Goal: Task Accomplishment & Management: Manage account settings

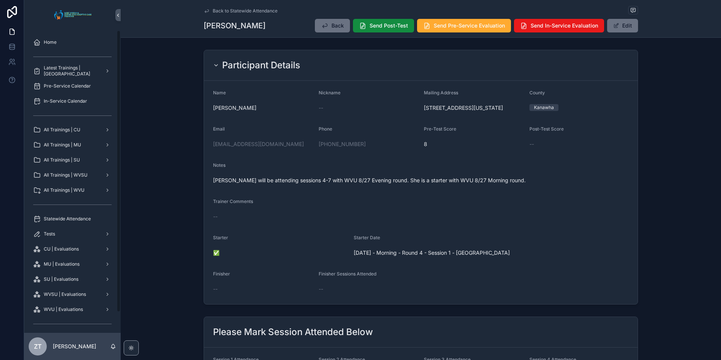
scroll to position [230, 0]
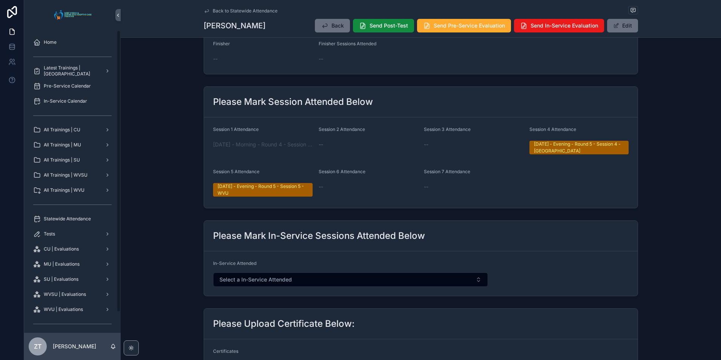
click at [55, 44] on span "Home" at bounding box center [50, 42] width 13 height 6
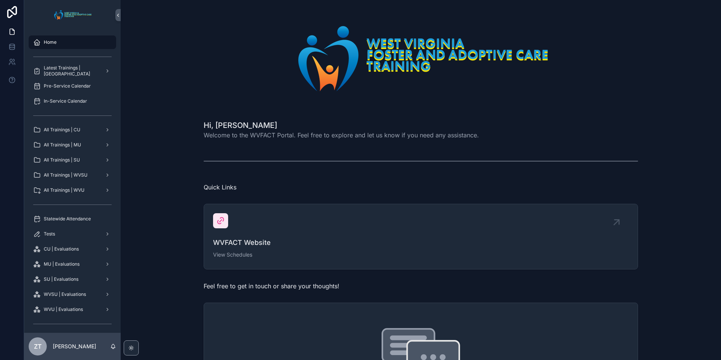
click at [78, 161] on span "All Trainings | SU" at bounding box center [62, 160] width 36 height 6
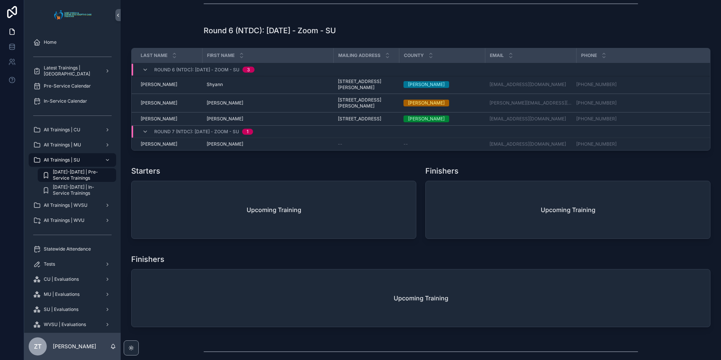
scroll to position [1019, 0]
click at [144, 72] on icon "scrollable content" at bounding box center [145, 69] width 6 height 6
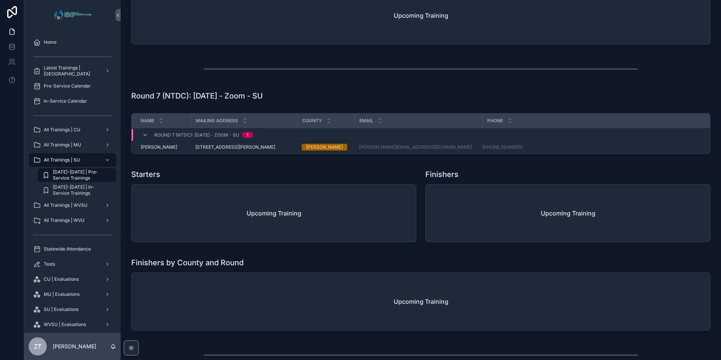
scroll to position [1245, 0]
click at [144, 138] on icon "scrollable content" at bounding box center [145, 135] width 6 height 6
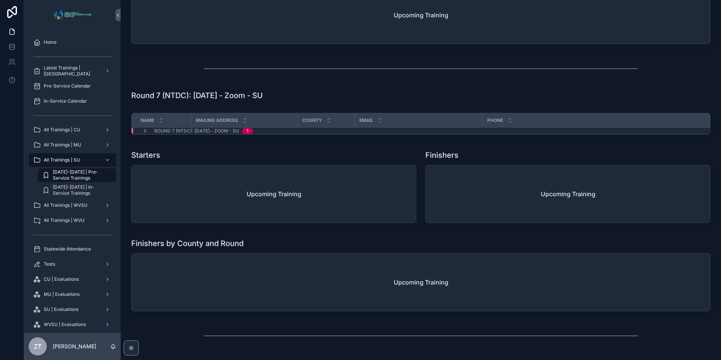
click at [144, 134] on span "scrollable content" at bounding box center [145, 131] width 6 height 6
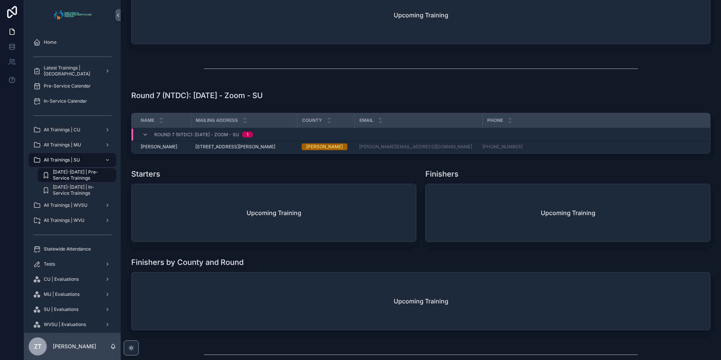
click at [144, 138] on icon "scrollable content" at bounding box center [145, 135] width 6 height 6
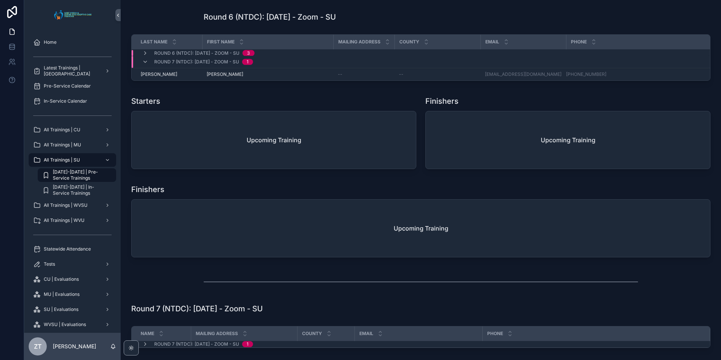
scroll to position [1019, 0]
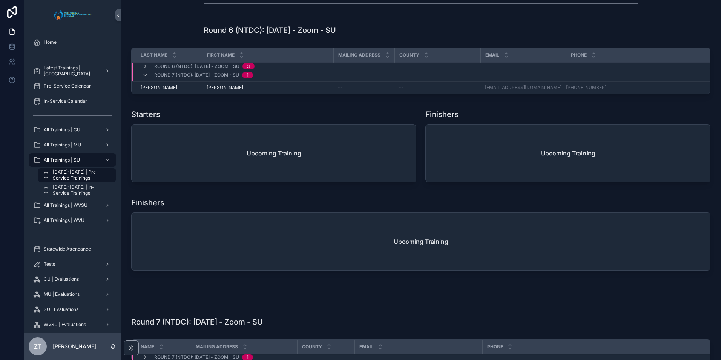
click at [144, 78] on icon "scrollable content" at bounding box center [145, 75] width 6 height 6
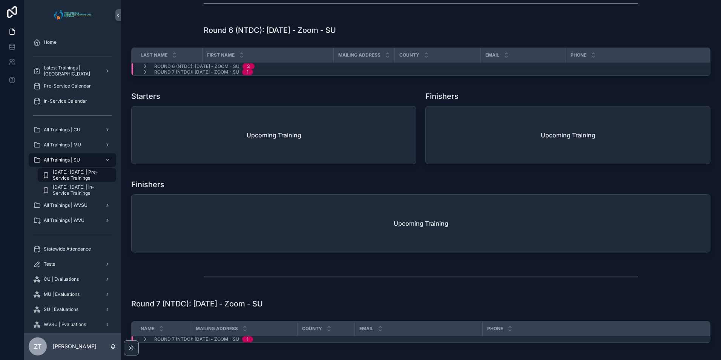
click at [144, 76] on div "Last Name First Name Mailing Address County Email Phone Round 6 (NTDC): 11/1/20…" at bounding box center [420, 62] width 579 height 28
click at [144, 75] on icon "scrollable content" at bounding box center [145, 72] width 6 height 6
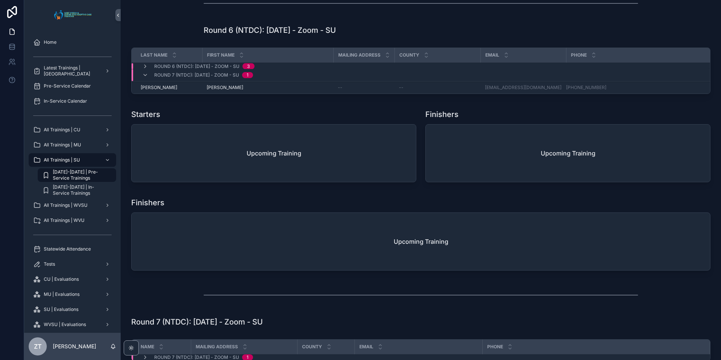
click at [144, 69] on icon "scrollable content" at bounding box center [145, 66] width 6 height 6
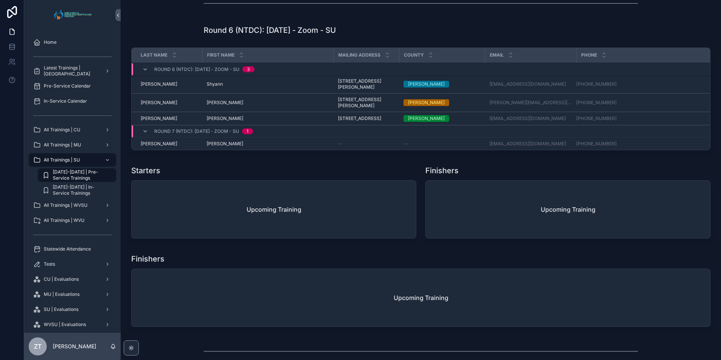
click at [144, 73] on div "Round 6 (NTDC): 11/1/2025 - Zoom - SU 3" at bounding box center [198, 69] width 112 height 12
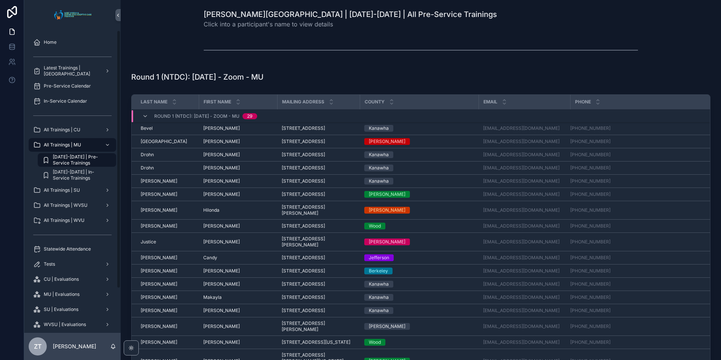
click at [78, 251] on span "Statewide Attendance" at bounding box center [67, 249] width 47 height 6
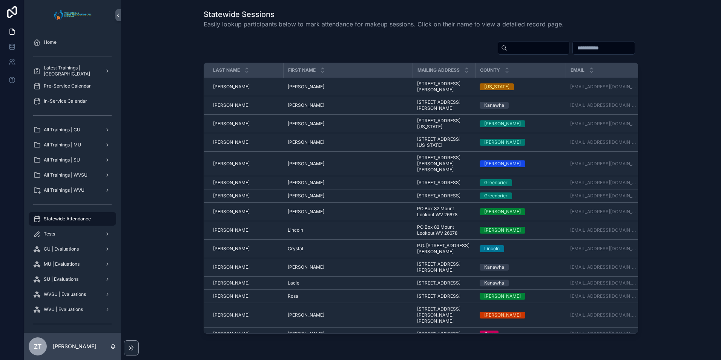
click at [507, 49] on input "scrollable content" at bounding box center [538, 48] width 62 height 11
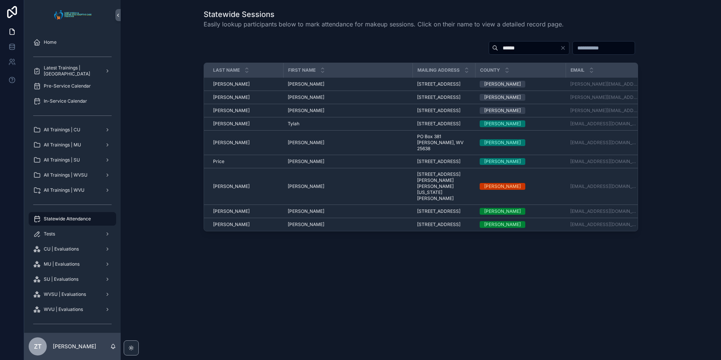
type input "******"
click at [295, 227] on span "Rachel" at bounding box center [306, 224] width 37 height 6
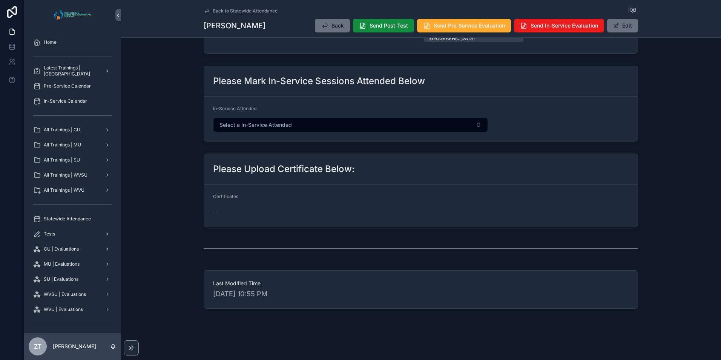
scroll to position [422, 0]
click at [627, 27] on button "Edit" at bounding box center [622, 26] width 31 height 14
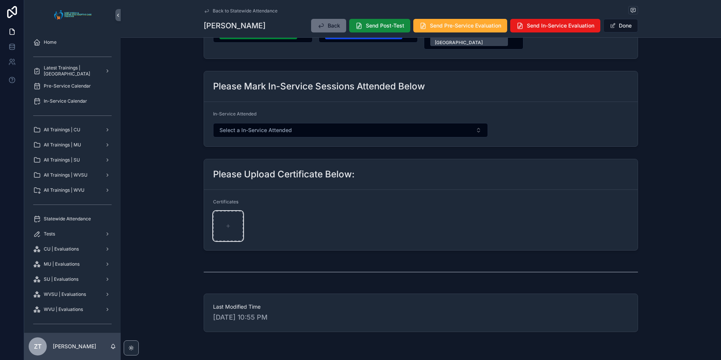
click at [226, 223] on div "scrollable content" at bounding box center [228, 226] width 30 height 30
type input "**********"
click at [625, 25] on button "Done" at bounding box center [621, 26] width 35 height 14
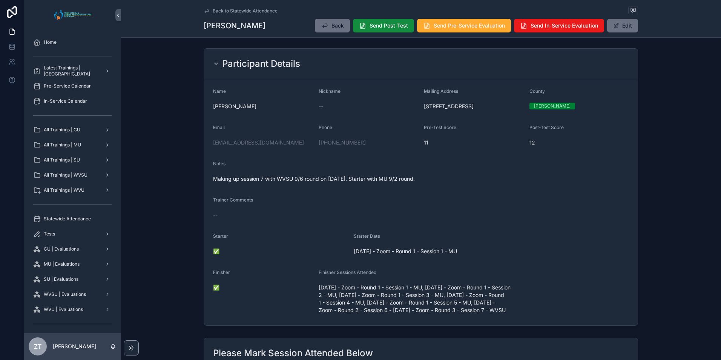
scroll to position [0, 0]
click at [81, 217] on span "Statewide Attendance" at bounding box center [67, 219] width 47 height 6
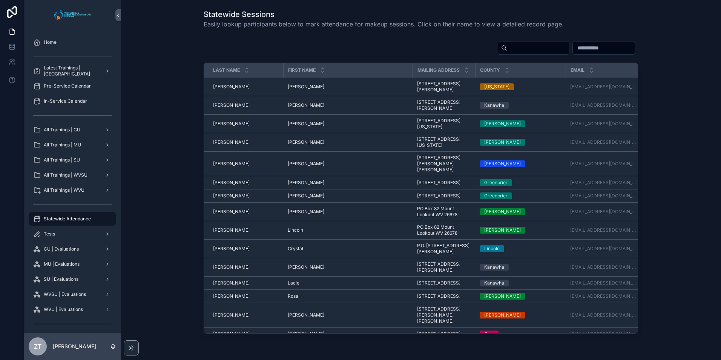
click at [507, 51] on input "scrollable content" at bounding box center [538, 48] width 62 height 11
type input "*"
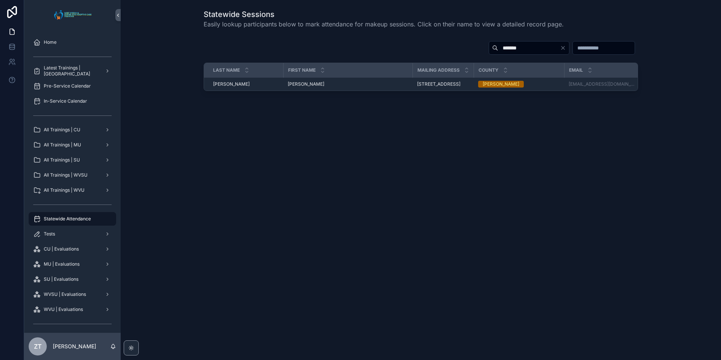
type input "*******"
click at [294, 86] on span "Jeffery" at bounding box center [306, 84] width 37 height 6
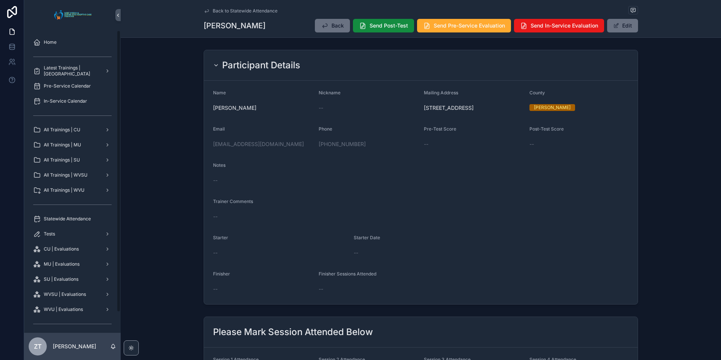
click at [205, 8] on icon "scrollable content" at bounding box center [207, 11] width 6 height 6
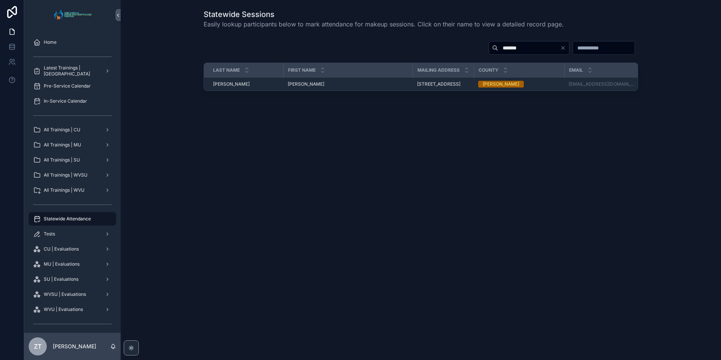
click at [296, 84] on span "Jeffery" at bounding box center [306, 84] width 37 height 6
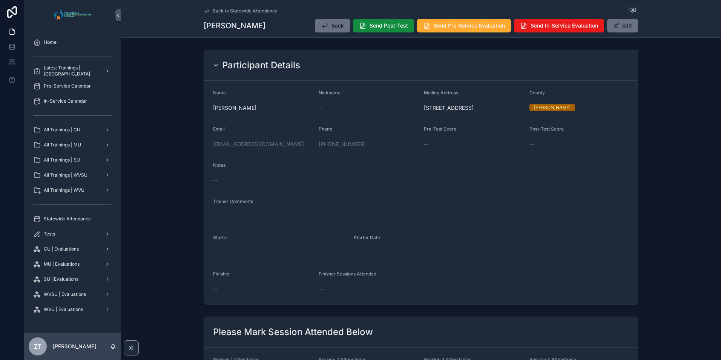
click at [205, 9] on icon "scrollable content" at bounding box center [207, 11] width 6 height 6
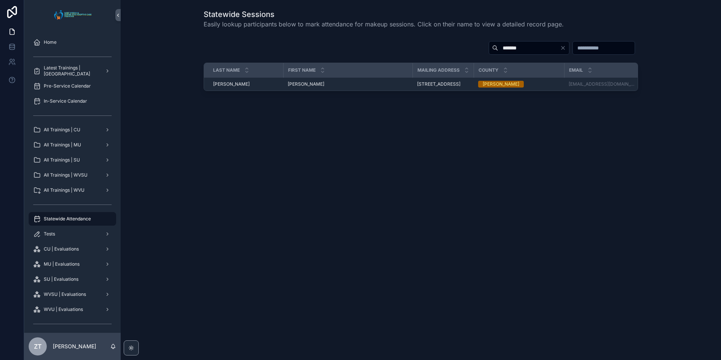
click at [498, 50] on input "*******" at bounding box center [529, 48] width 62 height 11
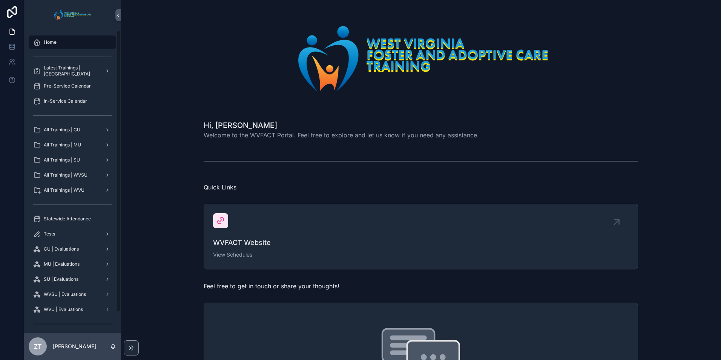
click at [81, 217] on span "Statewide Attendance" at bounding box center [67, 219] width 47 height 6
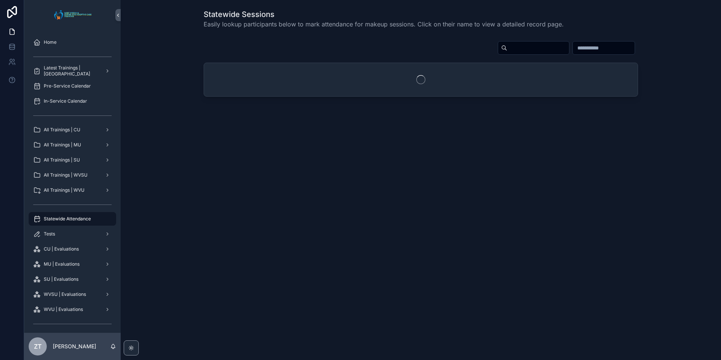
click at [507, 49] on input "scrollable content" at bounding box center [538, 48] width 62 height 11
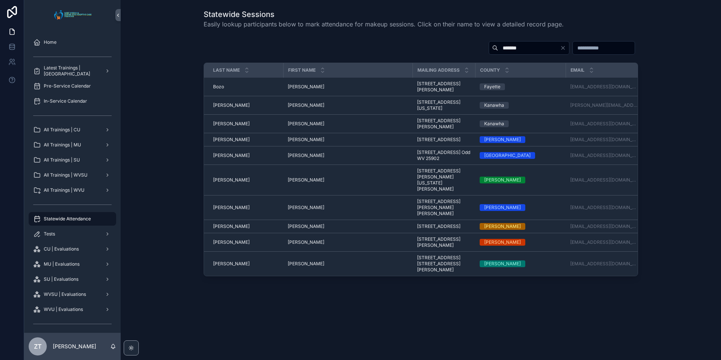
type input "*******"
click at [296, 183] on span "[PERSON_NAME]" at bounding box center [306, 180] width 37 height 6
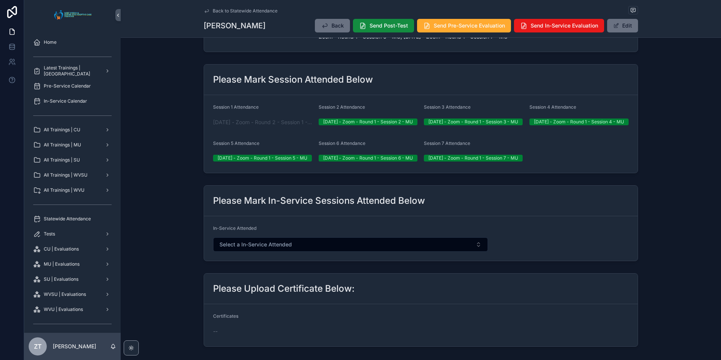
scroll to position [377, 0]
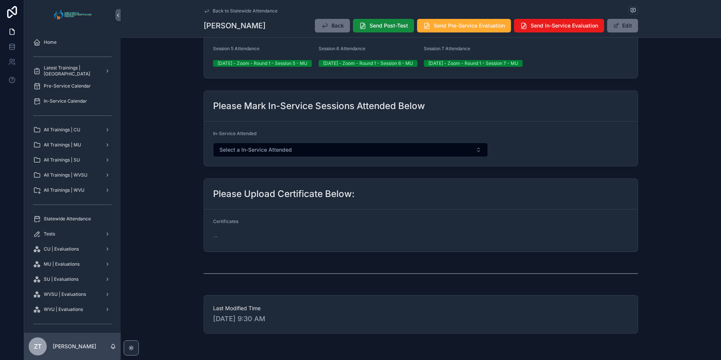
click at [630, 25] on button "Edit" at bounding box center [622, 26] width 31 height 14
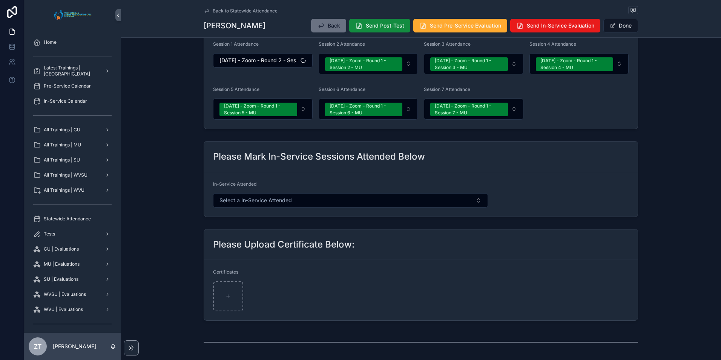
scroll to position [409, 0]
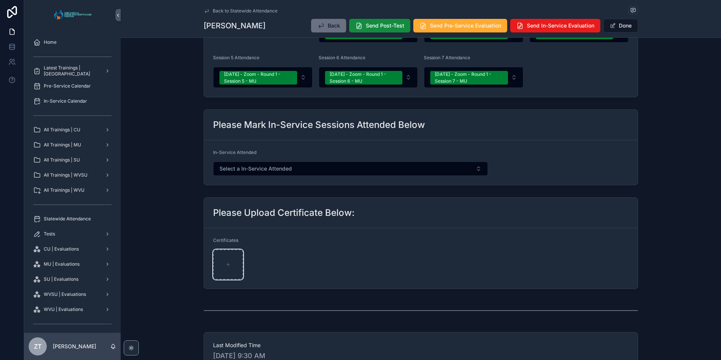
click at [229, 253] on div "scrollable content" at bounding box center [228, 264] width 30 height 30
type input "**********"
click at [620, 21] on button "Done" at bounding box center [621, 26] width 35 height 14
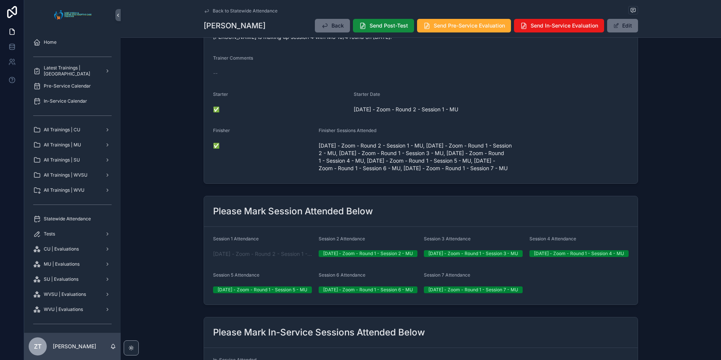
scroll to position [0, 0]
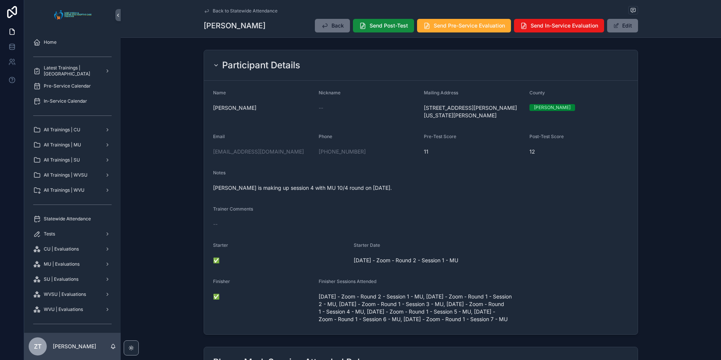
click at [292, 152] on div "[EMAIL_ADDRESS][DOMAIN_NAME]" at bounding box center [263, 152] width 100 height 8
copy link "[EMAIL_ADDRESS][DOMAIN_NAME]"
click at [61, 223] on div "Statewide Attendance" at bounding box center [72, 219] width 78 height 12
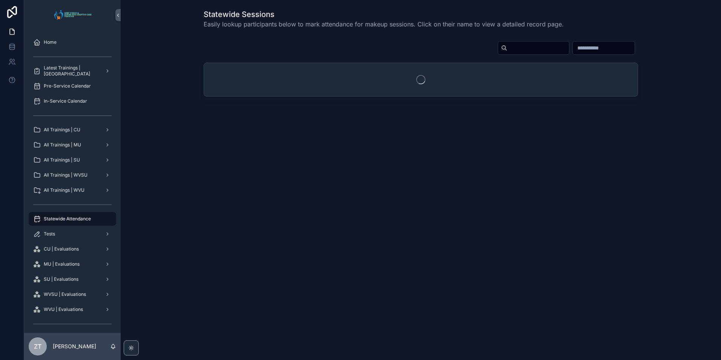
click at [507, 49] on input "scrollable content" at bounding box center [538, 48] width 62 height 11
type input "***"
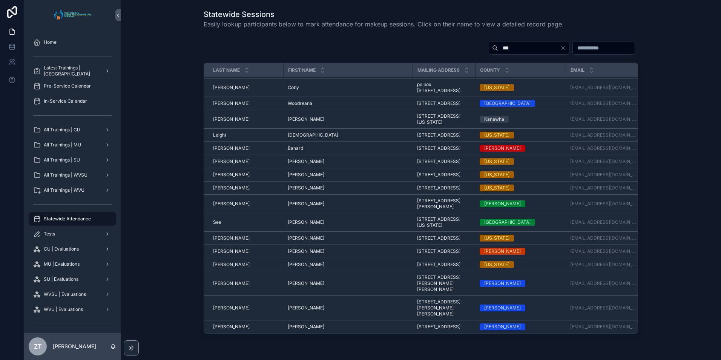
scroll to position [259, 0]
click at [292, 248] on span "Ana" at bounding box center [306, 251] width 37 height 6
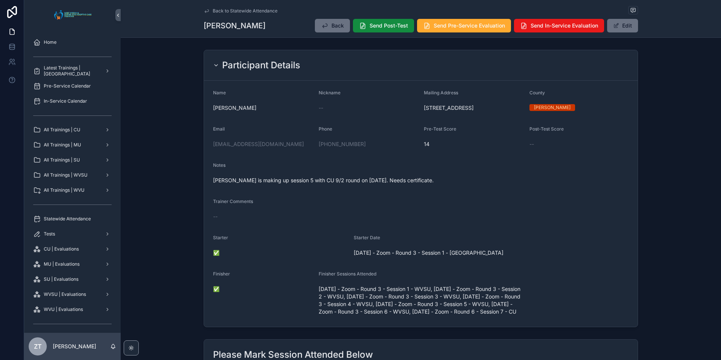
drag, startPoint x: 202, startPoint y: 12, endPoint x: 43, endPoint y: 203, distance: 248.5
click at [204, 12] on icon "scrollable content" at bounding box center [207, 11] width 6 height 6
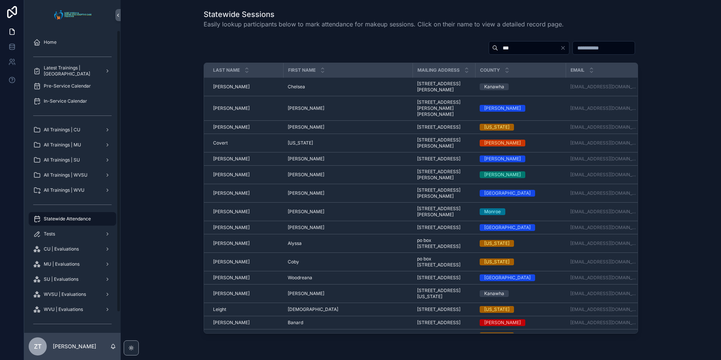
drag, startPoint x: 80, startPoint y: 217, endPoint x: 172, endPoint y: 196, distance: 93.6
click at [80, 217] on span "Statewide Attendance" at bounding box center [67, 219] width 47 height 6
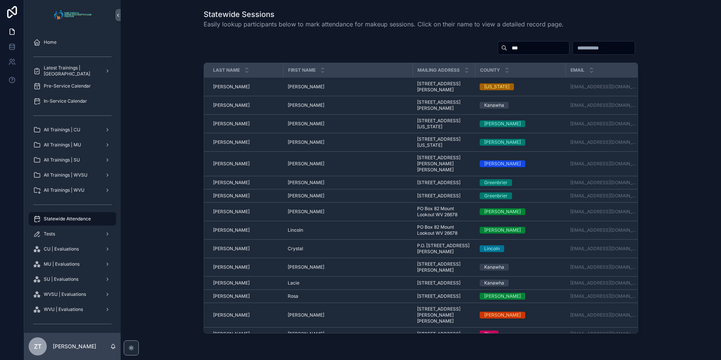
click at [498, 53] on div "***" at bounding box center [534, 48] width 72 height 14
click at [507, 44] on input "***" at bounding box center [538, 48] width 62 height 11
click at [507, 46] on input "***" at bounding box center [538, 48] width 62 height 11
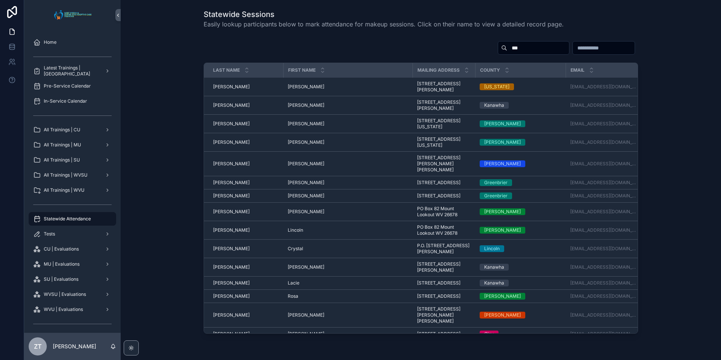
click at [507, 46] on input "***" at bounding box center [538, 48] width 62 height 11
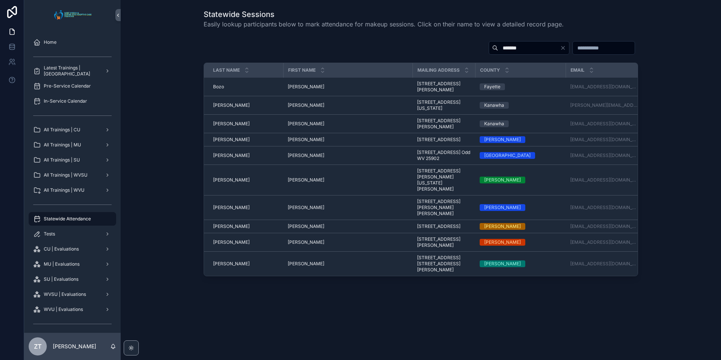
type input "*******"
click at [300, 183] on span "Jeffrey" at bounding box center [306, 180] width 37 height 6
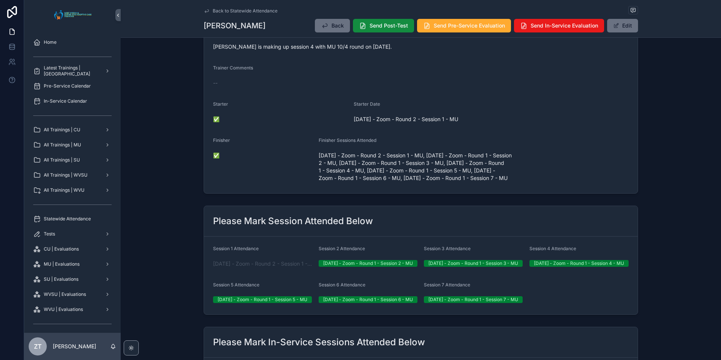
scroll to position [151, 0]
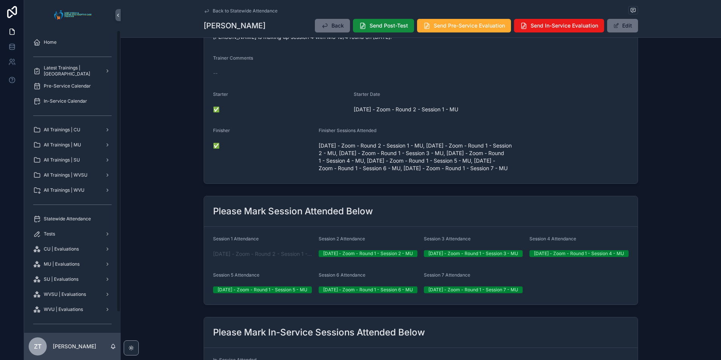
click at [62, 217] on span "Statewide Attendance" at bounding box center [67, 219] width 47 height 6
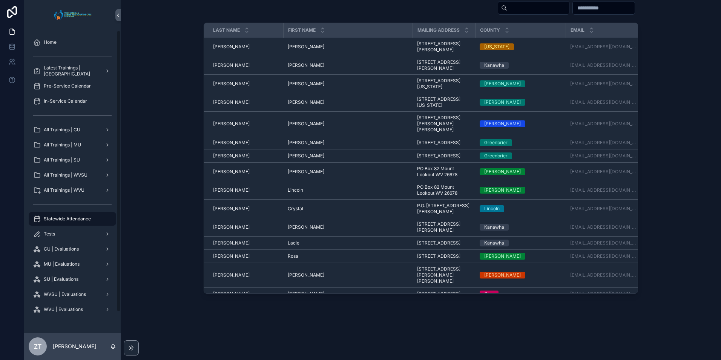
scroll to position [40, 0]
click at [515, 10] on input "scrollable content" at bounding box center [538, 8] width 62 height 11
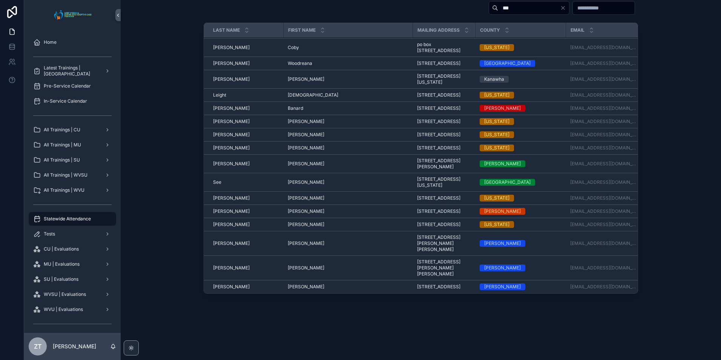
scroll to position [259, 0]
type input "***"
click at [289, 208] on span "Ana" at bounding box center [306, 211] width 37 height 6
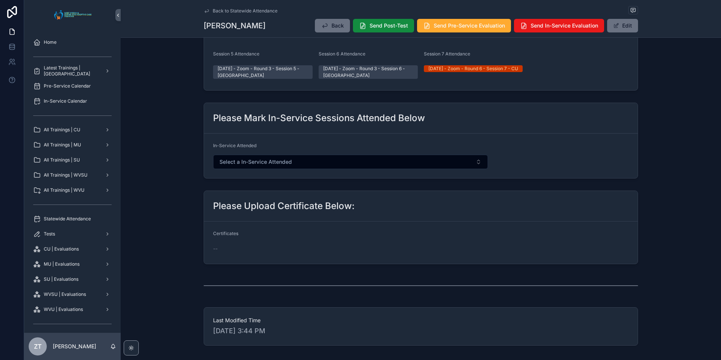
scroll to position [379, 0]
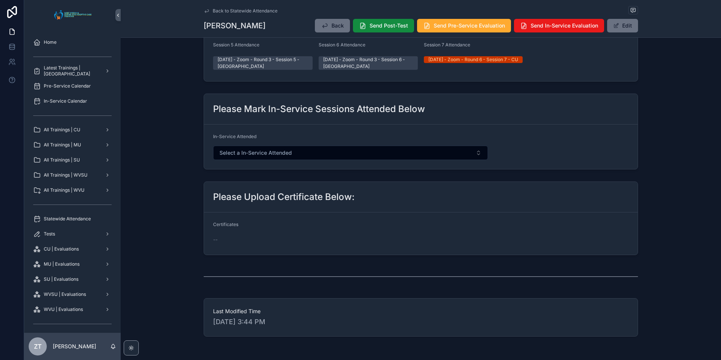
click at [617, 31] on button "Edit" at bounding box center [622, 26] width 31 height 14
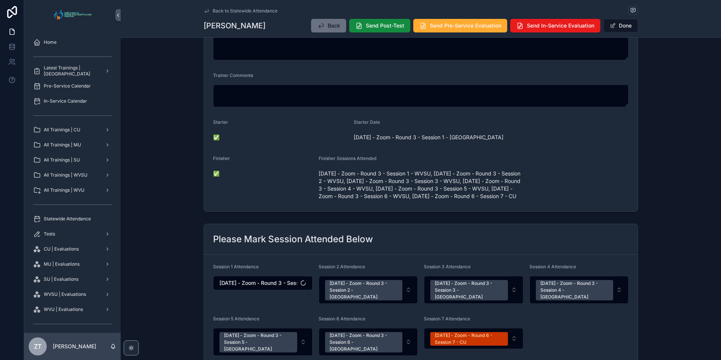
scroll to position [0, 0]
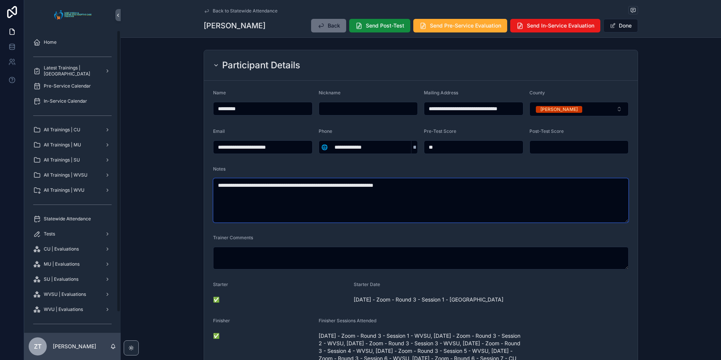
click at [315, 189] on textarea "**********" at bounding box center [421, 200] width 416 height 45
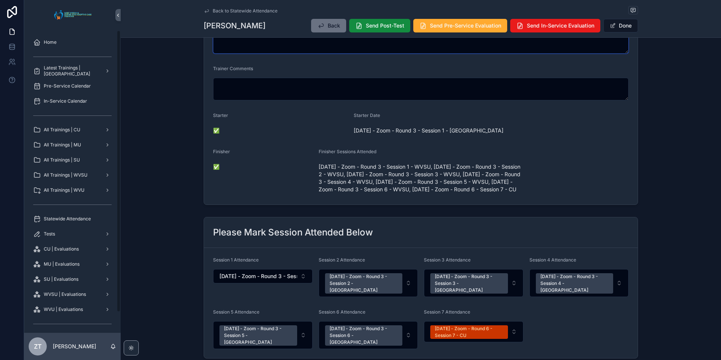
scroll to position [189, 0]
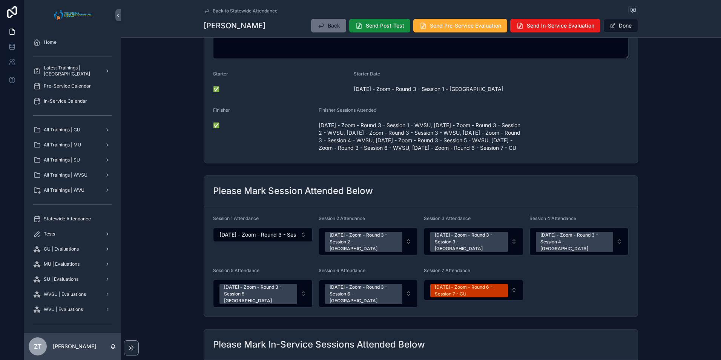
click at [610, 28] on span "scrollable content" at bounding box center [613, 26] width 6 height 6
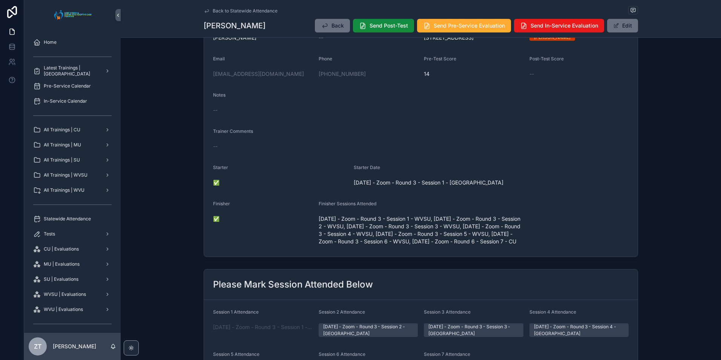
scroll to position [0, 0]
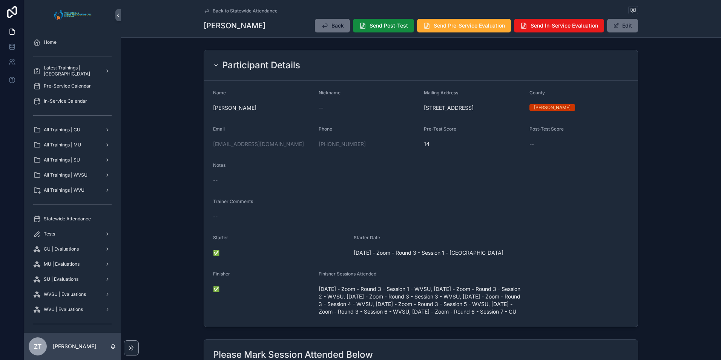
click at [617, 28] on span "scrollable content" at bounding box center [616, 26] width 6 height 6
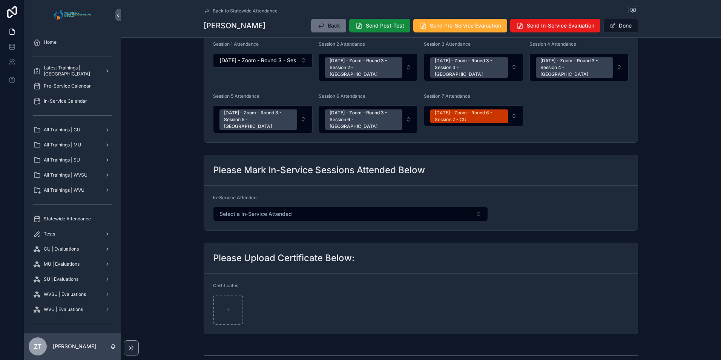
scroll to position [453, 0]
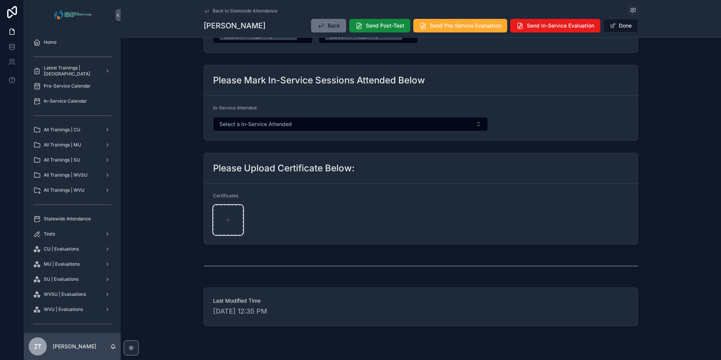
click at [231, 211] on div "scrollable content" at bounding box center [228, 220] width 30 height 30
type input "**********"
click at [627, 20] on button "Done" at bounding box center [621, 26] width 35 height 14
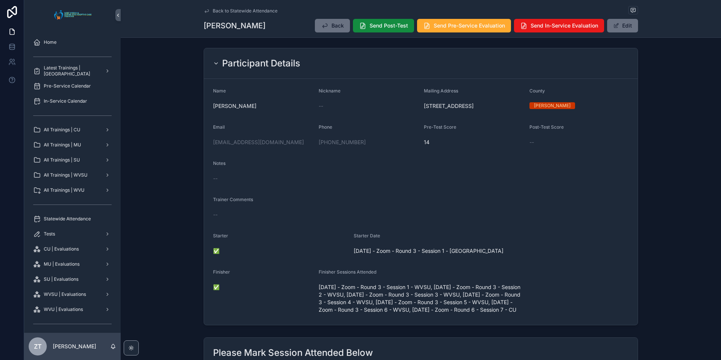
scroll to position [0, 0]
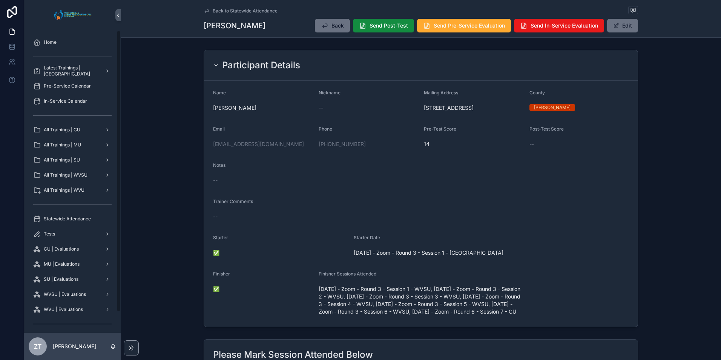
click at [296, 141] on div "mylittleredneck@yahoo.com" at bounding box center [263, 144] width 100 height 8
copy link "mylittleredneck@yahoo.com"
click at [68, 216] on span "Statewide Attendance" at bounding box center [67, 219] width 47 height 6
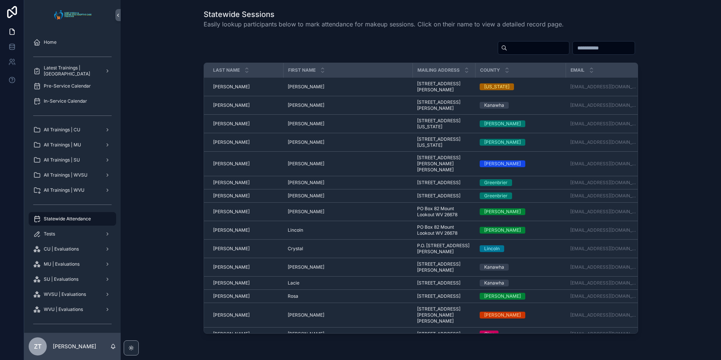
click at [507, 49] on input "scrollable content" at bounding box center [538, 48] width 62 height 11
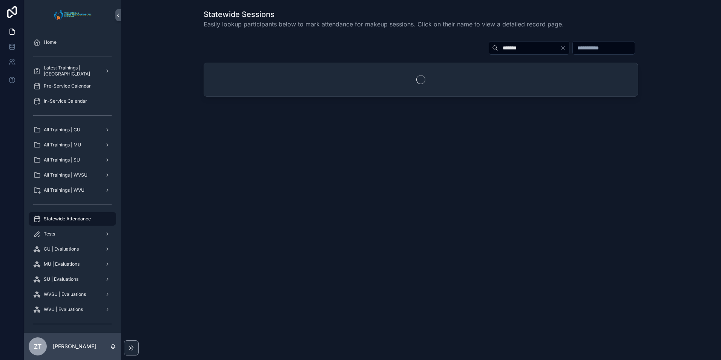
type input "******"
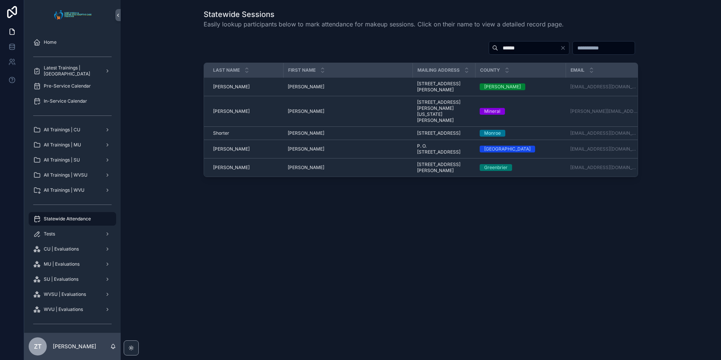
click at [294, 171] on span "Nathan" at bounding box center [306, 167] width 37 height 6
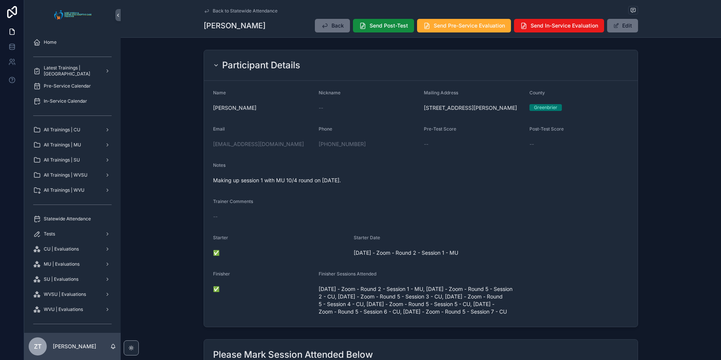
click at [618, 26] on button "Edit" at bounding box center [622, 26] width 31 height 14
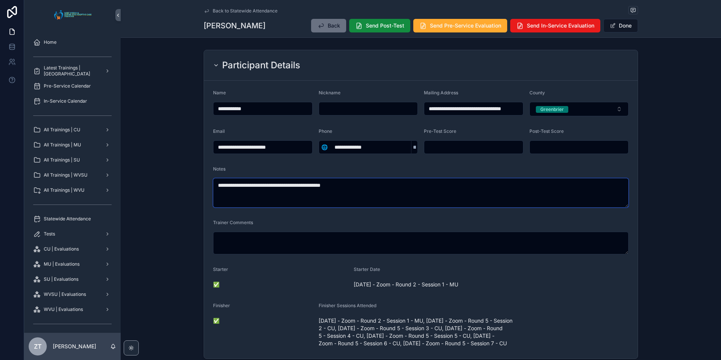
click at [367, 186] on textarea "**********" at bounding box center [421, 192] width 416 height 29
type textarea "*"
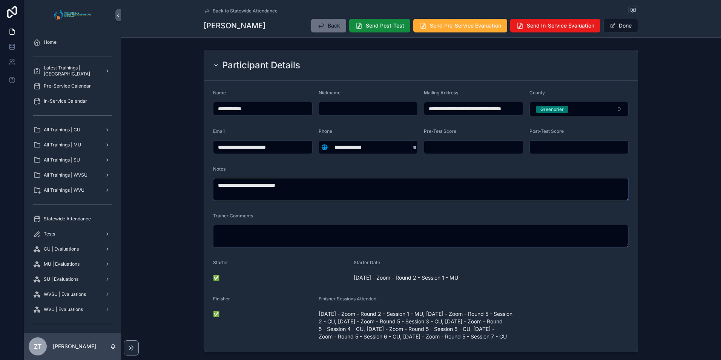
type textarea "**********"
click at [619, 28] on button "Done" at bounding box center [621, 26] width 35 height 14
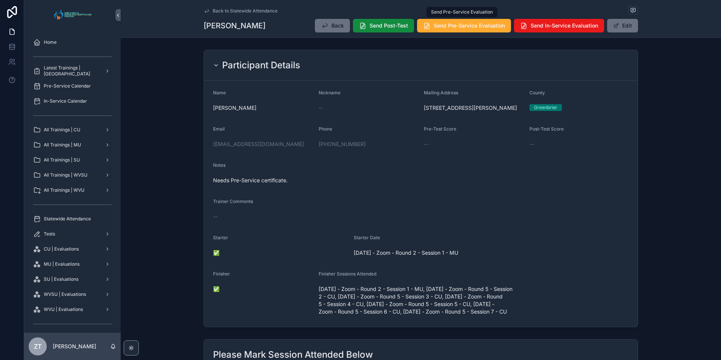
click at [443, 29] on button "Send Pre-Service Evaluation" at bounding box center [464, 26] width 94 height 14
click at [392, 22] on button "Send Post-Test" at bounding box center [383, 26] width 61 height 14
click at [77, 145] on span "All Trainings | MU" at bounding box center [62, 145] width 37 height 6
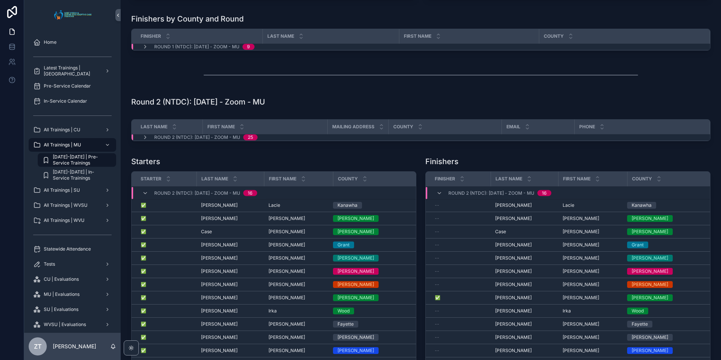
scroll to position [453, 0]
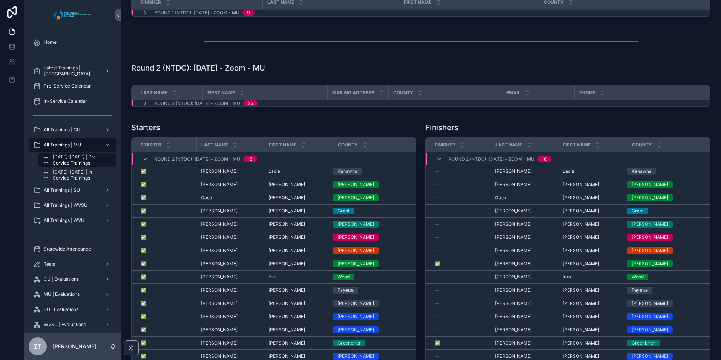
click at [146, 106] on icon "scrollable content" at bounding box center [145, 103] width 6 height 6
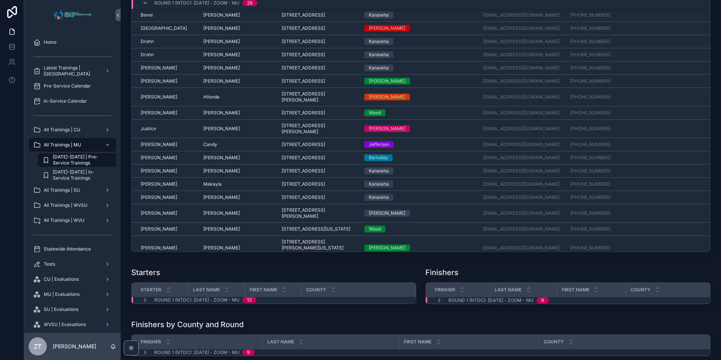
scroll to position [0, 0]
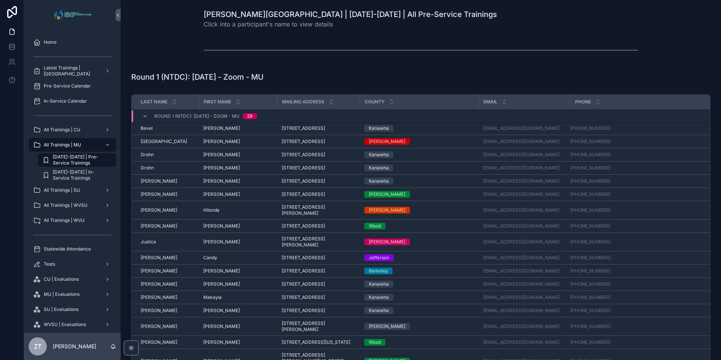
click at [146, 114] on icon "scrollable content" at bounding box center [145, 116] width 6 height 6
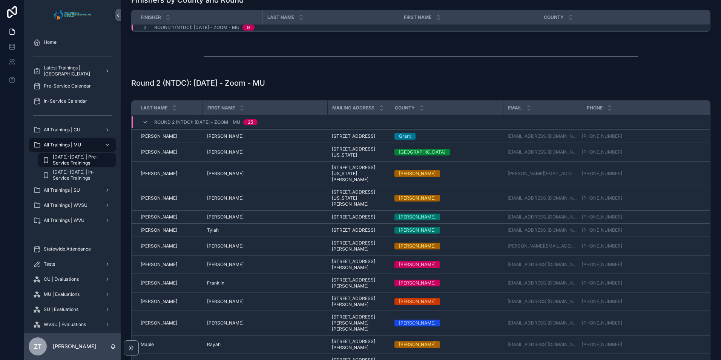
scroll to position [75, 0]
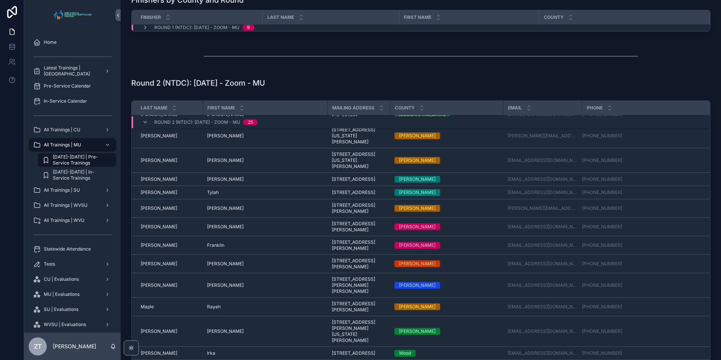
click at [215, 248] on span "Franklin" at bounding box center [215, 245] width 17 height 6
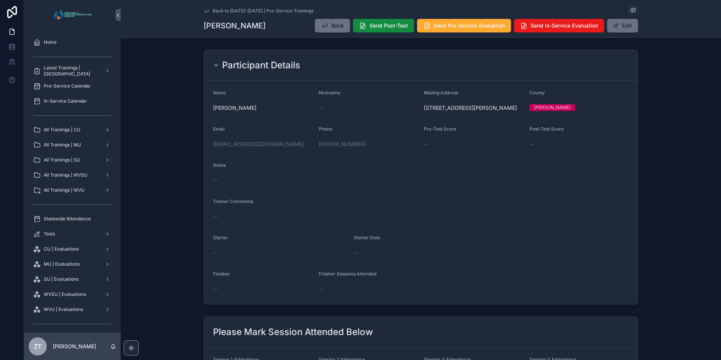
click at [614, 27] on span "scrollable content" at bounding box center [616, 26] width 6 height 6
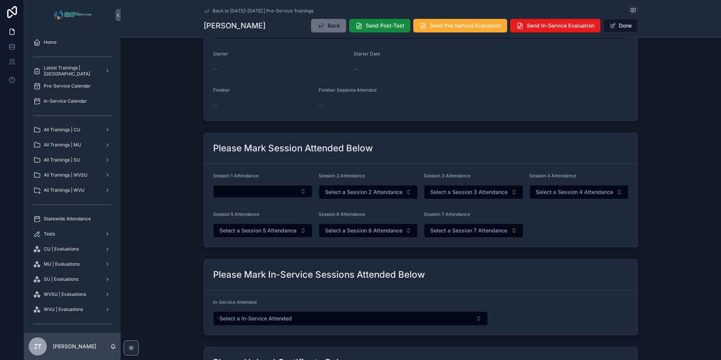
scroll to position [226, 0]
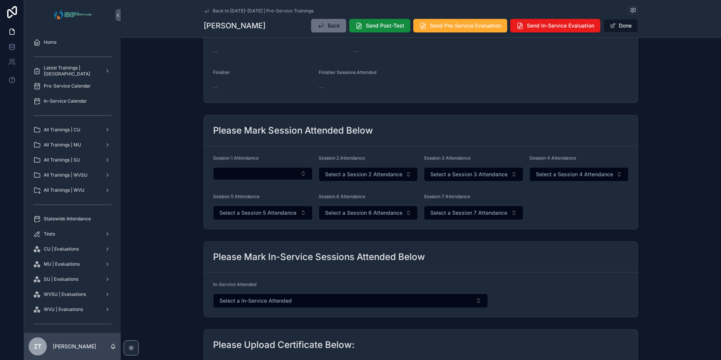
click at [267, 170] on button "Select Button" at bounding box center [263, 173] width 100 height 13
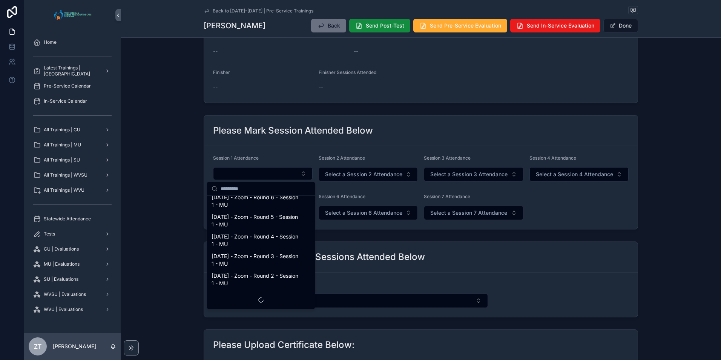
scroll to position [843, 0]
click at [226, 280] on span "10/4/2025 - Zoom - Round 2 - Session 1 - MU" at bounding box center [257, 279] width 90 height 15
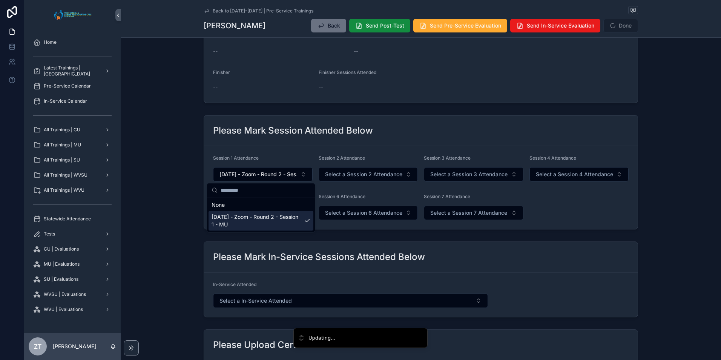
scroll to position [0, 0]
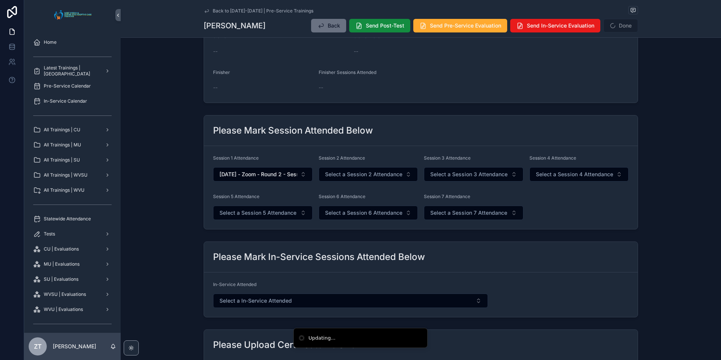
click at [352, 177] on span "Select a Session 2 Attendance" at bounding box center [363, 175] width 77 height 8
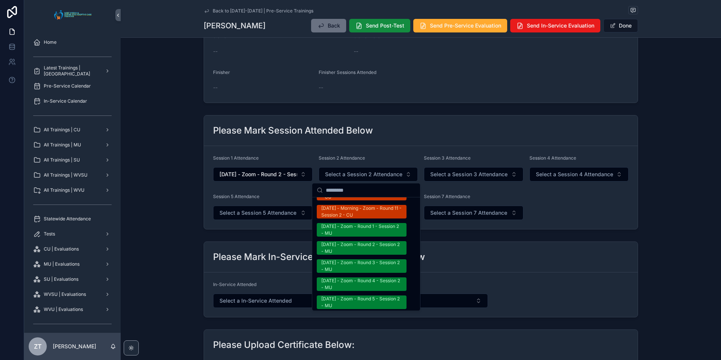
scroll to position [604, 0]
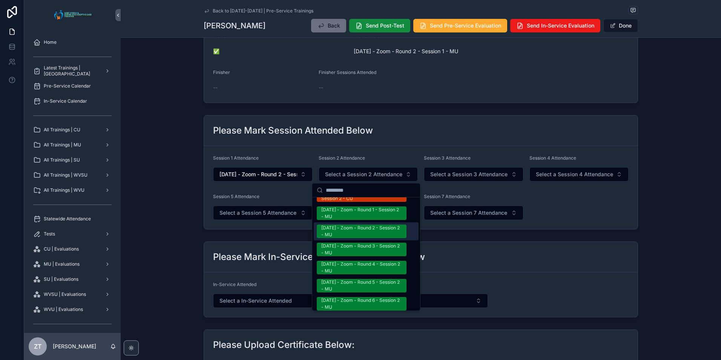
click at [347, 230] on div "10/4/2025 - Zoom - Round 2 - Session 2 - MU" at bounding box center [361, 231] width 81 height 14
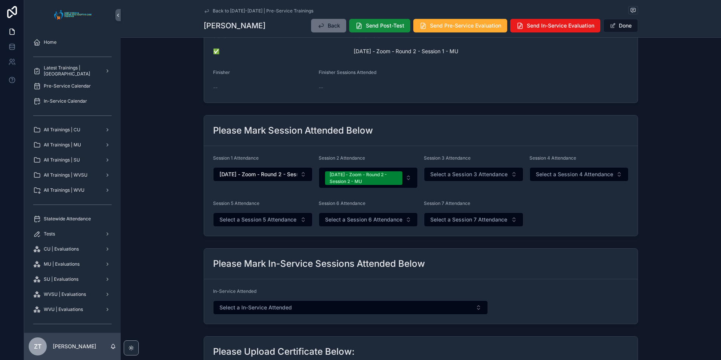
click at [607, 29] on button "Done" at bounding box center [621, 26] width 35 height 14
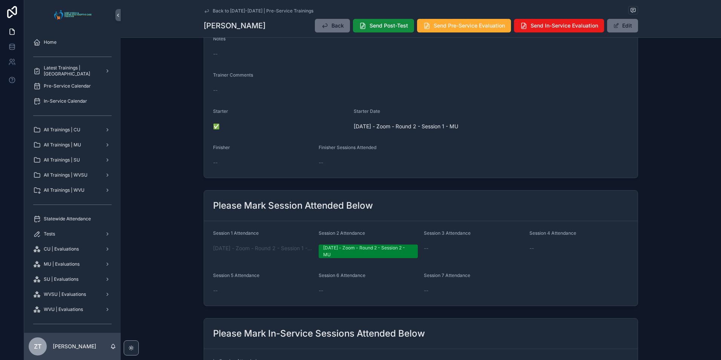
scroll to position [0, 0]
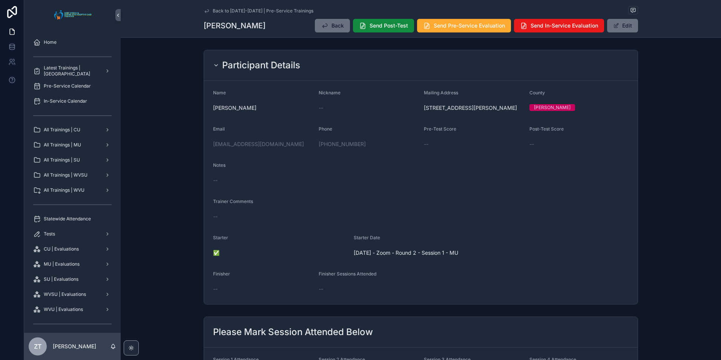
click at [205, 11] on icon "scrollable content" at bounding box center [207, 11] width 6 height 6
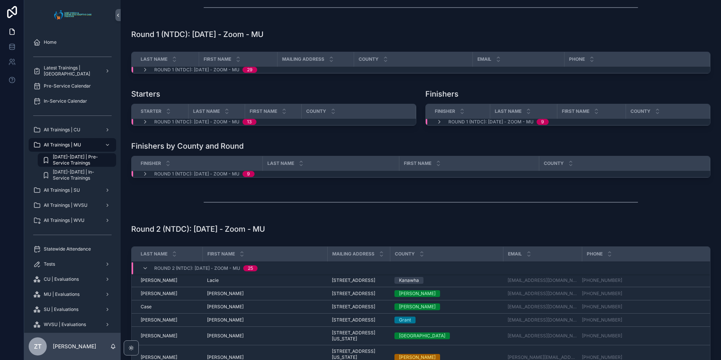
scroll to position [302, 0]
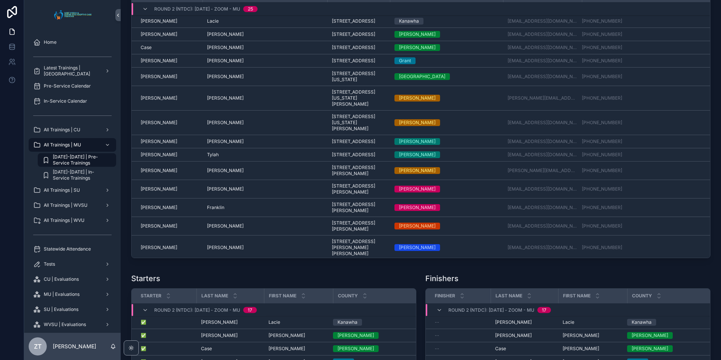
click at [208, 192] on span "Jackie" at bounding box center [225, 189] width 37 height 6
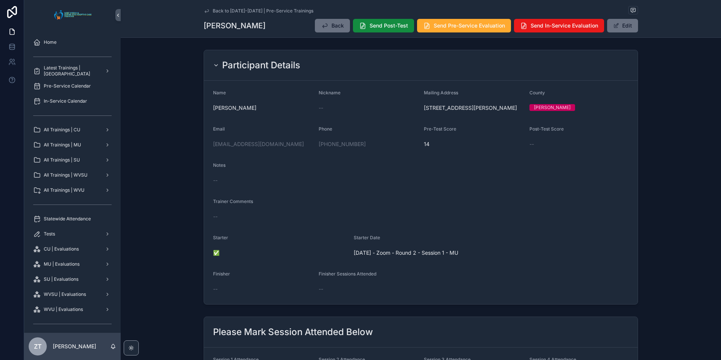
drag, startPoint x: 205, startPoint y: 11, endPoint x: 14, endPoint y: 90, distance: 206.7
click at [205, 11] on icon "scrollable content" at bounding box center [207, 11] width 6 height 6
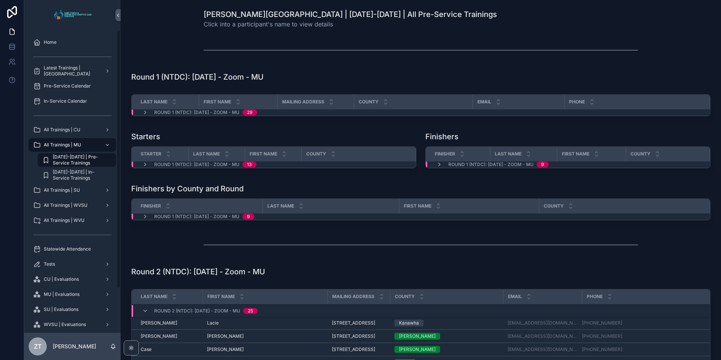
click at [58, 251] on span "Statewide Attendance" at bounding box center [67, 249] width 47 height 6
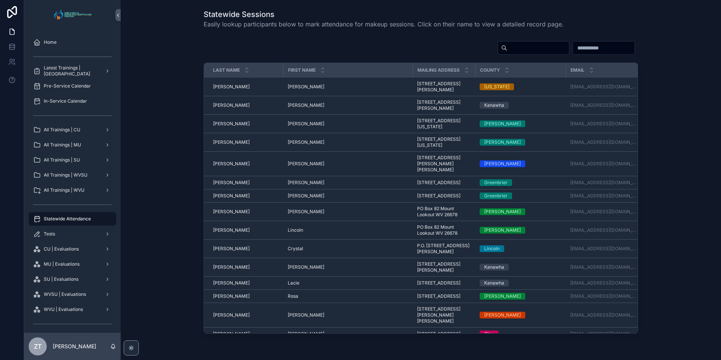
click at [507, 46] on input "scrollable content" at bounding box center [538, 48] width 62 height 11
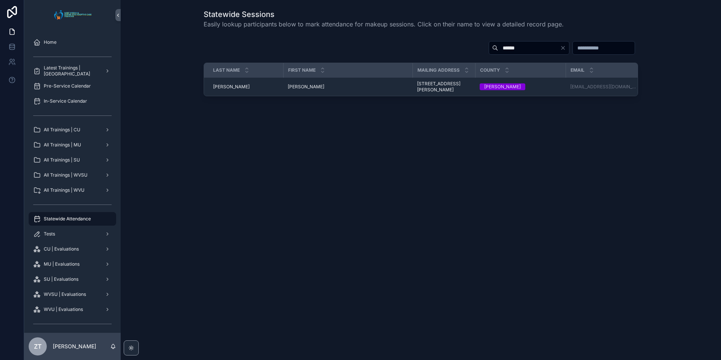
type input "******"
click at [299, 86] on span "Jolene" at bounding box center [306, 87] width 37 height 6
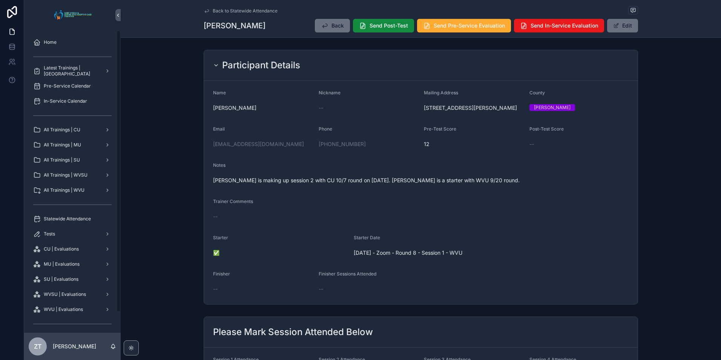
click at [64, 224] on div "Statewide Attendance" at bounding box center [72, 219] width 78 height 12
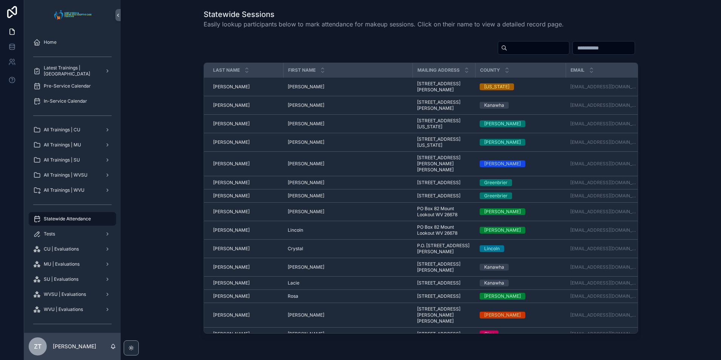
click at [507, 49] on input "scrollable content" at bounding box center [538, 48] width 62 height 11
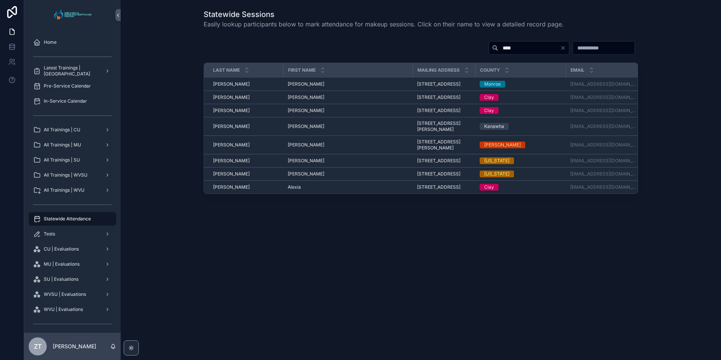
type input "****"
click at [289, 148] on span "Alex" at bounding box center [306, 145] width 37 height 6
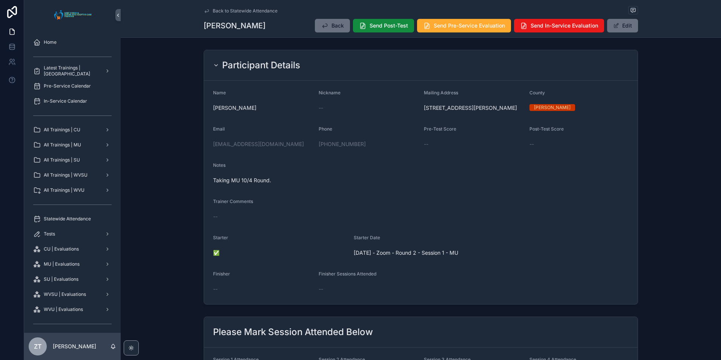
click at [280, 144] on div "Waylonleib23@gmail.com" at bounding box center [263, 144] width 100 height 8
copy link "Waylonleib23@gmail.com"
click at [85, 192] on div "All Trainings | WVU" at bounding box center [72, 190] width 78 height 12
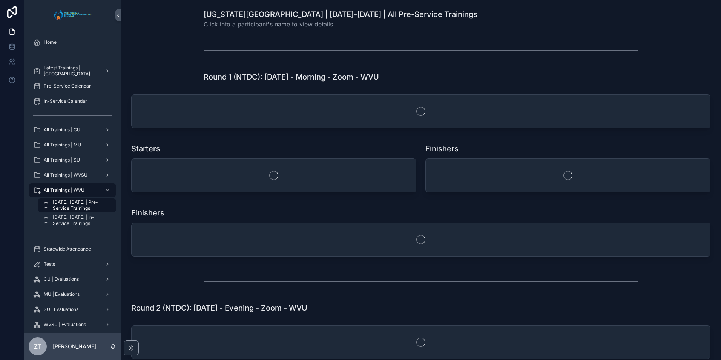
click at [85, 199] on span "2025-2026 | Pre-Service Trainings" at bounding box center [81, 205] width 56 height 12
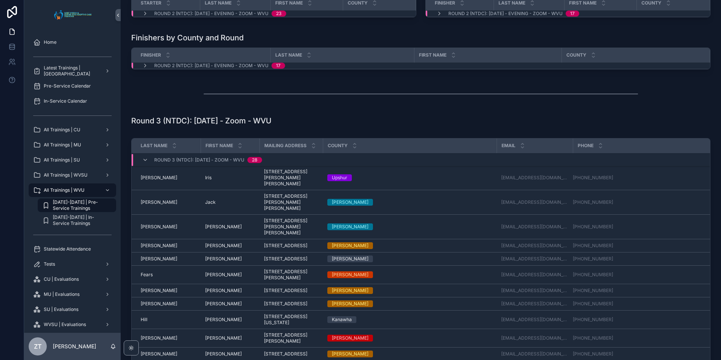
scroll to position [377, 0]
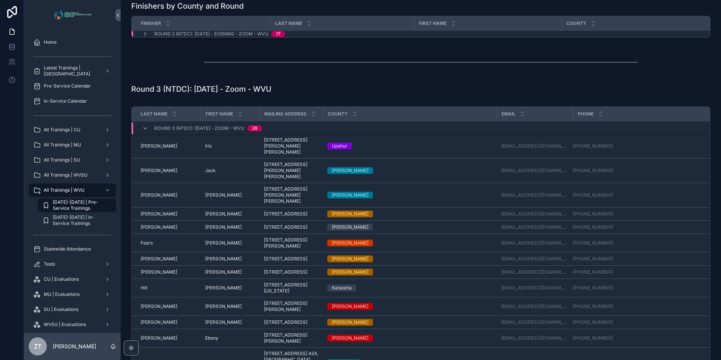
click at [145, 131] on icon "scrollable content" at bounding box center [145, 128] width 6 height 6
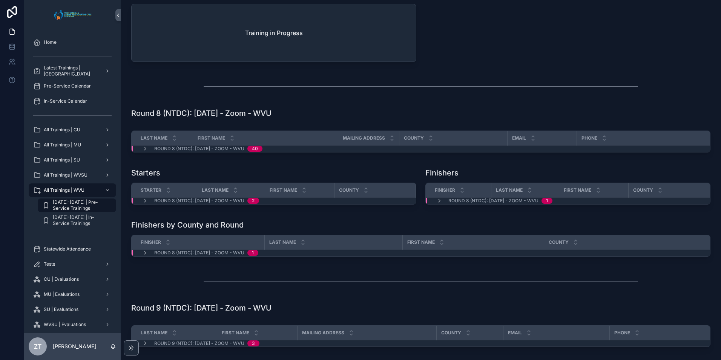
scroll to position [1509, 0]
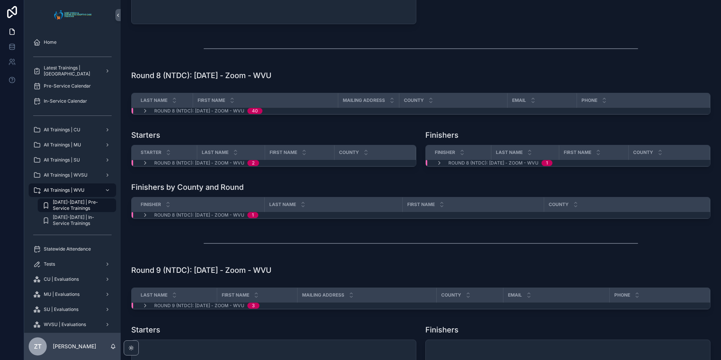
click at [143, 114] on icon "scrollable content" at bounding box center [145, 111] width 6 height 6
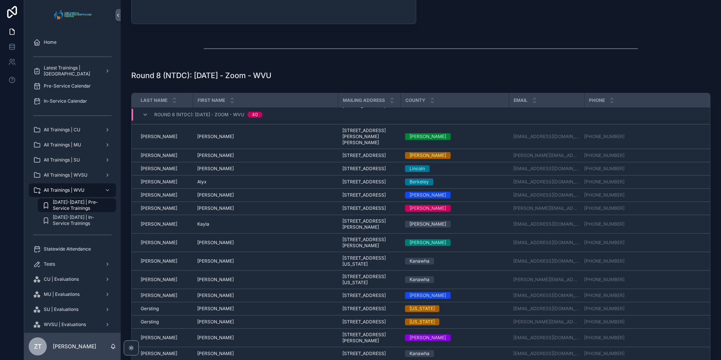
scroll to position [75, 0]
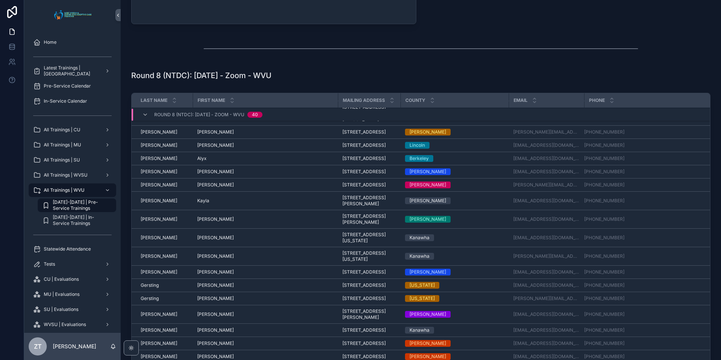
click at [201, 161] on span "Alyx" at bounding box center [201, 158] width 9 height 6
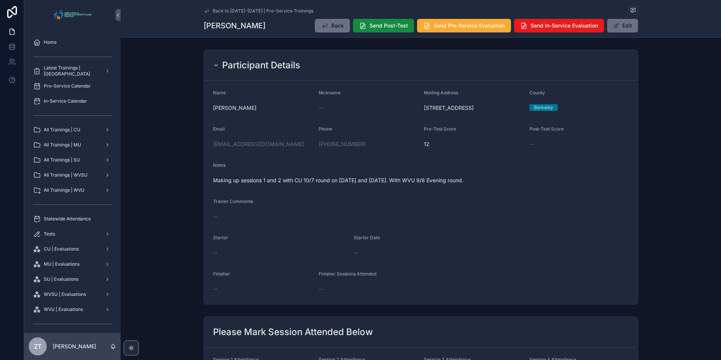
click at [356, 184] on span "Making up sessions 1 and 2 with CU 10/7 round on October 7th and October 9th. W…" at bounding box center [421, 181] width 416 height 8
copy span "Making up sessions 1 and 2 with CU 10/7 round on October 7th and October 9th. W…"
click at [358, 204] on form "Name Alyx DeHaven Nickname -- Mailing Address 76 Fellowship Court, Martinsburg,…" at bounding box center [421, 192] width 434 height 223
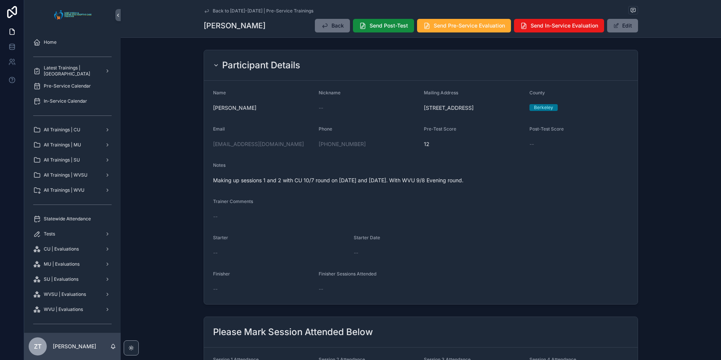
click at [206, 8] on icon "scrollable content" at bounding box center [207, 11] width 6 height 6
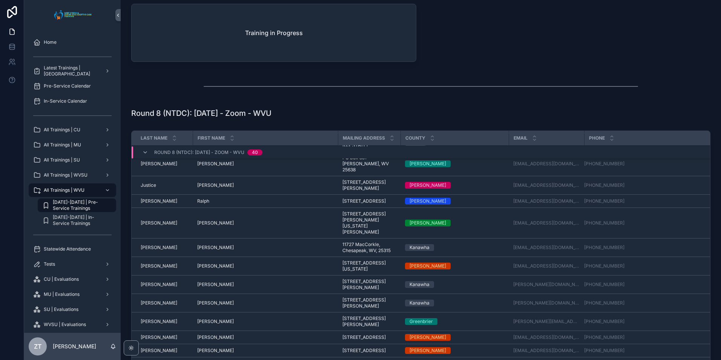
scroll to position [539, 0]
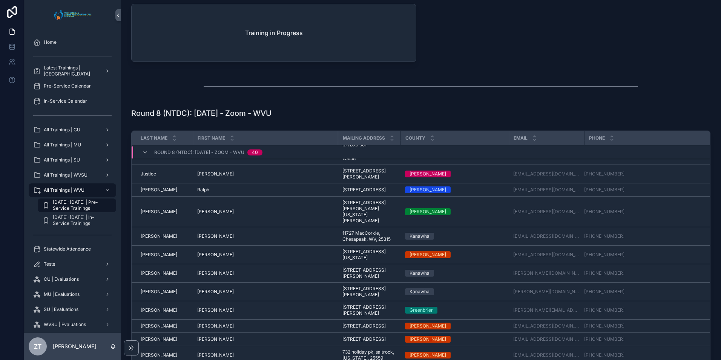
click at [201, 239] on span "Amanda" at bounding box center [215, 236] width 37 height 6
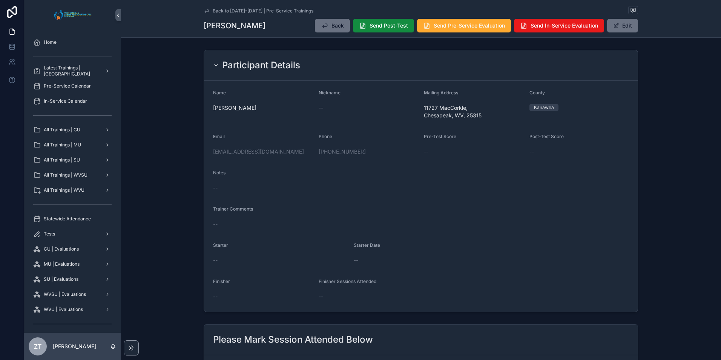
click at [621, 30] on button "Edit" at bounding box center [622, 26] width 31 height 14
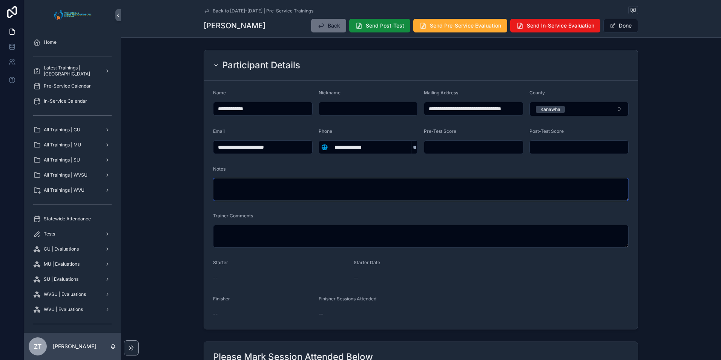
click at [289, 190] on textarea "scrollable content" at bounding box center [421, 189] width 416 height 23
type textarea "**********"
click at [618, 29] on button "Done" at bounding box center [621, 26] width 35 height 14
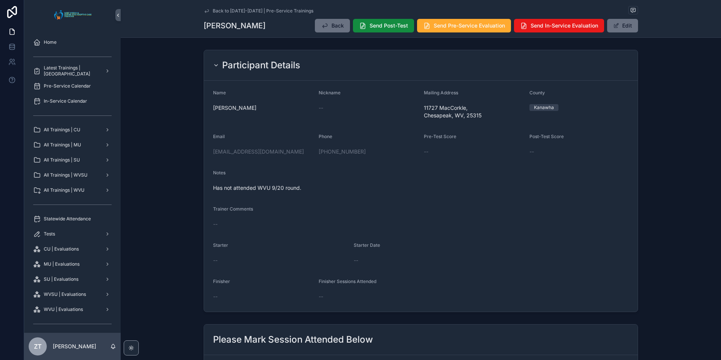
drag, startPoint x: 206, startPoint y: 11, endPoint x: 10, endPoint y: 90, distance: 210.9
click at [206, 11] on icon "scrollable content" at bounding box center [207, 11] width 6 height 6
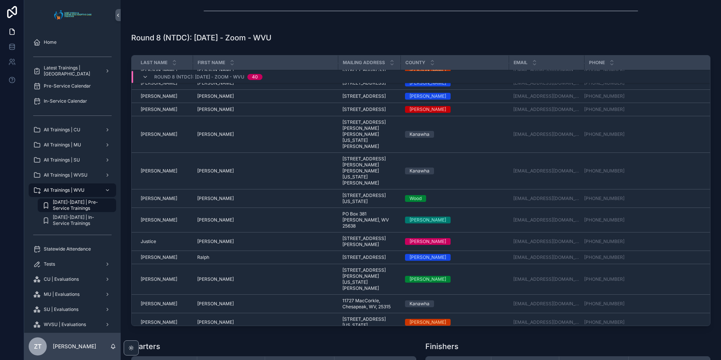
scroll to position [350, 0]
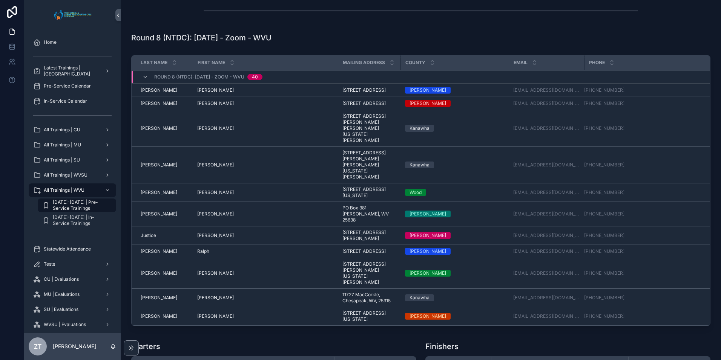
click at [202, 195] on span "Angela" at bounding box center [215, 192] width 37 height 6
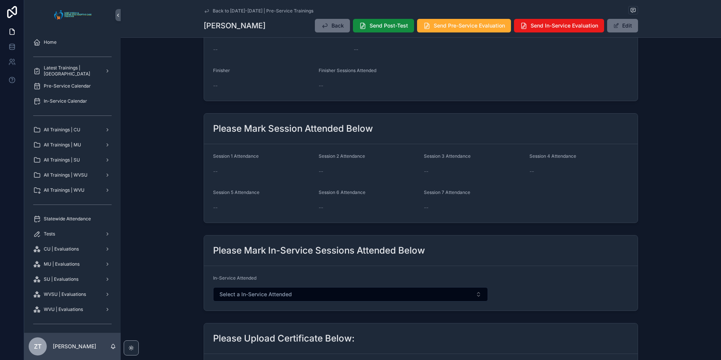
scroll to position [226, 0]
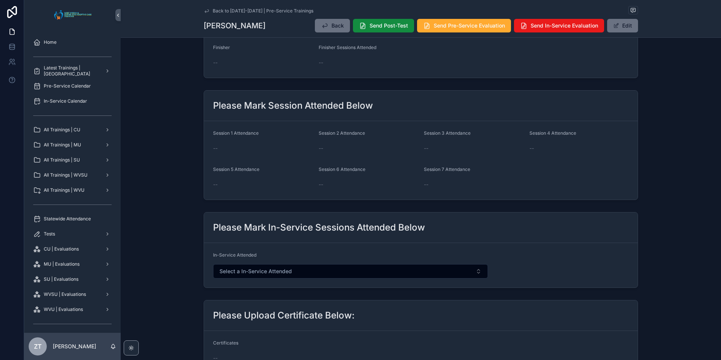
click at [618, 29] on button "Edit" at bounding box center [622, 26] width 31 height 14
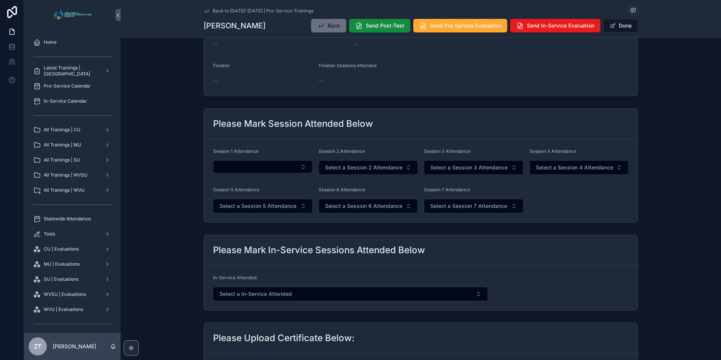
click at [253, 167] on button "Select Button" at bounding box center [263, 166] width 100 height 13
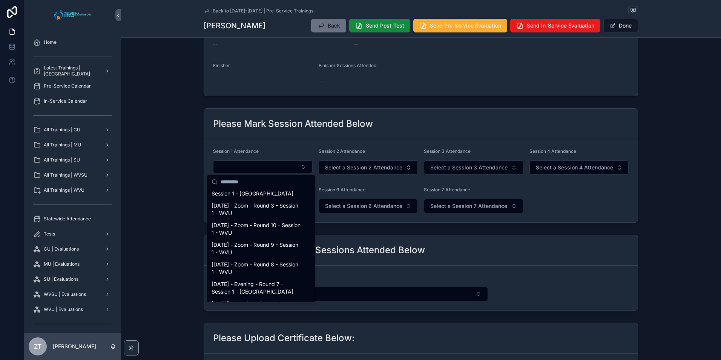
scroll to position [604, 0]
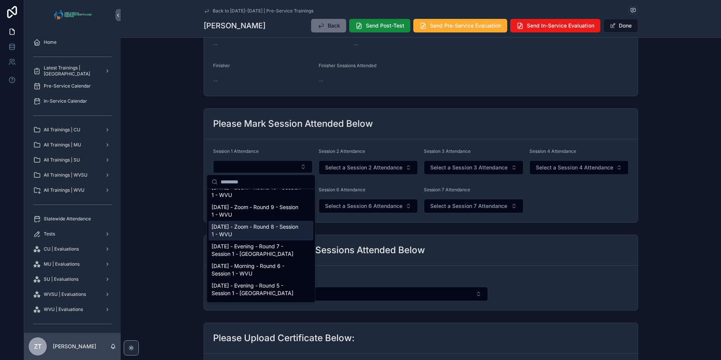
click at [238, 238] on span "9/20/2025 - Zoom - Round 8 - Session 1 - WVU" at bounding box center [257, 230] width 90 height 15
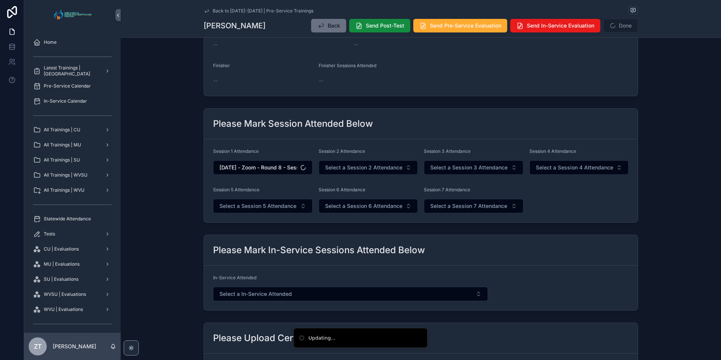
click at [343, 167] on span "Select a Session 2 Attendance" at bounding box center [363, 168] width 77 height 8
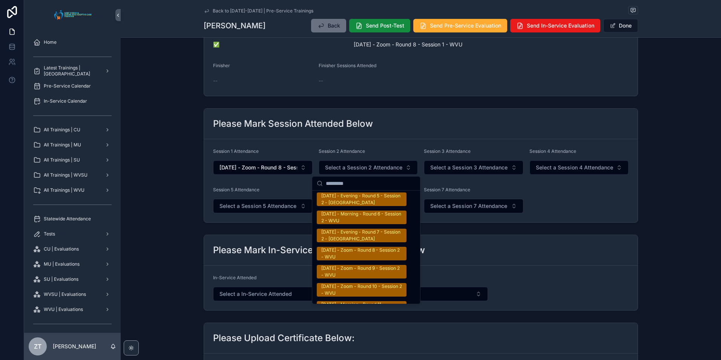
scroll to position [1283, 0]
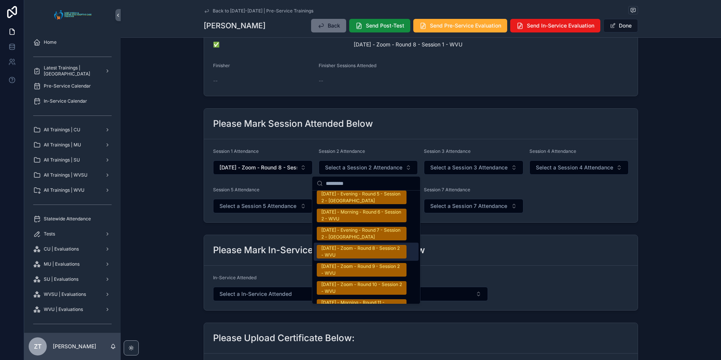
click at [352, 248] on div "9/20/2025 - Zoom - Round 8 - Session 2 - WVU" at bounding box center [361, 252] width 81 height 14
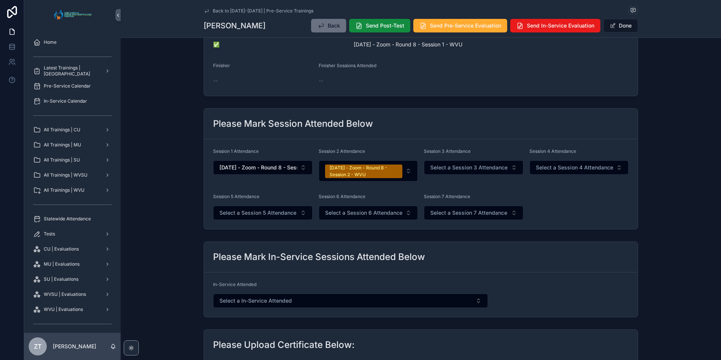
click at [619, 24] on button "Done" at bounding box center [621, 26] width 35 height 14
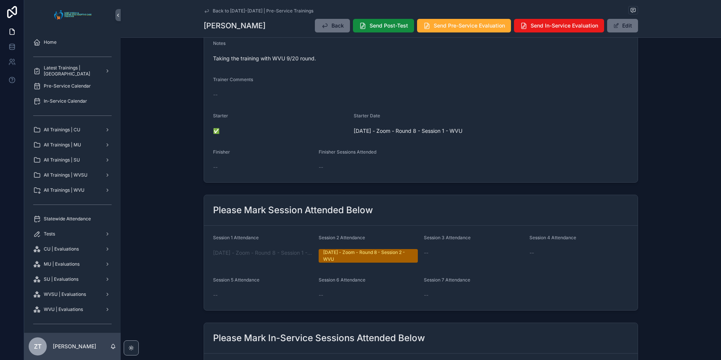
scroll to position [0, 0]
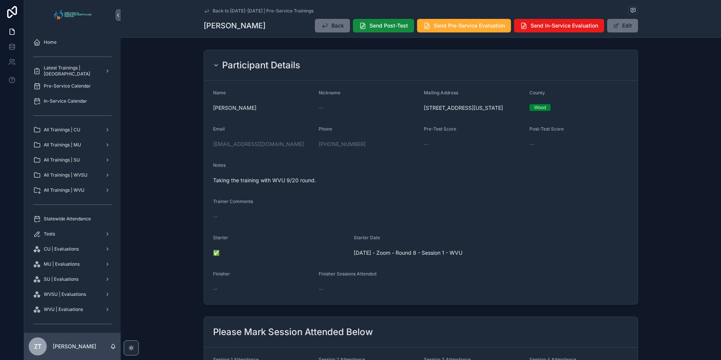
click at [205, 11] on icon "scrollable content" at bounding box center [207, 10] width 4 height 3
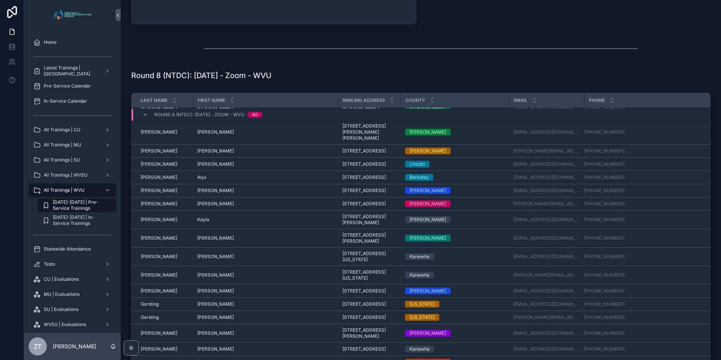
scroll to position [75, 0]
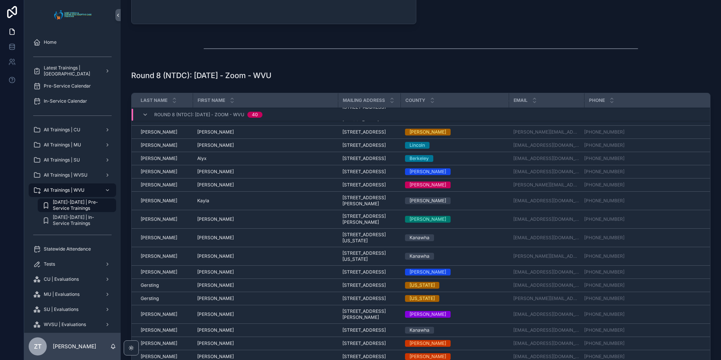
click at [204, 148] on span "Bonnie" at bounding box center [215, 145] width 37 height 6
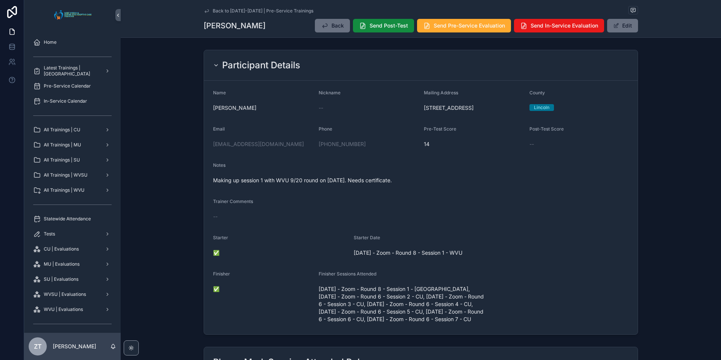
drag, startPoint x: 206, startPoint y: 12, endPoint x: 1, endPoint y: 105, distance: 224.8
click at [206, 12] on icon "scrollable content" at bounding box center [207, 10] width 4 height 3
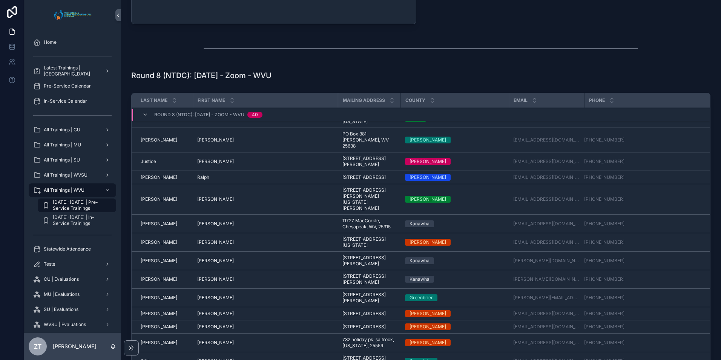
scroll to position [539, 0]
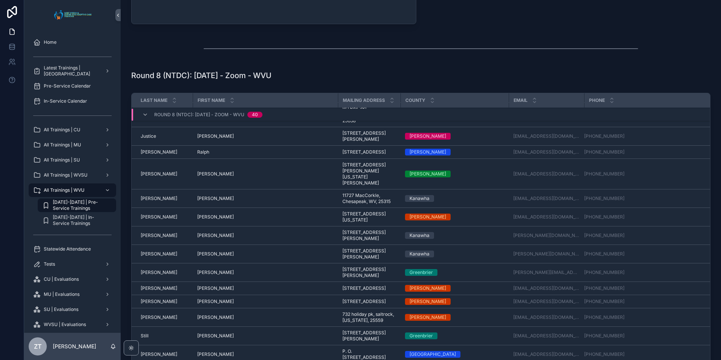
click at [147, 257] on span "Scragg" at bounding box center [159, 254] width 37 height 6
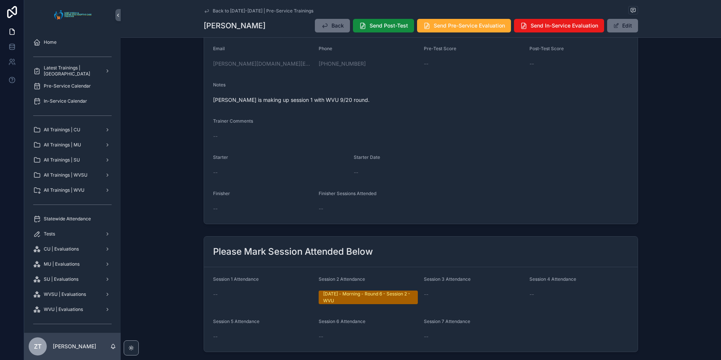
scroll to position [151, 0]
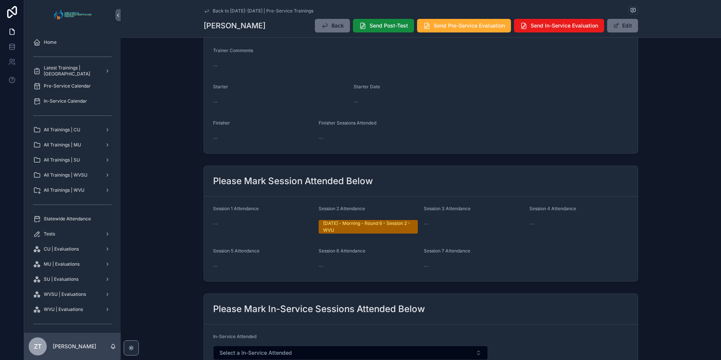
click at [625, 24] on button "Edit" at bounding box center [622, 26] width 31 height 14
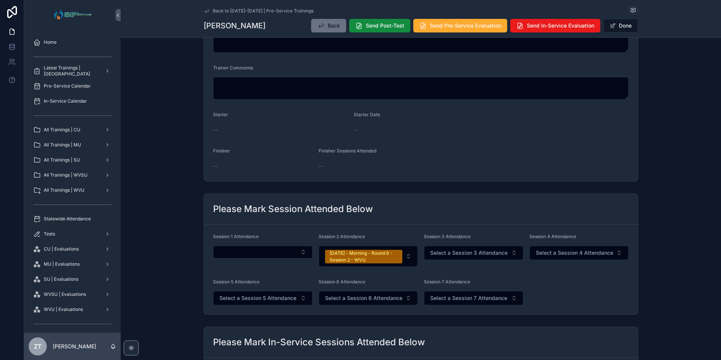
click at [251, 252] on button "Select Button" at bounding box center [263, 252] width 100 height 13
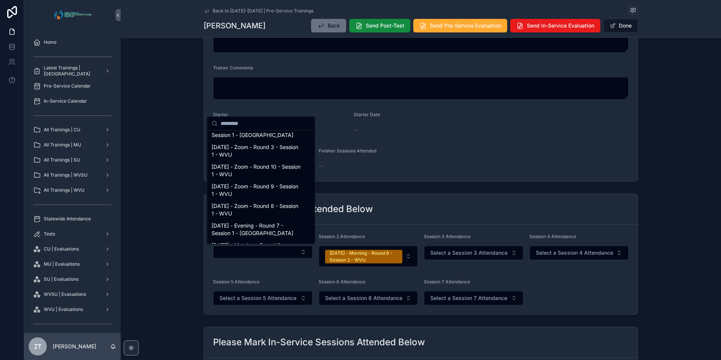
scroll to position [604, 0]
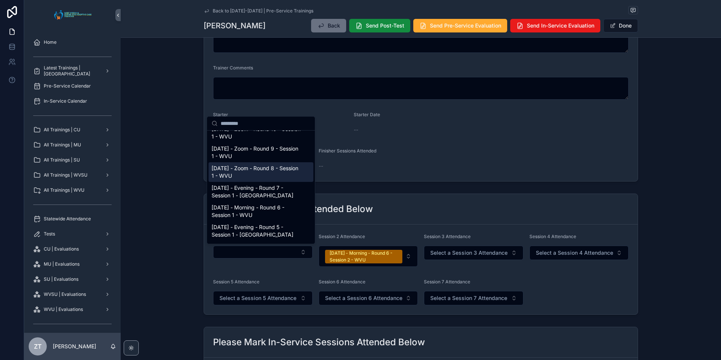
click at [236, 176] on span "9/20/2025 - Zoom - Round 8 - Session 1 - WVU" at bounding box center [257, 171] width 90 height 15
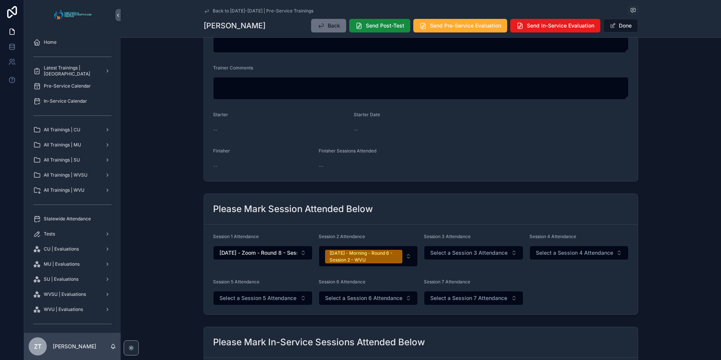
click at [614, 27] on button "Done" at bounding box center [621, 26] width 35 height 14
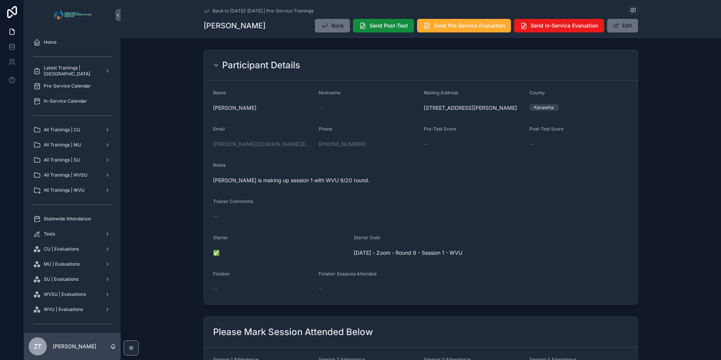
click at [207, 12] on icon "scrollable content" at bounding box center [207, 11] width 6 height 6
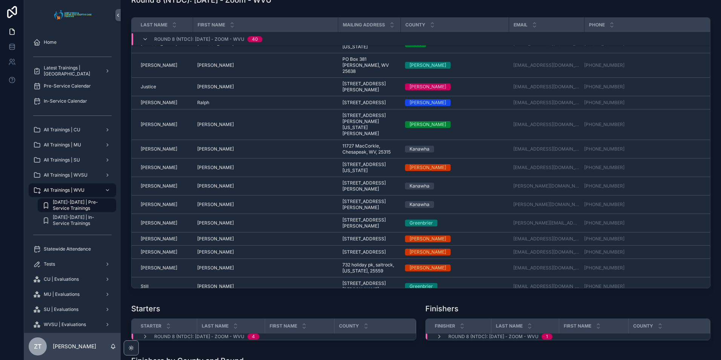
scroll to position [501, 0]
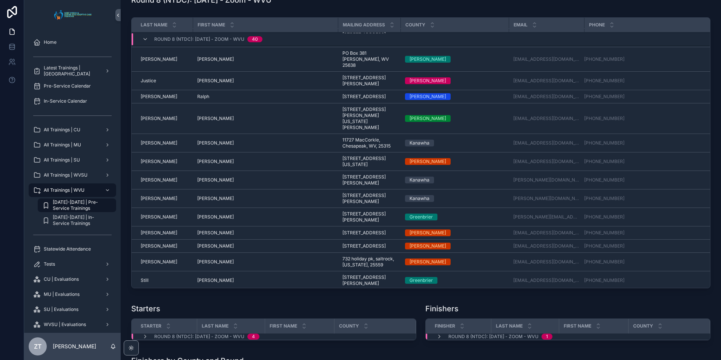
click at [151, 201] on span "Scragg" at bounding box center [159, 198] width 37 height 6
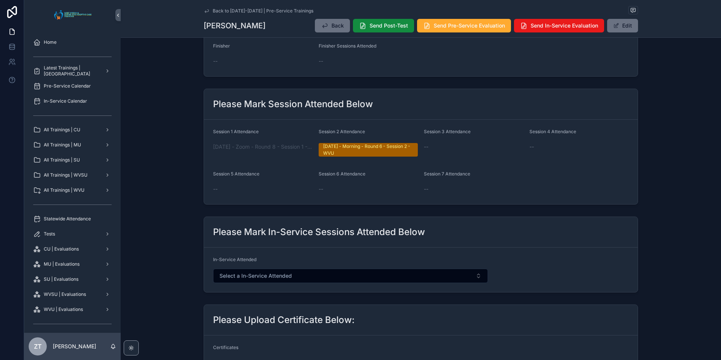
click at [615, 25] on span "scrollable content" at bounding box center [616, 26] width 6 height 6
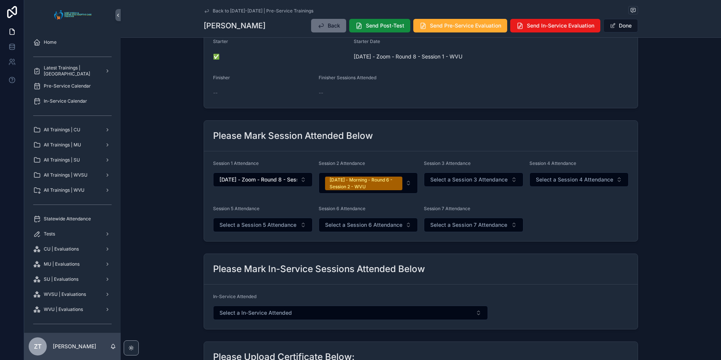
scroll to position [260, 0]
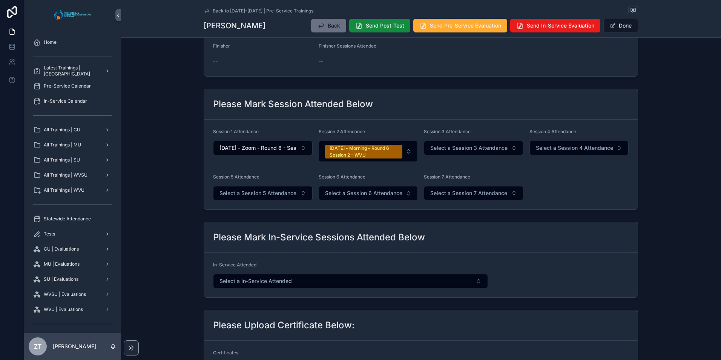
click at [452, 149] on span "Select a Session 3 Attendance" at bounding box center [468, 148] width 77 height 8
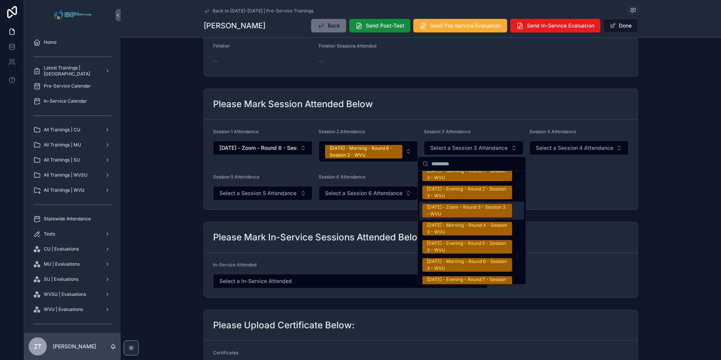
scroll to position [1207, 0]
click at [461, 259] on div "9/08/2025 - Morning - Round 6 - Session 3 - WVU" at bounding box center [467, 265] width 81 height 14
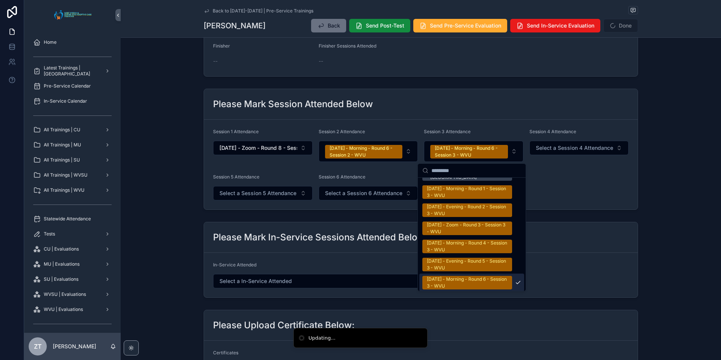
scroll to position [1218, 0]
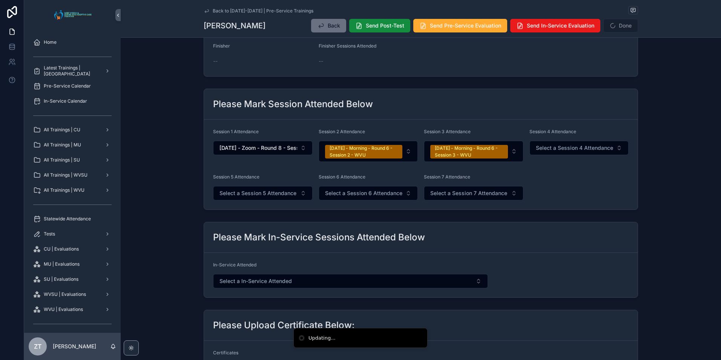
click at [567, 147] on span "Select a Session 4 Attendance" at bounding box center [574, 148] width 77 height 8
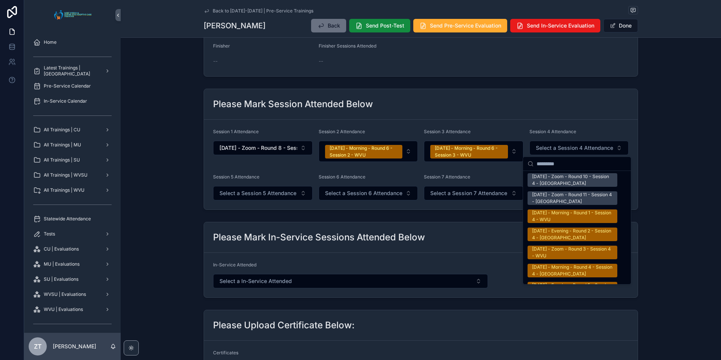
scroll to position [1245, 0]
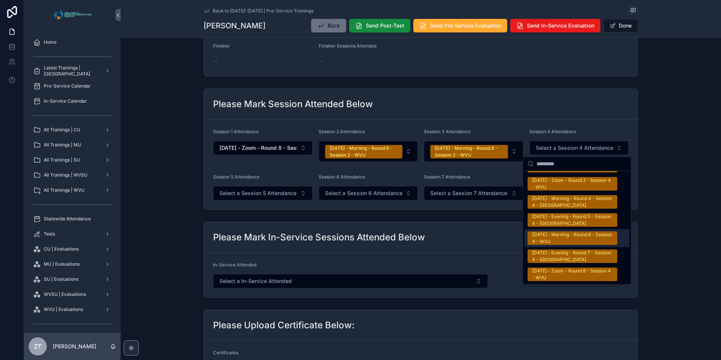
click at [556, 238] on div "9/08/2025 - Morning - Round 6 - Session 4 - WVU" at bounding box center [572, 238] width 81 height 14
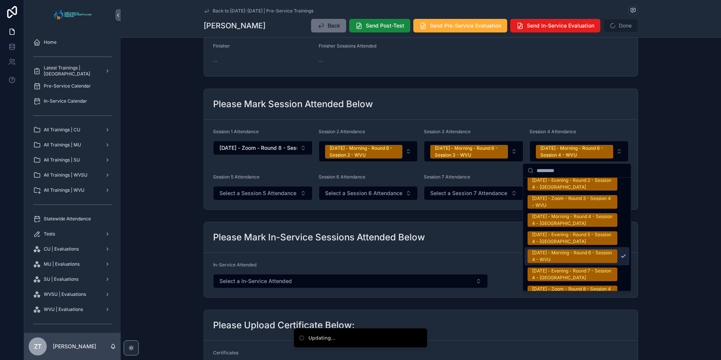
scroll to position [1256, 0]
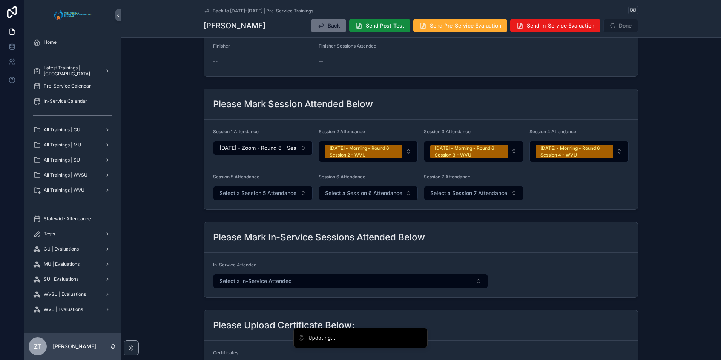
click at [259, 190] on span "Select a Session 5 Attendance" at bounding box center [258, 193] width 77 height 8
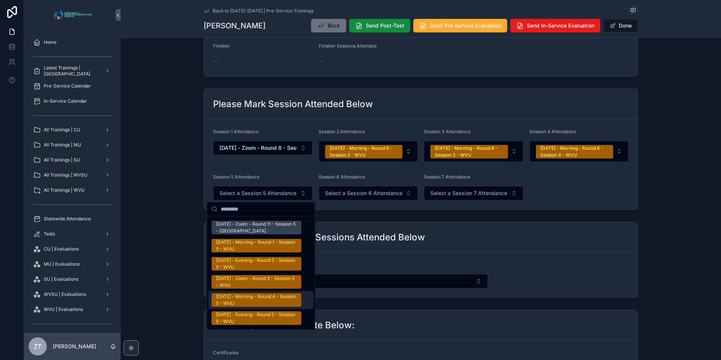
scroll to position [1207, 0]
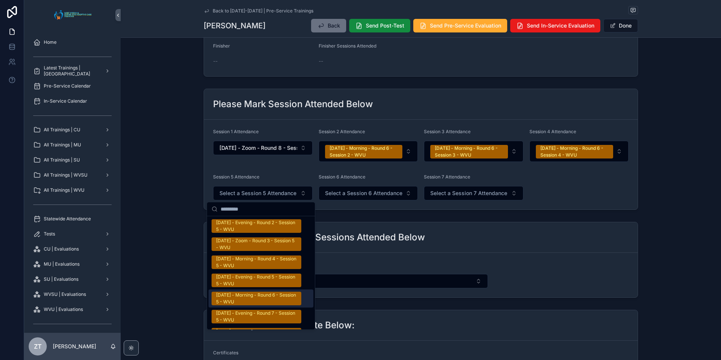
click at [259, 292] on div "9/08/2025 - Morning - Round 6 - Session 5 - WVU" at bounding box center [256, 299] width 81 height 14
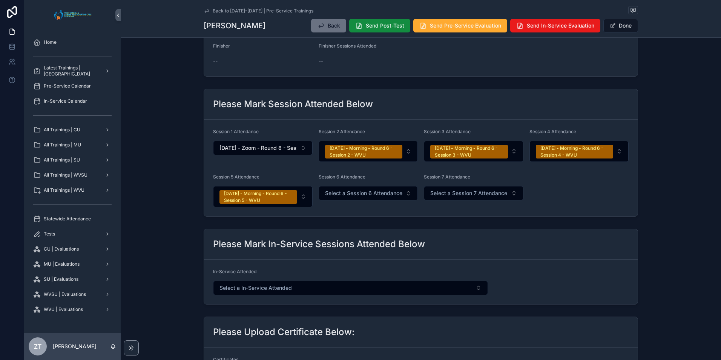
click at [621, 29] on button "Done" at bounding box center [621, 26] width 35 height 14
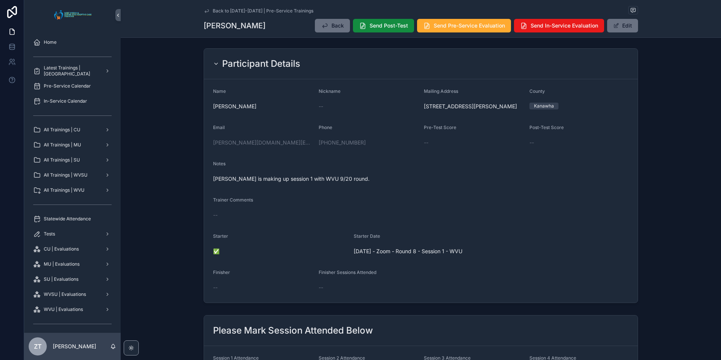
scroll to position [0, 0]
click at [624, 22] on button "Edit" at bounding box center [622, 26] width 31 height 14
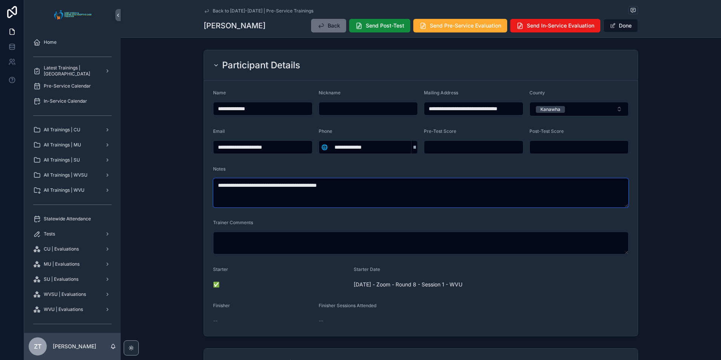
click at [301, 186] on textarea "**********" at bounding box center [421, 192] width 416 height 29
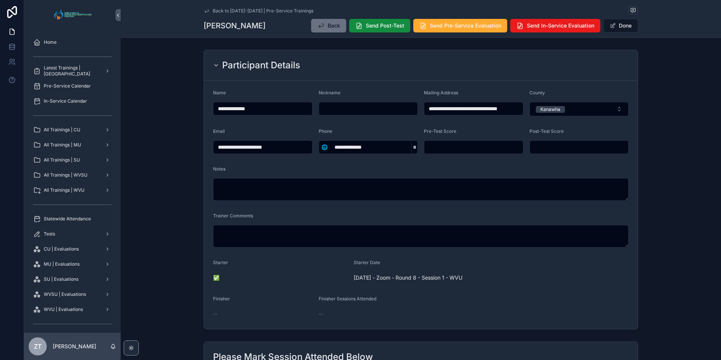
click at [626, 25] on button "Done" at bounding box center [621, 26] width 35 height 14
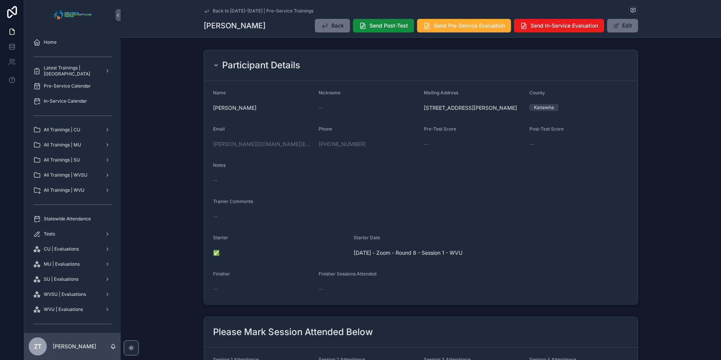
click at [205, 11] on icon "scrollable content" at bounding box center [207, 11] width 6 height 6
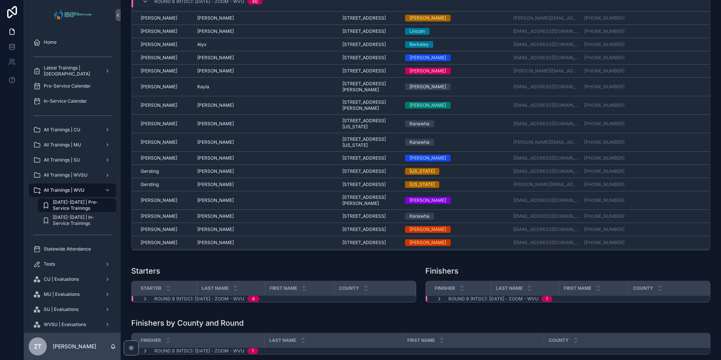
scroll to position [75, 0]
click at [150, 35] on span "Dalton" at bounding box center [159, 32] width 37 height 6
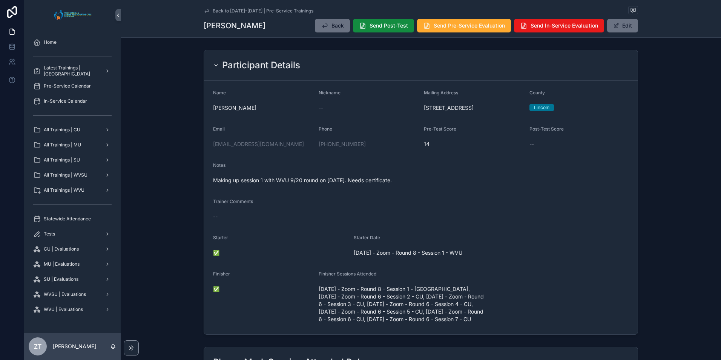
click at [205, 11] on icon "scrollable content" at bounding box center [207, 11] width 6 height 6
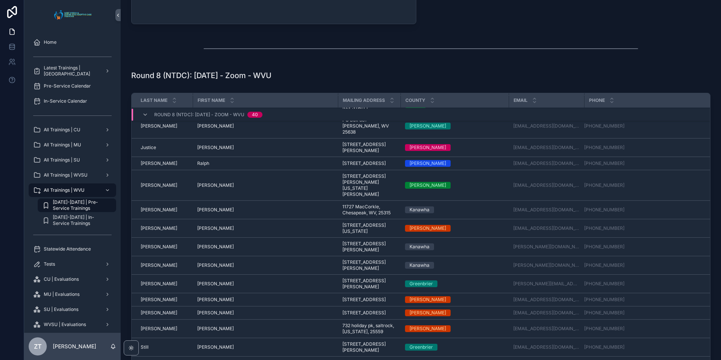
scroll to position [539, 0]
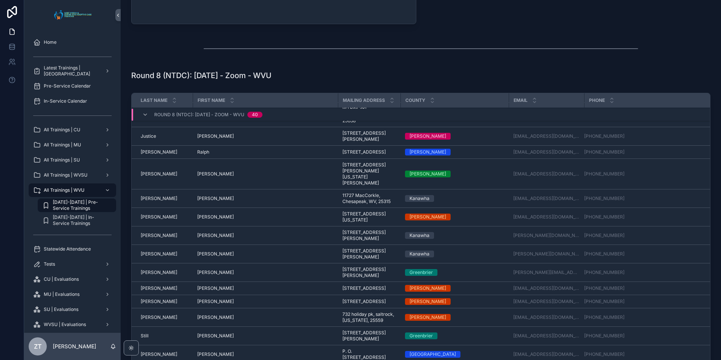
click at [152, 238] on span "Scragg" at bounding box center [159, 235] width 37 height 6
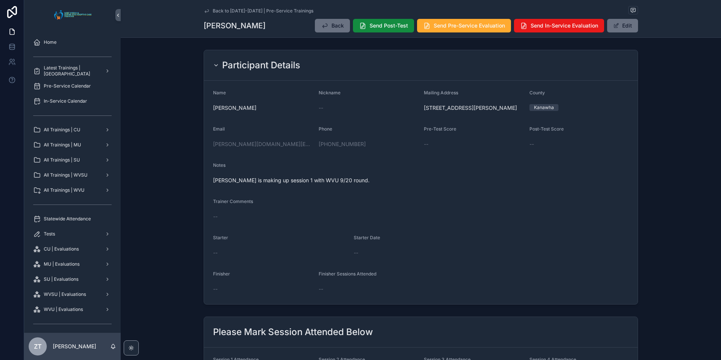
click at [618, 29] on button "Edit" at bounding box center [622, 26] width 31 height 14
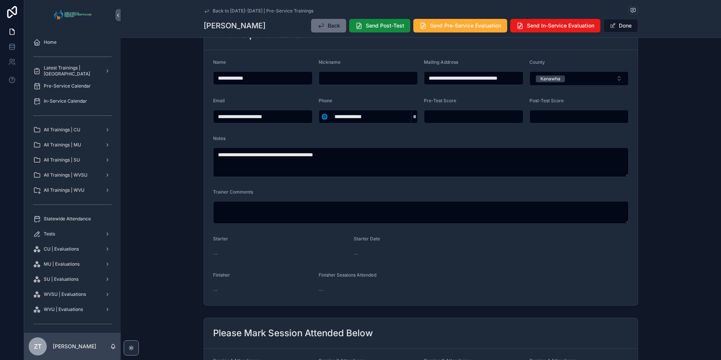
scroll to position [189, 0]
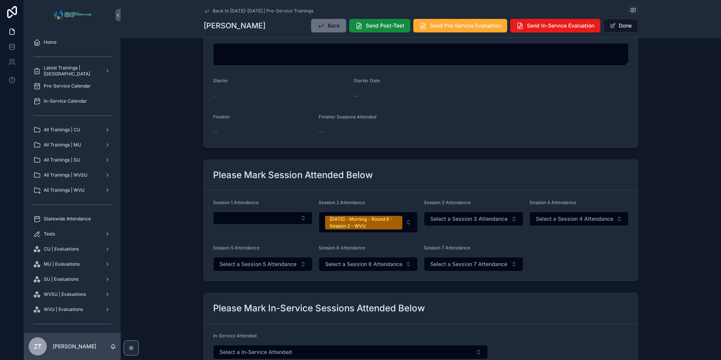
click at [269, 224] on button "Select Button" at bounding box center [263, 218] width 100 height 13
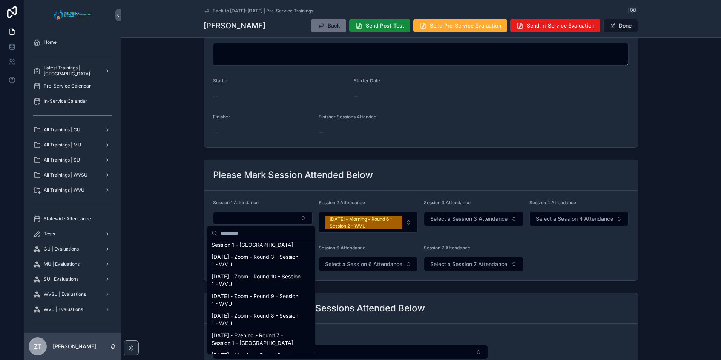
scroll to position [604, 0]
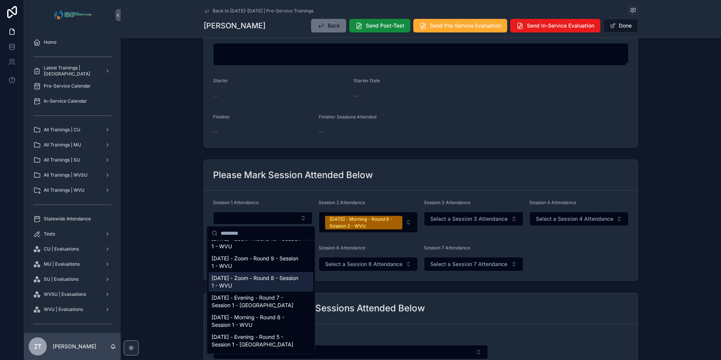
click at [241, 289] on span "9/20/2025 - Zoom - Round 8 - Session 1 - WVU" at bounding box center [257, 281] width 90 height 15
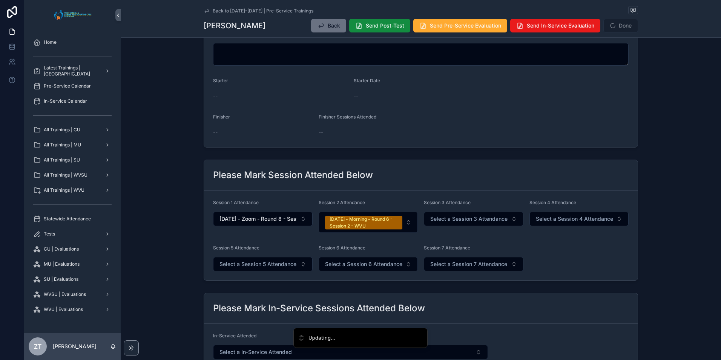
click at [445, 218] on span "Select a Session 3 Attendance" at bounding box center [468, 219] width 77 height 8
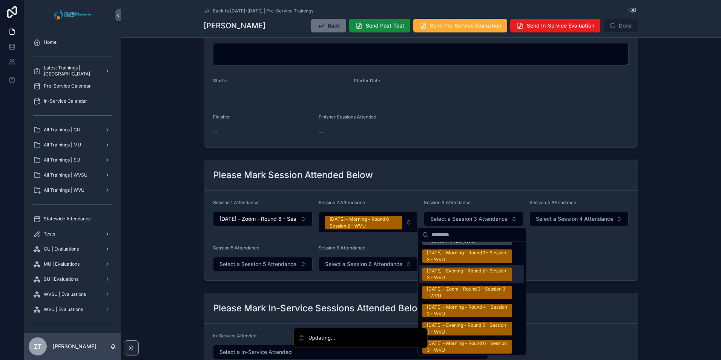
scroll to position [1207, 0]
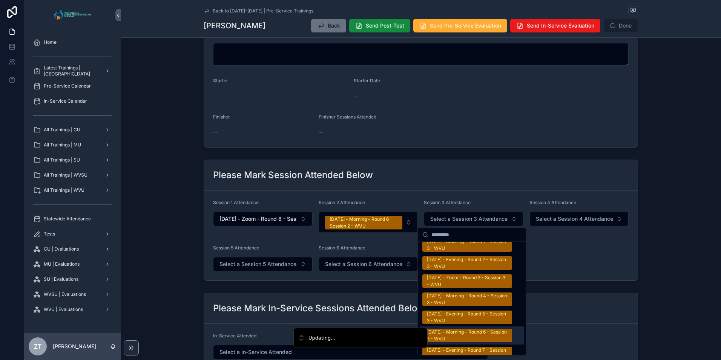
click at [453, 329] on div "9/08/2025 - Morning - Round 6 - Session 3 - WVU" at bounding box center [467, 336] width 81 height 14
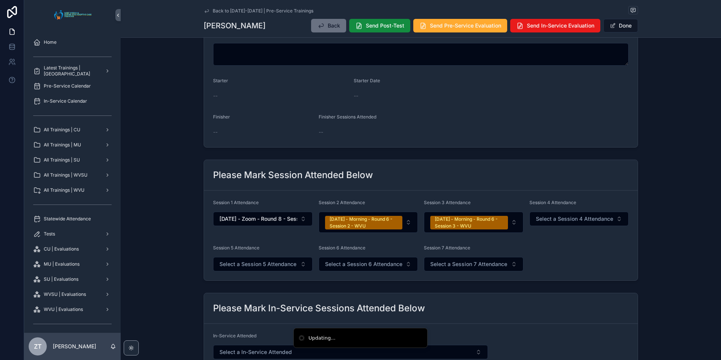
click at [562, 217] on span "Select a Session 4 Attendance" at bounding box center [574, 219] width 77 height 8
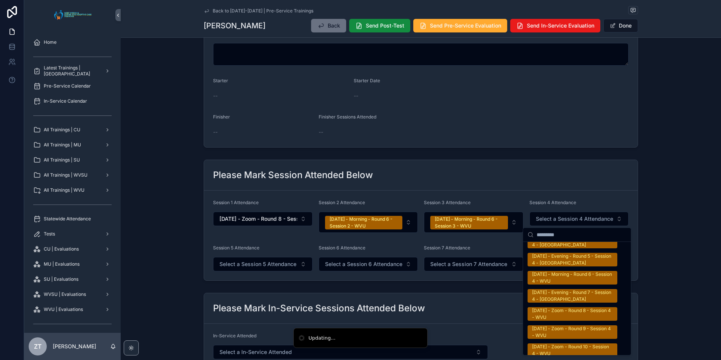
scroll to position [1283, 0]
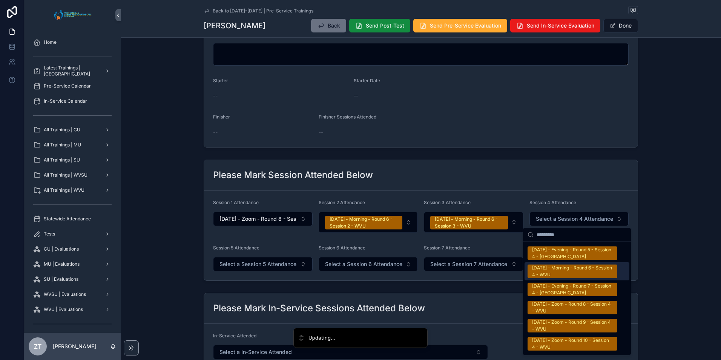
click at [563, 269] on div "9/08/2025 - Morning - Round 6 - Session 4 - WVU" at bounding box center [572, 271] width 81 height 14
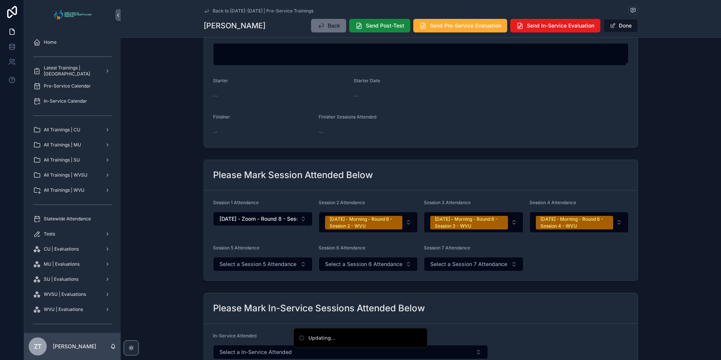
click at [259, 266] on span "Select a Session 5 Attendance" at bounding box center [258, 264] width 77 height 8
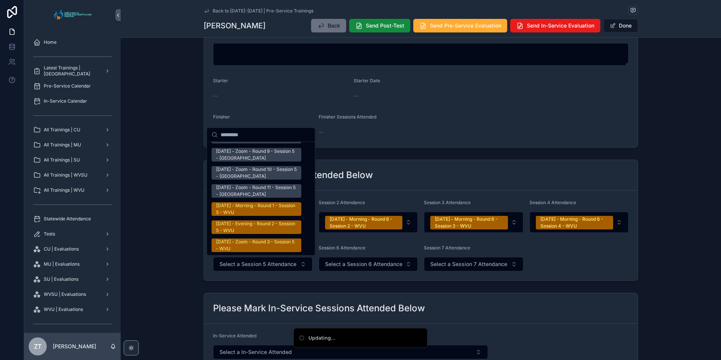
scroll to position [1169, 0]
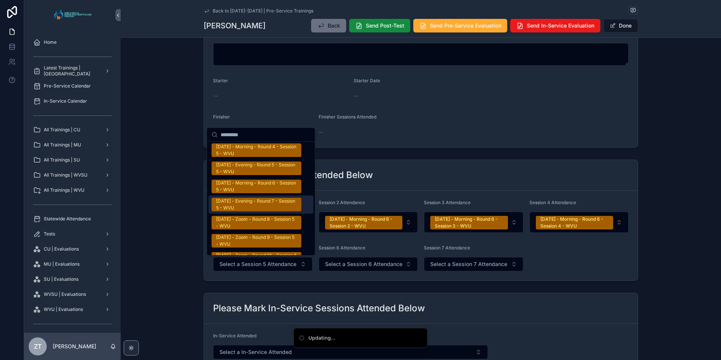
click at [247, 198] on div "9/08/2025 - Evening - Round 7 - Session 5 - WVU" at bounding box center [256, 205] width 81 height 14
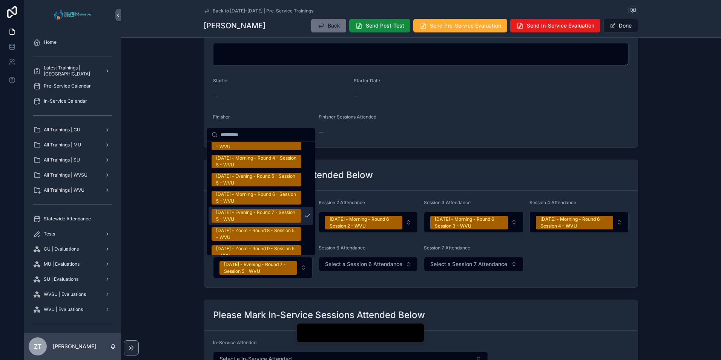
scroll to position [1256, 0]
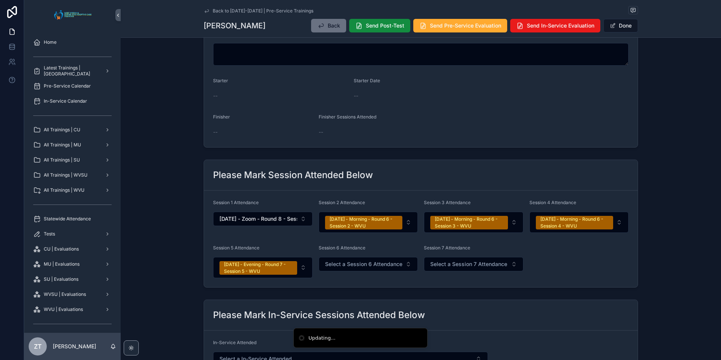
click at [256, 266] on div "9/08/2025 - Evening - Round 7 - Session 5 - WVU" at bounding box center [258, 268] width 69 height 14
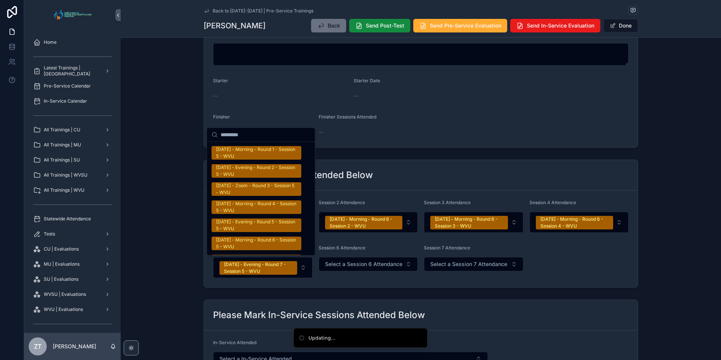
scroll to position [1207, 0]
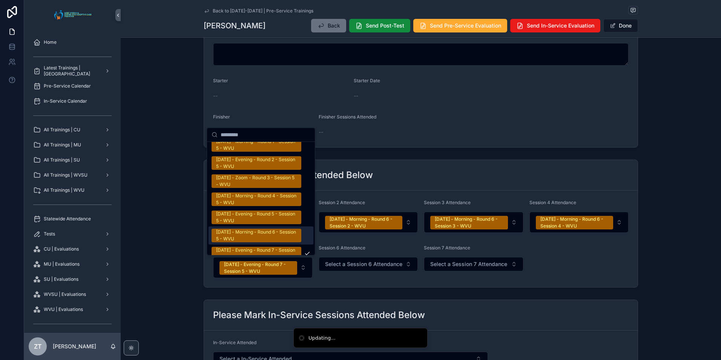
click at [240, 229] on div "9/08/2025 - Morning - Round 6 - Session 5 - WVU" at bounding box center [256, 236] width 81 height 14
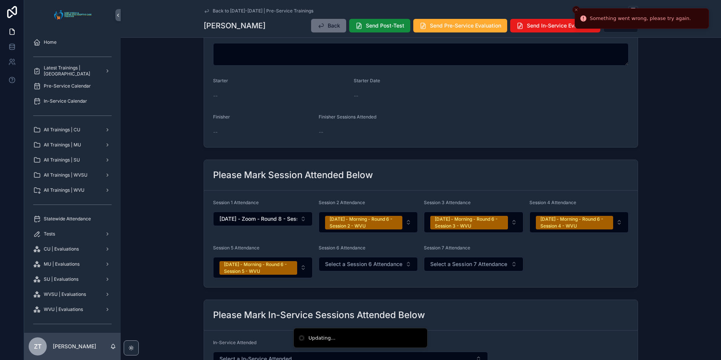
click at [576, 9] on line "Close toast" at bounding box center [576, 10] width 2 height 2
click at [624, 28] on button "Done" at bounding box center [621, 26] width 35 height 14
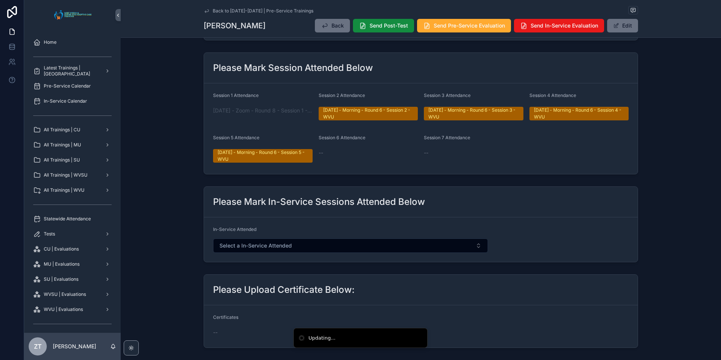
scroll to position [0, 0]
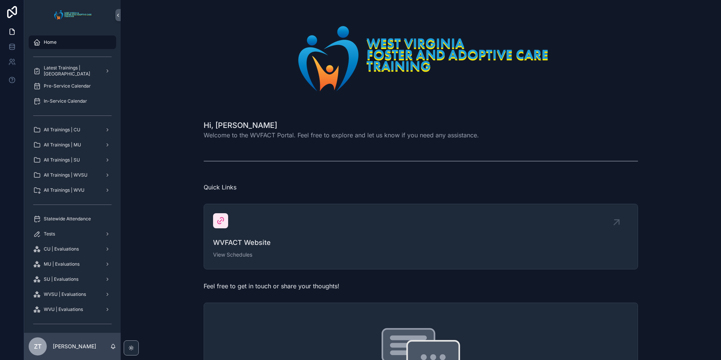
click at [75, 223] on div "Statewide Attendance" at bounding box center [72, 219] width 78 height 12
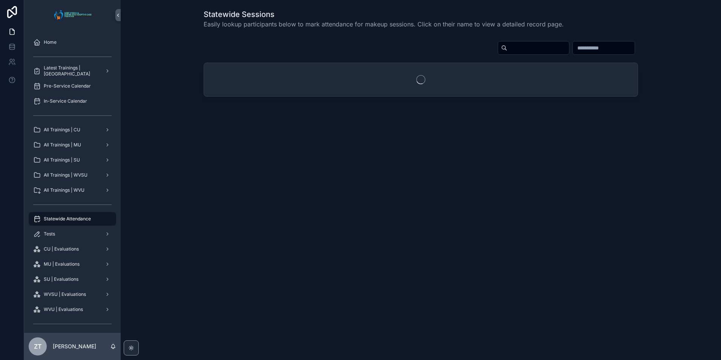
click at [507, 46] on input "scrollable content" at bounding box center [538, 48] width 62 height 11
type input "**********"
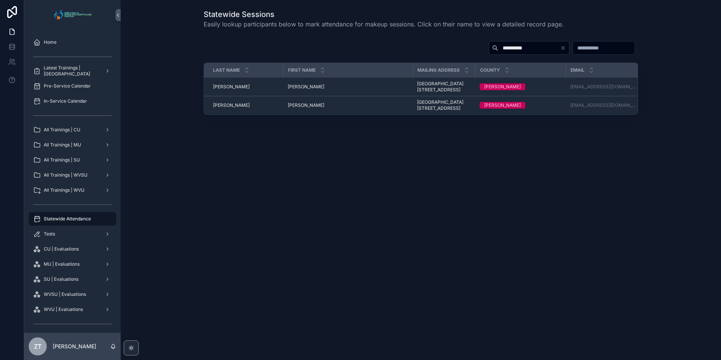
click at [298, 106] on span "Henry" at bounding box center [306, 105] width 37 height 6
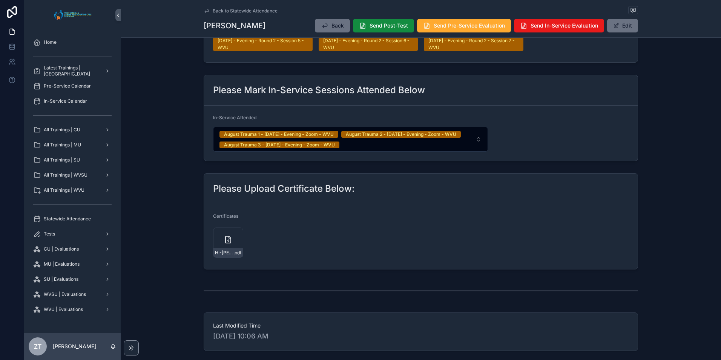
scroll to position [415, 0]
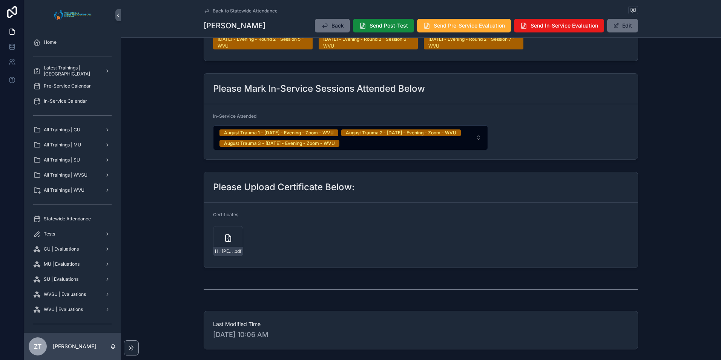
click at [230, 256] on div "H.-Greenblatt-(Mercer) .pdf" at bounding box center [228, 251] width 29 height 9
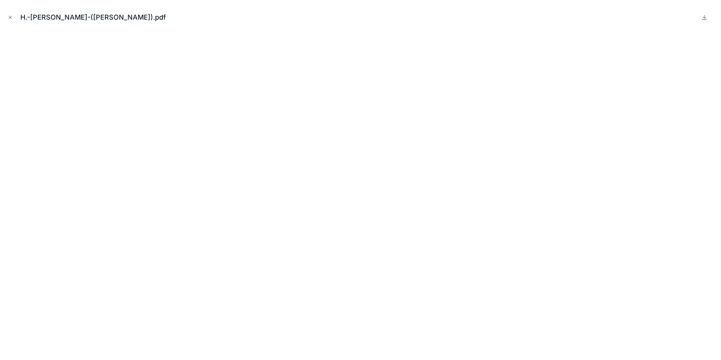
click at [7, 14] on button "Close modal" at bounding box center [10, 17] width 8 height 8
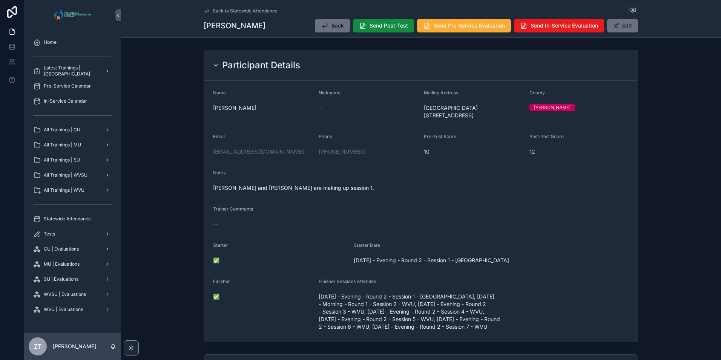
scroll to position [226, 0]
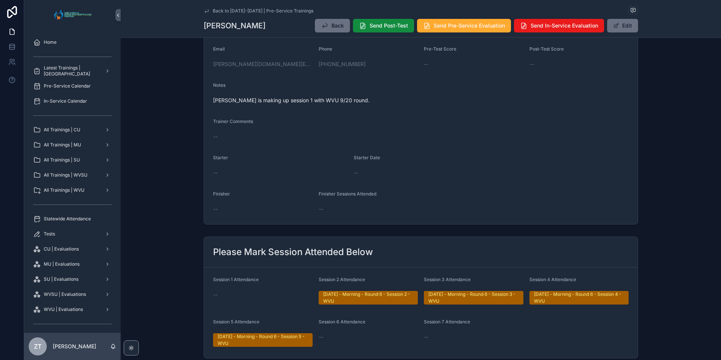
scroll to position [264, 0]
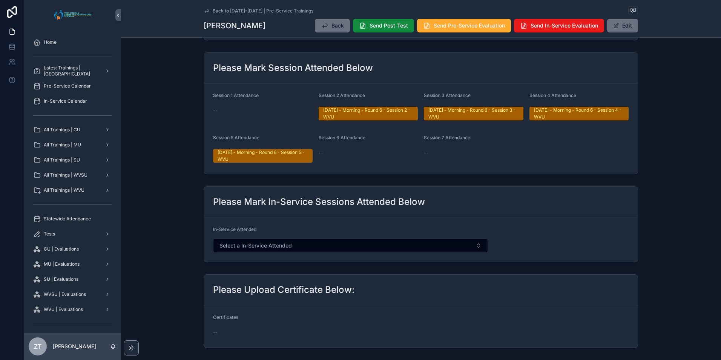
click at [619, 25] on button "Edit" at bounding box center [622, 26] width 31 height 14
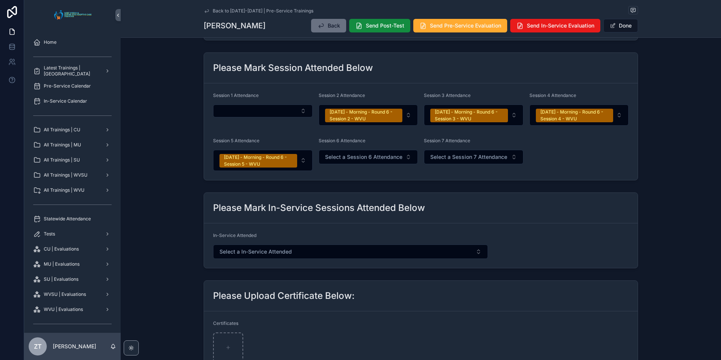
click at [257, 108] on button "Select Button" at bounding box center [263, 110] width 100 height 13
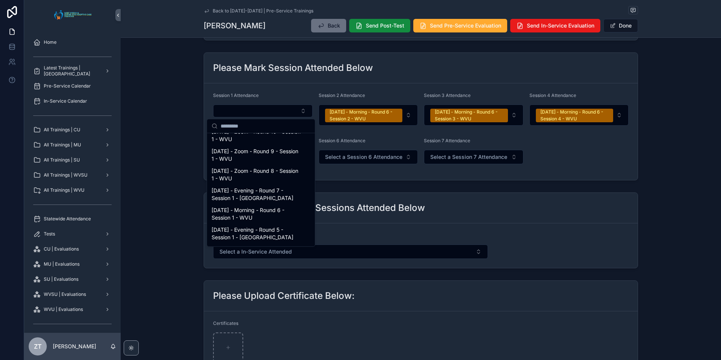
scroll to position [641, 0]
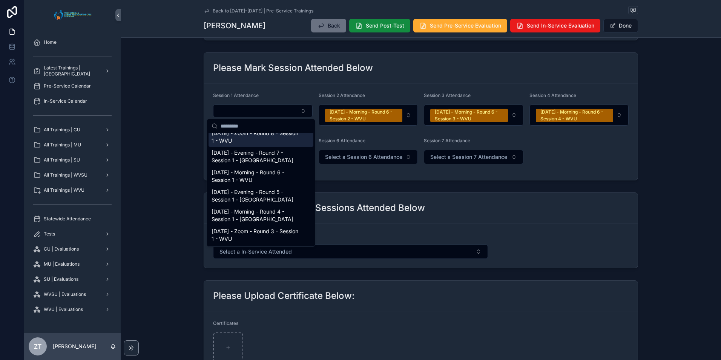
click at [243, 144] on span "[DATE] - Zoom - Round 8 - Session 1 - WVU" at bounding box center [257, 136] width 90 height 15
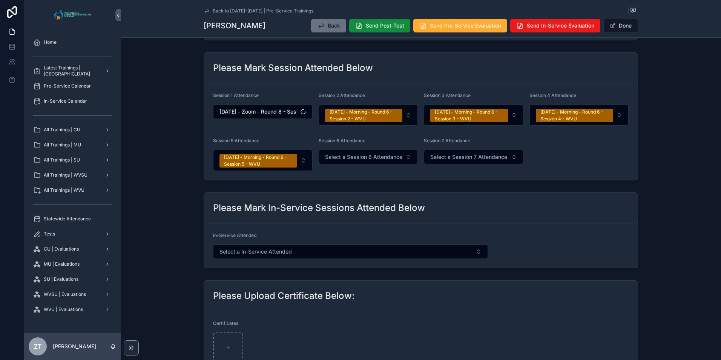
click at [616, 26] on button "Done" at bounding box center [621, 26] width 35 height 14
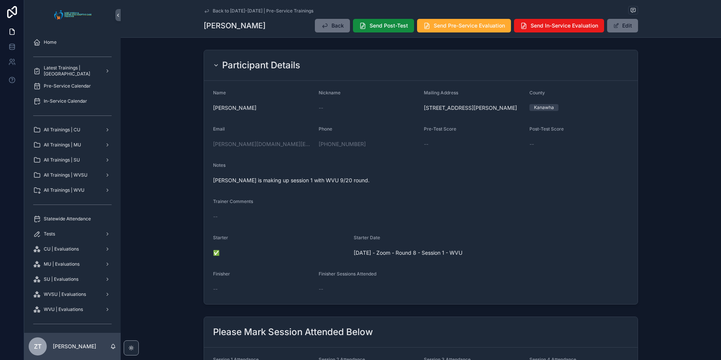
click at [205, 12] on icon "scrollable content" at bounding box center [207, 11] width 6 height 6
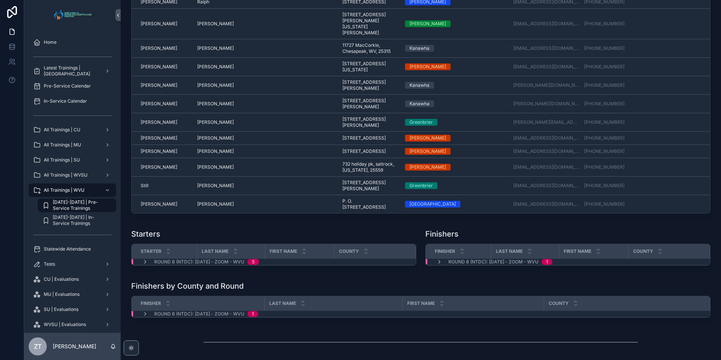
scroll to position [567, 0]
click at [209, 107] on span "Delphia" at bounding box center [215, 104] width 37 height 6
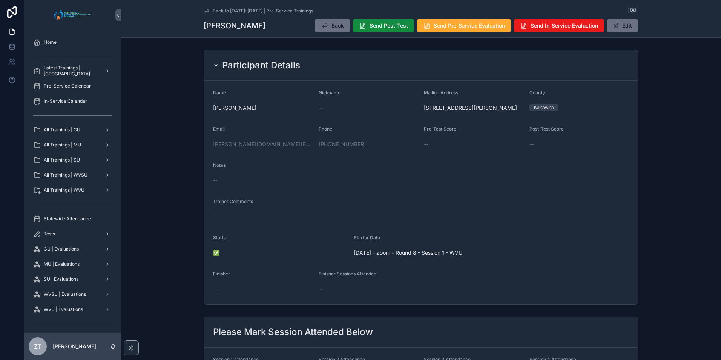
click at [204, 12] on icon "scrollable content" at bounding box center [207, 11] width 6 height 6
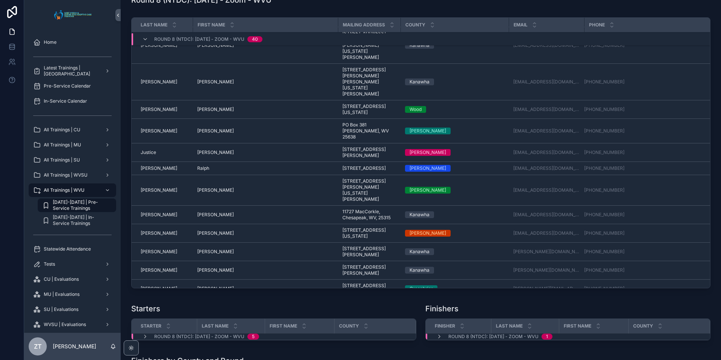
scroll to position [426, 0]
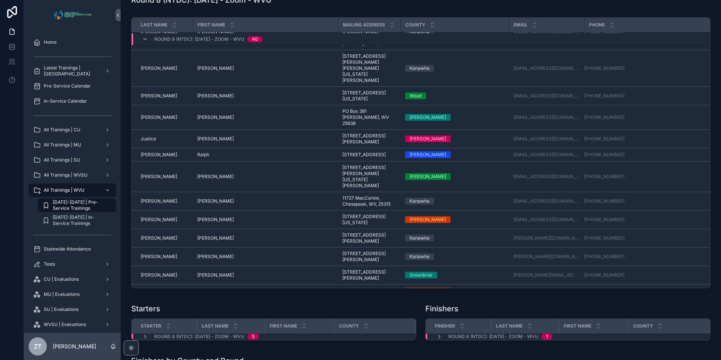
click at [151, 180] on span "Nichols" at bounding box center [159, 177] width 37 height 6
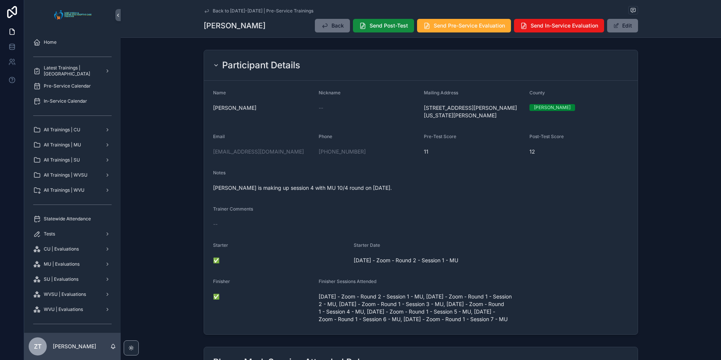
click at [484, 180] on div "Notes Jeffrey is making up session 4 with MU 10/4 round on October 4th." at bounding box center [421, 182] width 416 height 24
drag, startPoint x: 204, startPoint y: 11, endPoint x: 15, endPoint y: 164, distance: 243.3
click at [205, 11] on icon "scrollable content" at bounding box center [207, 10] width 4 height 3
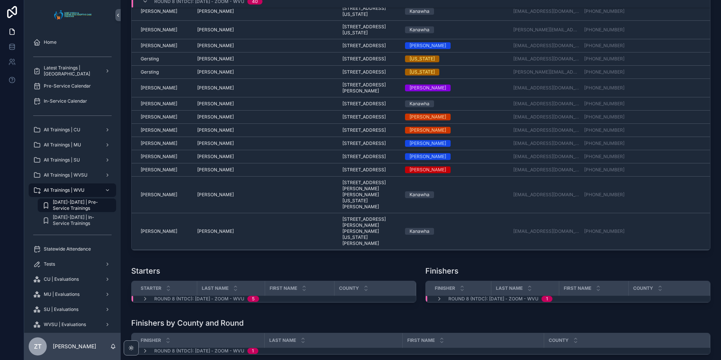
scroll to position [237, 0]
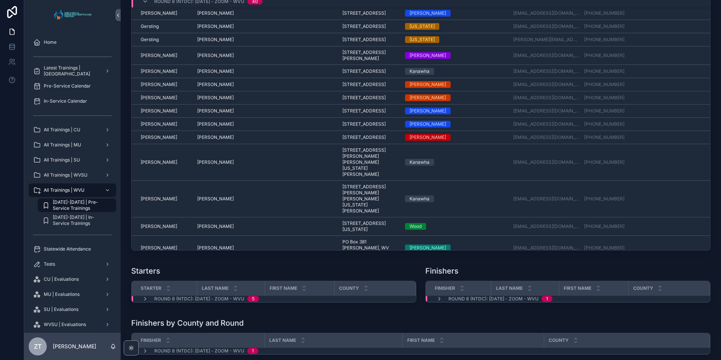
click at [152, 127] on span "Hubbard" at bounding box center [159, 124] width 37 height 6
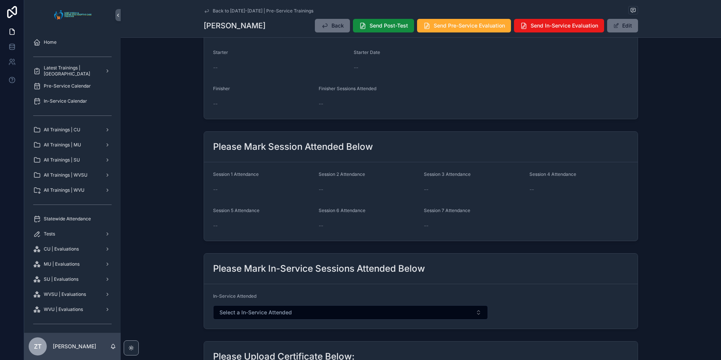
scroll to position [189, 0]
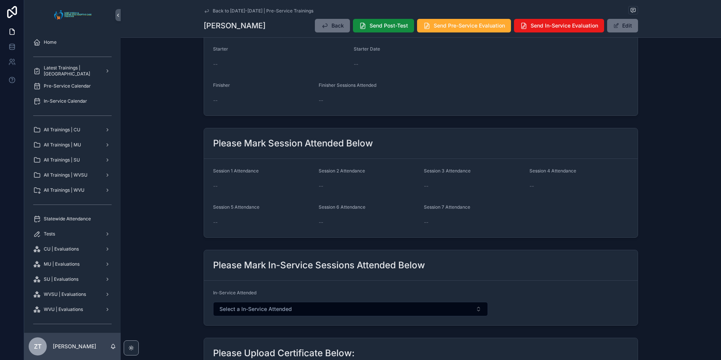
click at [618, 22] on button "Edit" at bounding box center [622, 26] width 31 height 14
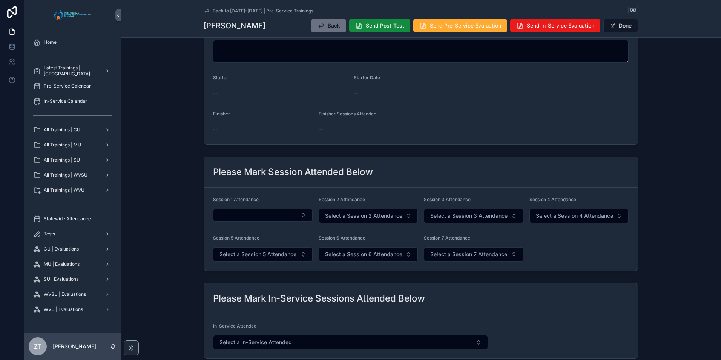
click at [258, 217] on button "Select Button" at bounding box center [263, 215] width 100 height 13
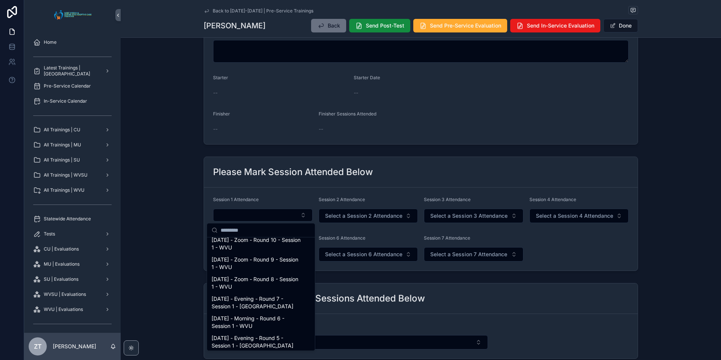
scroll to position [604, 0]
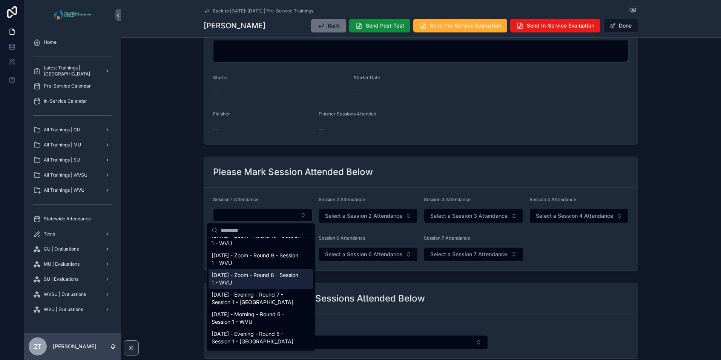
click at [231, 284] on span "9/20/2025 - Zoom - Round 8 - Session 1 - WVU" at bounding box center [257, 278] width 90 height 15
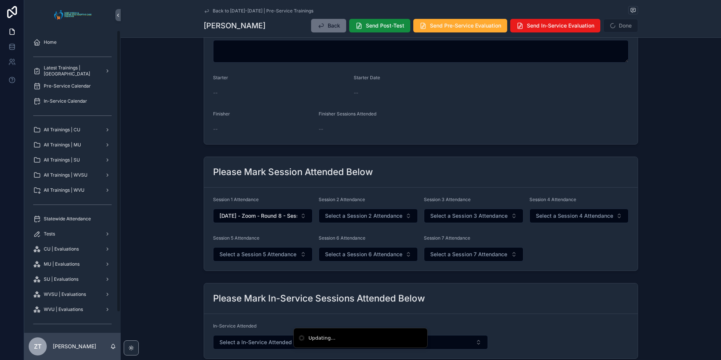
click at [333, 217] on span "Select a Session 2 Attendance" at bounding box center [363, 216] width 77 height 8
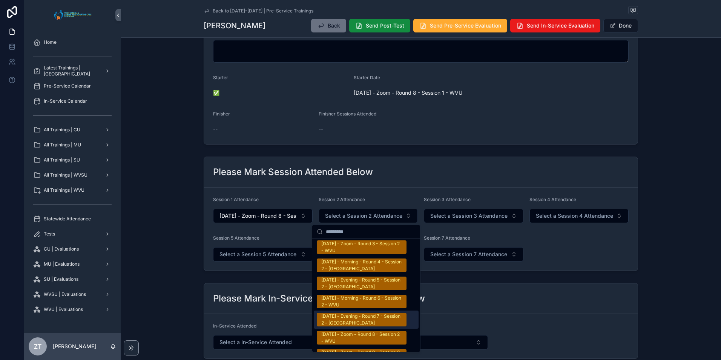
scroll to position [1283, 0]
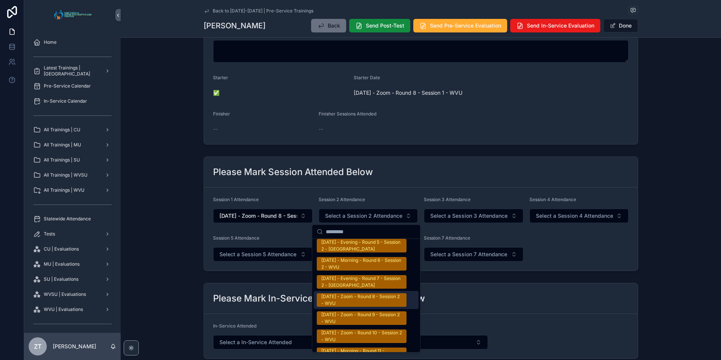
click at [349, 302] on div "9/20/2025 - Zoom - Round 8 - Session 2 - WVU" at bounding box center [361, 300] width 81 height 14
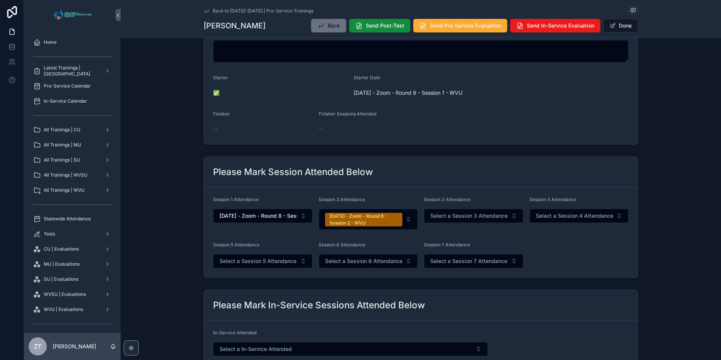
click at [620, 36] on div "Back to 2025-2026 | Pre-Service Trainings Jessica Hubbard Back Send Post-Test S…" at bounding box center [421, 18] width 435 height 37
click at [620, 22] on button "Done" at bounding box center [621, 26] width 35 height 14
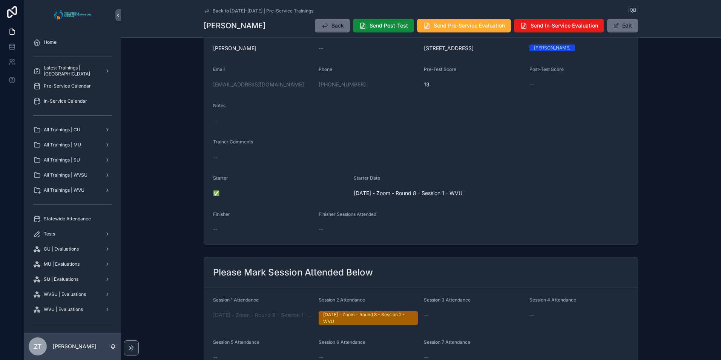
scroll to position [0, 0]
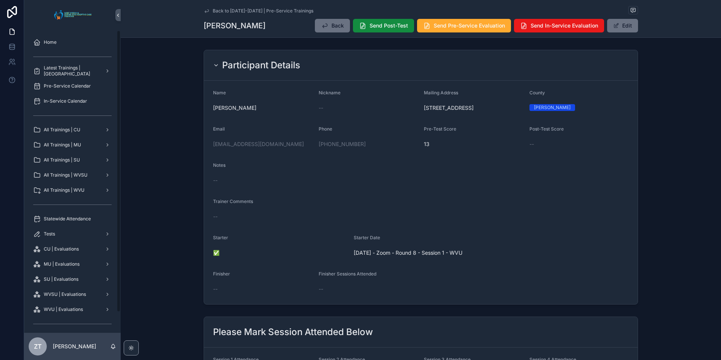
click at [204, 11] on icon "scrollable content" at bounding box center [207, 11] width 6 height 6
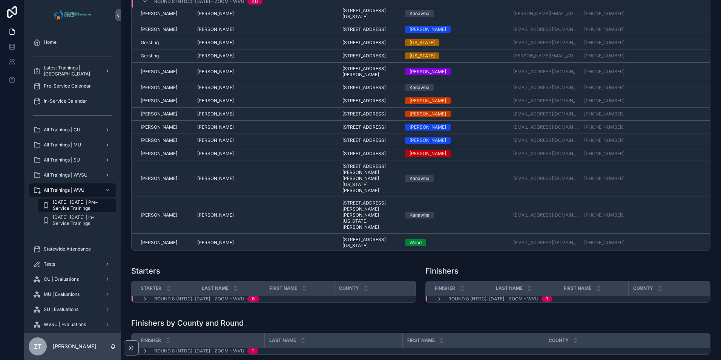
scroll to position [275, 0]
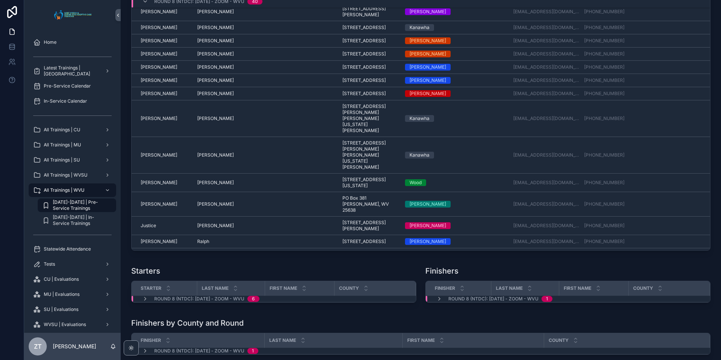
click at [150, 15] on span "Groves" at bounding box center [159, 12] width 37 height 6
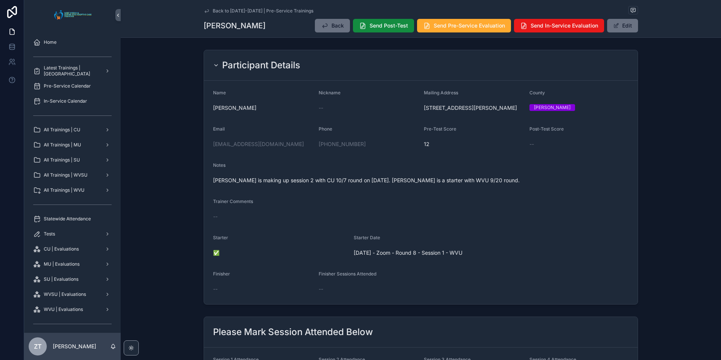
click at [617, 19] on button "Edit" at bounding box center [622, 26] width 31 height 14
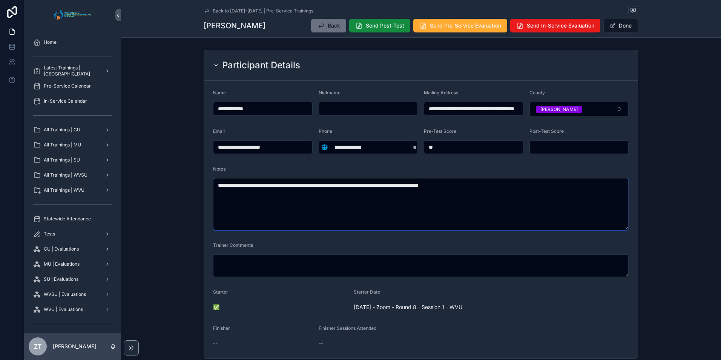
click at [533, 189] on textarea "**********" at bounding box center [421, 204] width 416 height 52
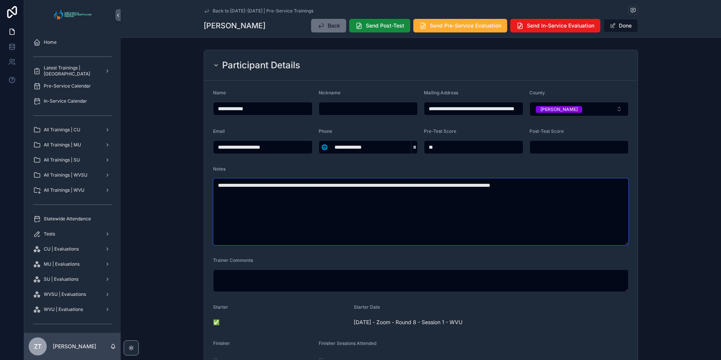
type textarea "**********"
click at [618, 26] on button "Done" at bounding box center [621, 26] width 35 height 14
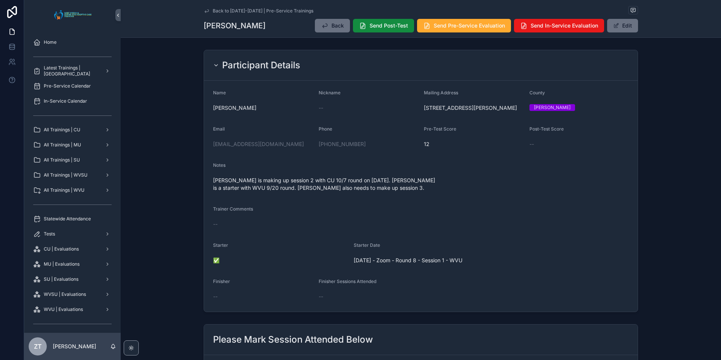
drag, startPoint x: 204, startPoint y: 11, endPoint x: 11, endPoint y: 121, distance: 222.5
click at [204, 11] on icon "scrollable content" at bounding box center [207, 11] width 6 height 6
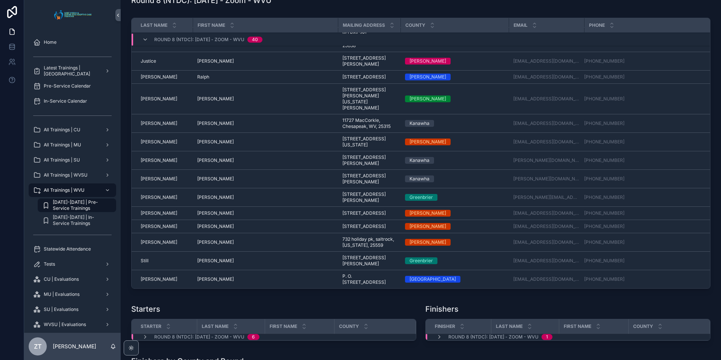
scroll to position [1584, 0]
click at [146, 263] on span "Still" at bounding box center [145, 260] width 8 height 6
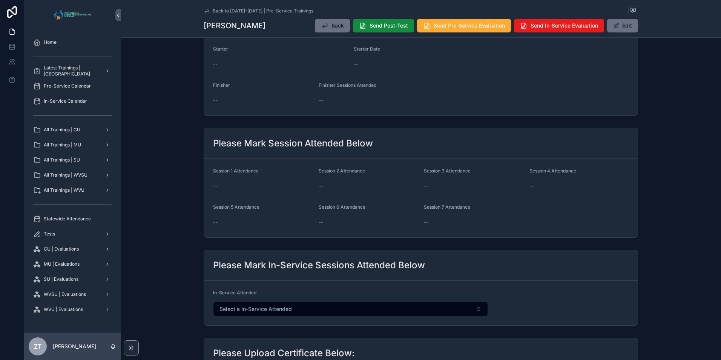
click at [631, 26] on button "Edit" at bounding box center [622, 26] width 31 height 14
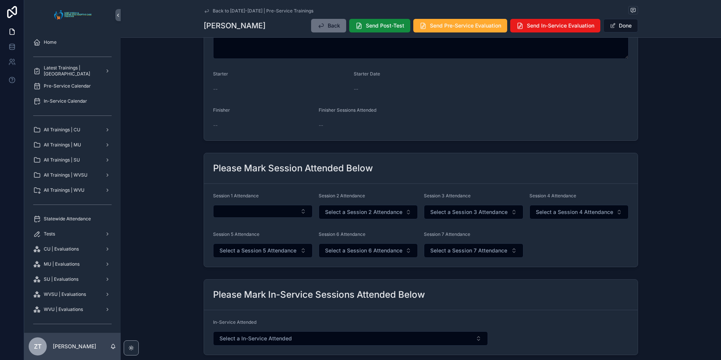
scroll to position [185, 0]
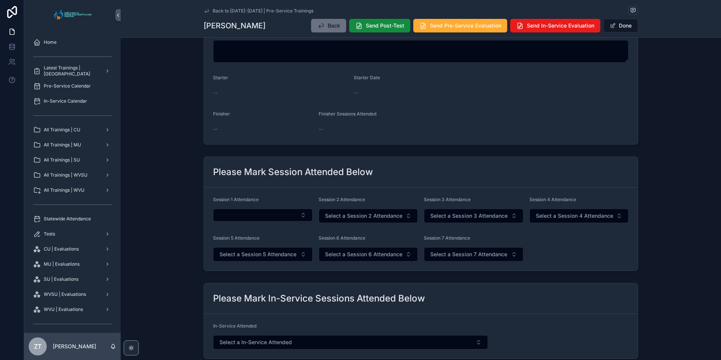
click at [255, 221] on button "Select Button" at bounding box center [263, 215] width 100 height 13
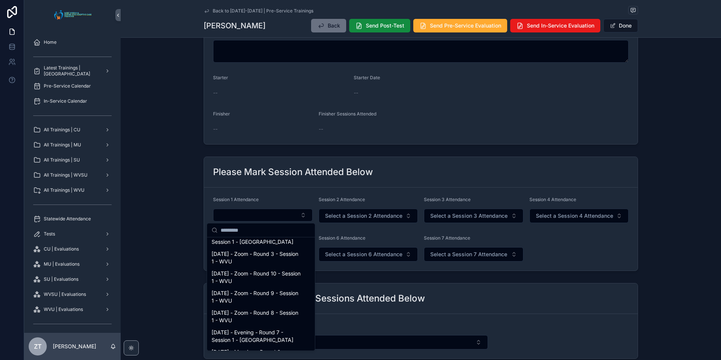
scroll to position [604, 0]
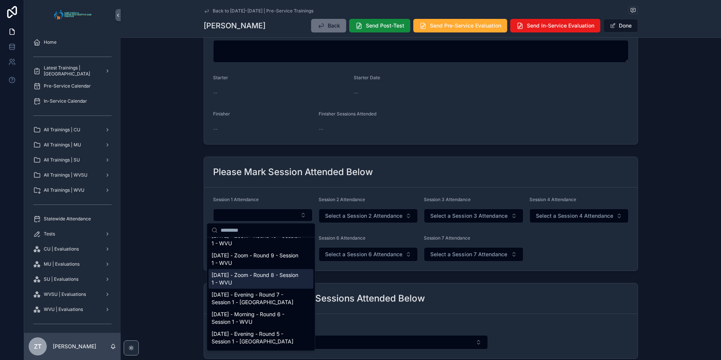
click at [236, 286] on span "9/20/2025 - Zoom - Round 8 - Session 1 - WVU" at bounding box center [257, 278] width 90 height 15
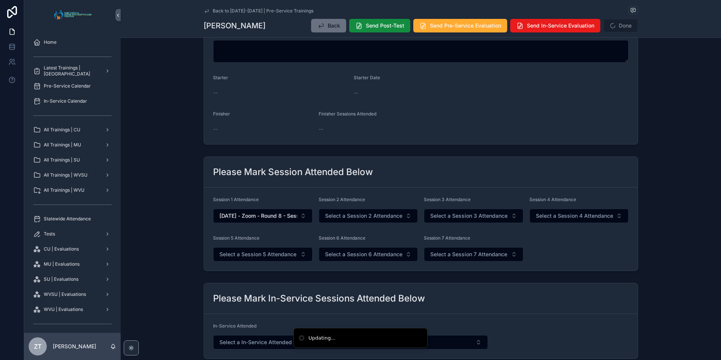
click at [344, 219] on span "Select a Session 2 Attendance" at bounding box center [363, 216] width 77 height 8
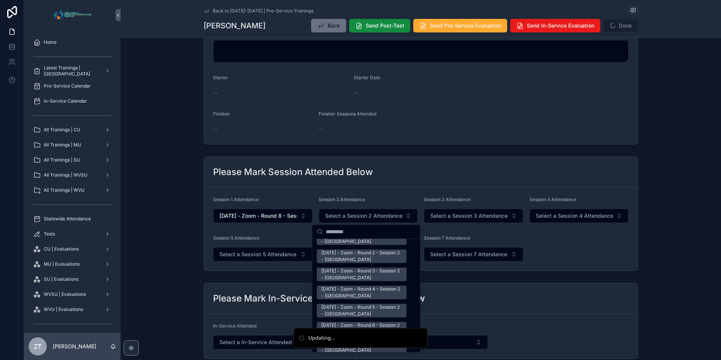
scroll to position [1320, 0]
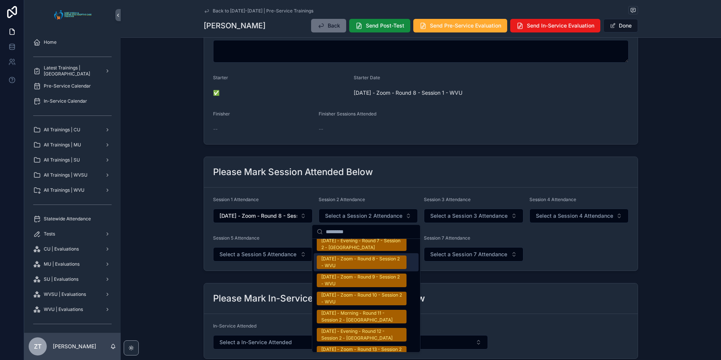
click at [339, 258] on div "9/20/2025 - Zoom - Round 8 - Session 2 - WVU" at bounding box center [361, 262] width 81 height 14
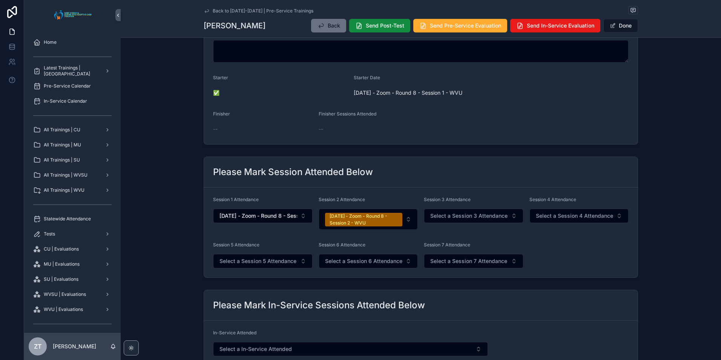
click at [614, 25] on button "Done" at bounding box center [621, 26] width 35 height 14
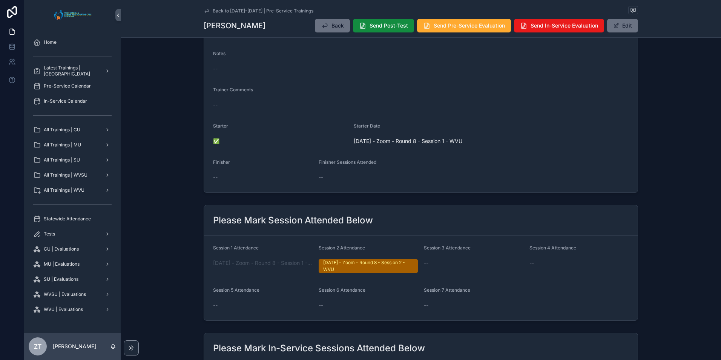
scroll to position [0, 0]
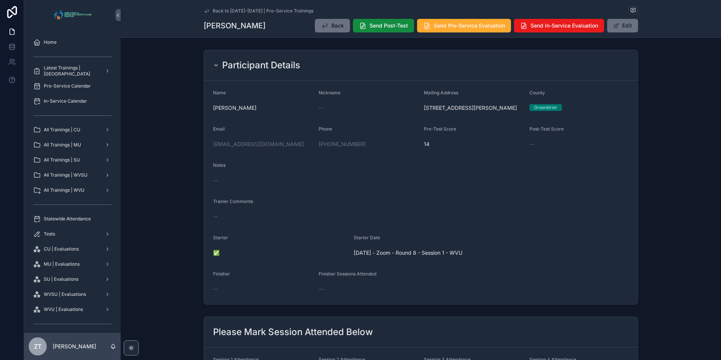
click at [206, 11] on icon "scrollable content" at bounding box center [207, 11] width 6 height 6
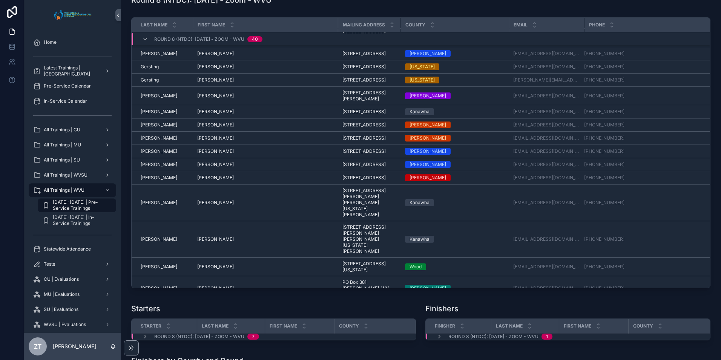
scroll to position [312, 0]
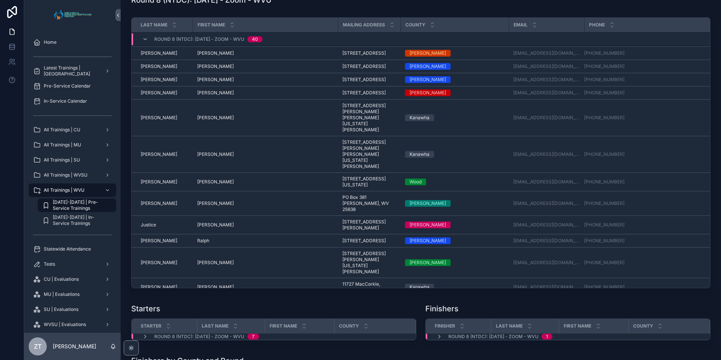
click at [207, 69] on span "Matthew" at bounding box center [215, 66] width 37 height 6
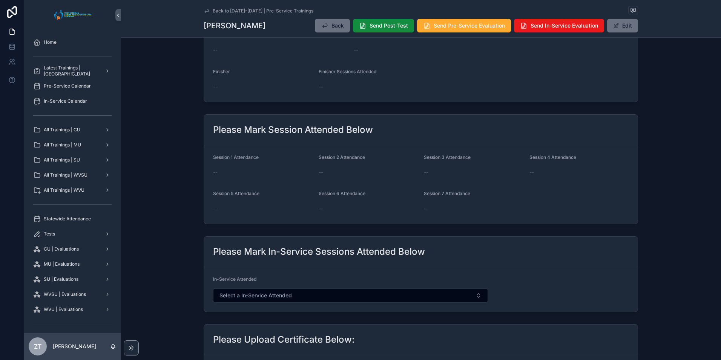
scroll to position [226, 0]
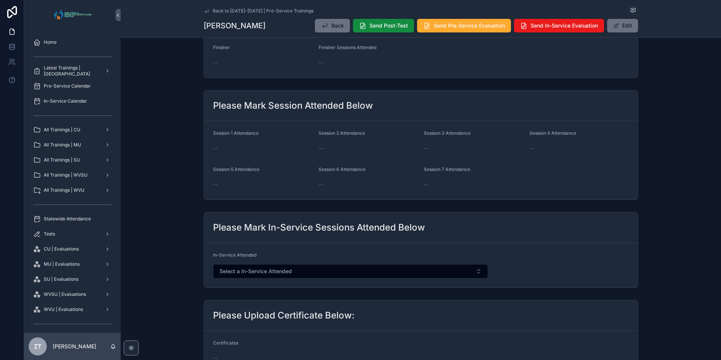
drag, startPoint x: 618, startPoint y: 30, endPoint x: 587, endPoint y: 46, distance: 34.9
click at [618, 30] on button "Edit" at bounding box center [622, 26] width 31 height 14
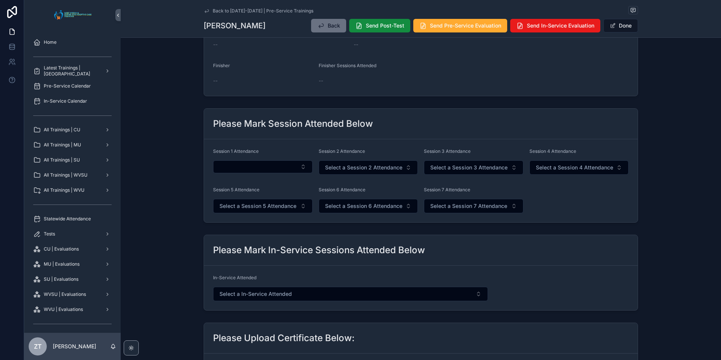
click at [260, 167] on button "Select Button" at bounding box center [263, 166] width 100 height 13
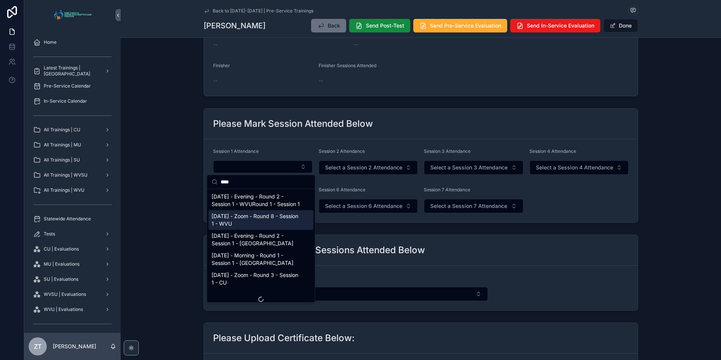
type input "****"
click at [234, 227] on span "9/20/2025 - Zoom - Round 8 - Session 1 - WVU" at bounding box center [257, 219] width 90 height 15
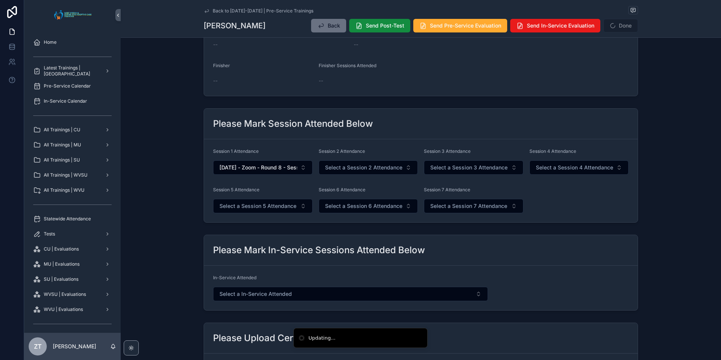
click at [341, 172] on button "Select a Session 2 Attendance" at bounding box center [369, 167] width 100 height 14
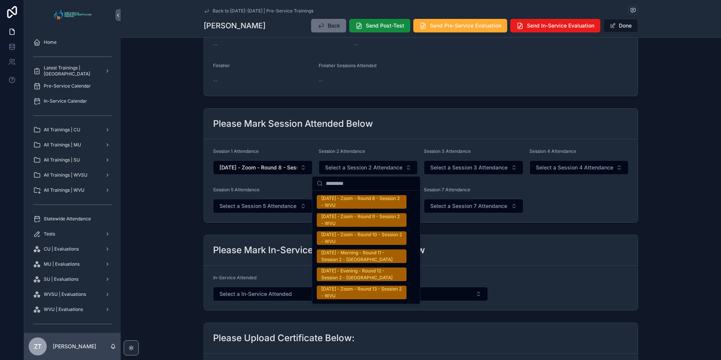
scroll to position [1320, 0]
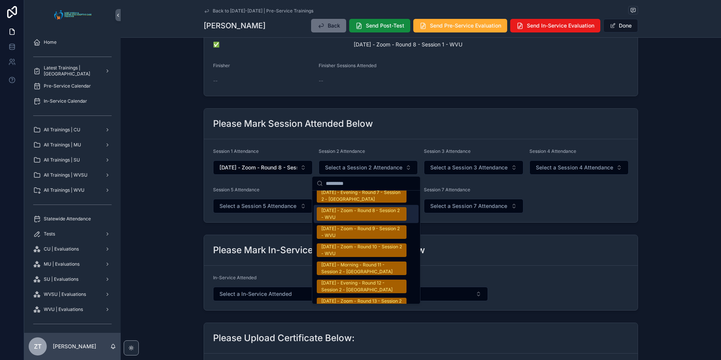
click at [350, 214] on div "9/20/2025 - Zoom - Round 8 - Session 2 - WVU" at bounding box center [361, 214] width 81 height 14
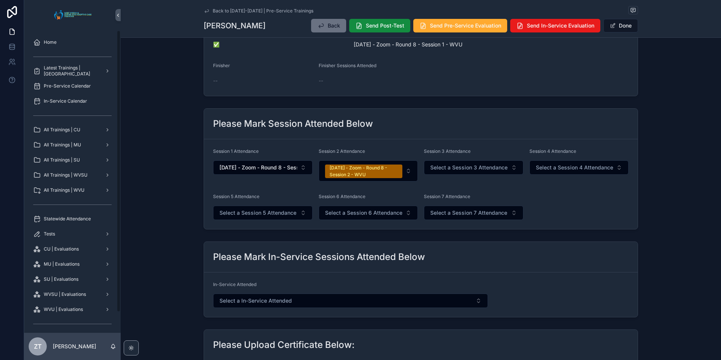
scroll to position [82, 0]
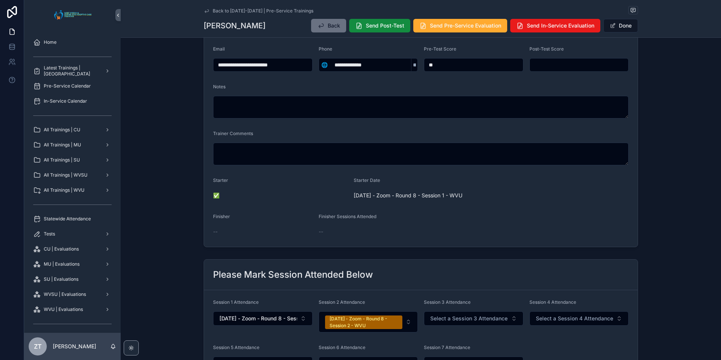
click at [621, 25] on button "Done" at bounding box center [621, 26] width 35 height 14
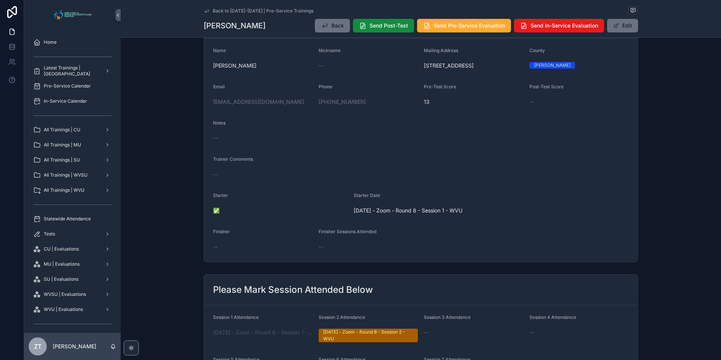
scroll to position [0, 0]
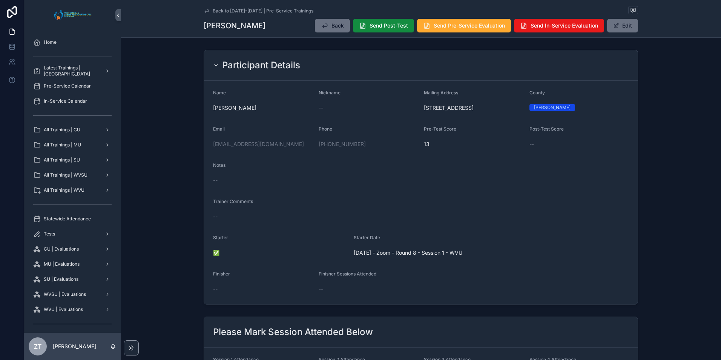
click at [204, 11] on icon "scrollable content" at bounding box center [207, 11] width 6 height 6
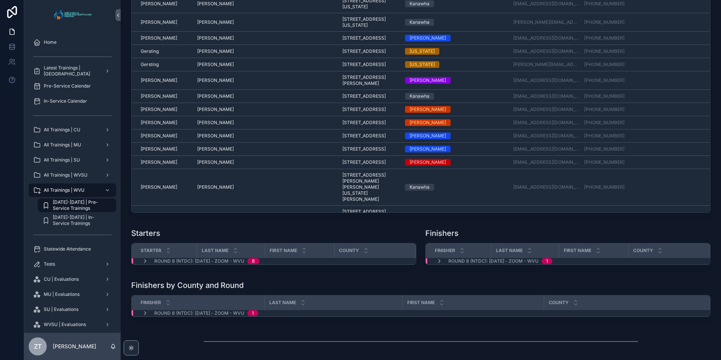
scroll to position [1670, 0]
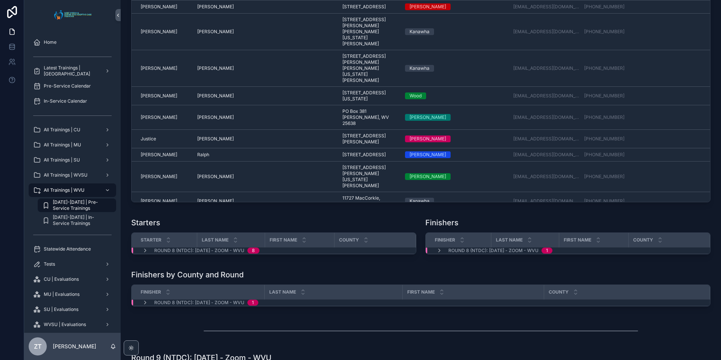
click at [144, 120] on span "Jones" at bounding box center [159, 117] width 37 height 6
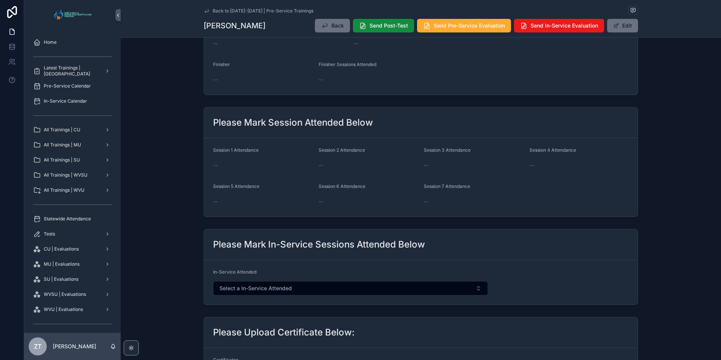
scroll to position [264, 0]
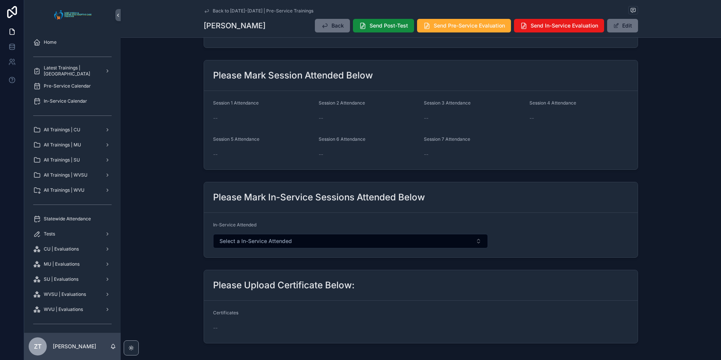
click at [630, 29] on button "Edit" at bounding box center [622, 26] width 31 height 14
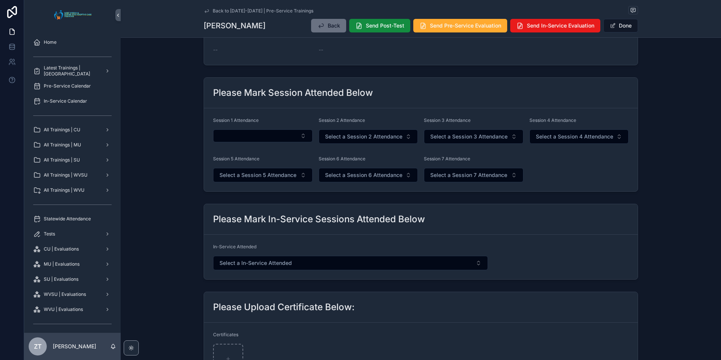
scroll to position [289, 0]
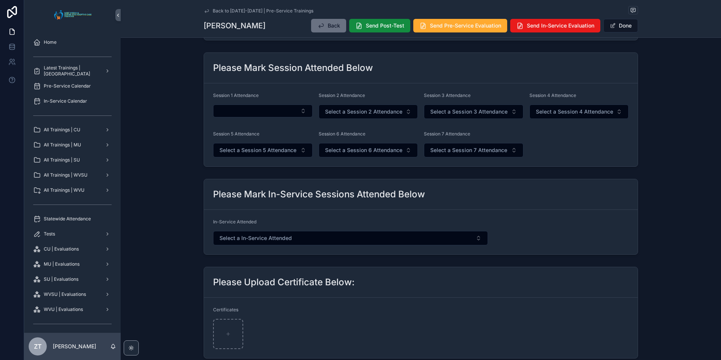
click at [242, 114] on button "Select Button" at bounding box center [263, 110] width 100 height 13
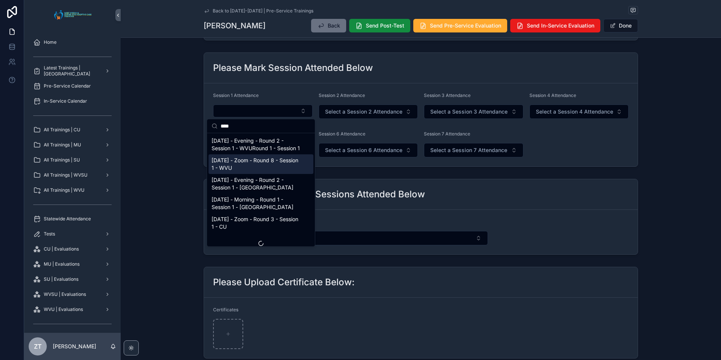
type input "****"
click at [239, 172] on span "9/20/2025 - Zoom - Round 8 - Session 1 - WVU" at bounding box center [257, 164] width 90 height 15
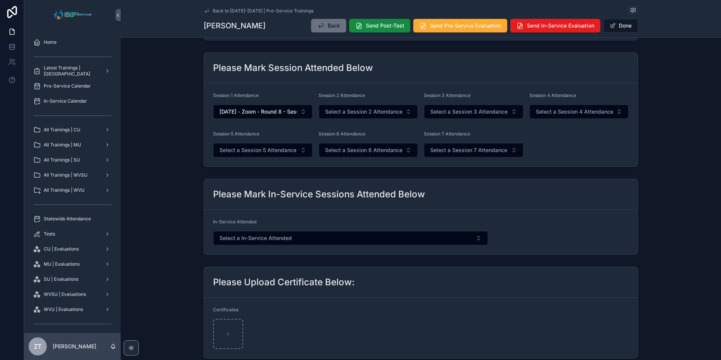
click at [624, 25] on button "Done" at bounding box center [621, 26] width 35 height 14
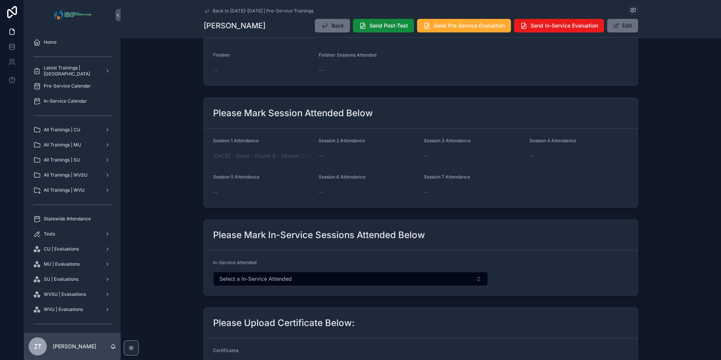
scroll to position [0, 0]
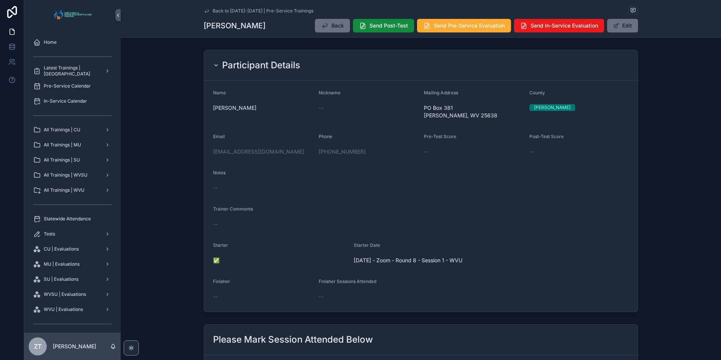
click at [204, 10] on icon "scrollable content" at bounding box center [207, 11] width 6 height 6
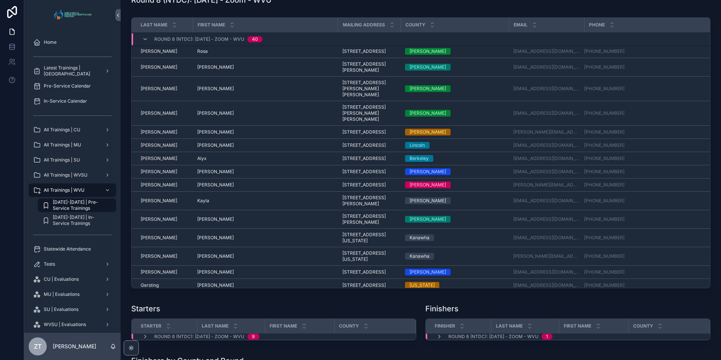
click at [152, 188] on span "Dennis" at bounding box center [159, 185] width 37 height 6
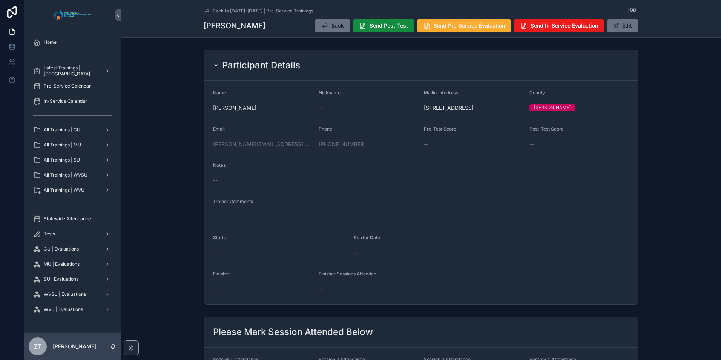
click at [630, 25] on button "Edit" at bounding box center [622, 26] width 31 height 14
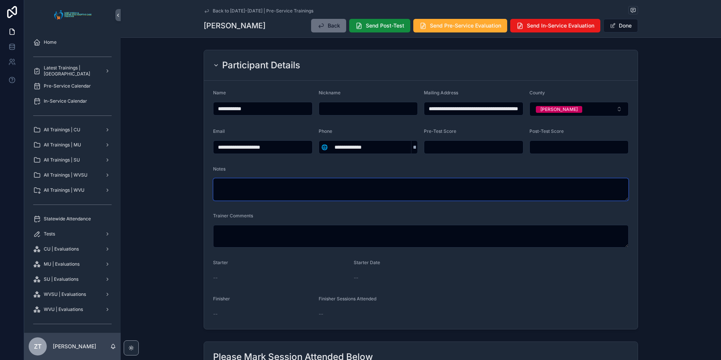
click at [246, 187] on textarea "scrollable content" at bounding box center [421, 189] width 416 height 23
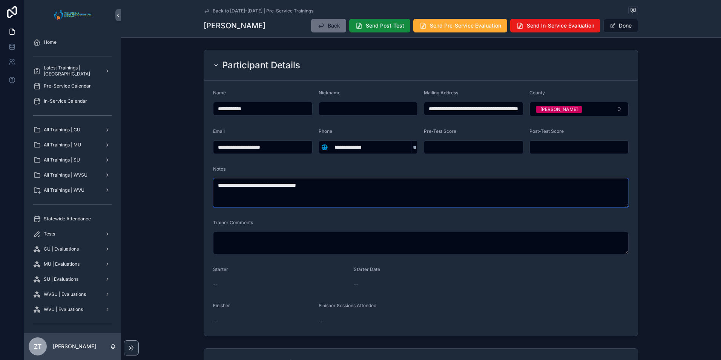
type textarea "**********"
click at [627, 25] on button "Done" at bounding box center [621, 26] width 35 height 14
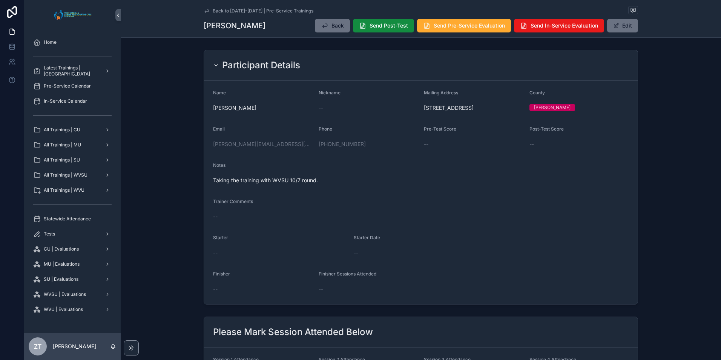
click at [204, 11] on icon "scrollable content" at bounding box center [207, 11] width 6 height 6
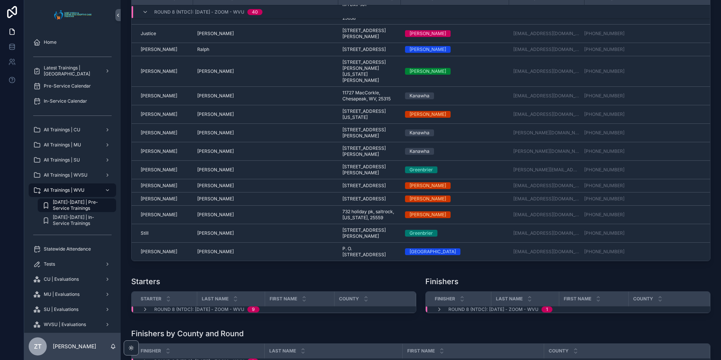
scroll to position [1622, 0]
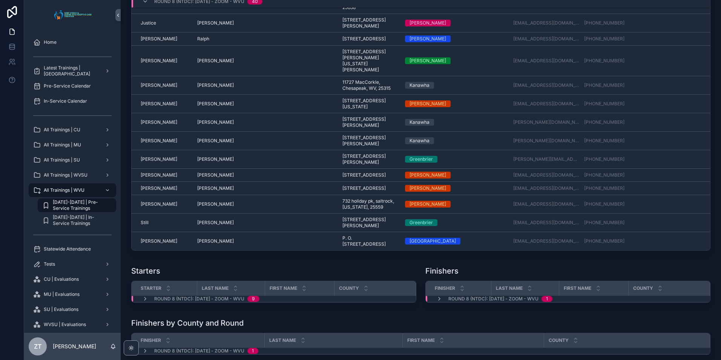
click at [207, 162] on span "Stephen" at bounding box center [215, 159] width 37 height 6
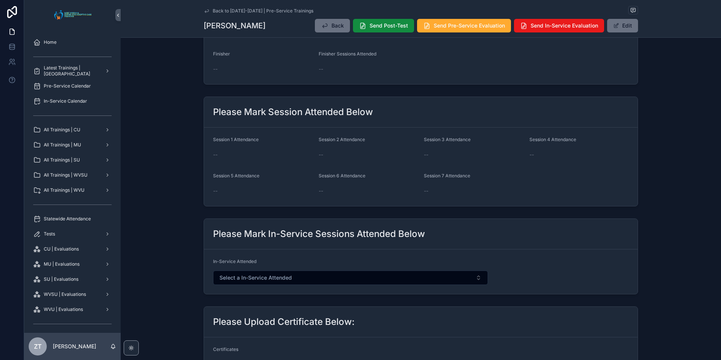
scroll to position [264, 0]
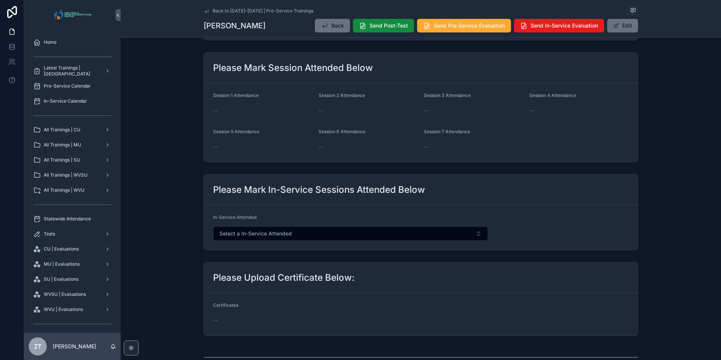
click at [616, 29] on button "Edit" at bounding box center [622, 26] width 31 height 14
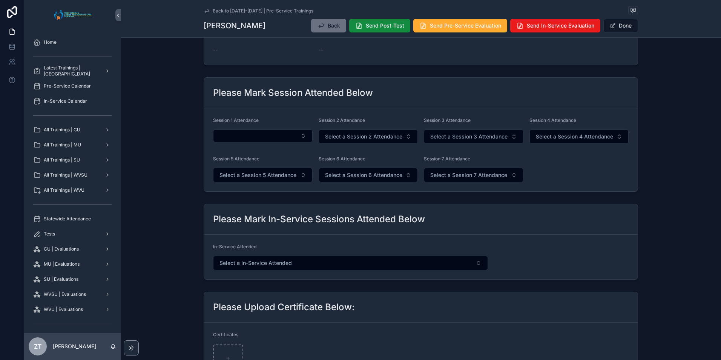
scroll to position [281, 0]
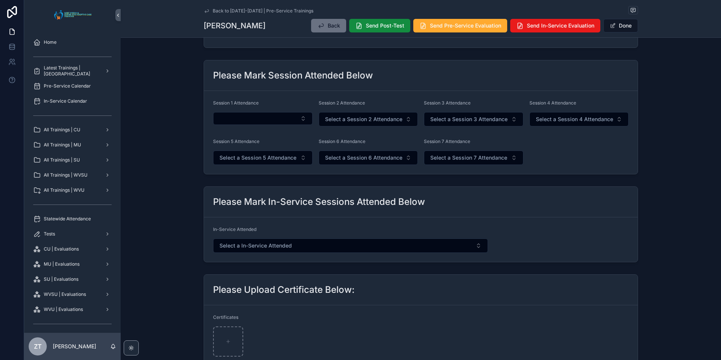
click at [238, 114] on button "Select Button" at bounding box center [263, 118] width 100 height 13
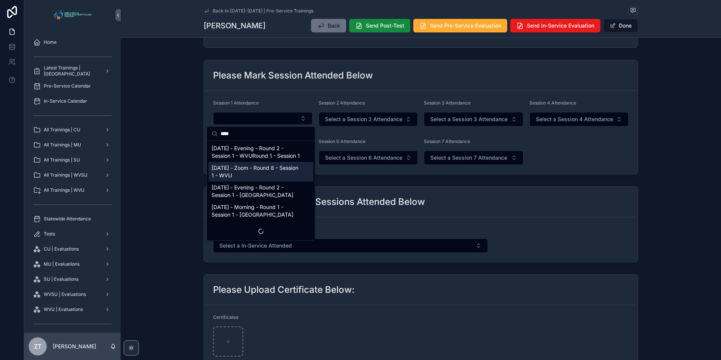
type input "****"
click at [241, 177] on span "9/20/2025 - Zoom - Round 8 - Session 1 - WVU" at bounding box center [257, 171] width 90 height 15
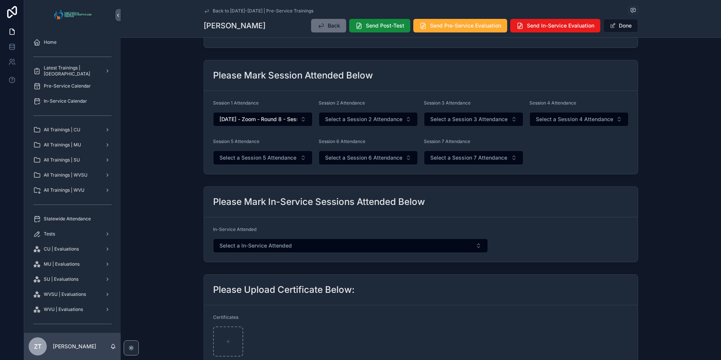
click at [339, 121] on span "Select a Session 2 Attendance" at bounding box center [363, 119] width 77 height 8
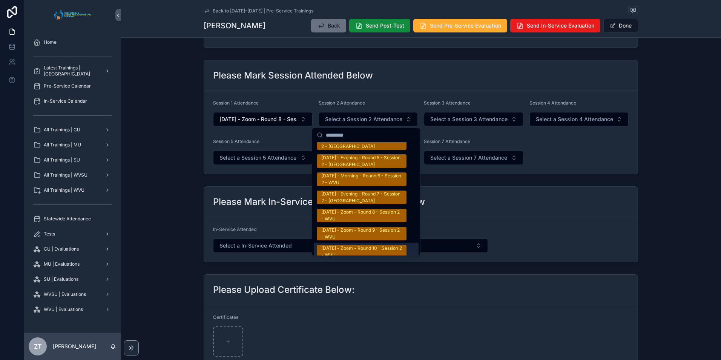
scroll to position [1270, 0]
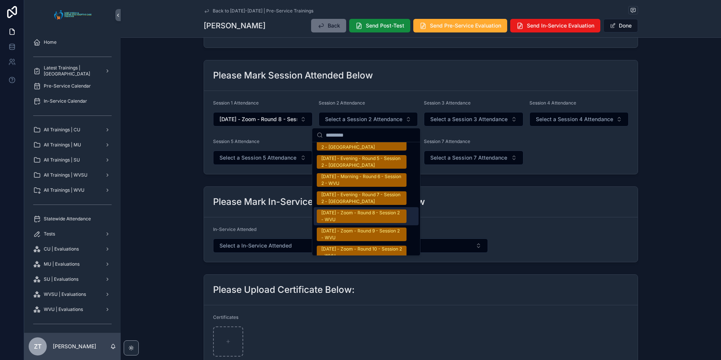
click at [354, 213] on div "9/20/2025 - Zoom - Round 8 - Session 2 - WVU" at bounding box center [361, 216] width 81 height 14
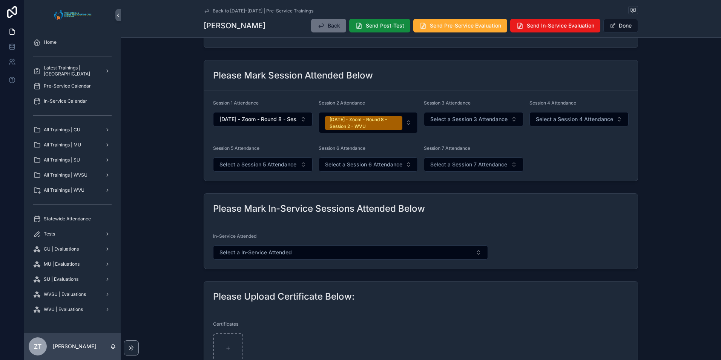
click at [616, 28] on button "Done" at bounding box center [621, 26] width 35 height 14
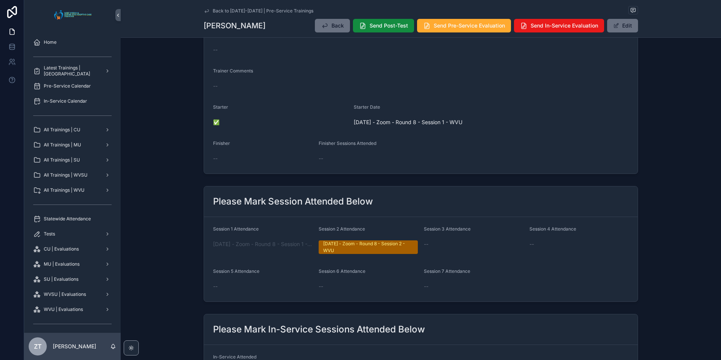
scroll to position [0, 0]
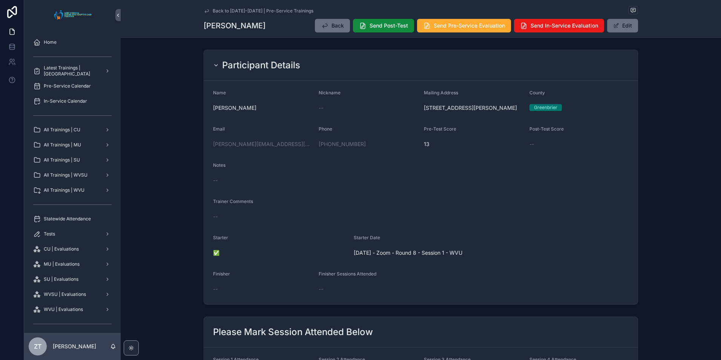
click at [204, 10] on icon "scrollable content" at bounding box center [207, 11] width 6 height 6
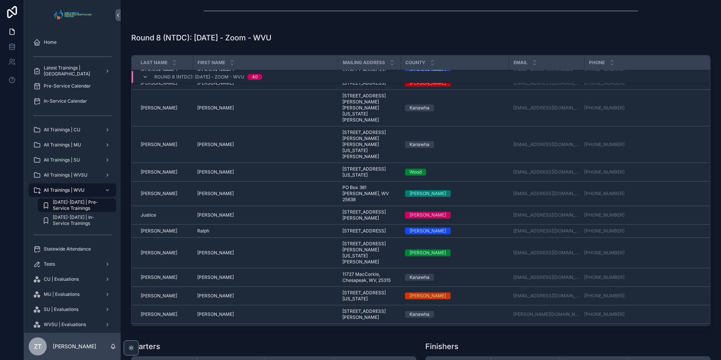
scroll to position [388, 0]
click at [152, 85] on span "Jackson" at bounding box center [159, 82] width 37 height 6
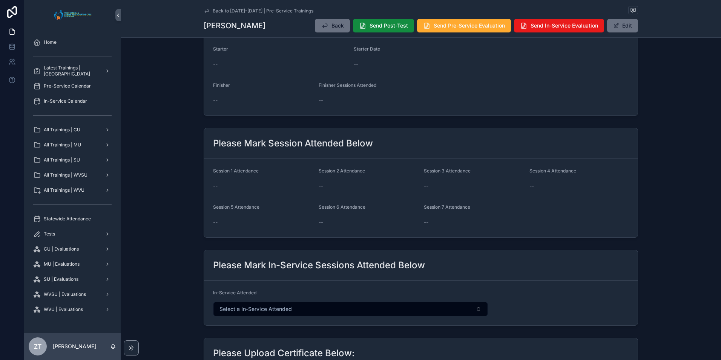
click at [619, 24] on button "Edit" at bounding box center [622, 26] width 31 height 14
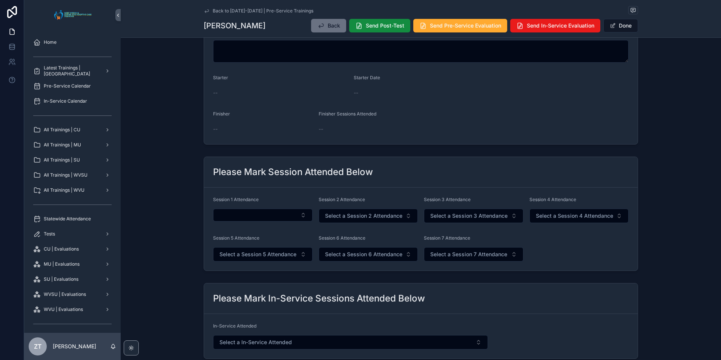
click at [257, 217] on button "Select Button" at bounding box center [263, 215] width 100 height 13
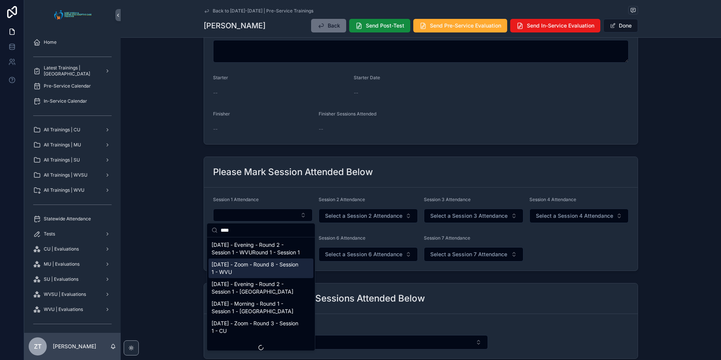
type input "****"
click at [246, 276] on span "9/20/2025 - Zoom - Round 8 - Session 1 - WVU" at bounding box center [257, 268] width 90 height 15
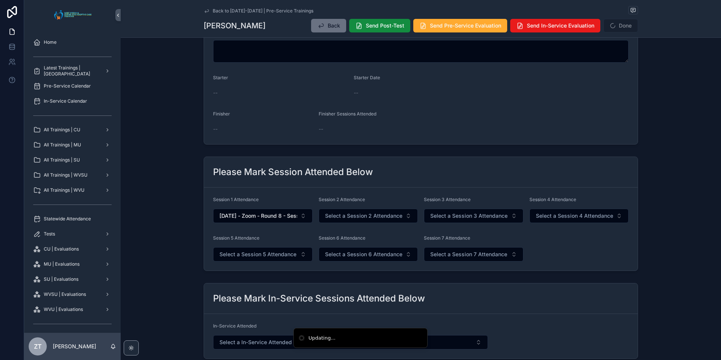
click at [337, 221] on button "Select a Session 2 Attendance" at bounding box center [369, 216] width 100 height 14
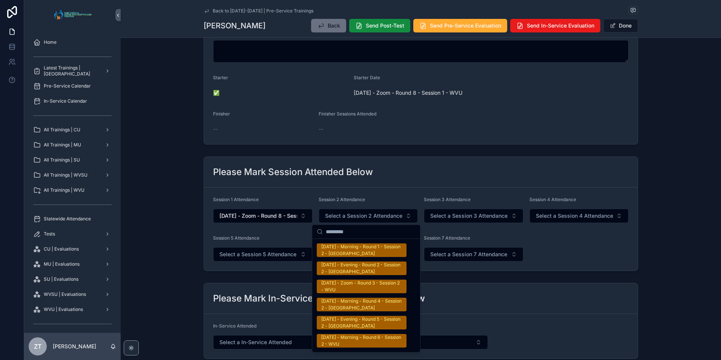
scroll to position [1207, 0]
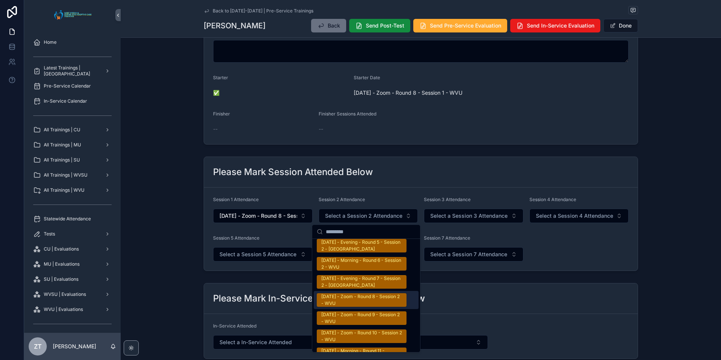
click at [343, 297] on div "9/20/2025 - Zoom - Round 8 - Session 2 - WVU" at bounding box center [361, 300] width 81 height 14
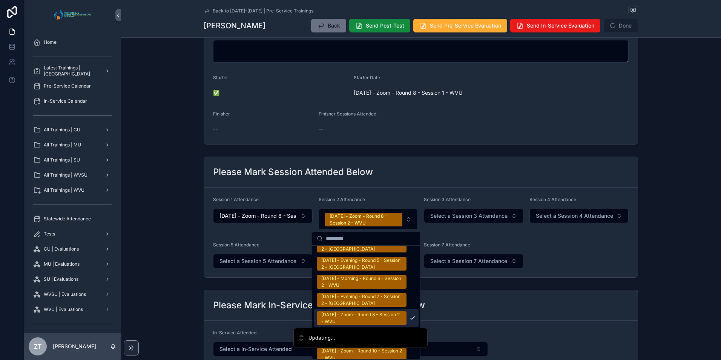
scroll to position [1294, 0]
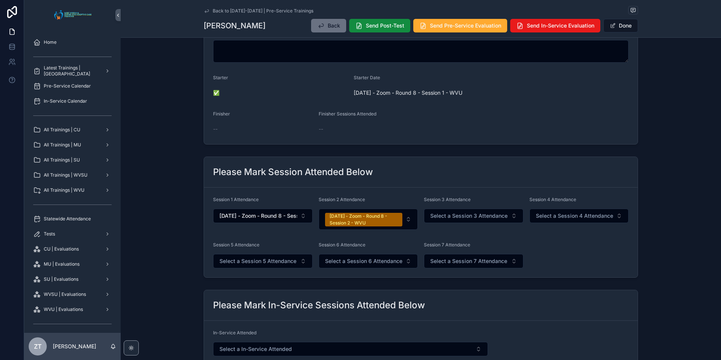
click at [617, 23] on button "Done" at bounding box center [621, 26] width 35 height 14
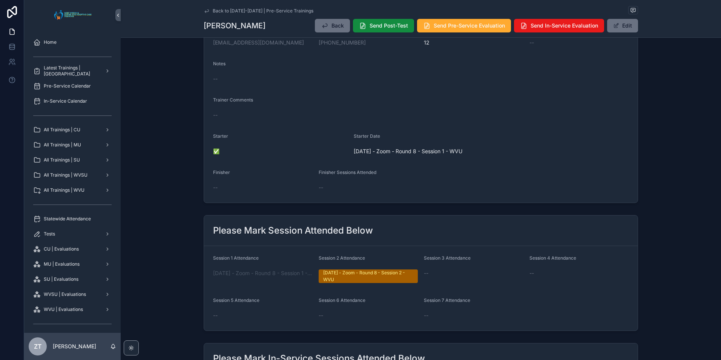
scroll to position [0, 0]
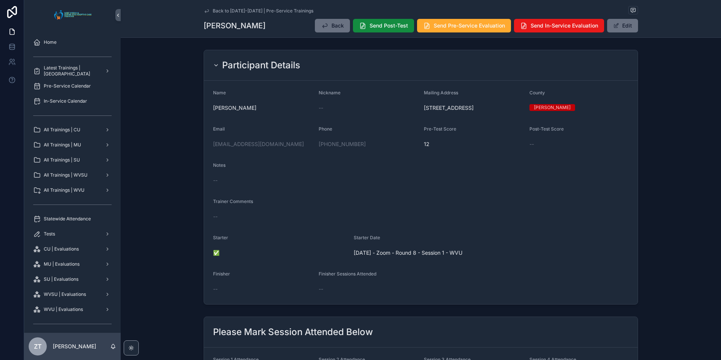
click at [205, 12] on icon "scrollable content" at bounding box center [207, 10] width 4 height 3
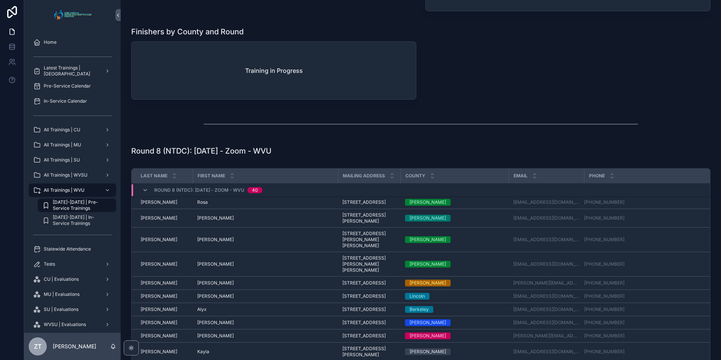
click at [151, 267] on span "Boggs" at bounding box center [159, 264] width 37 height 6
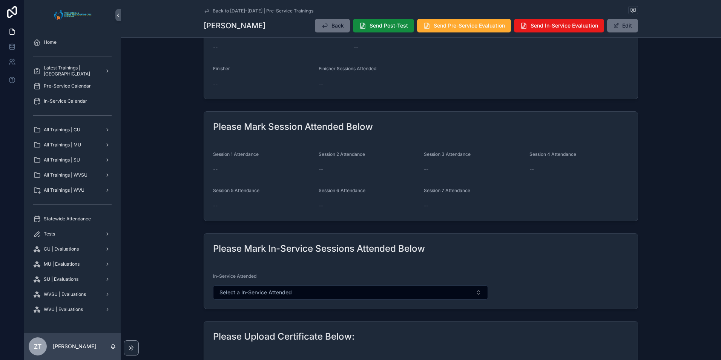
scroll to position [226, 0]
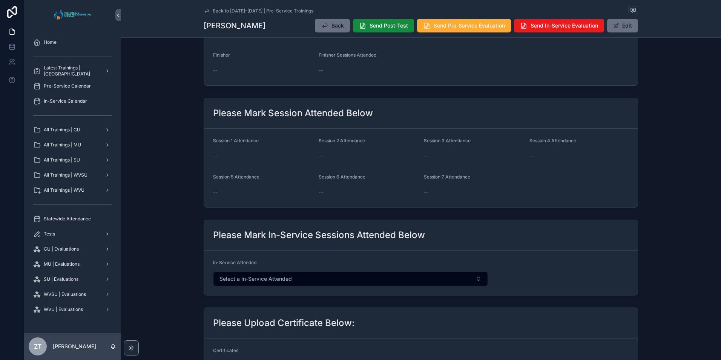
click at [615, 27] on span "scrollable content" at bounding box center [616, 26] width 6 height 6
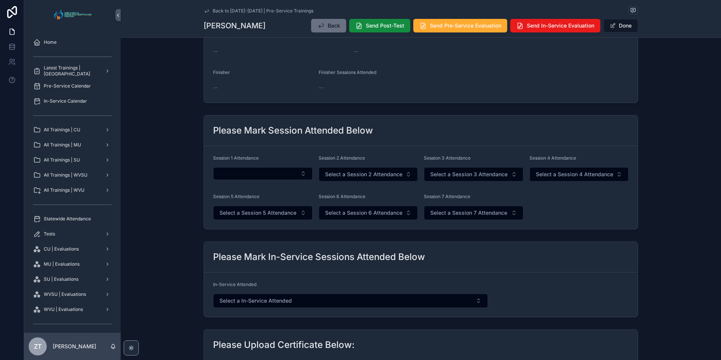
scroll to position [251, 0]
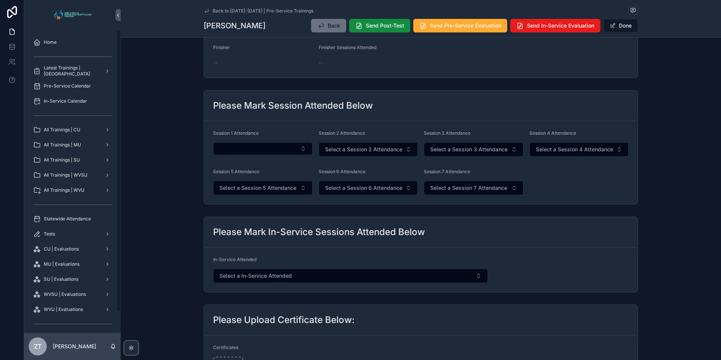
click at [263, 151] on button "Select Button" at bounding box center [263, 148] width 100 height 13
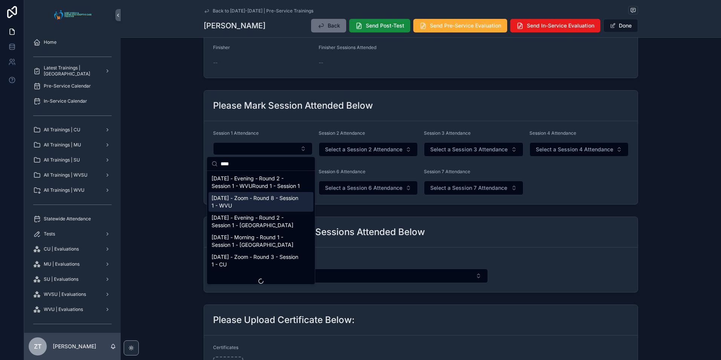
type input "****"
click at [253, 209] on span "9/20/2025 - Zoom - Round 8 - Session 1 - WVU" at bounding box center [257, 201] width 90 height 15
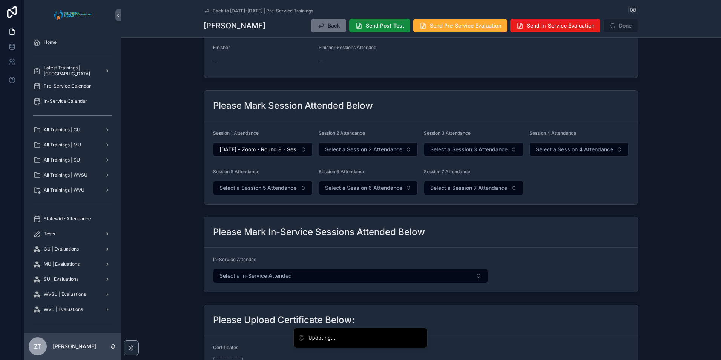
click at [355, 153] on span "Select a Session 2 Attendance" at bounding box center [363, 150] width 77 height 8
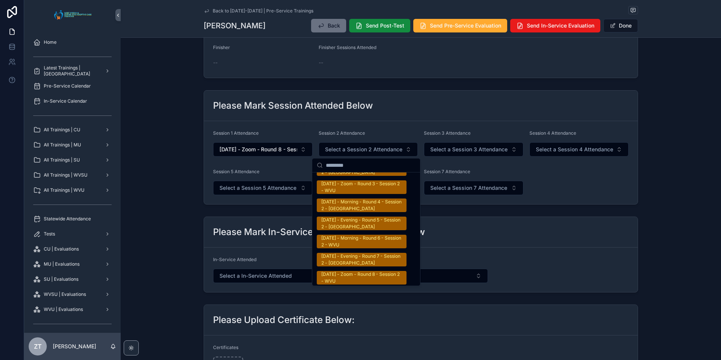
scroll to position [1245, 0]
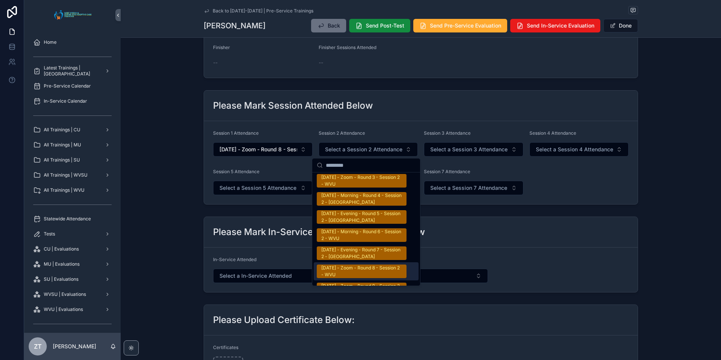
click at [349, 270] on div "9/20/2025 - Zoom - Round 8 - Session 2 - WVU" at bounding box center [361, 271] width 81 height 14
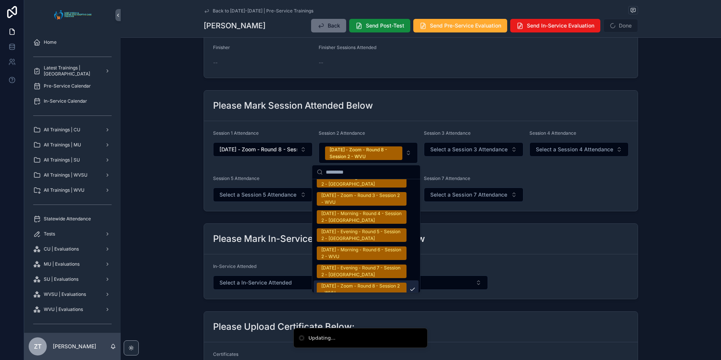
scroll to position [1256, 0]
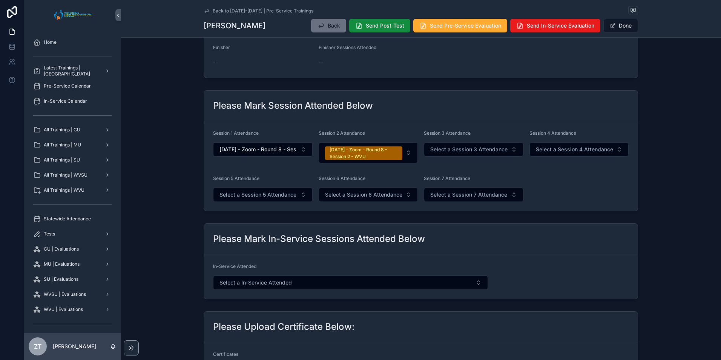
click at [362, 154] on div "9/20/2025 - Zoom - Round 8 - Session 2 - WVU" at bounding box center [364, 153] width 69 height 14
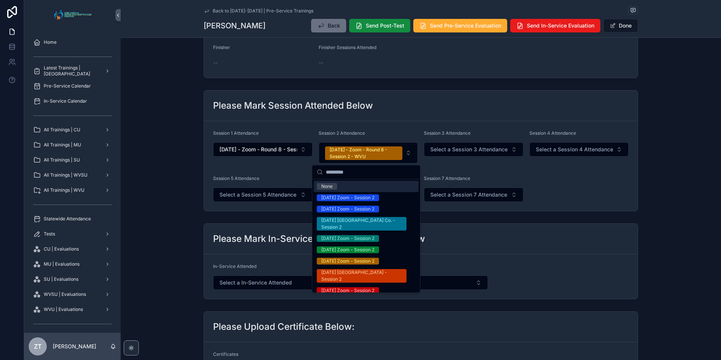
click at [332, 185] on div "None" at bounding box center [326, 186] width 11 height 7
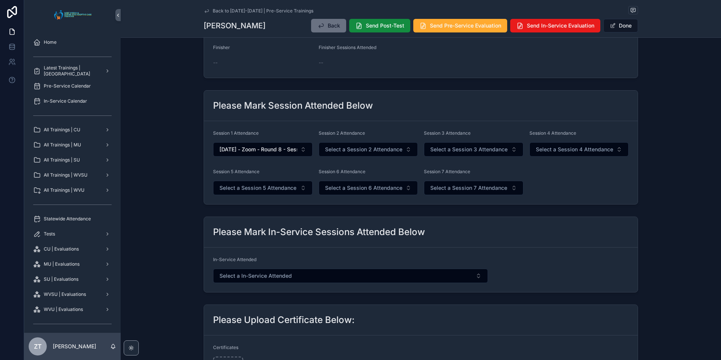
click at [619, 29] on button "Done" at bounding box center [621, 26] width 35 height 14
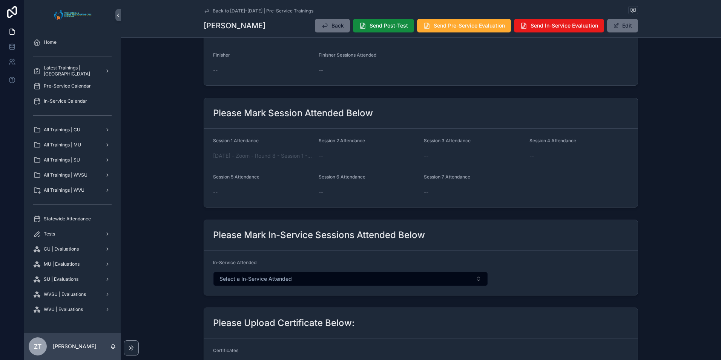
scroll to position [0, 0]
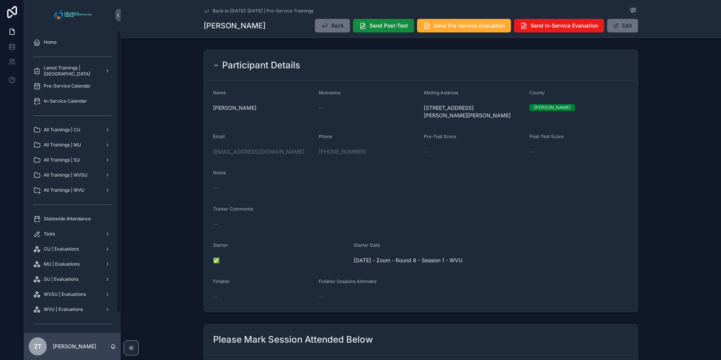
click at [206, 8] on icon "scrollable content" at bounding box center [207, 11] width 6 height 6
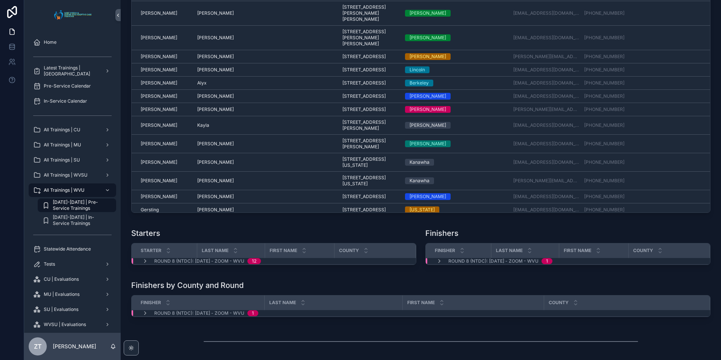
click at [150, 16] on span "Boggs" at bounding box center [159, 13] width 37 height 6
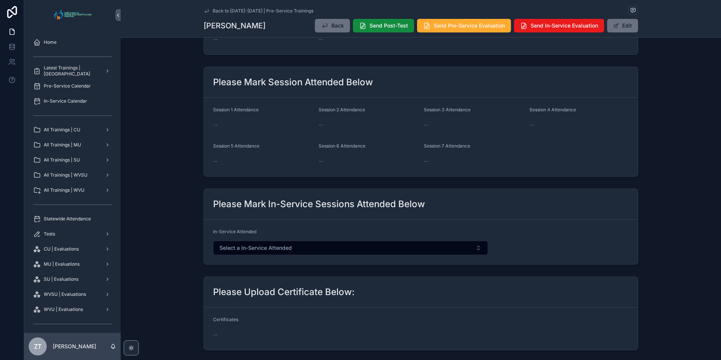
scroll to position [264, 0]
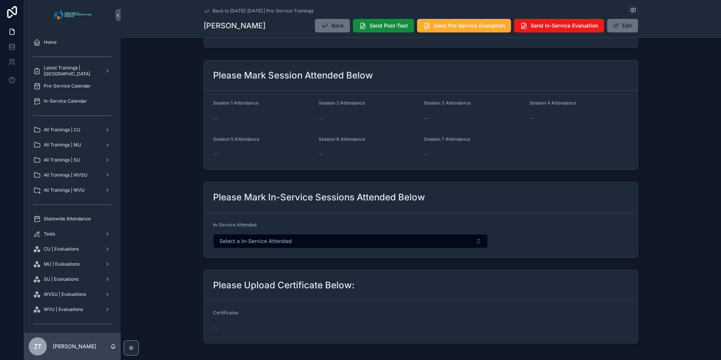
click at [616, 27] on span "scrollable content" at bounding box center [616, 26] width 6 height 6
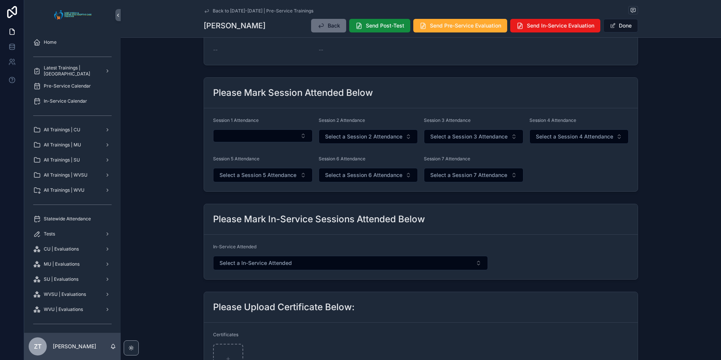
scroll to position [289, 0]
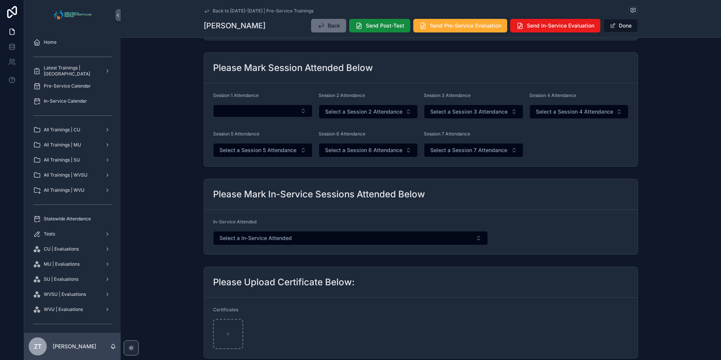
click at [234, 111] on button "Select Button" at bounding box center [263, 110] width 100 height 13
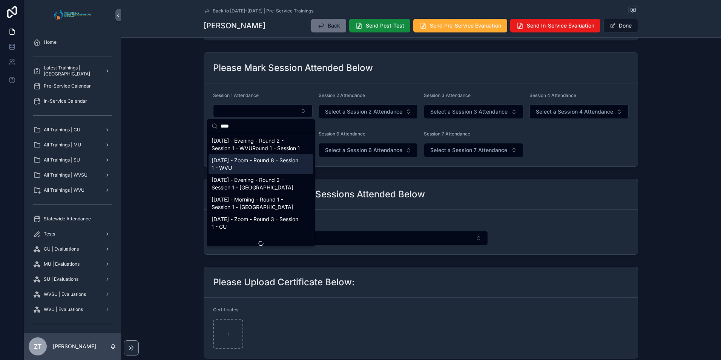
type input "****"
click at [250, 171] on span "9/20/2025 - Zoom - Round 8 - Session 1 - WVU" at bounding box center [257, 164] width 90 height 15
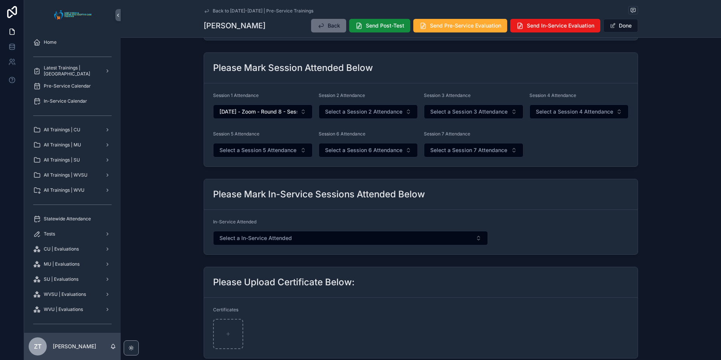
click at [622, 27] on button "Done" at bounding box center [621, 26] width 35 height 14
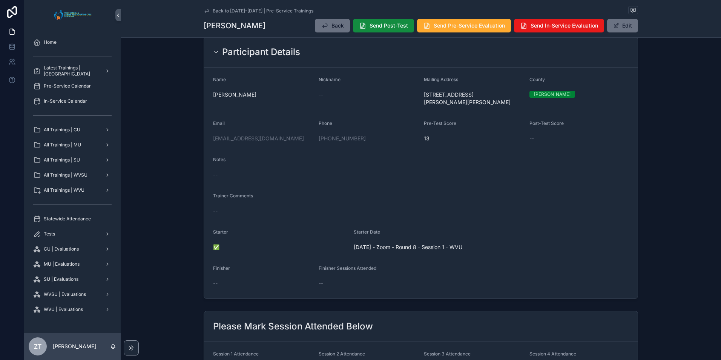
scroll to position [0, 0]
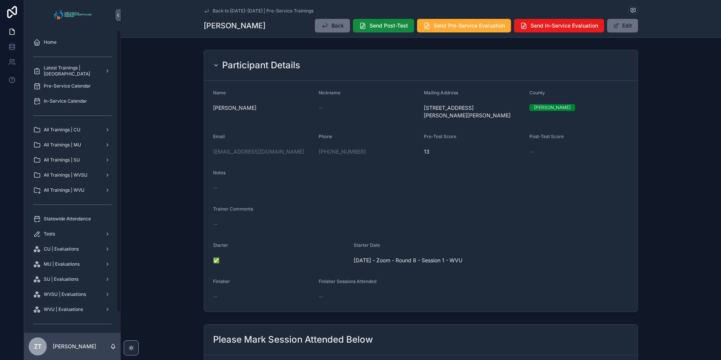
click at [207, 8] on icon "scrollable content" at bounding box center [207, 11] width 6 height 6
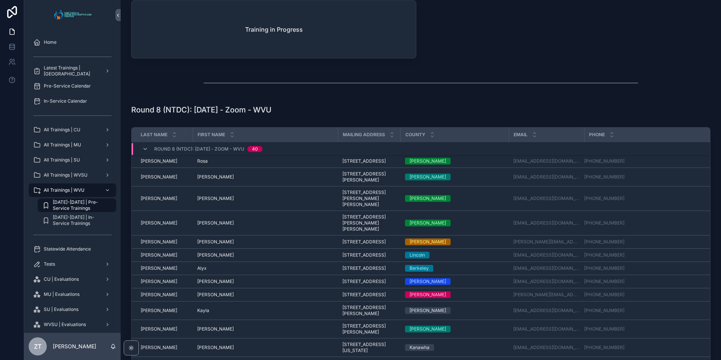
scroll to position [1547, 0]
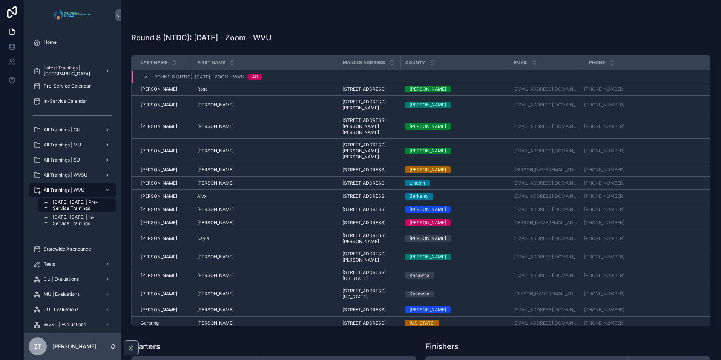
click at [152, 173] on span "Cumpston" at bounding box center [159, 170] width 37 height 6
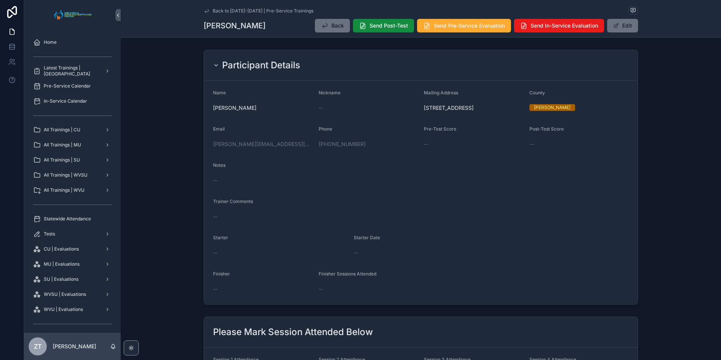
click at [617, 28] on span "scrollable content" at bounding box center [616, 26] width 6 height 6
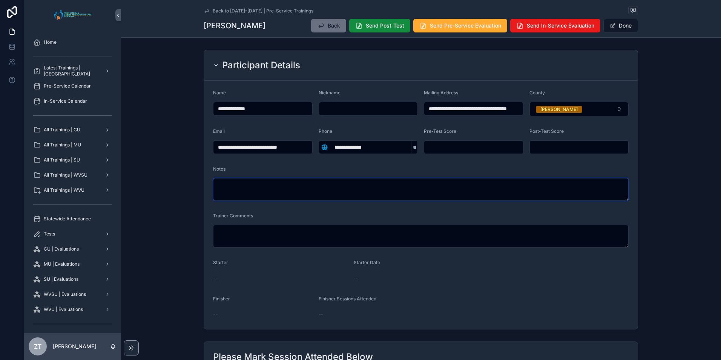
click at [294, 191] on textarea "scrollable content" at bounding box center [421, 189] width 416 height 23
type textarea "**********"
click at [624, 27] on button "Done" at bounding box center [621, 26] width 35 height 14
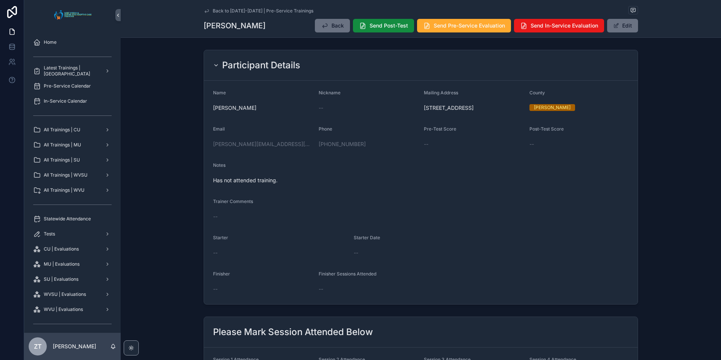
click at [206, 11] on icon "scrollable content" at bounding box center [207, 10] width 4 height 3
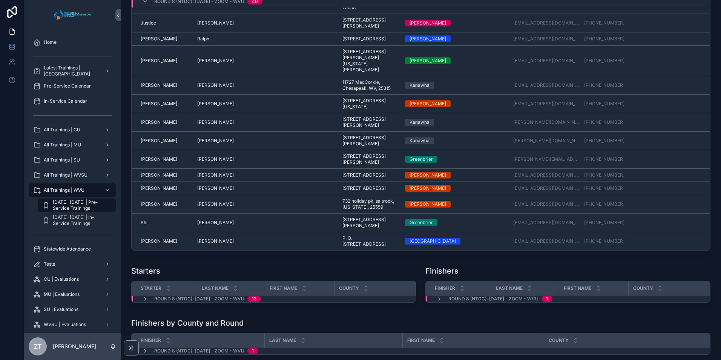
scroll to position [539, 0]
click at [152, 207] on span "Spurlock" at bounding box center [159, 204] width 37 height 6
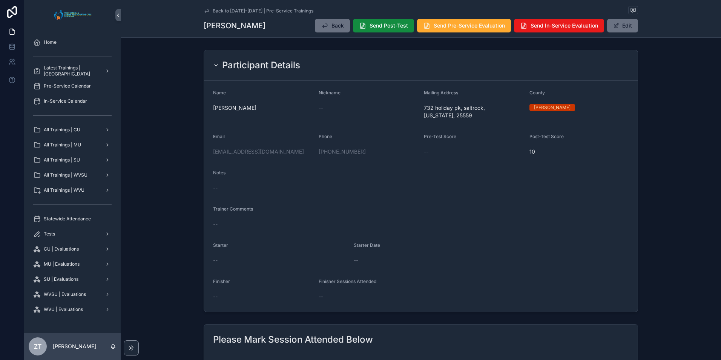
click at [610, 31] on button "Edit" at bounding box center [622, 26] width 31 height 14
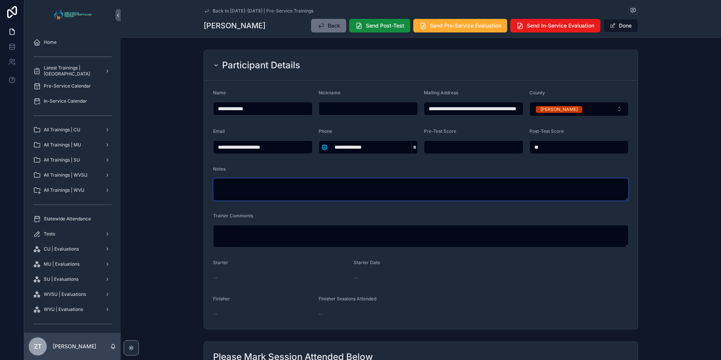
click at [236, 191] on textarea "scrollable content" at bounding box center [421, 189] width 416 height 23
type textarea "**********"
click at [615, 26] on button "Done" at bounding box center [621, 26] width 35 height 14
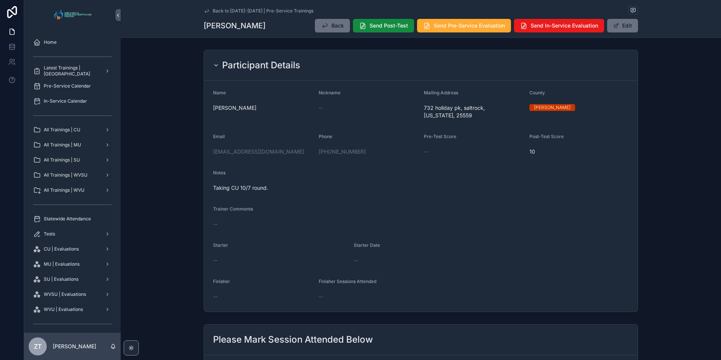
click at [206, 9] on icon "scrollable content" at bounding box center [207, 11] width 6 height 6
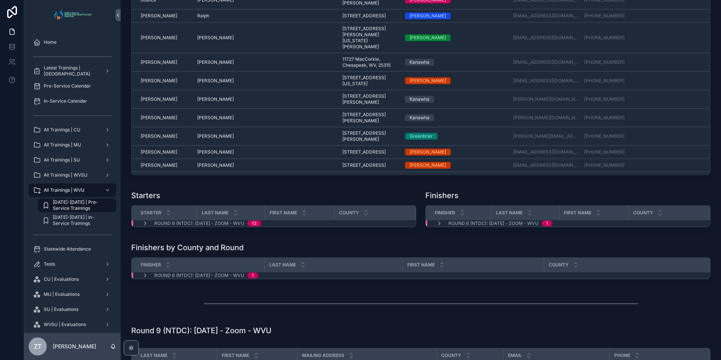
scroll to position [567, 0]
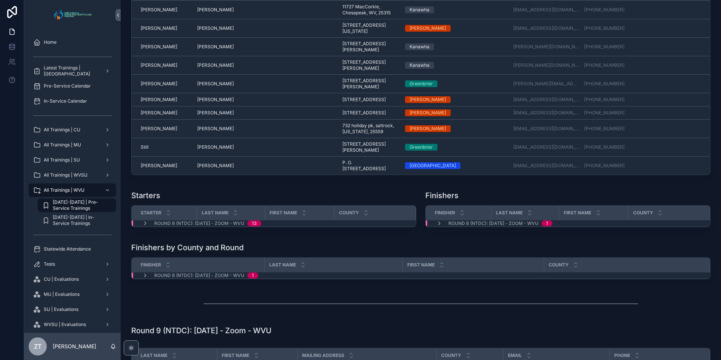
click at [148, 103] on span "Smith" at bounding box center [159, 100] width 37 height 6
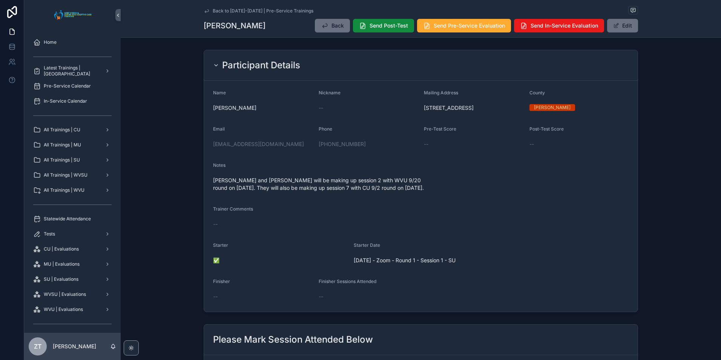
click at [204, 12] on icon "scrollable content" at bounding box center [207, 11] width 6 height 6
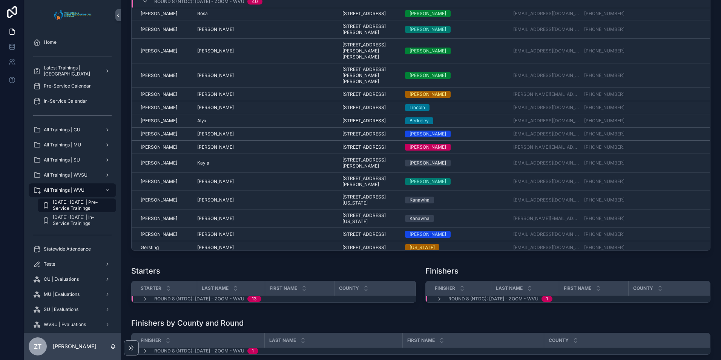
click at [149, 17] on span "Ahart" at bounding box center [159, 14] width 37 height 6
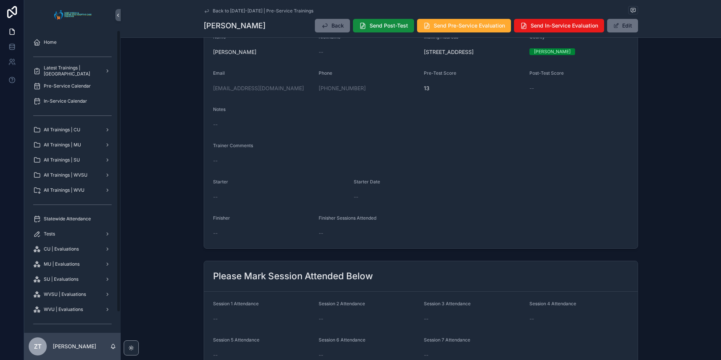
scroll to position [113, 0]
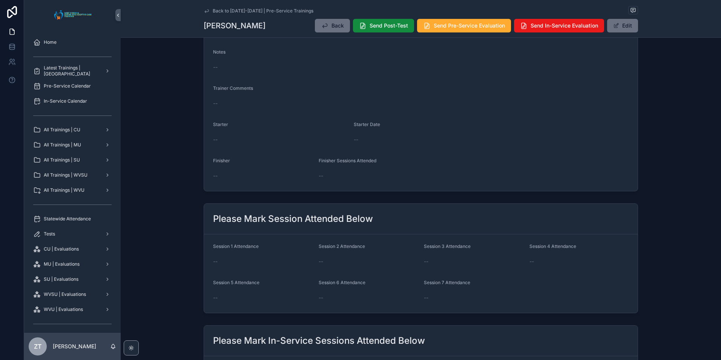
click at [615, 31] on button "Edit" at bounding box center [622, 26] width 31 height 14
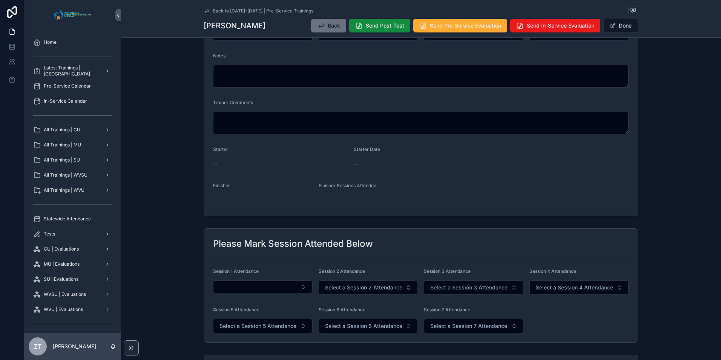
click at [232, 288] on button "Select Button" at bounding box center [263, 286] width 100 height 13
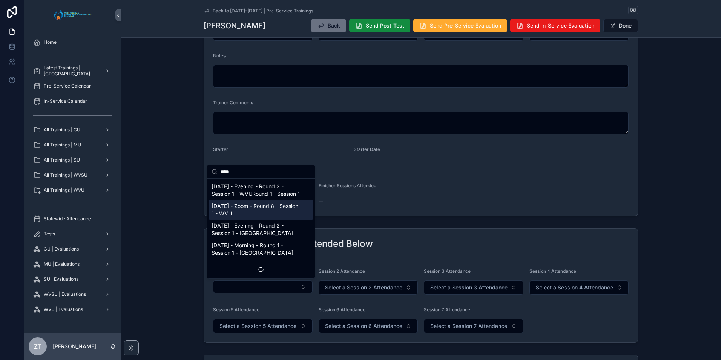
type input "****"
click at [255, 212] on span "9/20/2025 - Zoom - Round 8 - Session 1 - WVU" at bounding box center [257, 209] width 90 height 15
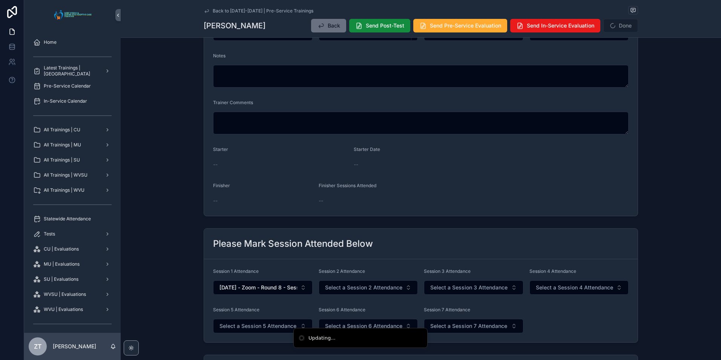
click at [346, 284] on span "Select a Session 2 Attendance" at bounding box center [363, 288] width 77 height 8
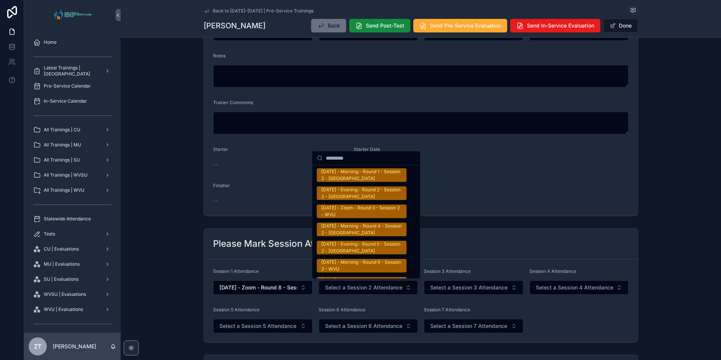
scroll to position [1245, 0]
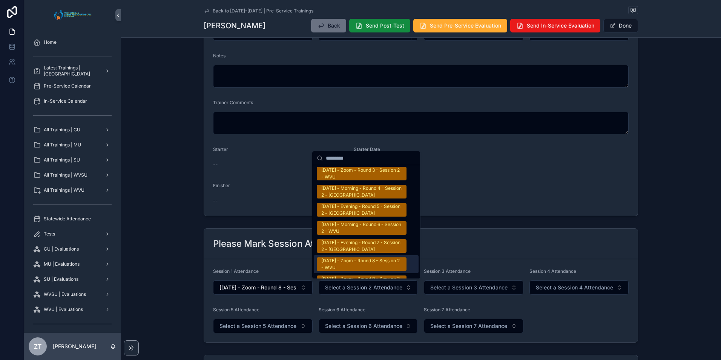
click at [341, 261] on div "9/20/2025 - Zoom - Round 8 - Session 2 - WVU" at bounding box center [361, 264] width 81 height 14
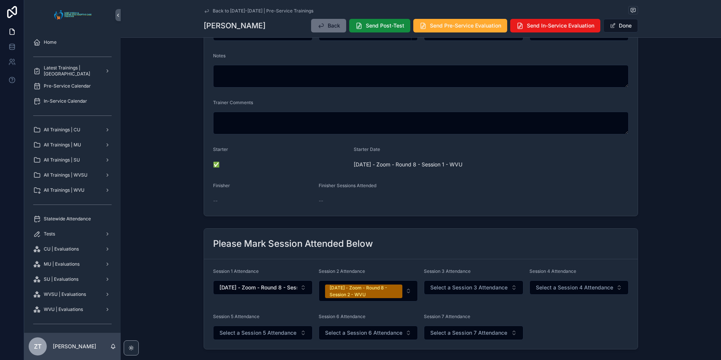
click at [611, 30] on button "Done" at bounding box center [621, 26] width 35 height 14
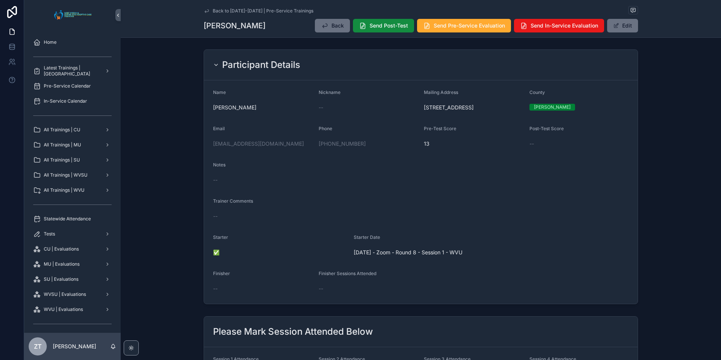
scroll to position [0, 0]
click at [206, 11] on icon "scrollable content" at bounding box center [207, 11] width 6 height 6
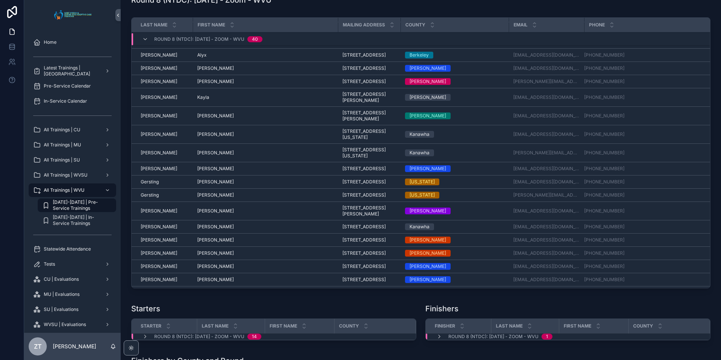
scroll to position [113, 0]
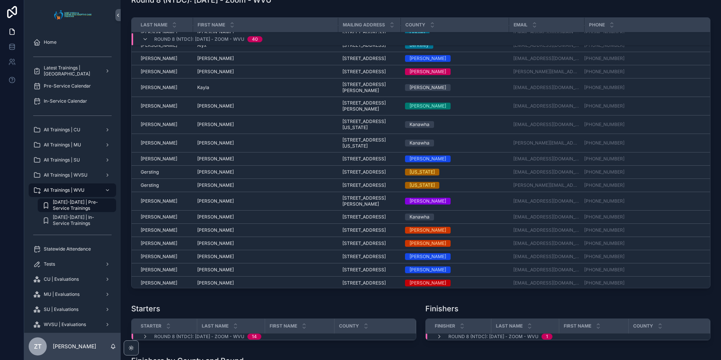
click at [148, 128] on span "Finch" at bounding box center [159, 124] width 37 height 6
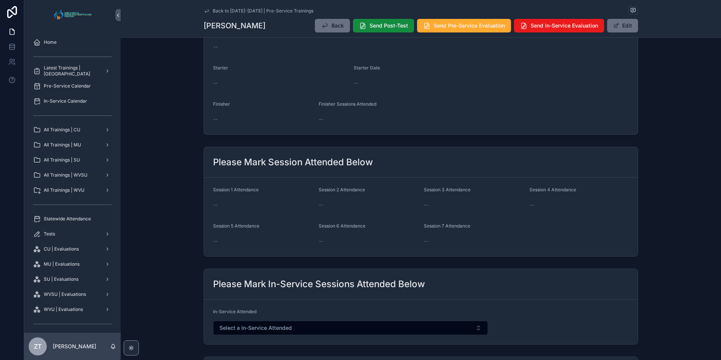
scroll to position [189, 0]
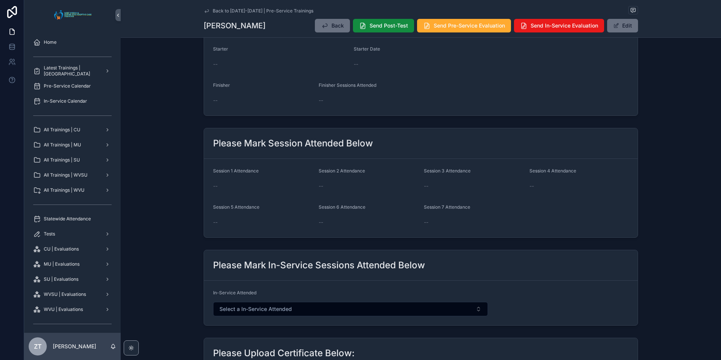
click at [615, 31] on button "Edit" at bounding box center [622, 26] width 31 height 14
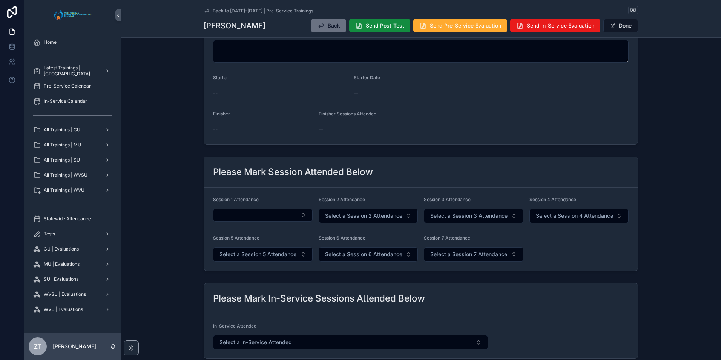
click at [238, 218] on button "Select Button" at bounding box center [263, 215] width 100 height 13
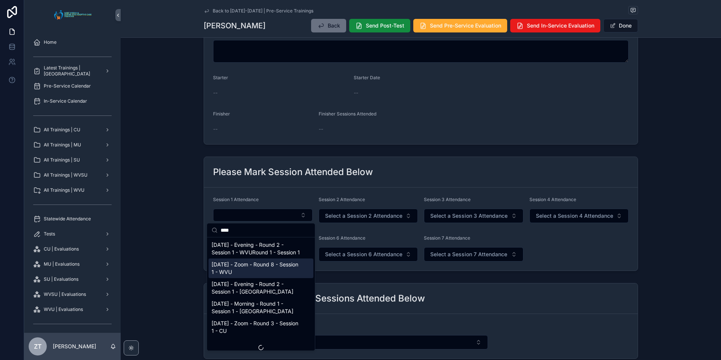
type input "****"
click at [244, 276] on span "9/20/2025 - Zoom - Round 8 - Session 1 - WVU" at bounding box center [257, 268] width 90 height 15
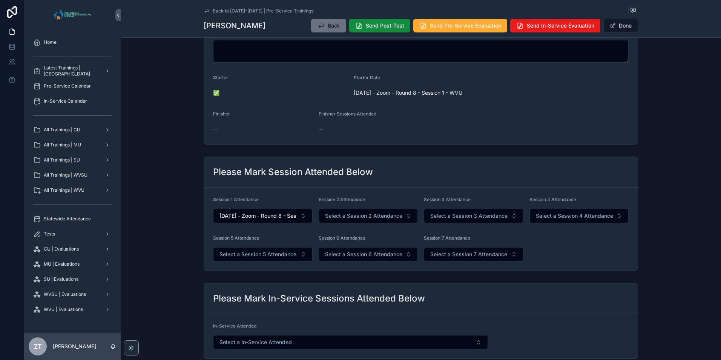
click at [349, 217] on span "Select a Session 2 Attendance" at bounding box center [363, 216] width 77 height 8
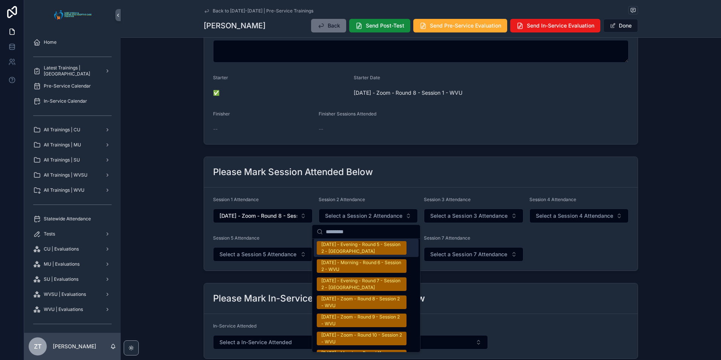
scroll to position [1283, 0]
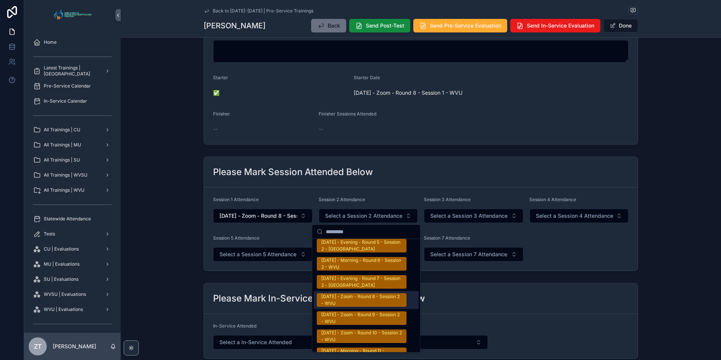
click at [333, 296] on div "9/20/2025 - Zoom - Round 8 - Session 2 - WVU" at bounding box center [361, 300] width 81 height 14
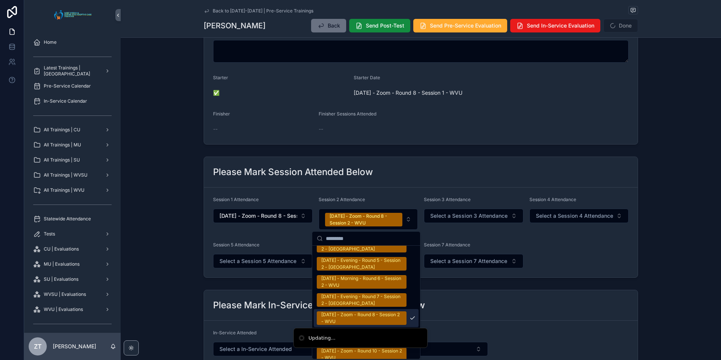
scroll to position [1294, 0]
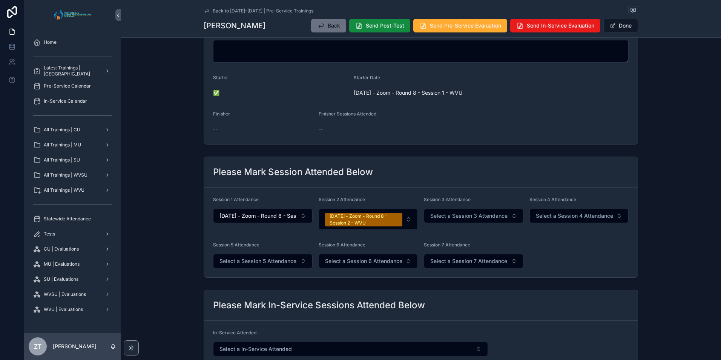
click at [622, 24] on button "Done" at bounding box center [621, 26] width 35 height 14
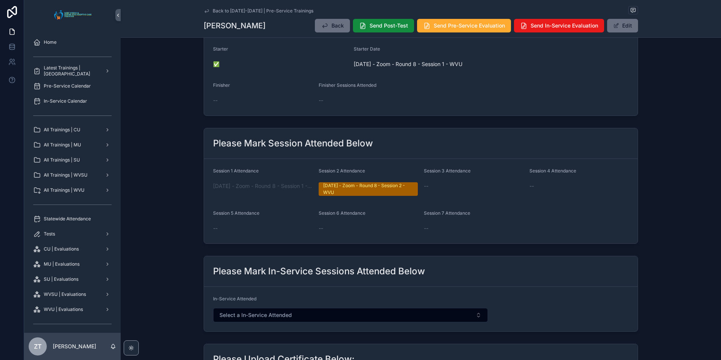
scroll to position [0, 0]
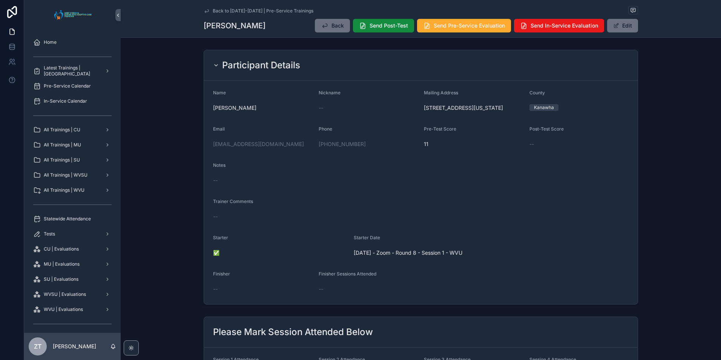
click at [204, 8] on icon "scrollable content" at bounding box center [207, 11] width 6 height 6
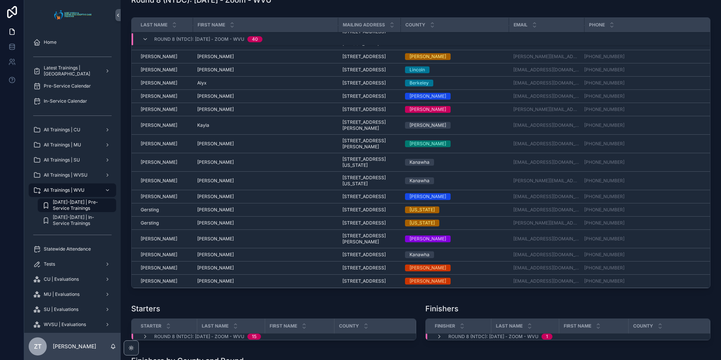
scroll to position [113, 0]
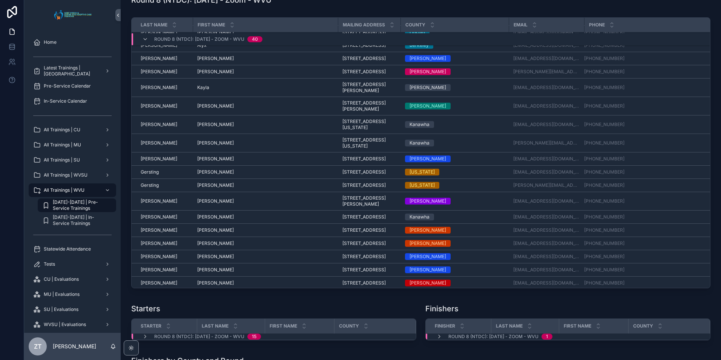
click at [143, 146] on span "Finch" at bounding box center [159, 143] width 37 height 6
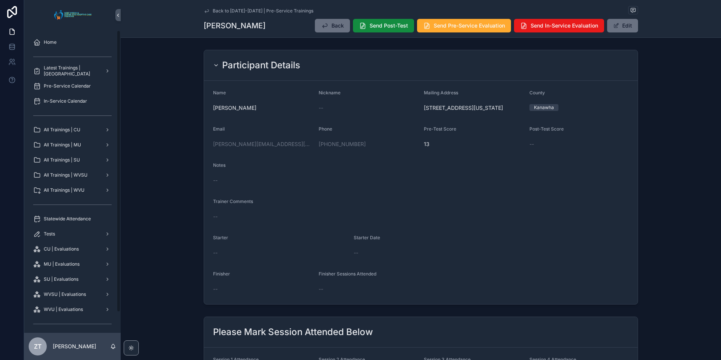
click at [622, 23] on button "Edit" at bounding box center [622, 26] width 31 height 14
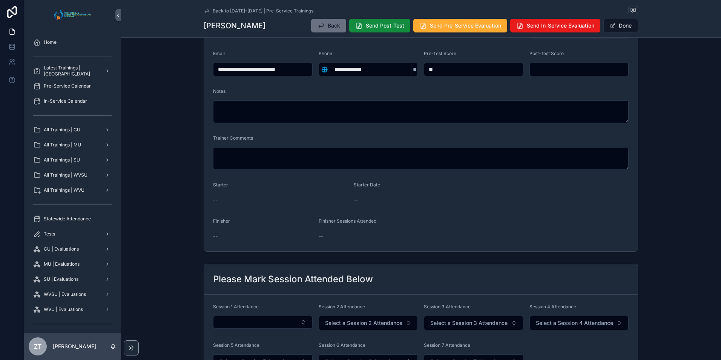
scroll to position [189, 0]
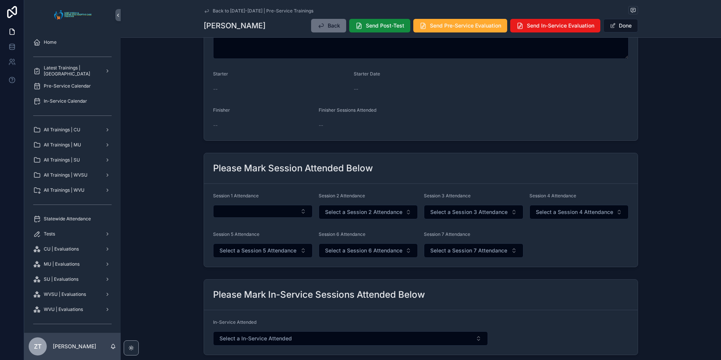
click at [246, 214] on button "Select Button" at bounding box center [263, 211] width 100 height 13
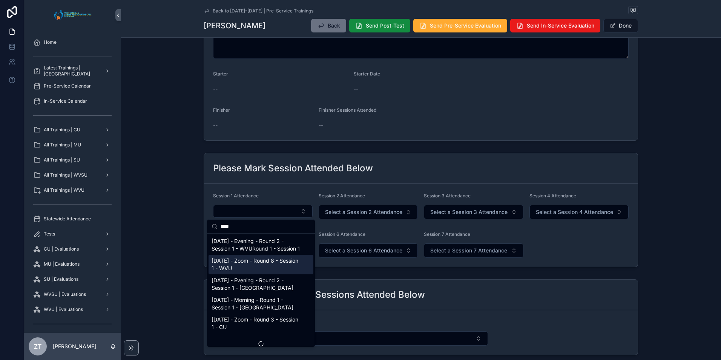
type input "****"
click at [237, 268] on span "9/20/2025 - Zoom - Round 8 - Session 1 - WVU" at bounding box center [257, 264] width 90 height 15
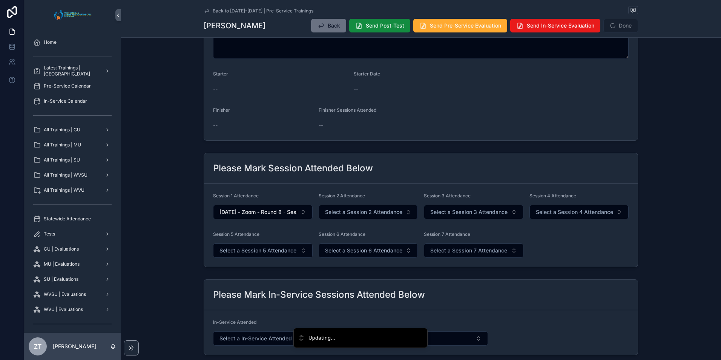
click at [348, 214] on span "Select a Session 2 Attendance" at bounding box center [363, 212] width 77 height 8
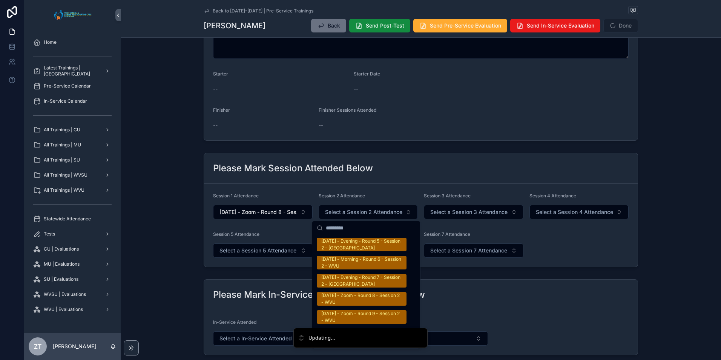
scroll to position [1283, 0]
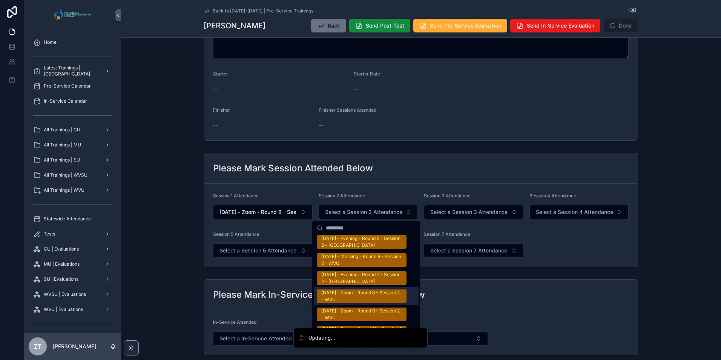
click at [353, 297] on div "9/20/2025 - Zoom - Round 8 - Session 2 - WVU" at bounding box center [361, 296] width 81 height 14
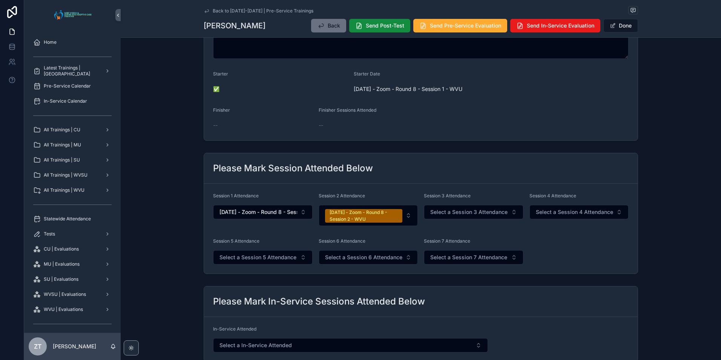
click at [608, 33] on div "Back to 2025-2026 | Pre-Service Trainings Jeffrey Finch Back Send Post-Test Sen…" at bounding box center [421, 18] width 435 height 37
click at [620, 22] on button "Done" at bounding box center [621, 26] width 35 height 14
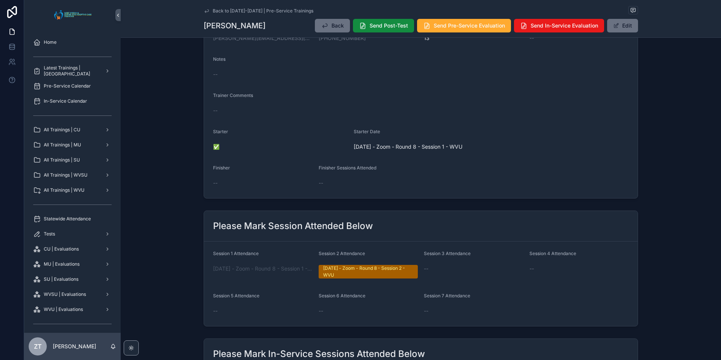
scroll to position [0, 0]
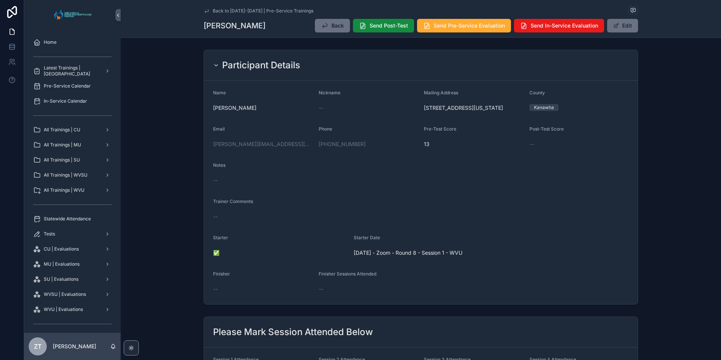
click at [206, 11] on icon "scrollable content" at bounding box center [207, 11] width 6 height 6
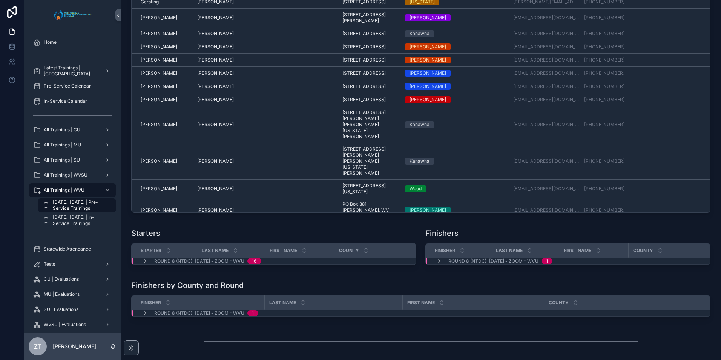
scroll to position [1670, 0]
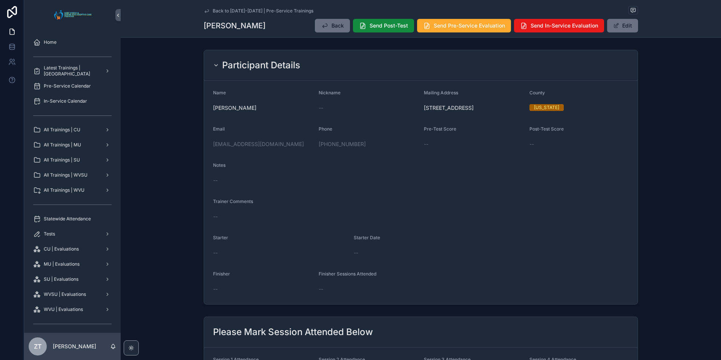
click at [620, 26] on button "Edit" at bounding box center [622, 26] width 31 height 14
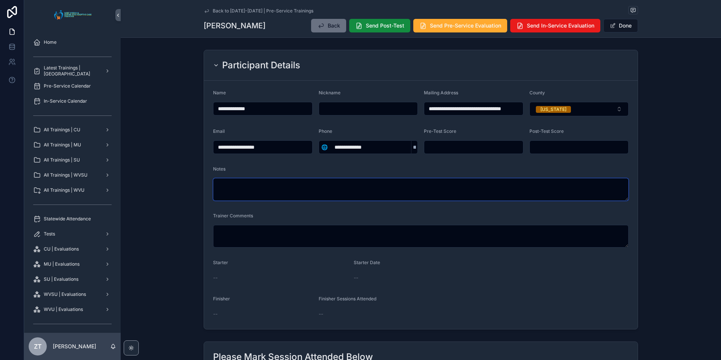
click at [261, 192] on textarea "scrollable content" at bounding box center [421, 189] width 416 height 23
type textarea "**********"
click at [618, 29] on button "Done" at bounding box center [621, 26] width 35 height 14
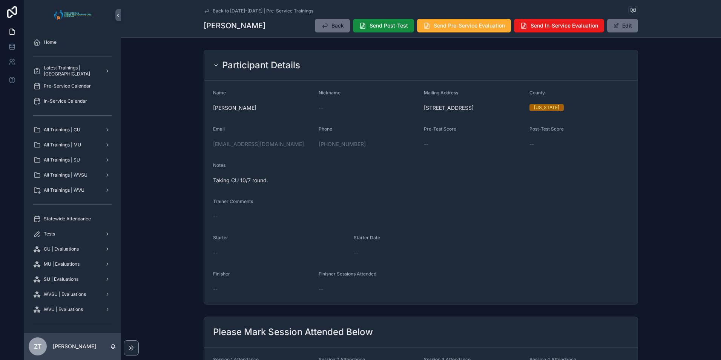
drag, startPoint x: 205, startPoint y: 10, endPoint x: 26, endPoint y: 107, distance: 203.4
click at [205, 10] on icon "scrollable content" at bounding box center [207, 11] width 6 height 6
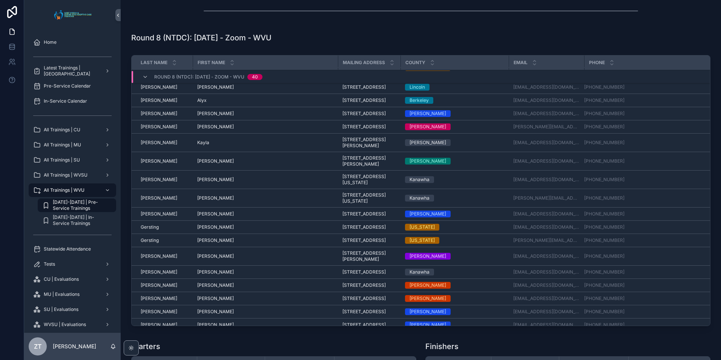
scroll to position [113, 0]
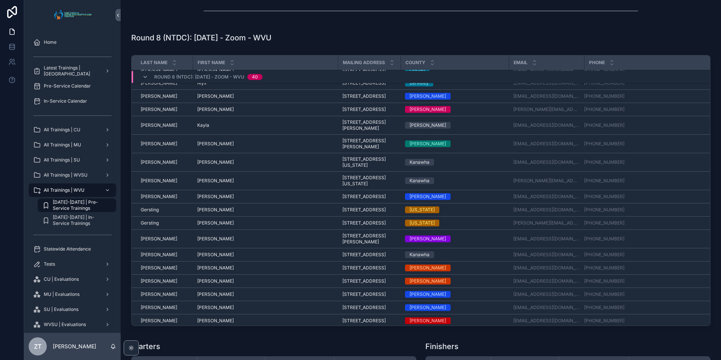
click at [151, 226] on span "Gersting" at bounding box center [150, 223] width 18 height 6
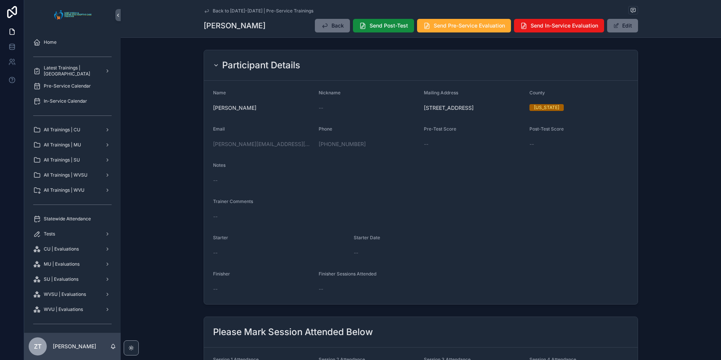
click at [622, 26] on button "Edit" at bounding box center [622, 26] width 31 height 14
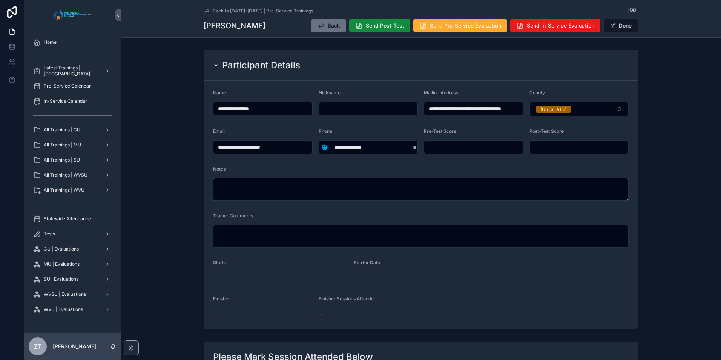
click at [305, 194] on textarea "scrollable content" at bounding box center [421, 189] width 416 height 23
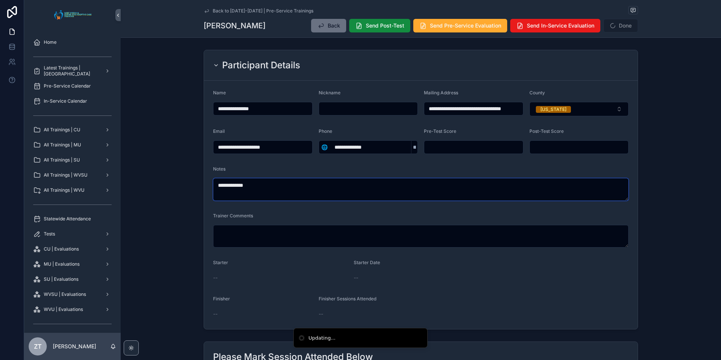
click at [305, 193] on textarea "**********" at bounding box center [421, 189] width 416 height 23
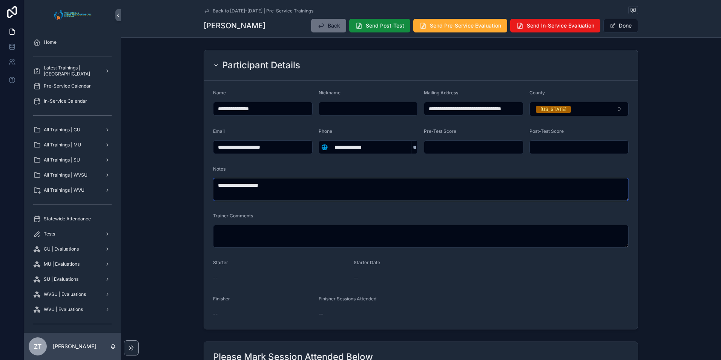
type textarea "**********"
click at [617, 29] on button "Done" at bounding box center [621, 26] width 35 height 14
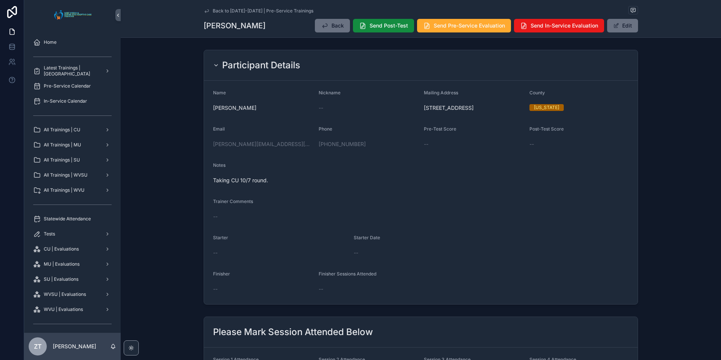
click at [206, 8] on icon "scrollable content" at bounding box center [207, 11] width 6 height 6
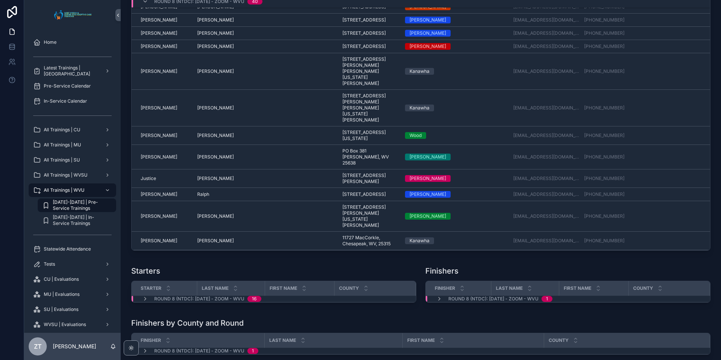
scroll to position [388, 0]
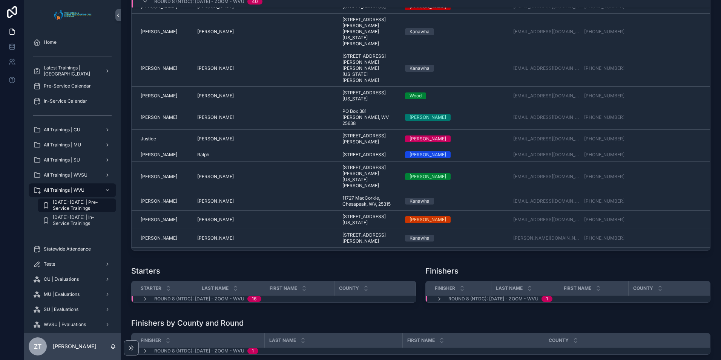
click at [149, 142] on span "Justice" at bounding box center [148, 139] width 15 height 6
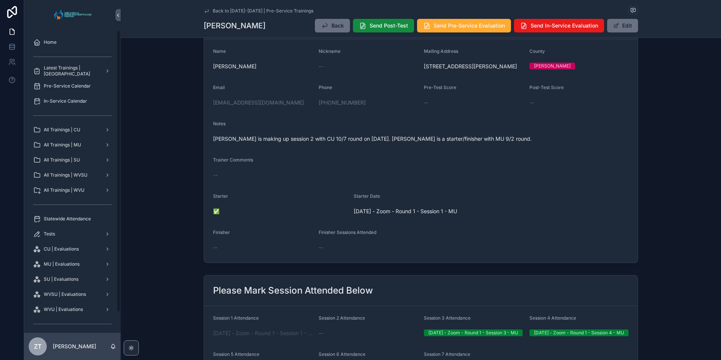
scroll to position [38, 0]
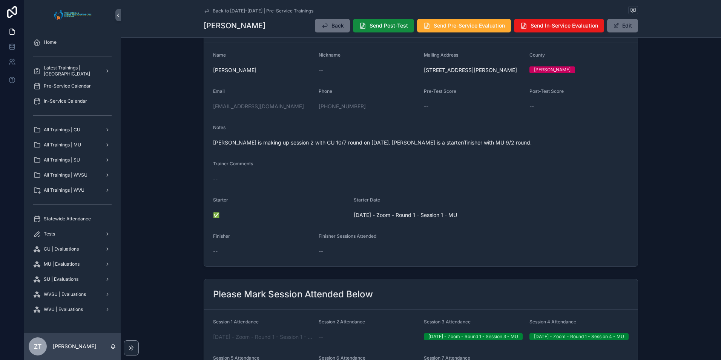
click at [297, 146] on span "Brittany is making up session 2 with CU 10/7 round on October 9th. Brittany is …" at bounding box center [421, 143] width 416 height 8
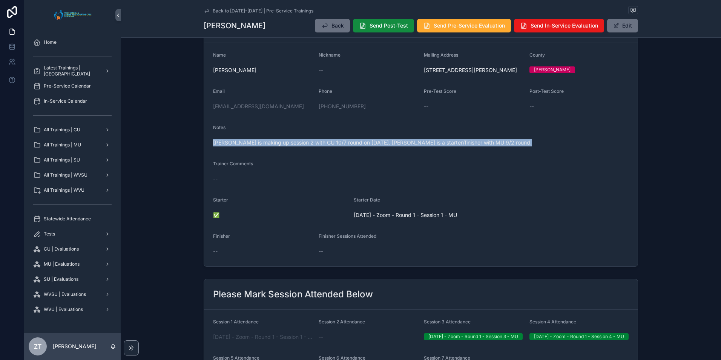
click at [297, 146] on span "Brittany is making up session 2 with CU 10/7 round on October 9th. Brittany is …" at bounding box center [421, 143] width 416 height 8
copy span "Brittany is making up session 2 with CU 10/7 round on October 9th. Brittany is …"
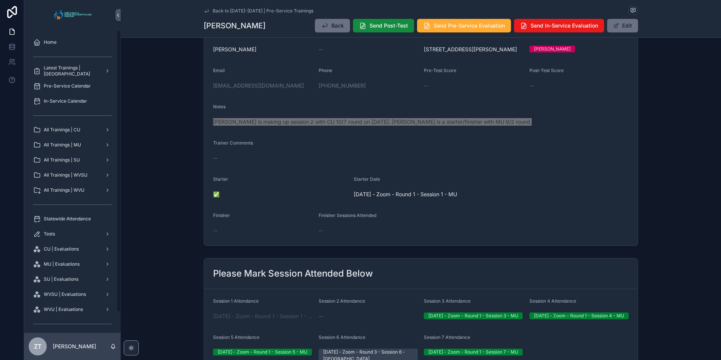
scroll to position [75, 0]
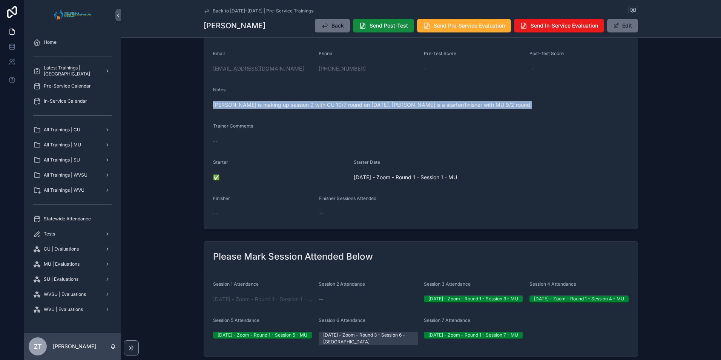
click at [271, 303] on span "9/2/2025 - Zoom - Round 1 - Session 1 - MU" at bounding box center [263, 299] width 100 height 8
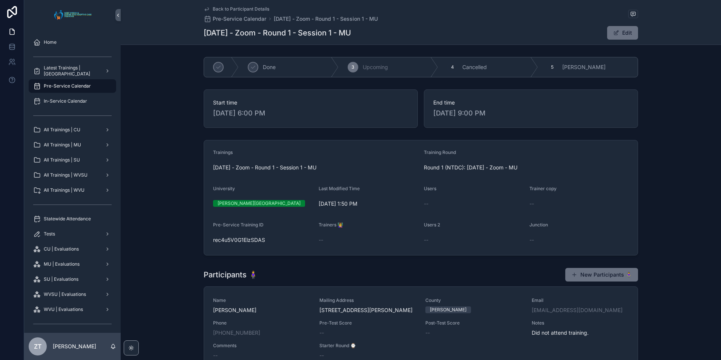
click at [204, 5] on div "Back to Participant Details Pre-Service Calendar 9/2/2025 - Zoom - Round 1 - Se…" at bounding box center [421, 22] width 435 height 45
click at [205, 6] on icon "scrollable content" at bounding box center [207, 9] width 6 height 6
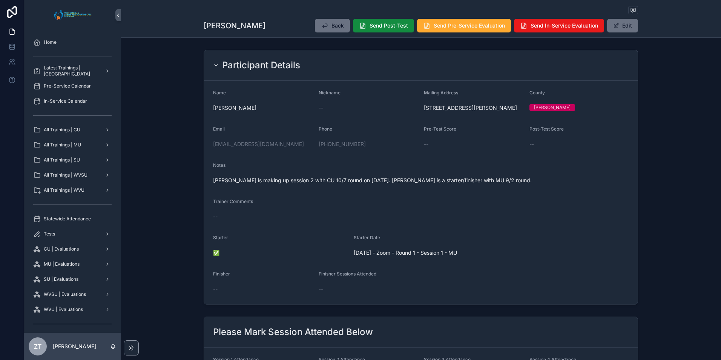
click at [80, 187] on span "All Trainings | WVU" at bounding box center [64, 190] width 41 height 6
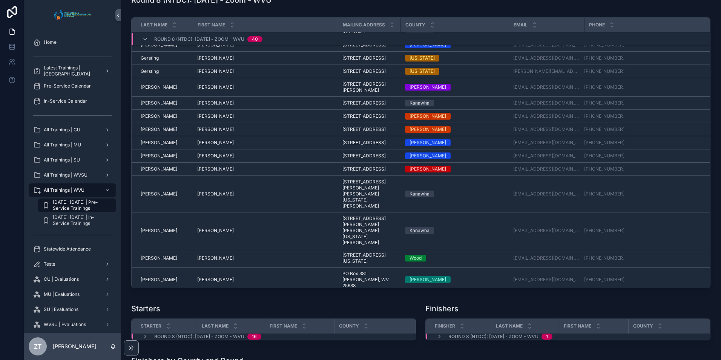
scroll to position [350, 0]
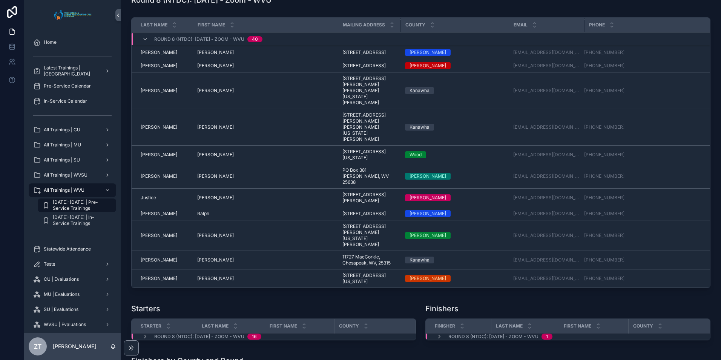
click at [150, 94] on div "Jett Jett" at bounding box center [165, 91] width 48 height 6
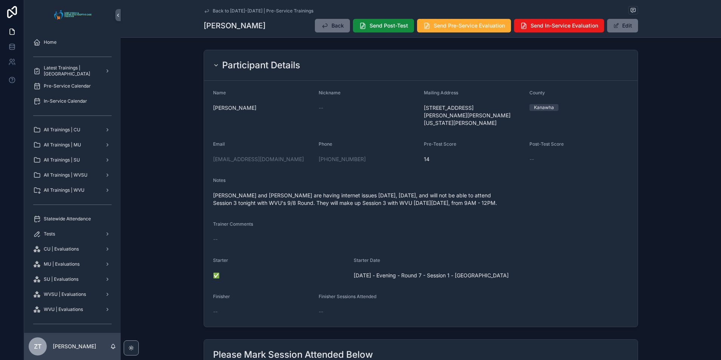
click at [205, 11] on icon "scrollable content" at bounding box center [207, 10] width 4 height 3
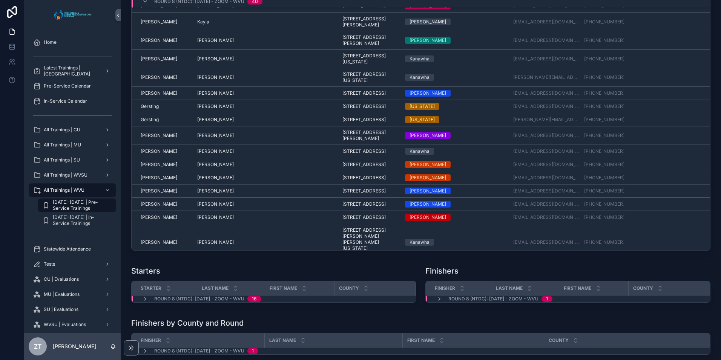
scroll to position [312, 0]
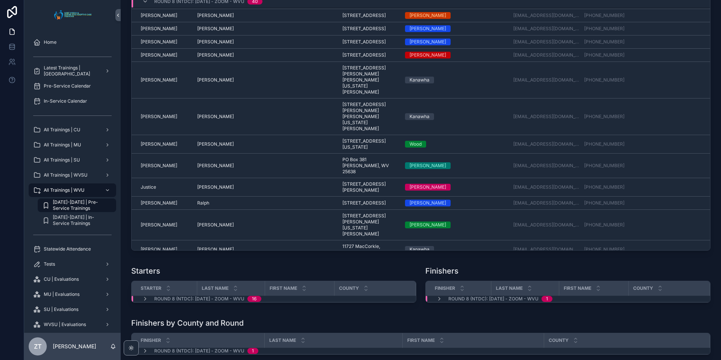
click at [149, 135] on td "Jett Jett" at bounding box center [162, 116] width 61 height 37
click at [147, 120] on span "Jett" at bounding box center [159, 117] width 37 height 6
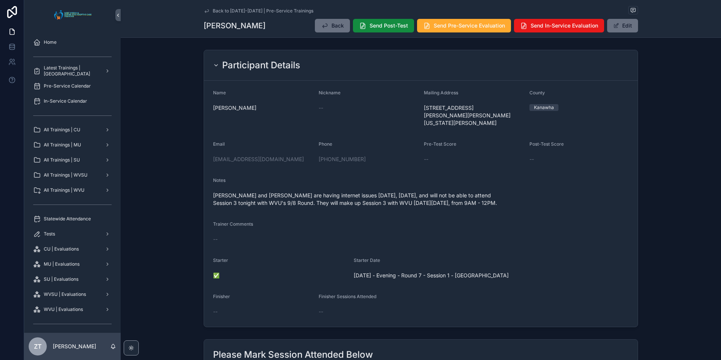
click at [205, 11] on icon "scrollable content" at bounding box center [207, 10] width 4 height 3
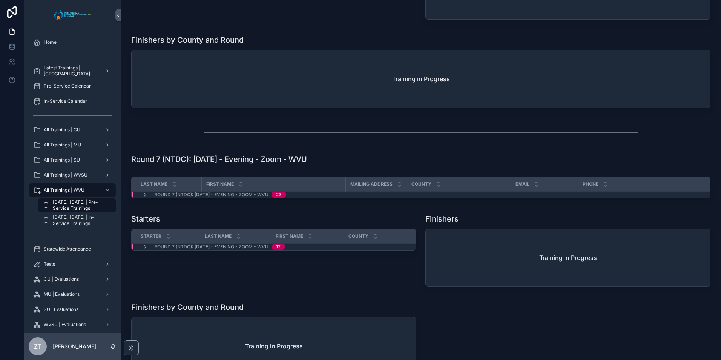
scroll to position [1169, 0]
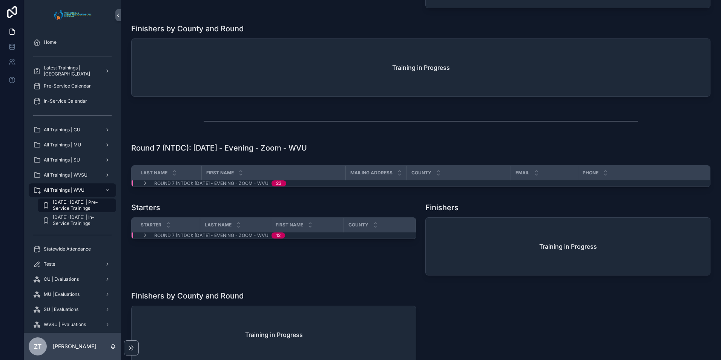
click at [146, 186] on icon "scrollable content" at bounding box center [145, 183] width 6 height 6
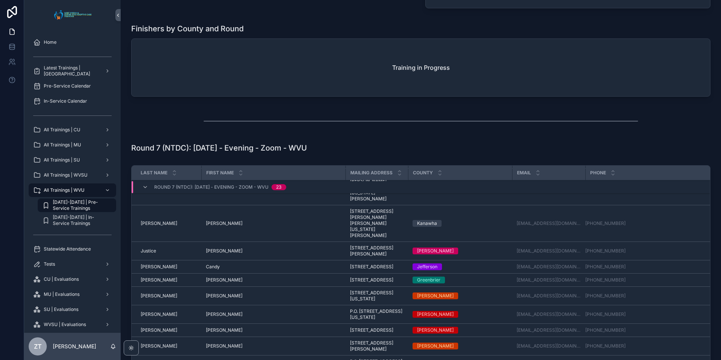
scroll to position [0, 0]
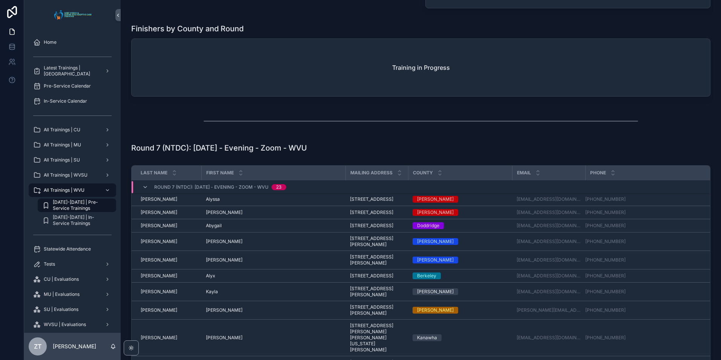
click at [144, 190] on icon "scrollable content" at bounding box center [145, 187] width 6 height 6
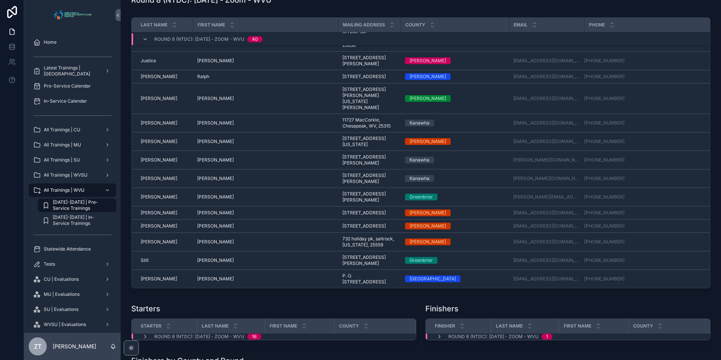
scroll to position [557, 0]
click at [152, 144] on span "Scarberry" at bounding box center [159, 141] width 37 height 6
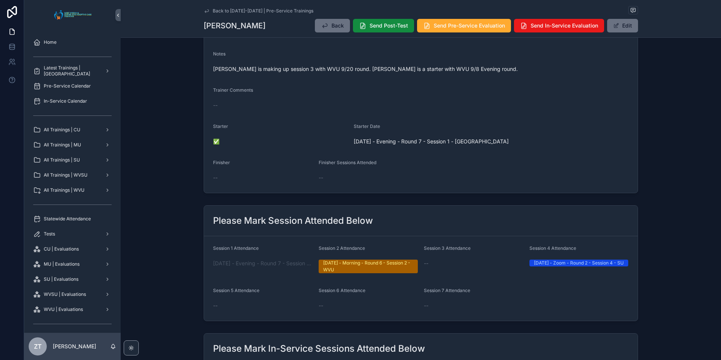
scroll to position [113, 0]
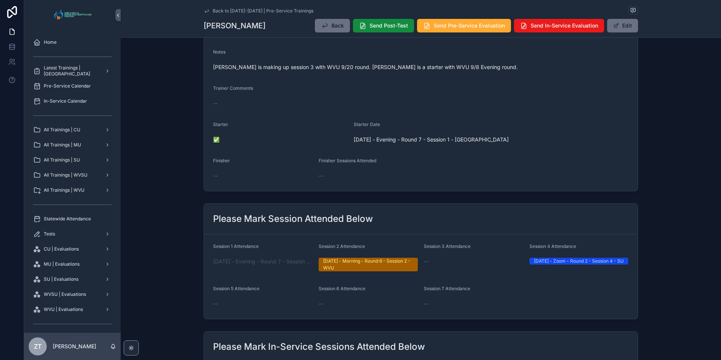
click at [204, 10] on icon "scrollable content" at bounding box center [207, 11] width 6 height 6
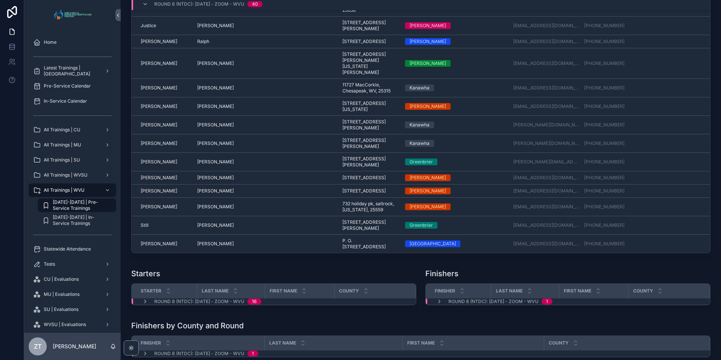
scroll to position [1622, 0]
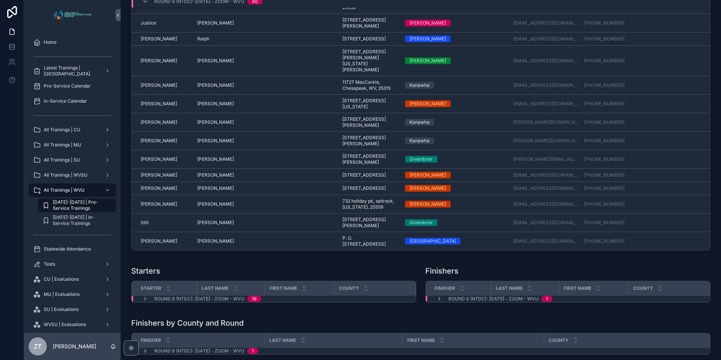
click at [148, 244] on span "Tilley" at bounding box center [159, 241] width 37 height 6
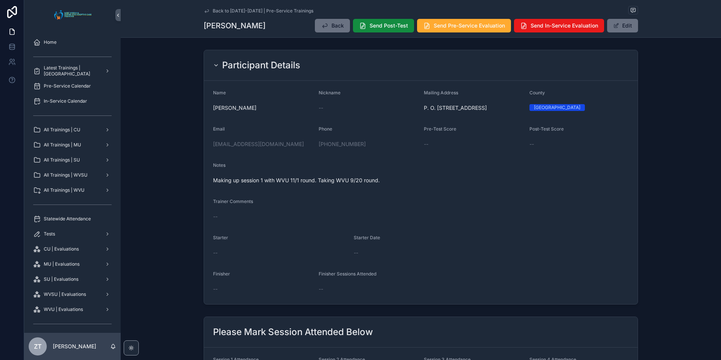
click at [616, 25] on span "scrollable content" at bounding box center [616, 26] width 6 height 6
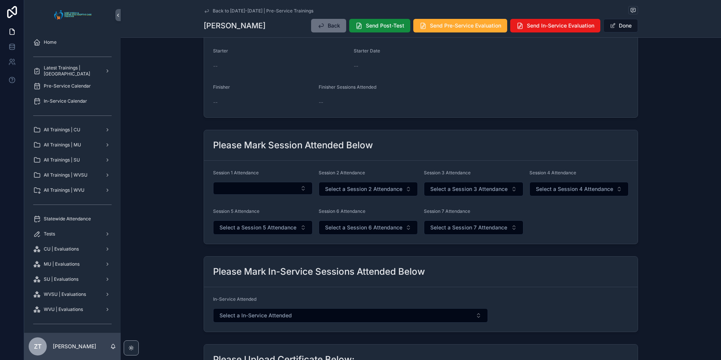
scroll to position [226, 0]
click at [352, 195] on button "Select a Session 2 Attendance" at bounding box center [369, 188] width 100 height 14
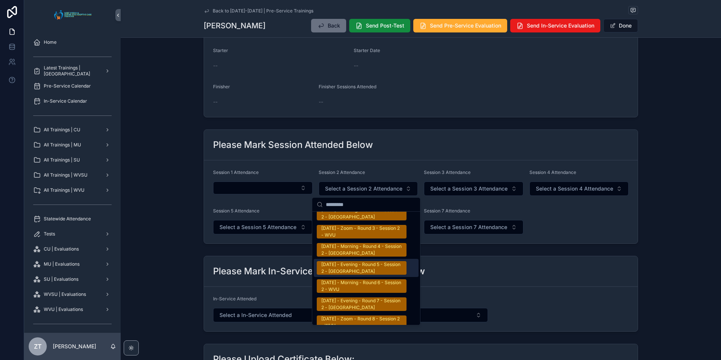
scroll to position [1245, 0]
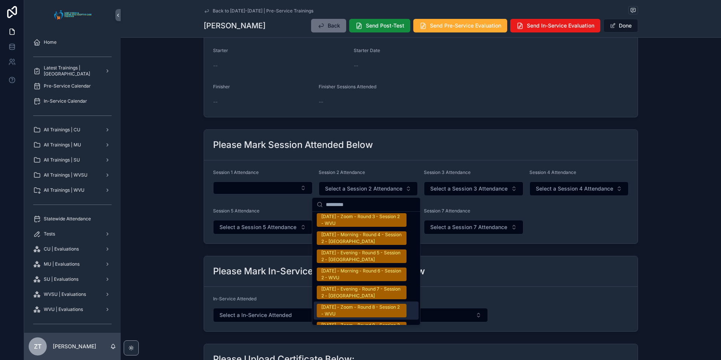
click at [338, 309] on div "9/20/2025 - Zoom - Round 8 - Session 2 - WVU" at bounding box center [361, 311] width 81 height 14
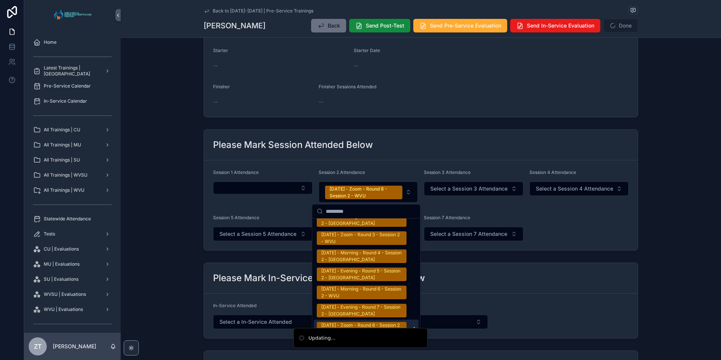
scroll to position [1256, 0]
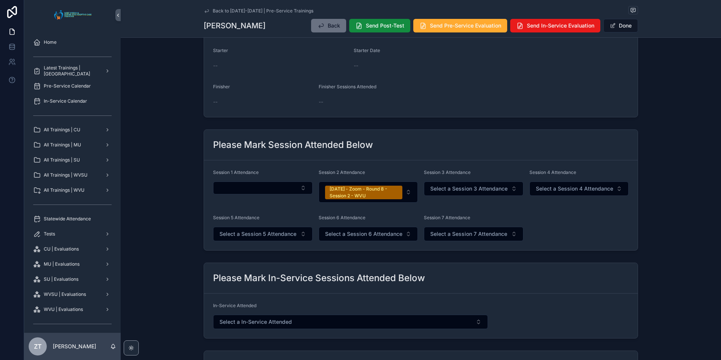
click at [611, 26] on span "scrollable content" at bounding box center [613, 26] width 6 height 6
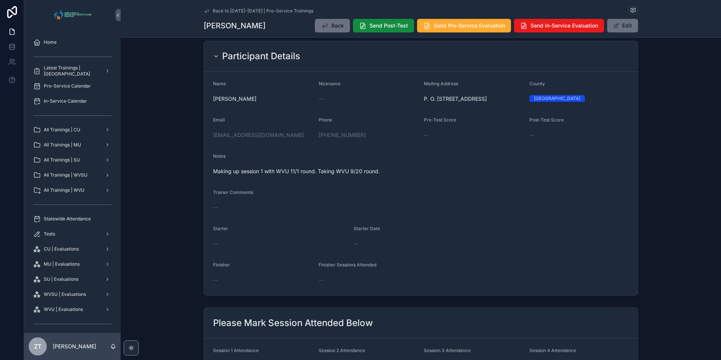
scroll to position [0, 0]
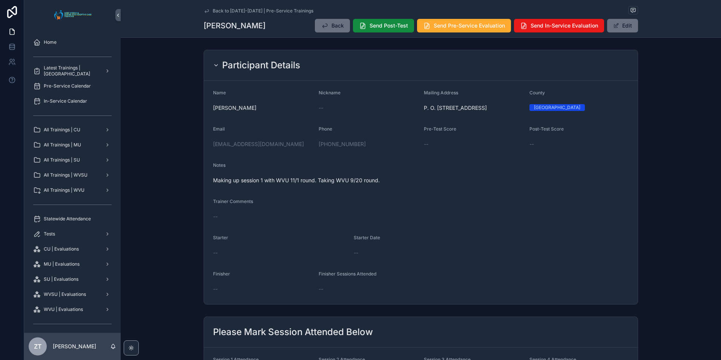
click at [205, 11] on icon "scrollable content" at bounding box center [207, 11] width 6 height 6
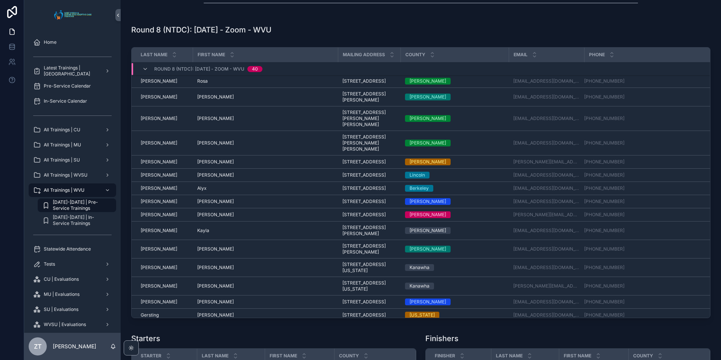
scroll to position [1584, 0]
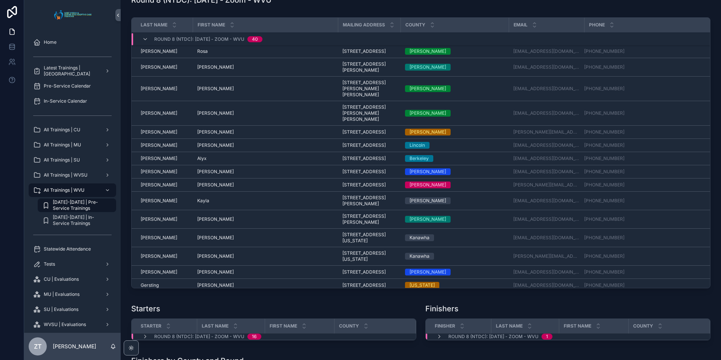
click at [198, 222] on span "Shana" at bounding box center [215, 219] width 37 height 6
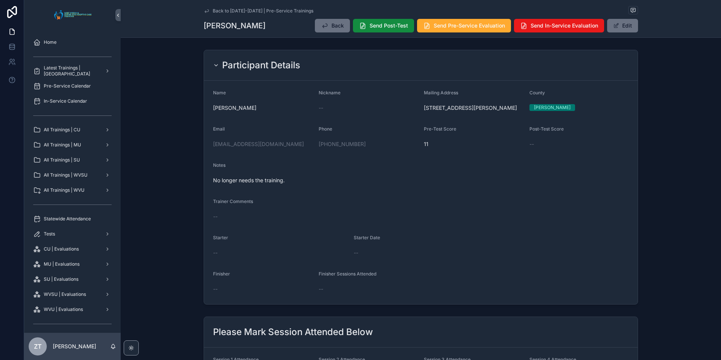
click at [620, 25] on button "Edit" at bounding box center [622, 26] width 31 height 14
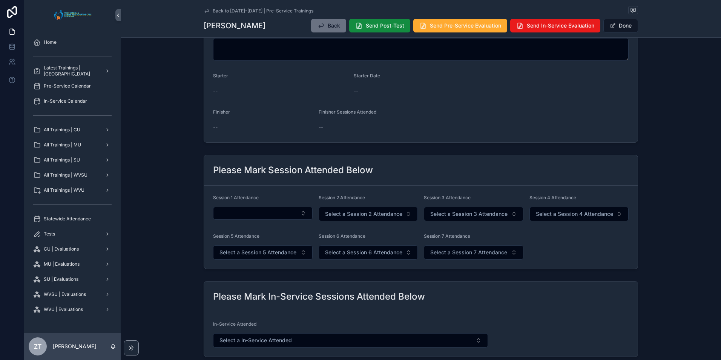
scroll to position [189, 0]
click at [246, 215] on button "Select Button" at bounding box center [263, 211] width 100 height 13
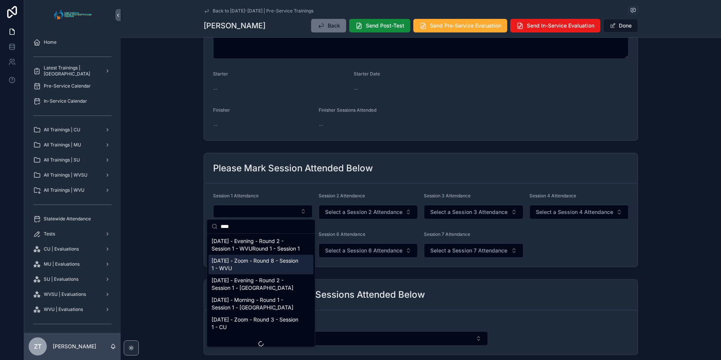
type input "****"
click at [246, 271] on span "9/20/2025 - Zoom - Round 8 - Session 1 - WVU" at bounding box center [257, 264] width 90 height 15
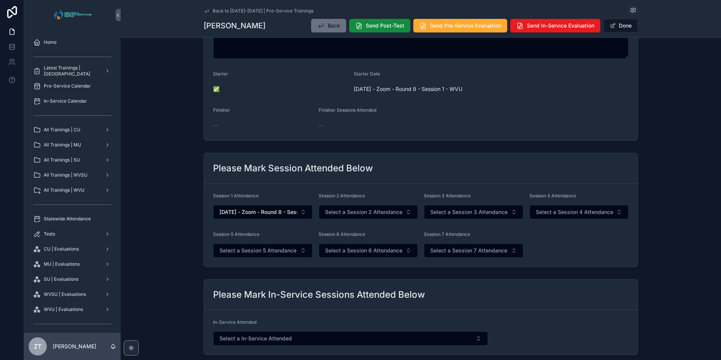
click at [624, 20] on button "Done" at bounding box center [621, 26] width 35 height 14
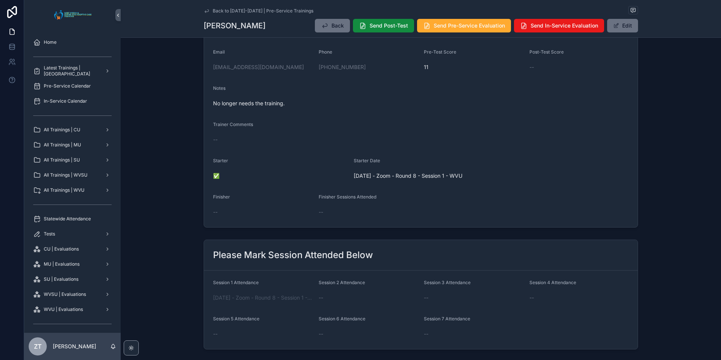
scroll to position [0, 0]
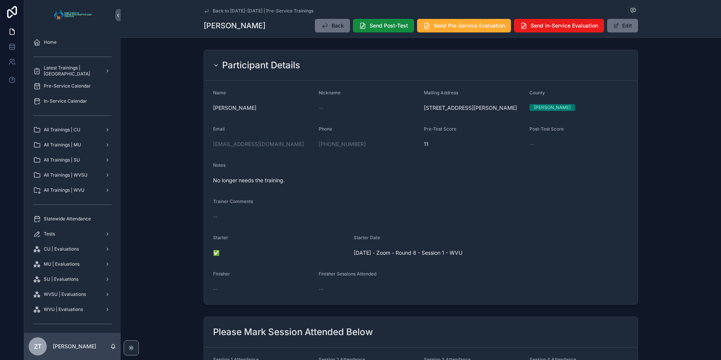
click at [205, 12] on icon "scrollable content" at bounding box center [207, 10] width 4 height 3
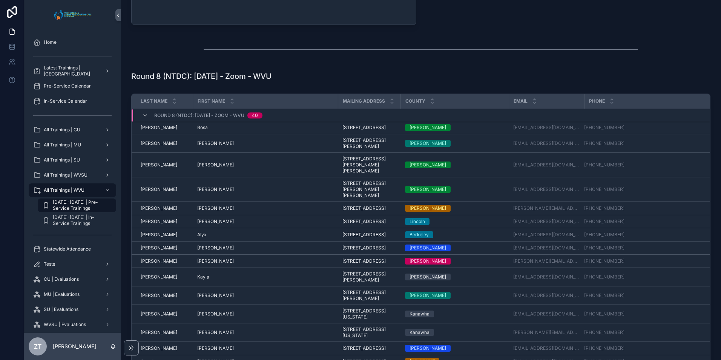
scroll to position [1509, 0]
click at [152, 146] on span "Blevins" at bounding box center [159, 143] width 37 height 6
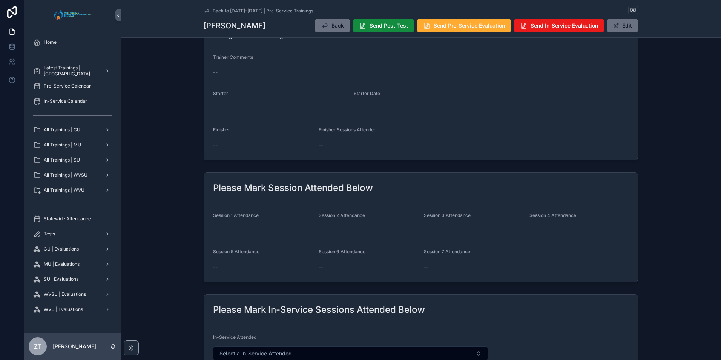
scroll to position [151, 0]
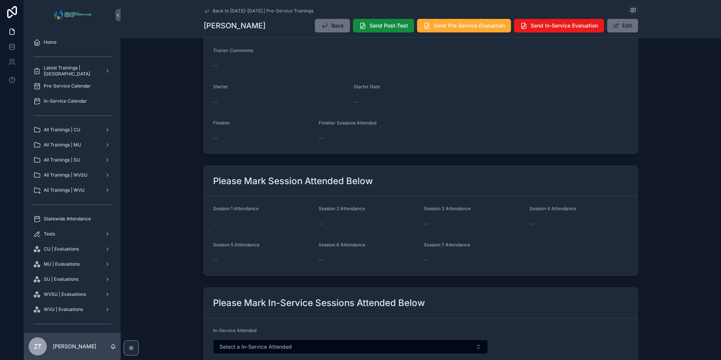
click at [615, 28] on span "scrollable content" at bounding box center [616, 26] width 6 height 6
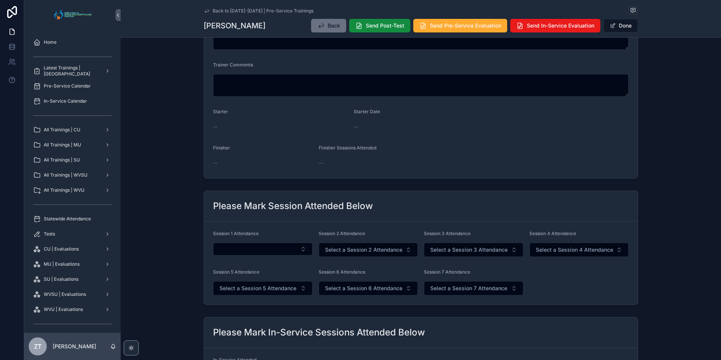
scroll to position [155, 0]
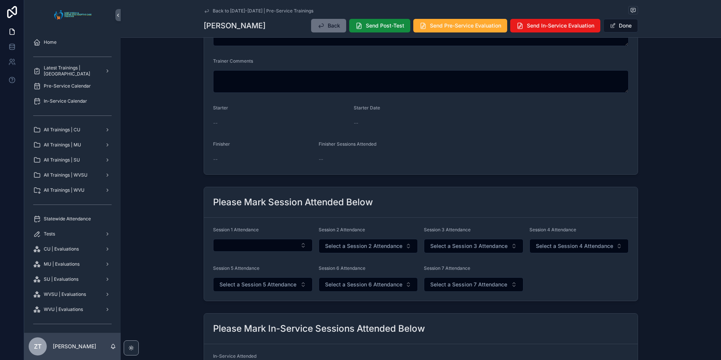
click at [227, 241] on button "Select Button" at bounding box center [263, 245] width 100 height 13
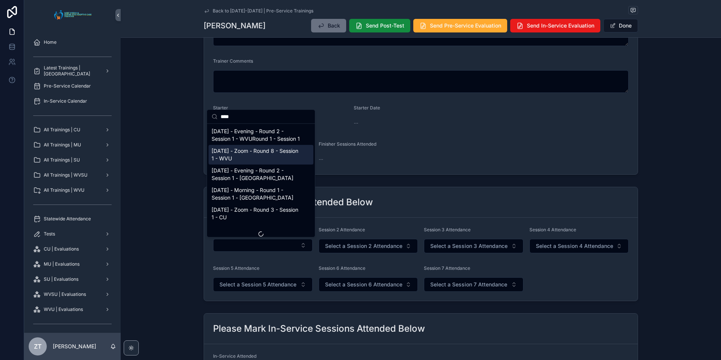
type input "****"
click at [250, 162] on span "9/20/2025 - Zoom - Round 8 - Session 1 - WVU" at bounding box center [257, 154] width 90 height 15
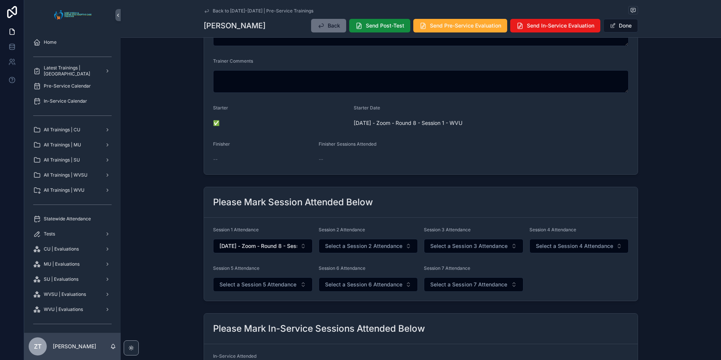
click at [613, 22] on button "Done" at bounding box center [621, 26] width 35 height 14
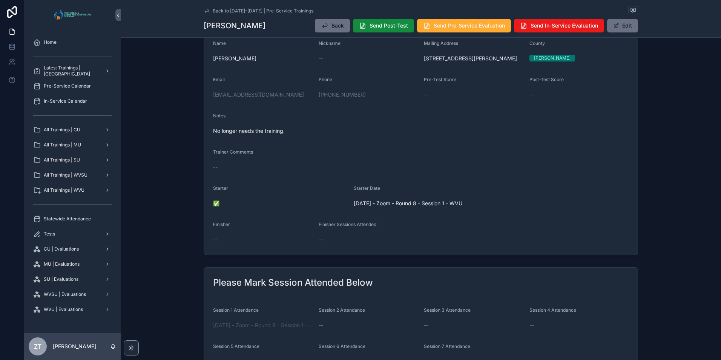
scroll to position [0, 0]
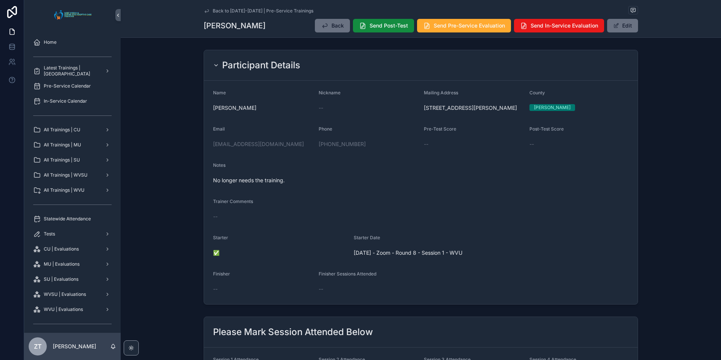
drag, startPoint x: 204, startPoint y: 9, endPoint x: 8, endPoint y: 218, distance: 285.6
click at [204, 9] on icon "scrollable content" at bounding box center [207, 11] width 6 height 6
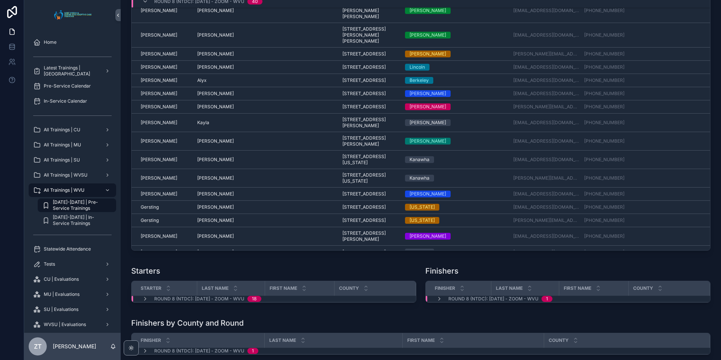
scroll to position [75, 0]
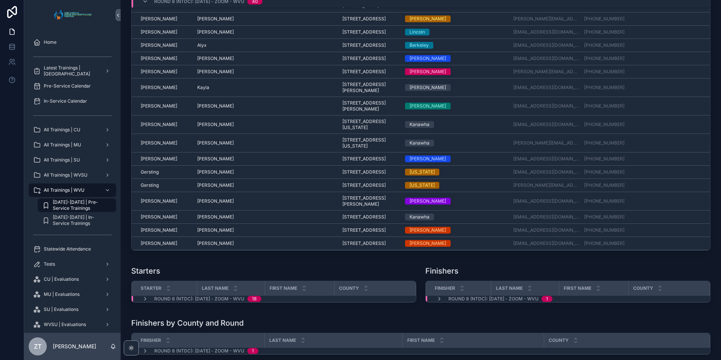
click at [145, 91] on span "Ellis" at bounding box center [159, 87] width 37 height 6
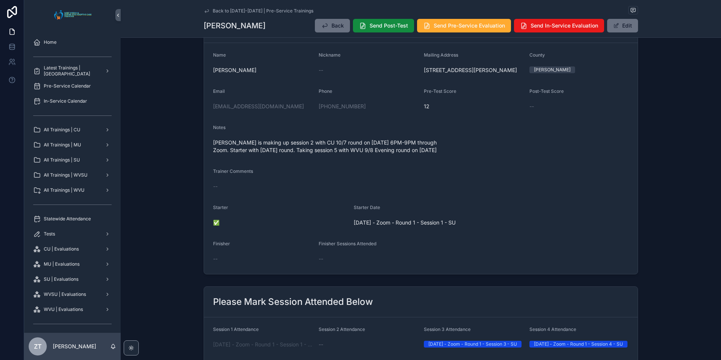
scroll to position [189, 0]
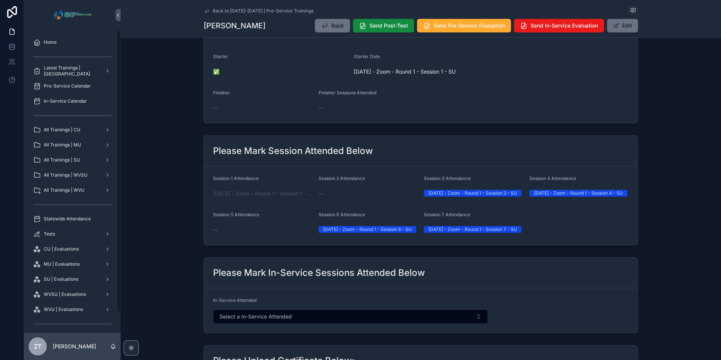
click at [204, 10] on icon "scrollable content" at bounding box center [207, 11] width 6 height 6
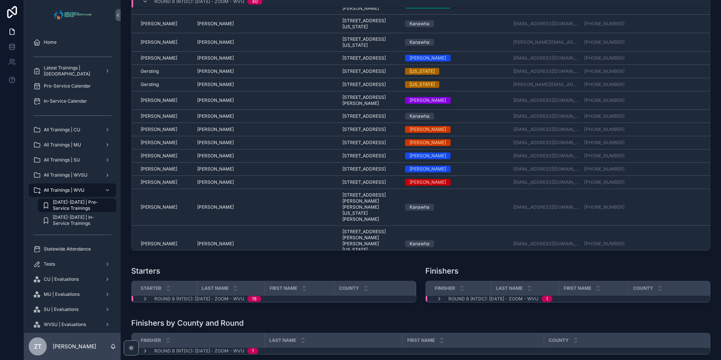
scroll to position [189, 0]
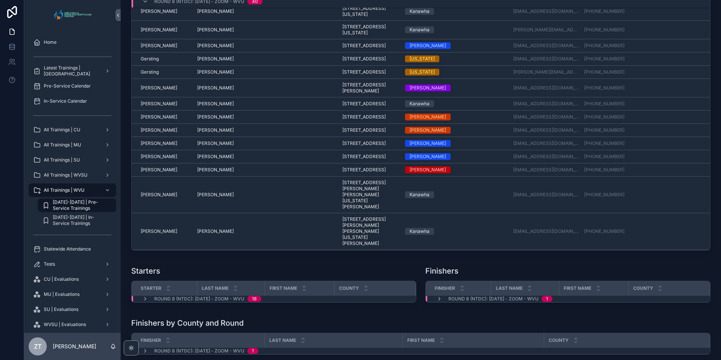
click at [157, 133] on span "Holbrook" at bounding box center [159, 130] width 37 height 6
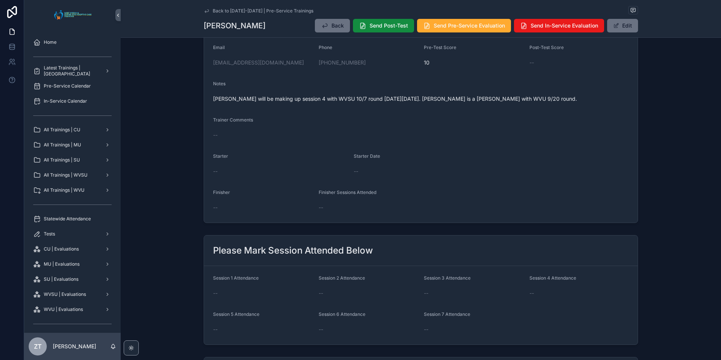
scroll to position [113, 0]
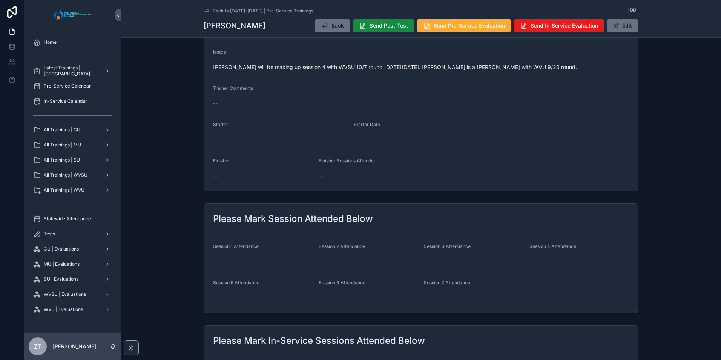
click at [622, 26] on button "Edit" at bounding box center [622, 26] width 31 height 14
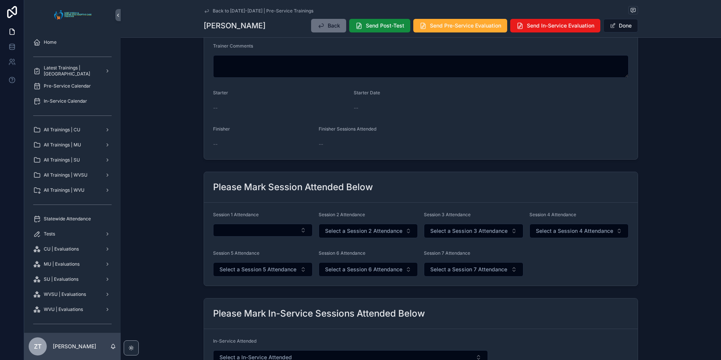
scroll to position [226, 0]
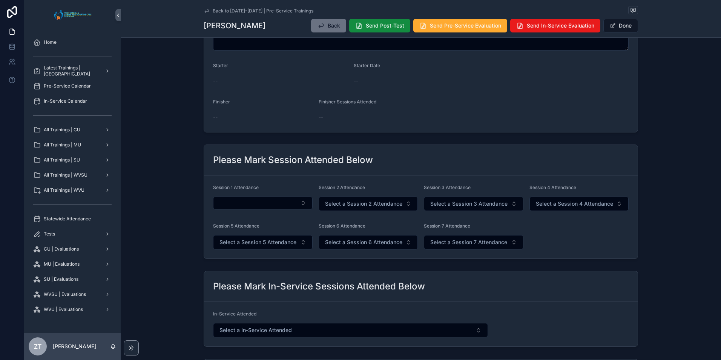
click at [245, 203] on button "Select Button" at bounding box center [263, 203] width 100 height 13
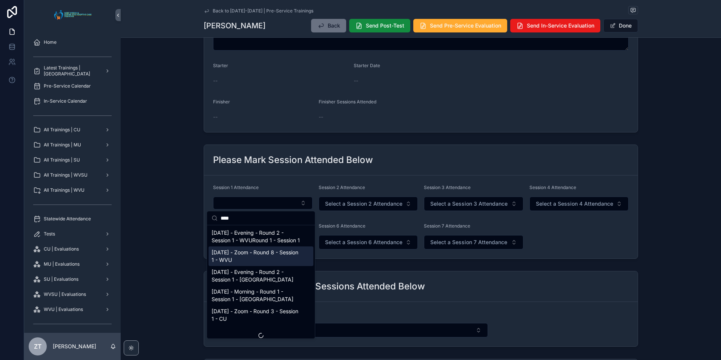
type input "****"
click at [239, 260] on span "9/20/2025 - Zoom - Round 8 - Session 1 - WVU" at bounding box center [257, 256] width 90 height 15
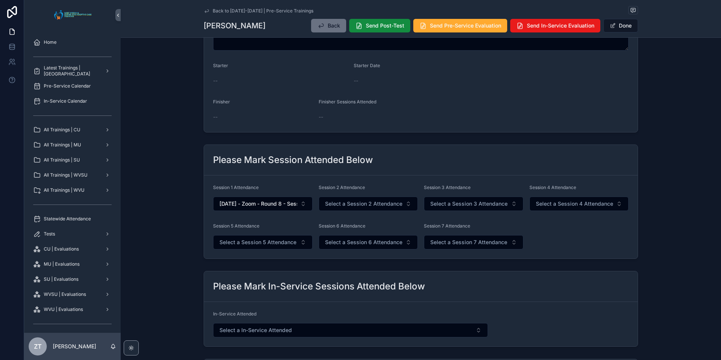
click at [352, 206] on span "Select a Session 2 Attendance" at bounding box center [363, 204] width 77 height 8
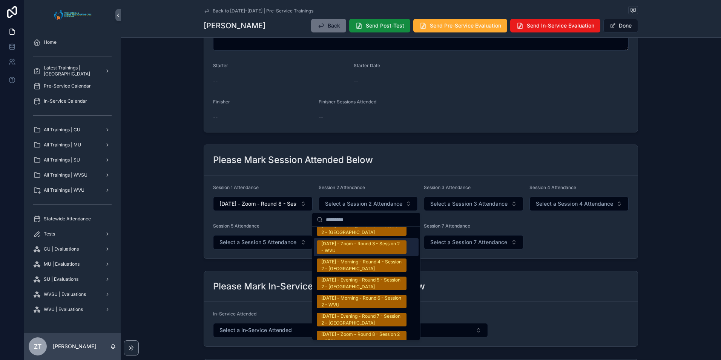
scroll to position [1245, 0]
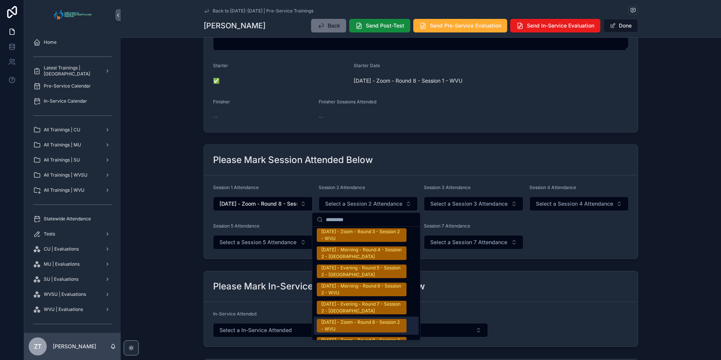
click at [345, 324] on div "9/20/2025 - Zoom - Round 8 - Session 2 - WVU" at bounding box center [361, 326] width 81 height 14
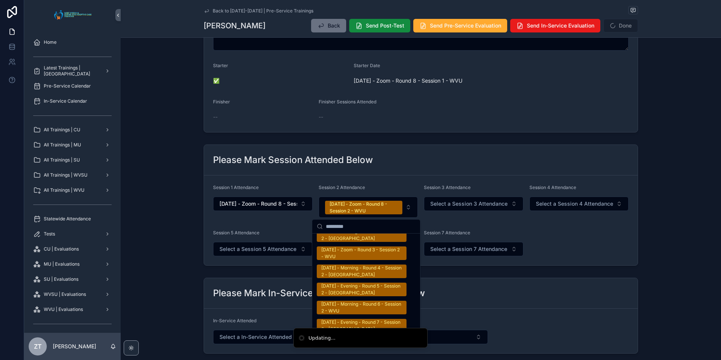
scroll to position [1256, 0]
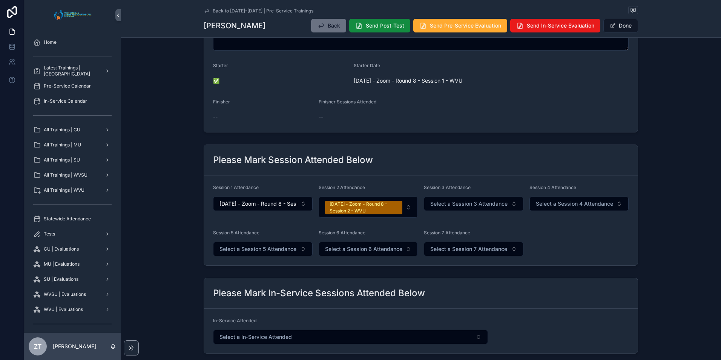
click at [613, 30] on button "Done" at bounding box center [621, 26] width 35 height 14
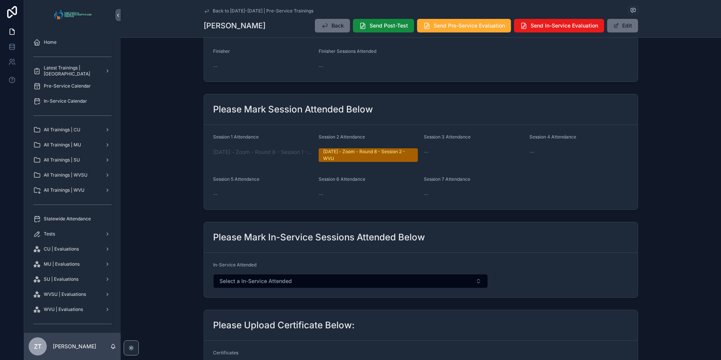
scroll to position [0, 0]
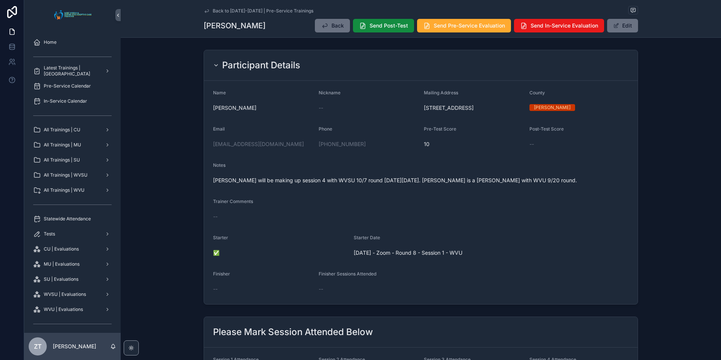
click at [344, 182] on span "James will be making up session 4 with WVSU 10/7 round on Tuesday, October 14th…" at bounding box center [421, 181] width 416 height 8
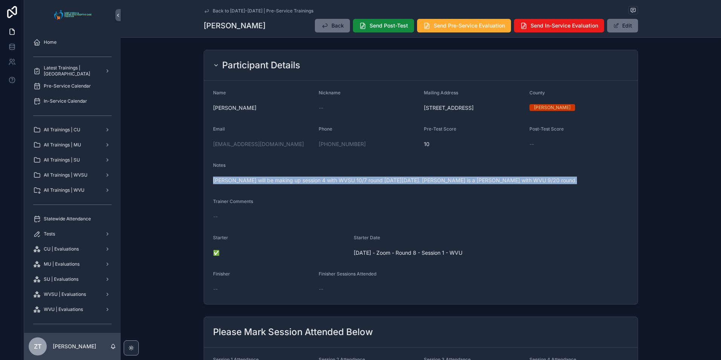
click at [344, 182] on span "James will be making up session 4 with WVSU 10/7 round on Tuesday, October 14th…" at bounding box center [421, 181] width 416 height 8
copy span "James will be making up session 4 with WVSU 10/7 round on Tuesday, October 14th…"
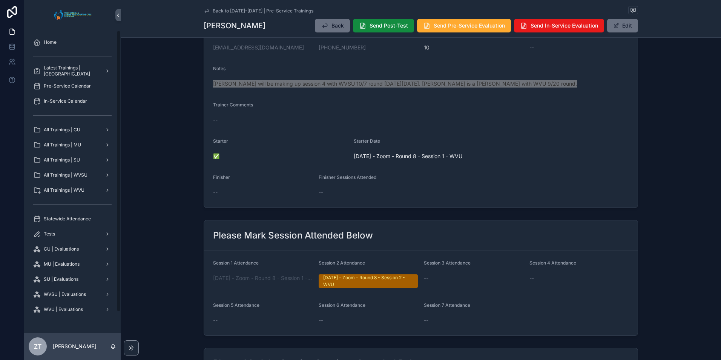
scroll to position [113, 0]
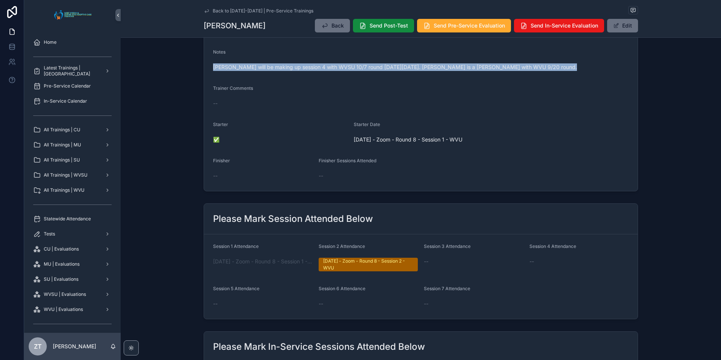
click at [206, 11] on icon "scrollable content" at bounding box center [207, 11] width 6 height 6
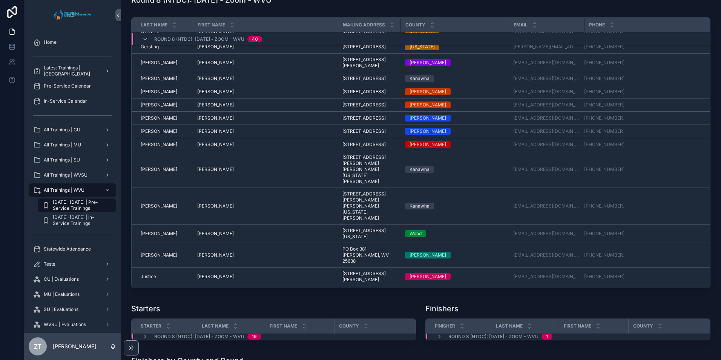
scroll to position [275, 0]
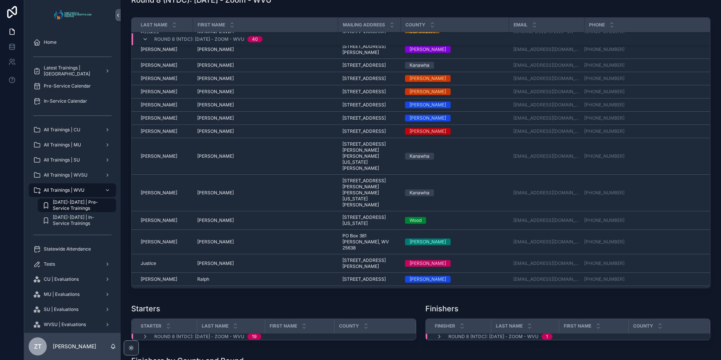
click at [202, 81] on span "Tonjia" at bounding box center [215, 78] width 37 height 6
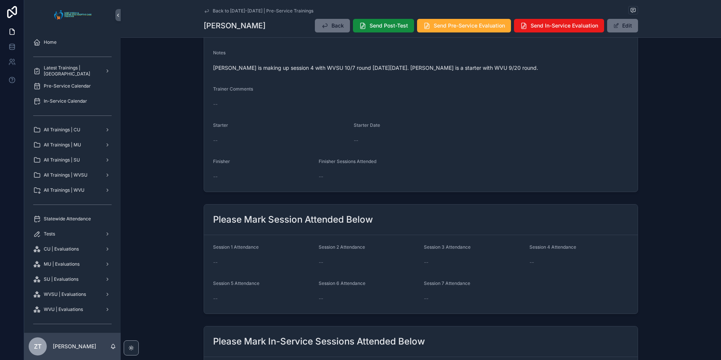
scroll to position [113, 0]
click at [624, 28] on button "Edit" at bounding box center [622, 26] width 31 height 14
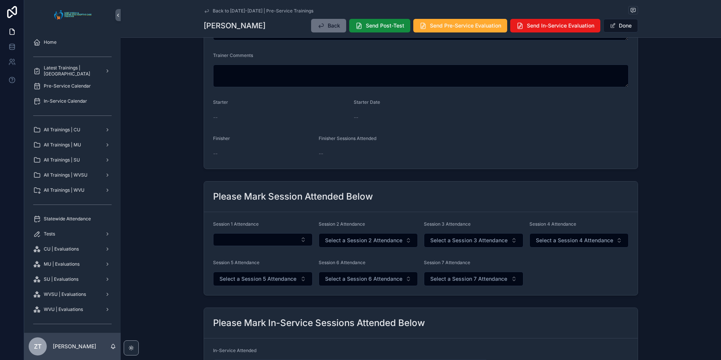
scroll to position [226, 0]
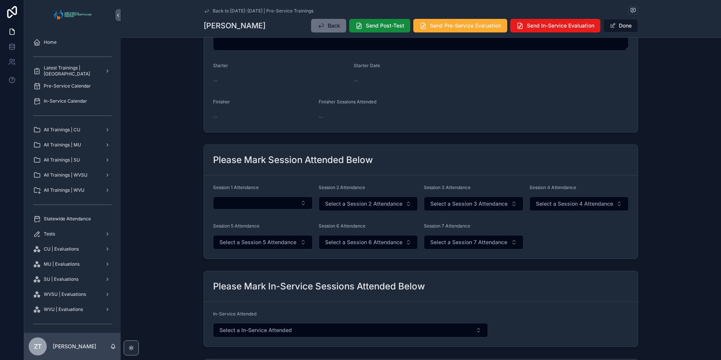
click at [249, 206] on button "Select Button" at bounding box center [263, 203] width 100 height 13
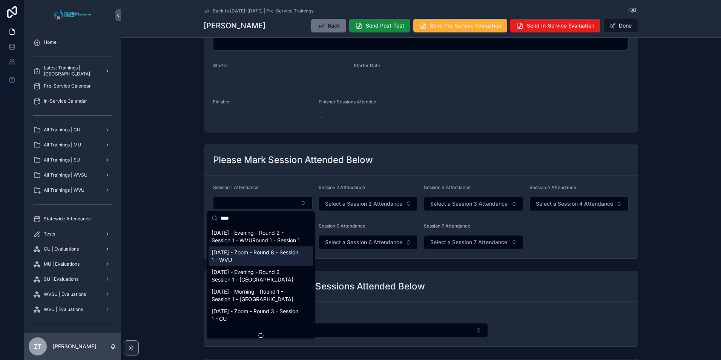
type input "****"
click at [243, 258] on span "9/20/2025 - Zoom - Round 8 - Session 1 - WVU" at bounding box center [257, 256] width 90 height 15
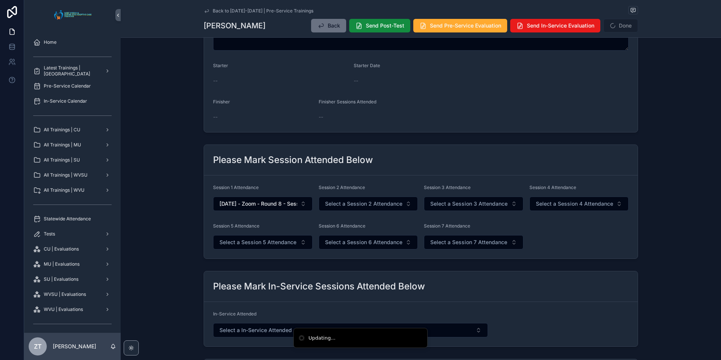
click at [343, 204] on span "Select a Session 2 Attendance" at bounding box center [363, 204] width 77 height 8
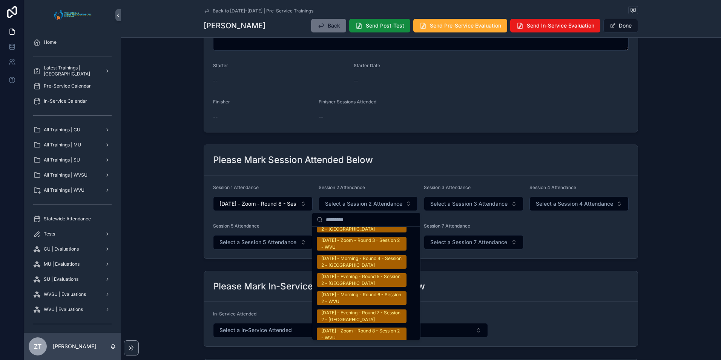
scroll to position [1245, 0]
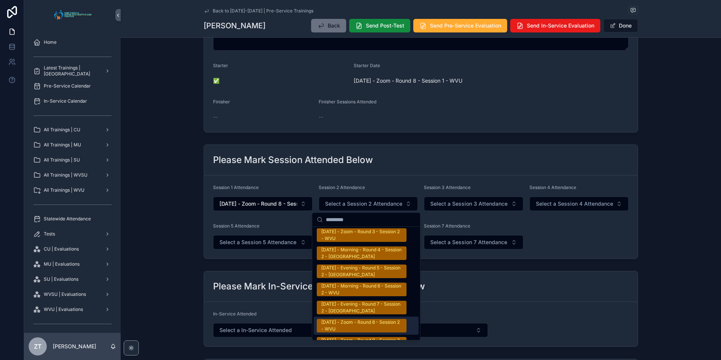
click at [346, 324] on div "9/20/2025 - Zoom - Round 8 - Session 2 - WVU" at bounding box center [361, 326] width 81 height 14
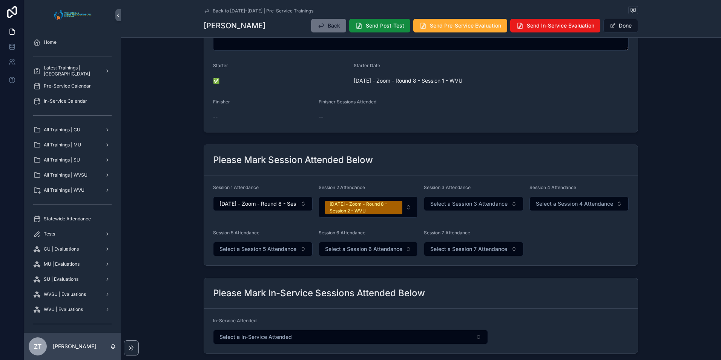
click at [622, 29] on button "Done" at bounding box center [621, 26] width 35 height 14
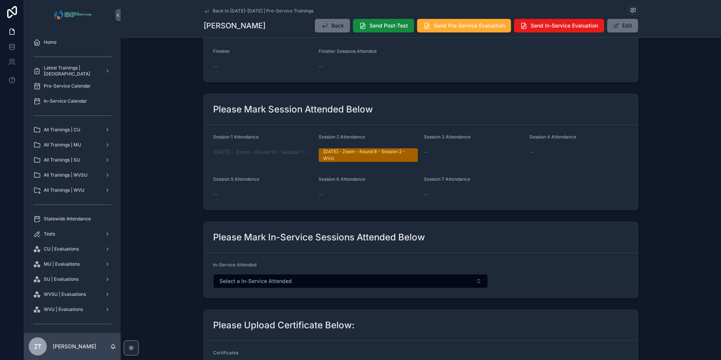
click at [236, 180] on span "Session 5 Attendance" at bounding box center [236, 179] width 46 height 6
drag, startPoint x: 236, startPoint y: 180, endPoint x: 287, endPoint y: 184, distance: 51.5
click at [287, 184] on div "Session 5 Attendance" at bounding box center [263, 180] width 100 height 9
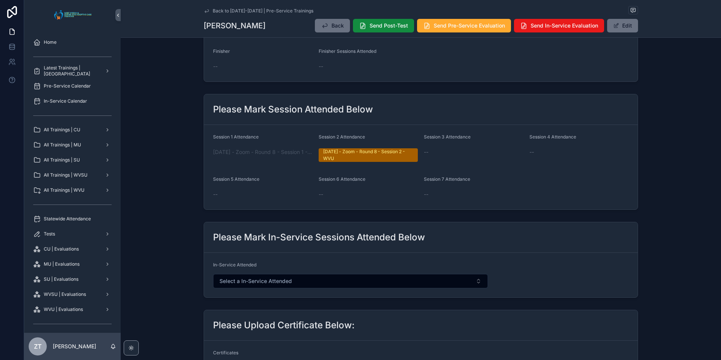
click at [251, 182] on label "Session 5 Attendance" at bounding box center [236, 179] width 46 height 6
drag, startPoint x: 251, startPoint y: 182, endPoint x: 234, endPoint y: 167, distance: 22.2
click at [234, 167] on form "Session 1 Attendance 9/20/2025 - Zoom - Round 8 - Session 1 - WVU Session 2 Att…" at bounding box center [421, 167] width 434 height 84
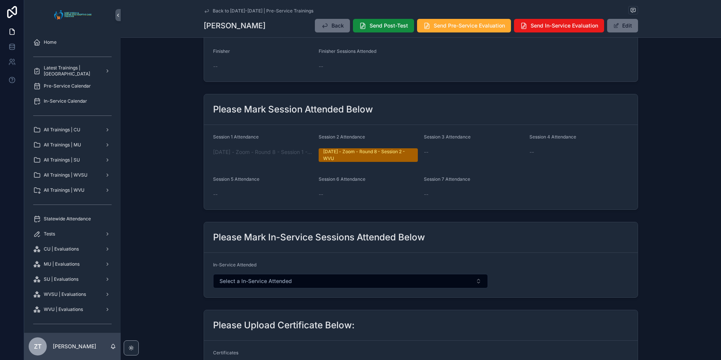
drag, startPoint x: 206, startPoint y: 9, endPoint x: 18, endPoint y: 37, distance: 189.9
click at [206, 9] on icon "scrollable content" at bounding box center [207, 10] width 4 height 3
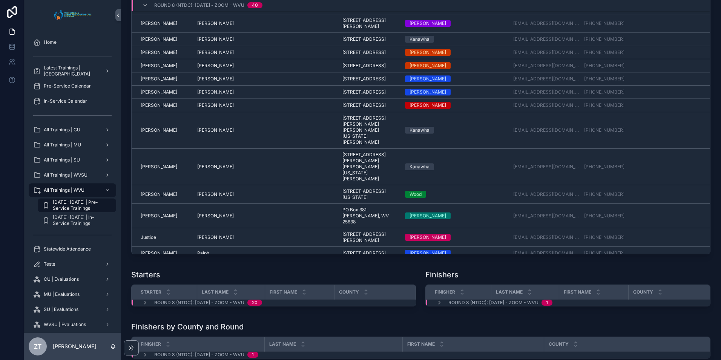
scroll to position [275, 0]
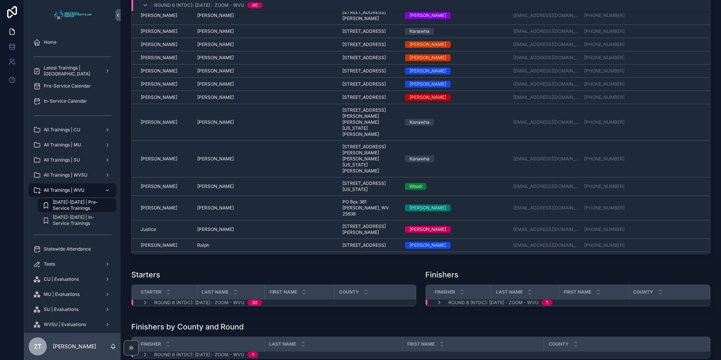
click at [149, 34] on span "Harper" at bounding box center [159, 31] width 37 height 6
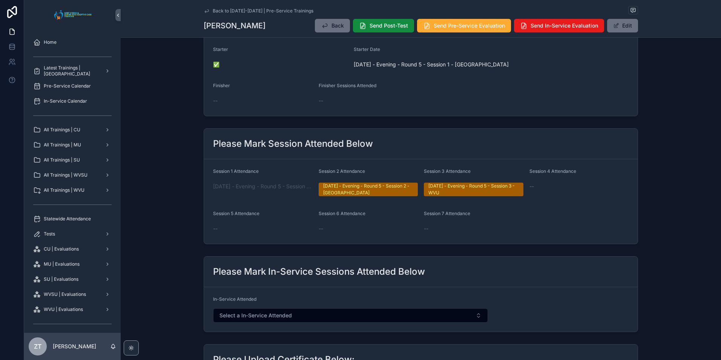
scroll to position [189, 0]
click at [619, 28] on button "Edit" at bounding box center [622, 26] width 31 height 14
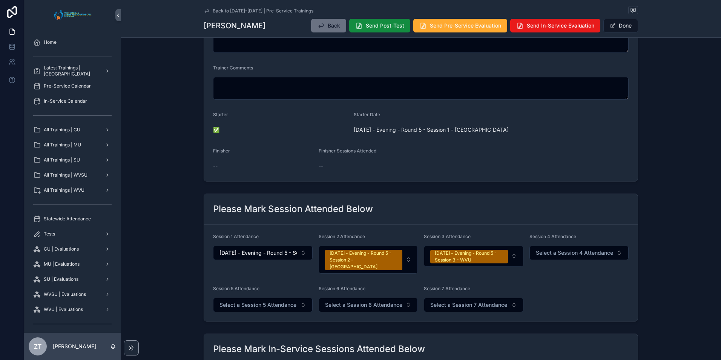
click at [565, 249] on span "Select a Session 4 Attendance" at bounding box center [574, 253] width 77 height 8
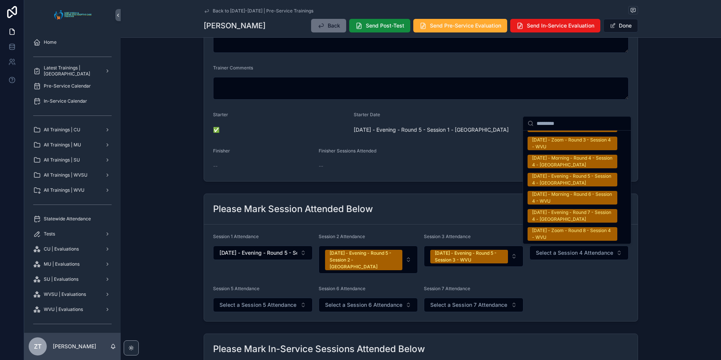
scroll to position [1207, 0]
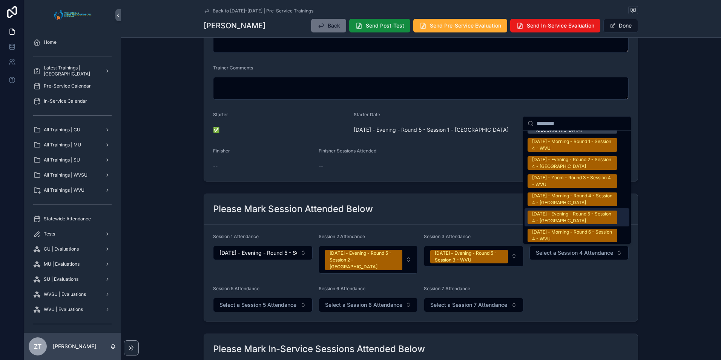
click at [566, 218] on div "8/27/2025 - Evening - Round 5 - Session 4 - WVU" at bounding box center [572, 217] width 81 height 14
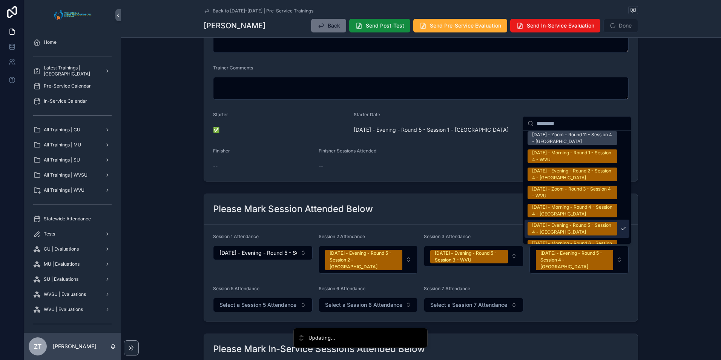
scroll to position [1218, 0]
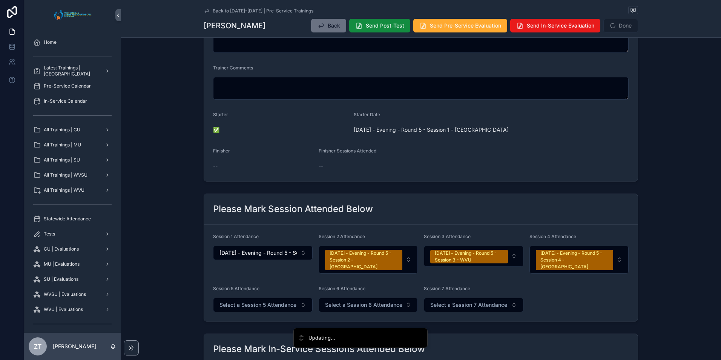
click at [252, 301] on span "Select a Session 5 Attendance" at bounding box center [258, 305] width 77 height 8
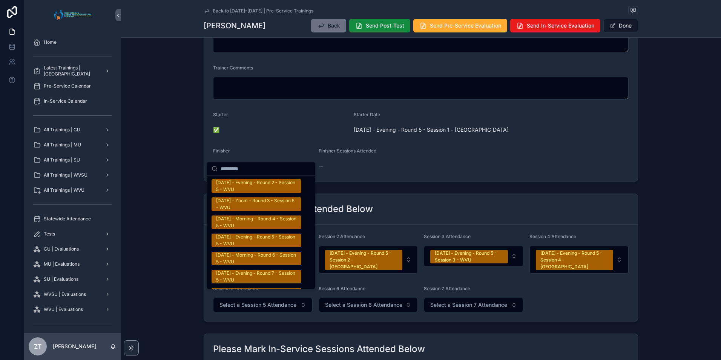
scroll to position [1207, 0]
click at [255, 235] on div "8/27/2025 - Evening - Round 5 - Session 5 - WVU" at bounding box center [256, 240] width 81 height 14
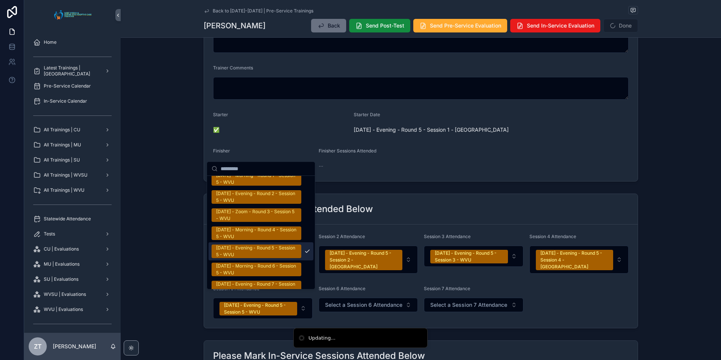
scroll to position [1218, 0]
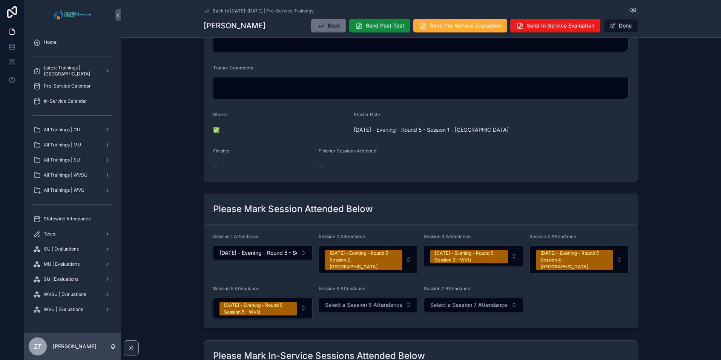
click at [622, 26] on button "Done" at bounding box center [621, 26] width 35 height 14
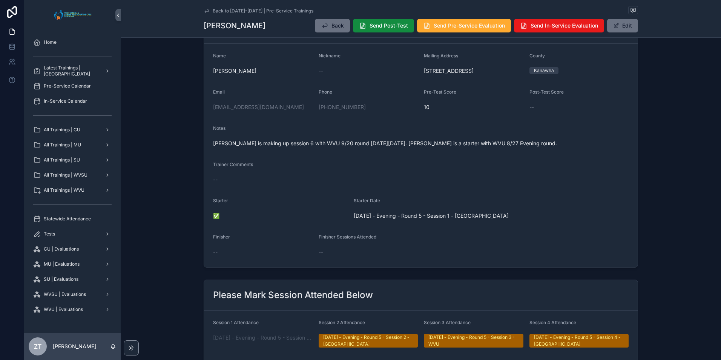
scroll to position [0, 0]
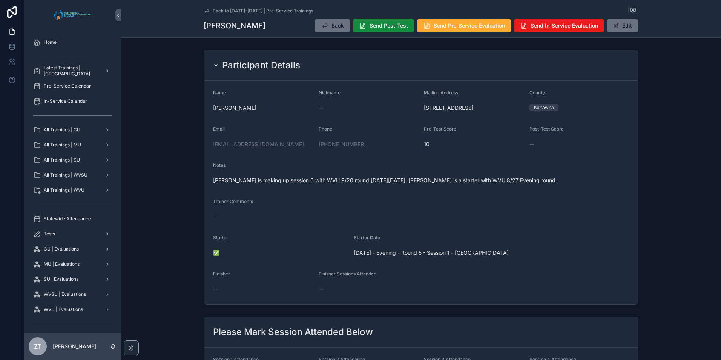
drag, startPoint x: 203, startPoint y: 10, endPoint x: 15, endPoint y: 80, distance: 201.1
click at [204, 10] on icon "scrollable content" at bounding box center [207, 11] width 6 height 6
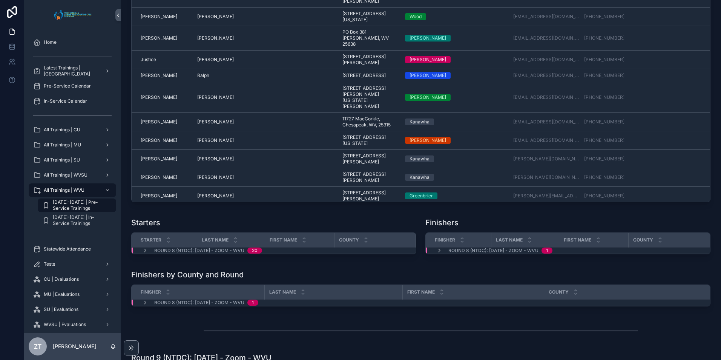
scroll to position [416, 0]
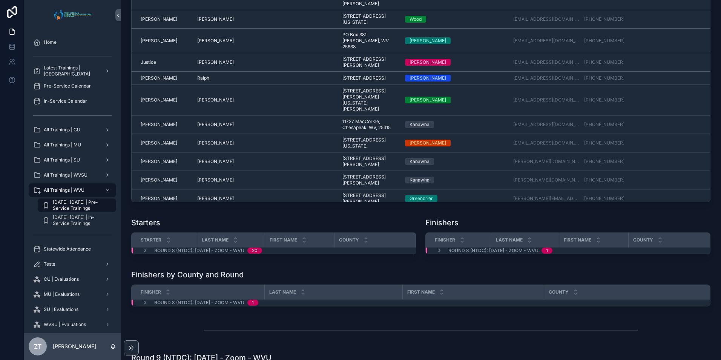
click at [144, 81] on span "Mayle" at bounding box center [159, 78] width 37 height 6
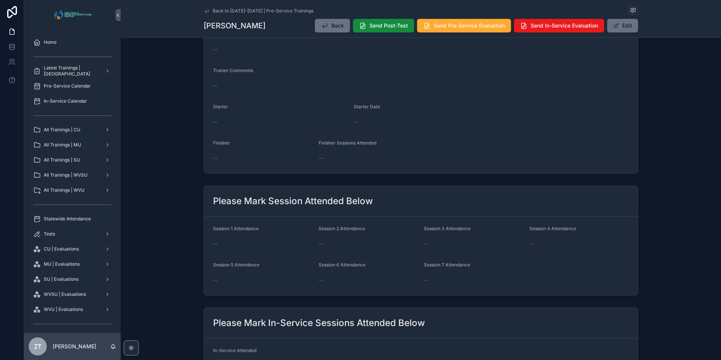
scroll to position [151, 0]
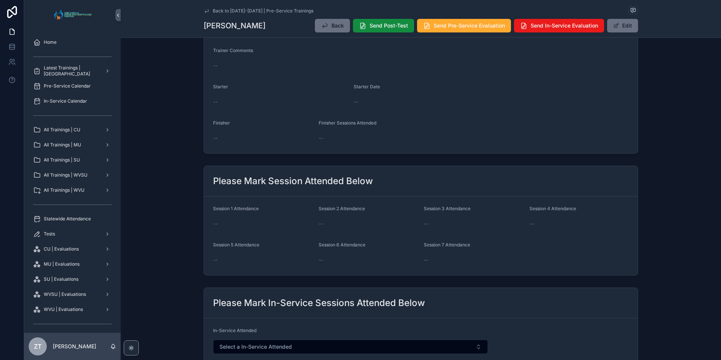
click at [620, 23] on button "Edit" at bounding box center [622, 26] width 31 height 14
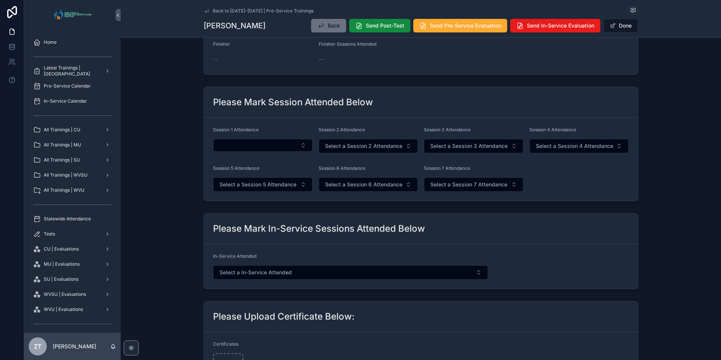
scroll to position [259, 0]
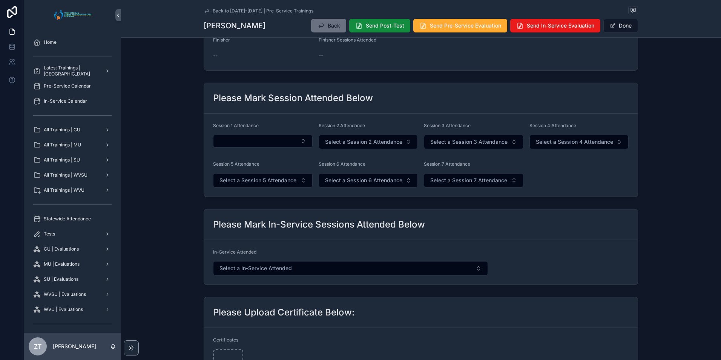
click at [268, 143] on button "Select Button" at bounding box center [263, 141] width 100 height 13
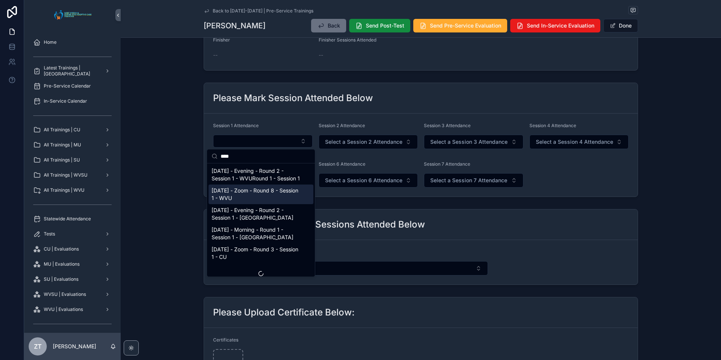
type input "****"
click at [253, 202] on span "9/20/2025 - Zoom - Round 8 - Session 1 - WVU" at bounding box center [257, 194] width 90 height 15
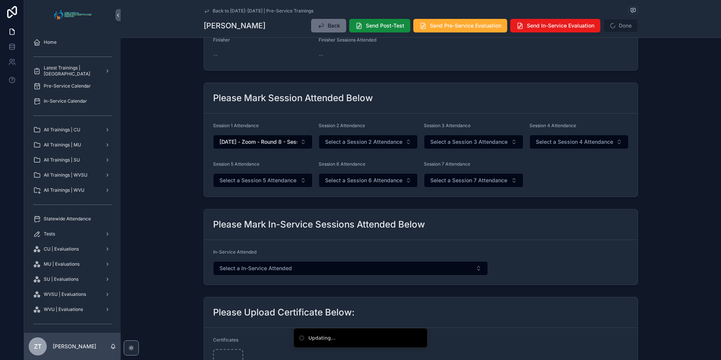
click at [376, 135] on button "Select a Session 2 Attendance" at bounding box center [369, 142] width 100 height 14
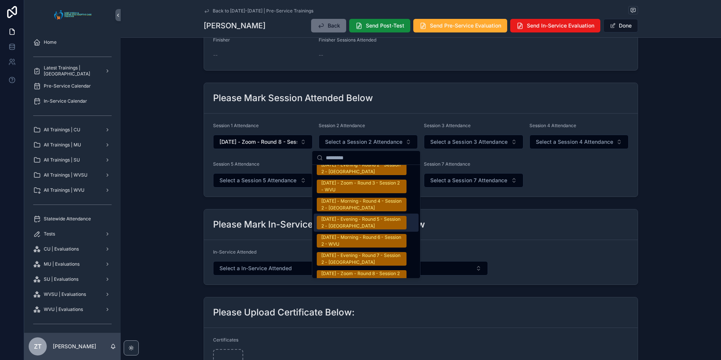
scroll to position [1245, 0]
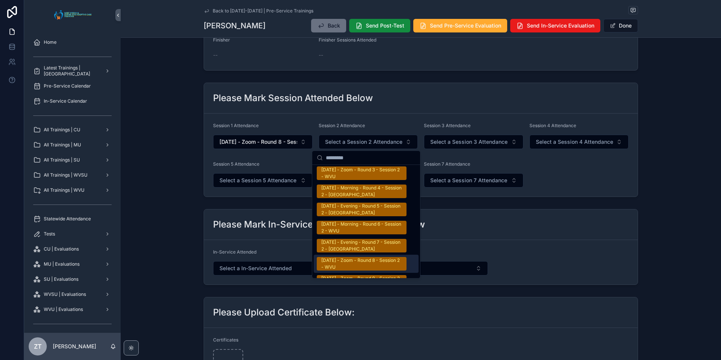
click at [352, 265] on div "9/20/2025 - Zoom - Round 8 - Session 2 - WVU" at bounding box center [361, 264] width 81 height 14
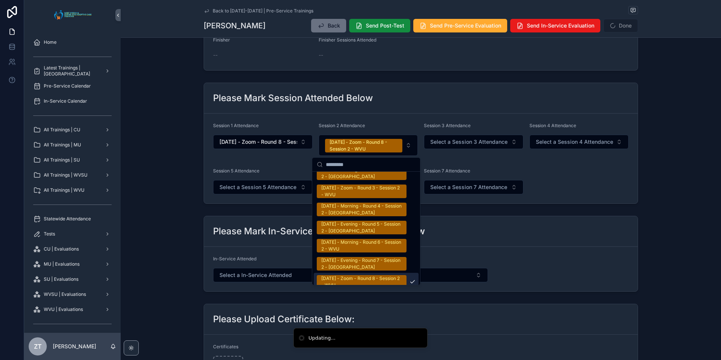
scroll to position [1256, 0]
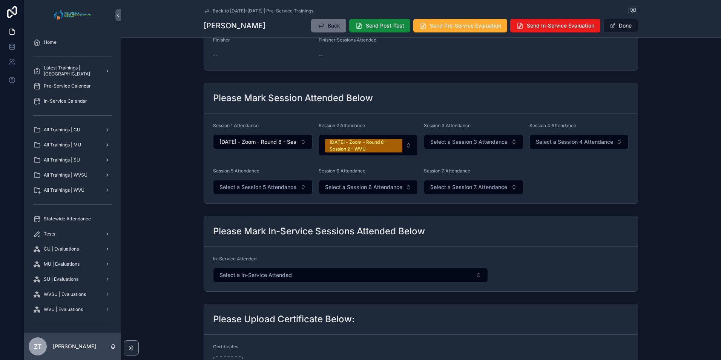
click at [611, 28] on span "scrollable content" at bounding box center [613, 26] width 6 height 6
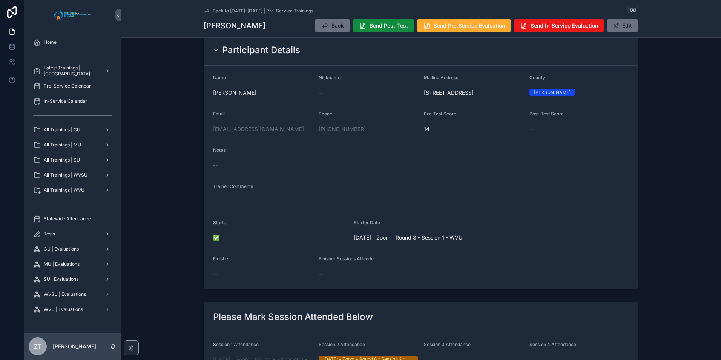
scroll to position [0, 0]
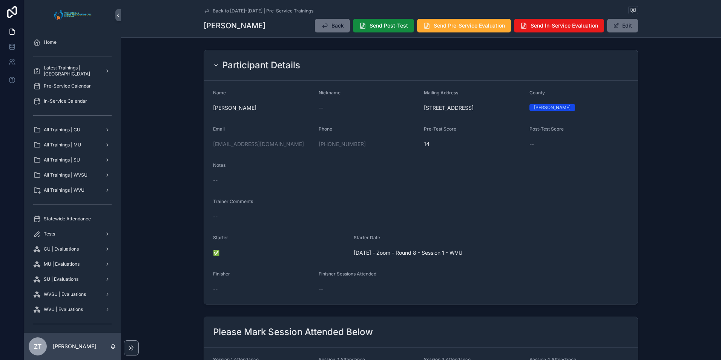
click at [204, 14] on icon "scrollable content" at bounding box center [207, 11] width 6 height 6
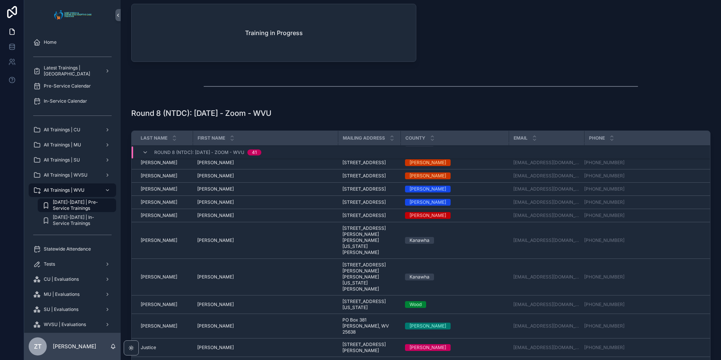
scroll to position [284, 0]
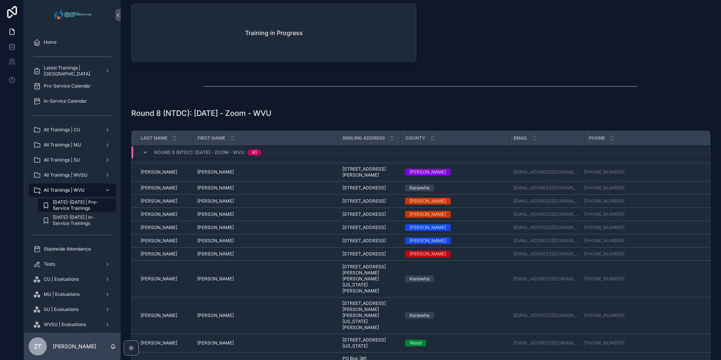
click at [149, 175] on span "Groves" at bounding box center [159, 172] width 37 height 6
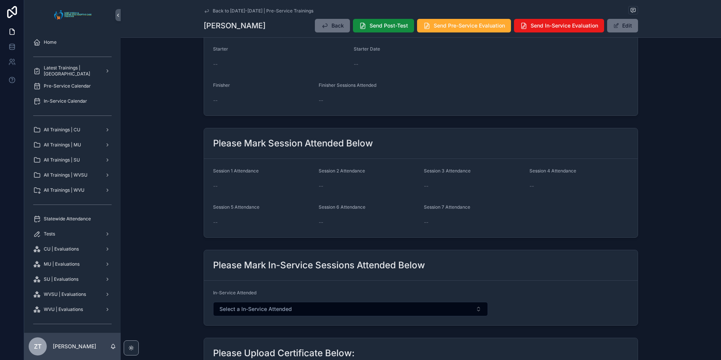
click at [613, 28] on span "scrollable content" at bounding box center [616, 26] width 6 height 6
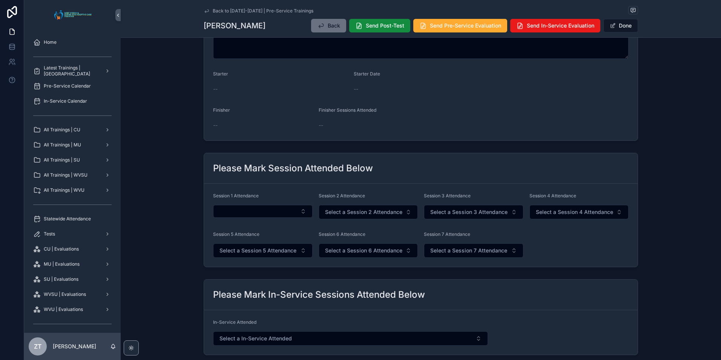
scroll to position [185, 0]
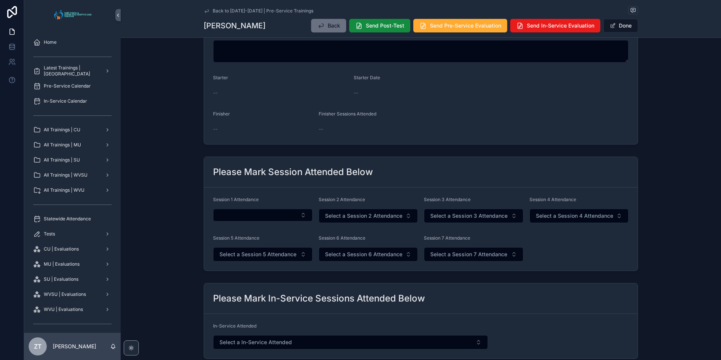
click at [257, 218] on button "Select Button" at bounding box center [263, 215] width 100 height 13
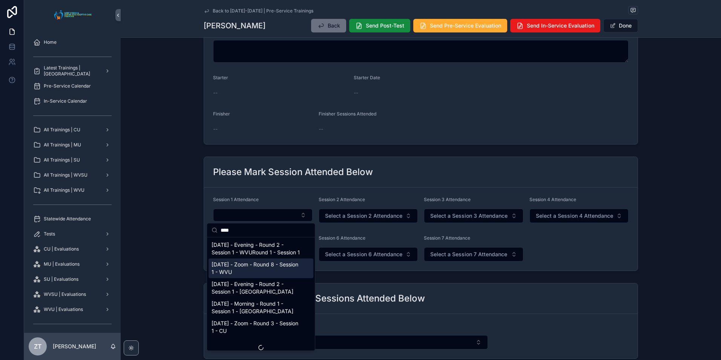
type input "****"
click at [250, 276] on span "9/20/2025 - Zoom - Round 8 - Session 1 - WVU" at bounding box center [257, 268] width 90 height 15
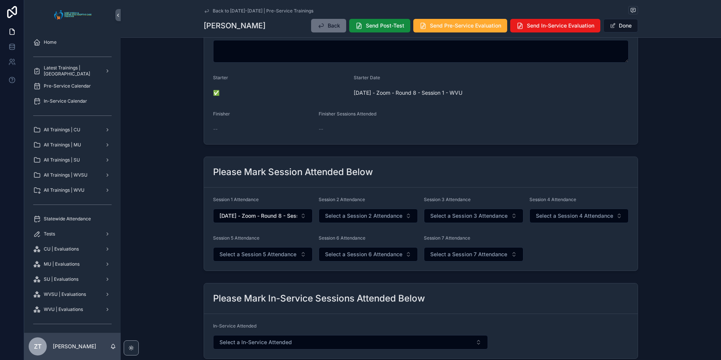
click at [619, 27] on button "Done" at bounding box center [621, 26] width 35 height 14
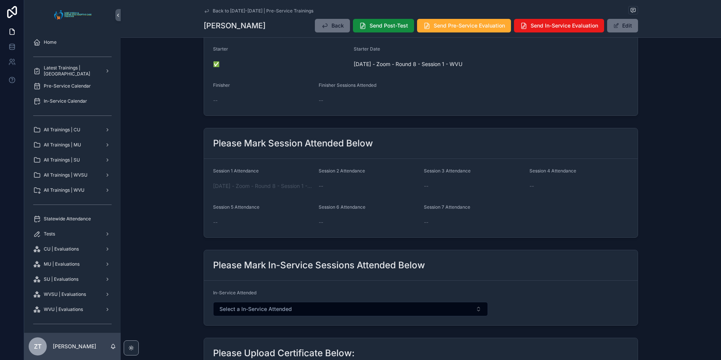
scroll to position [0, 0]
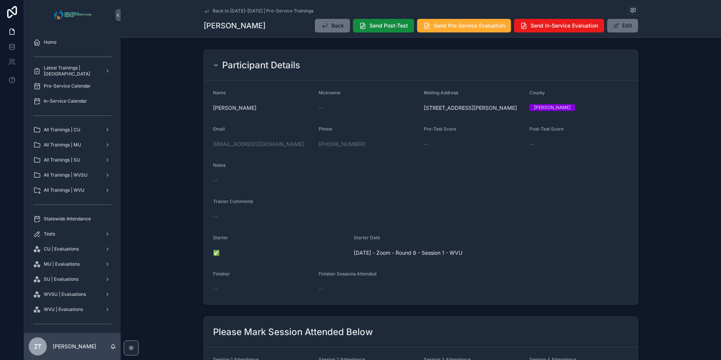
drag, startPoint x: 205, startPoint y: 10, endPoint x: 31, endPoint y: 184, distance: 245.7
click at [205, 10] on icon "scrollable content" at bounding box center [207, 11] width 6 height 6
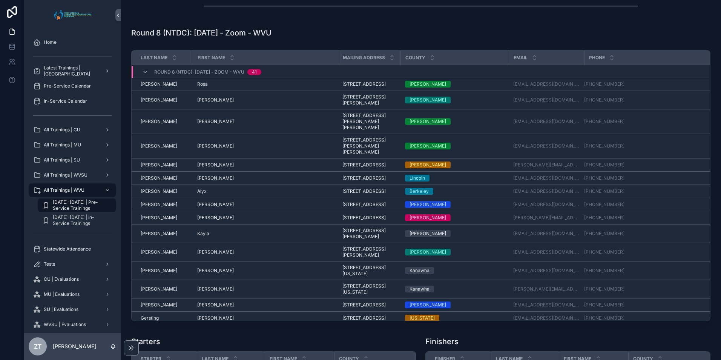
scroll to position [1584, 0]
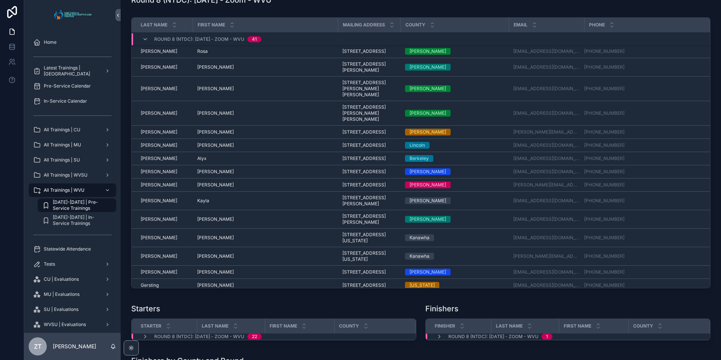
click at [144, 42] on icon "scrollable content" at bounding box center [145, 39] width 6 height 6
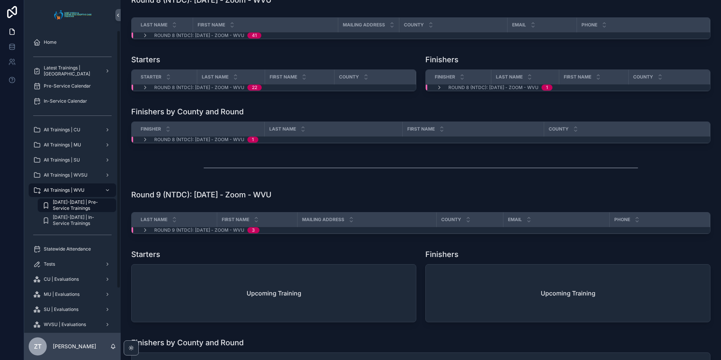
click at [66, 244] on div "Statewide Attendance" at bounding box center [72, 249] width 78 height 12
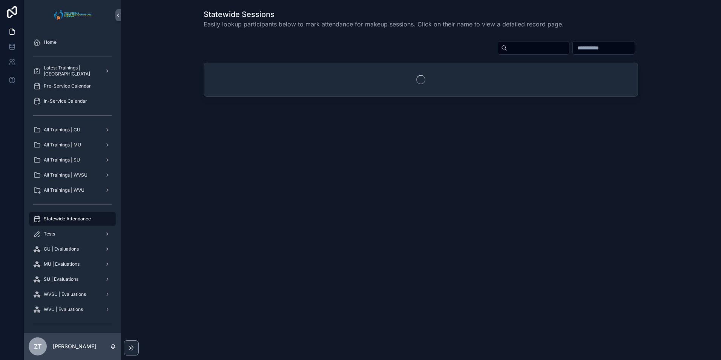
click at [507, 49] on input "scrollable content" at bounding box center [538, 48] width 62 height 11
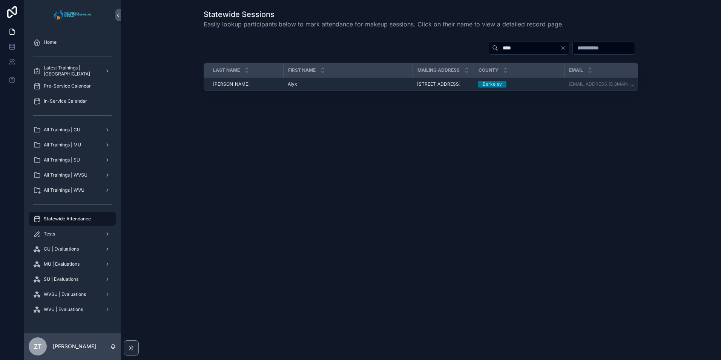
type input "****"
click at [295, 87] on span "Alyx" at bounding box center [292, 84] width 9 height 6
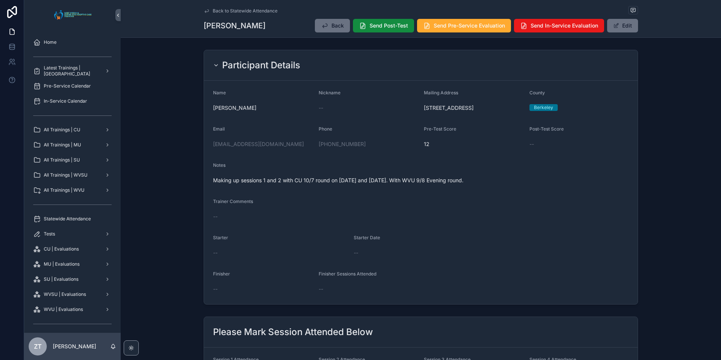
click at [446, 207] on div "Trainer Comments" at bounding box center [421, 202] width 416 height 9
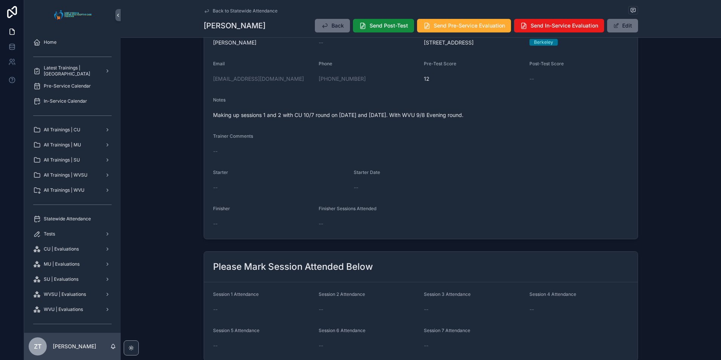
scroll to position [113, 0]
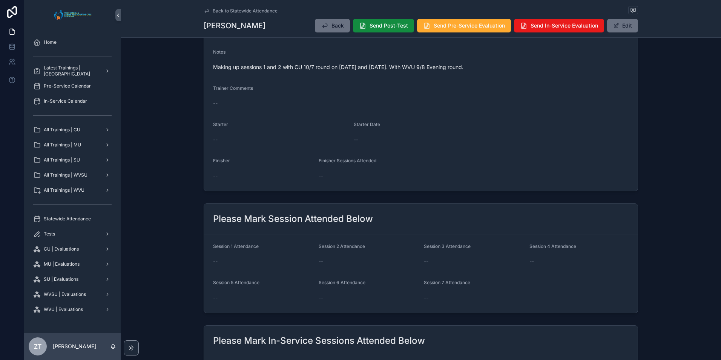
click at [619, 29] on button "Edit" at bounding box center [622, 26] width 31 height 14
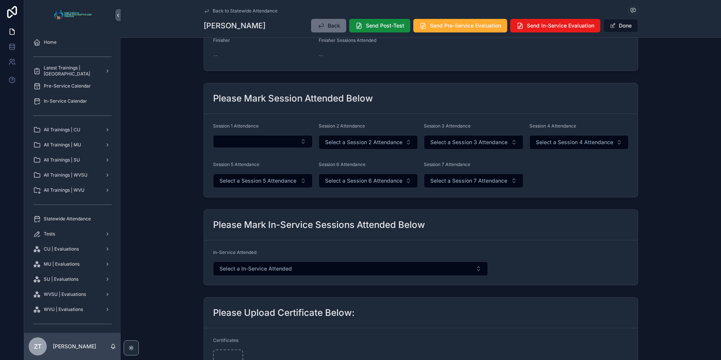
scroll to position [302, 0]
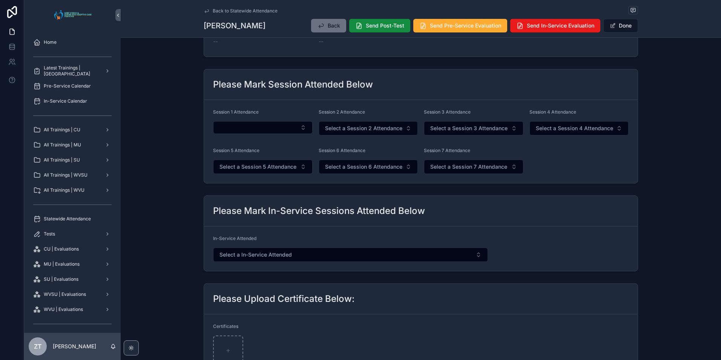
click at [456, 129] on span "Select a Session 3 Attendance" at bounding box center [468, 128] width 77 height 8
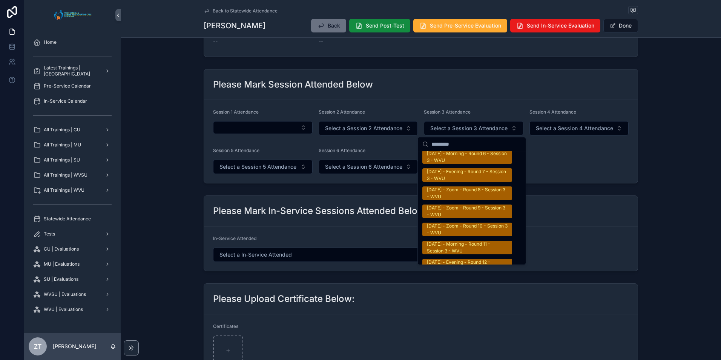
scroll to position [1283, 0]
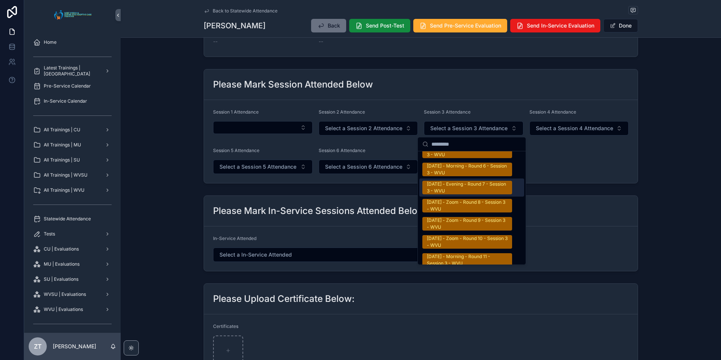
click at [457, 181] on div "9/08/2025 - Evening - Round 7 - Session 3 - WVU" at bounding box center [467, 188] width 81 height 14
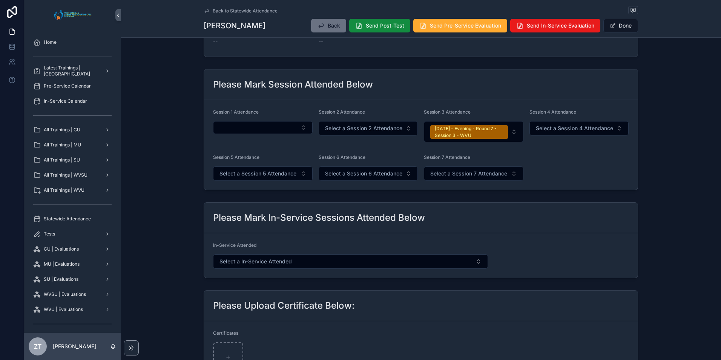
click at [560, 125] on span "Select a Session 4 Attendance" at bounding box center [574, 128] width 77 height 8
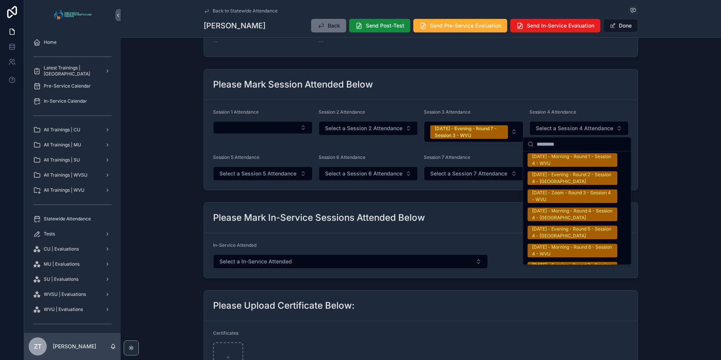
scroll to position [1245, 0]
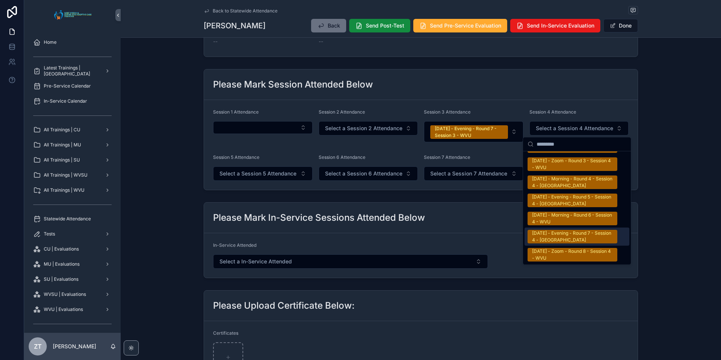
click at [560, 236] on div "9/08/2025 - Evening - Round 7 - Session 4 - WVU" at bounding box center [572, 237] width 81 height 14
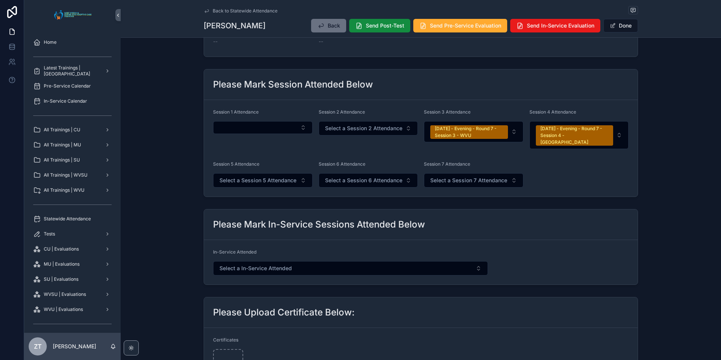
click at [617, 26] on button "Done" at bounding box center [621, 26] width 35 height 14
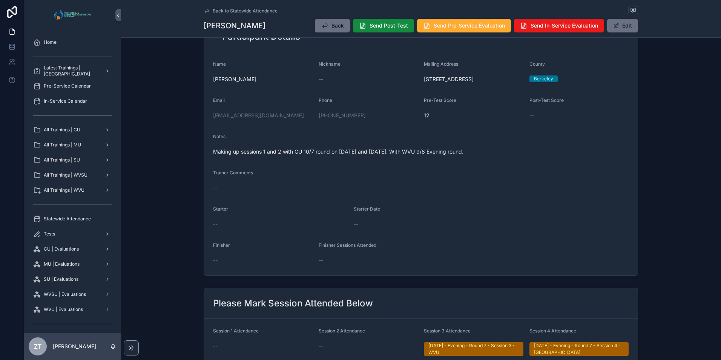
scroll to position [0, 0]
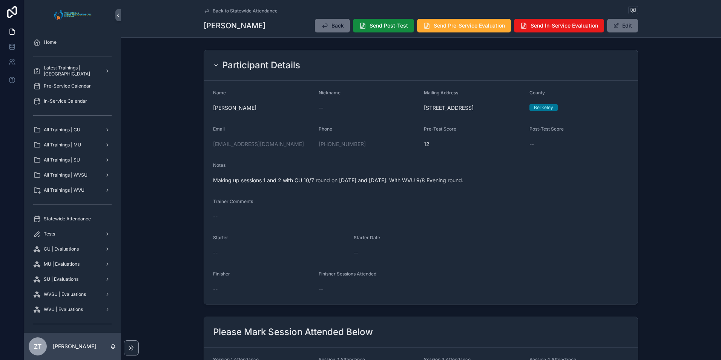
click at [619, 26] on button "Edit" at bounding box center [622, 26] width 31 height 14
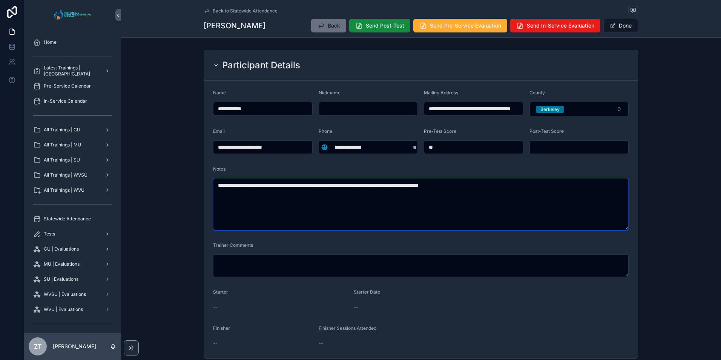
click at [334, 184] on textarea "**********" at bounding box center [421, 204] width 416 height 52
paste textarea "**********"
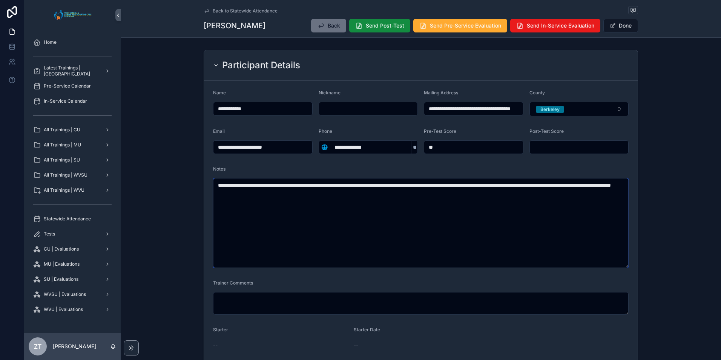
type textarea "**********"
click at [612, 30] on button "Done" at bounding box center [621, 26] width 35 height 14
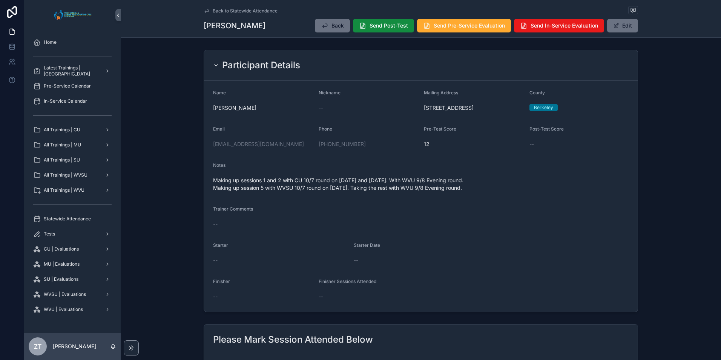
click at [207, 9] on icon "scrollable content" at bounding box center [207, 11] width 6 height 6
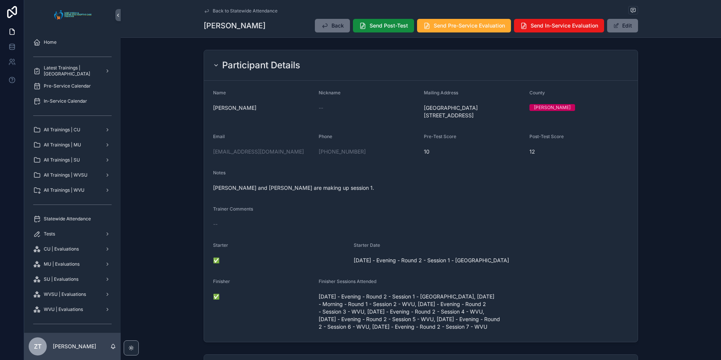
scroll to position [226, 0]
